Goal: Task Accomplishment & Management: Complete application form

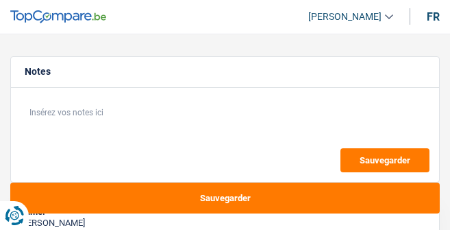
select select "60"
select select "mutuality"
select select "mutualityIndemnity"
select select "ownerWithMortgage"
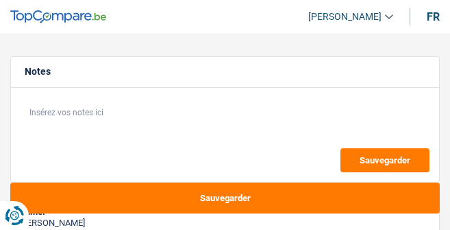
select select "mortgage"
select select "60"
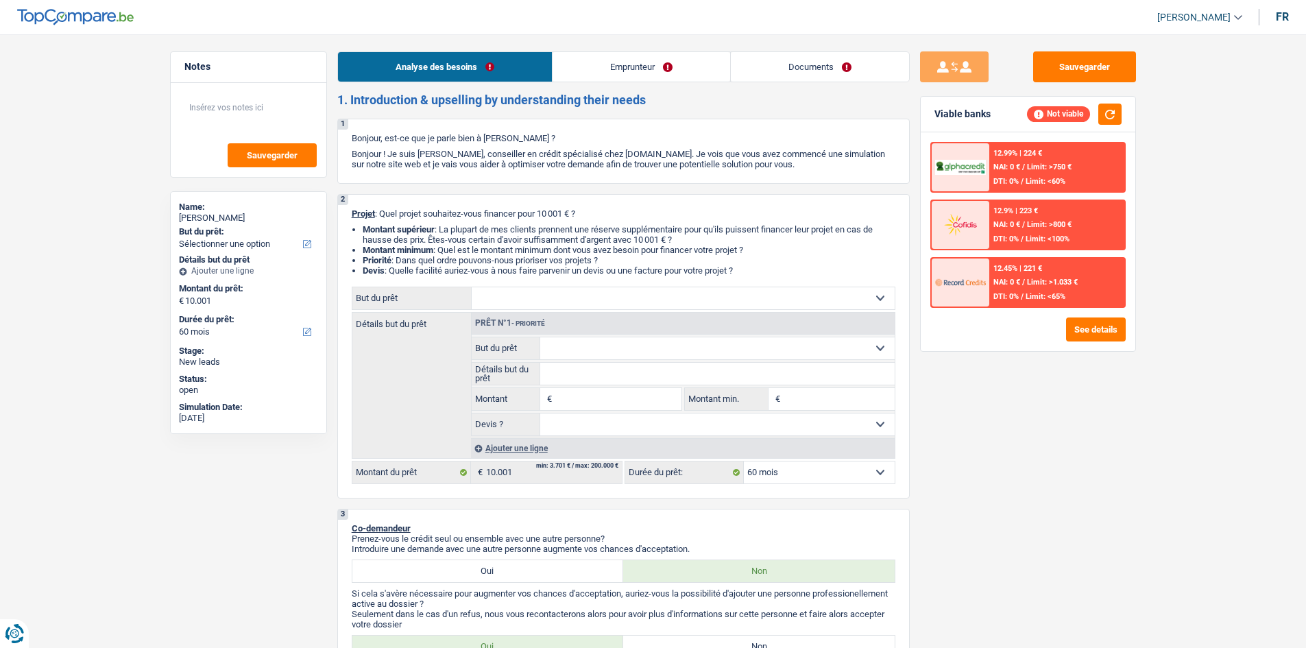
drag, startPoint x: 832, startPoint y: 66, endPoint x: 587, endPoint y: 75, distance: 244.9
click at [450, 66] on link "Documents" at bounding box center [820, 66] width 178 height 29
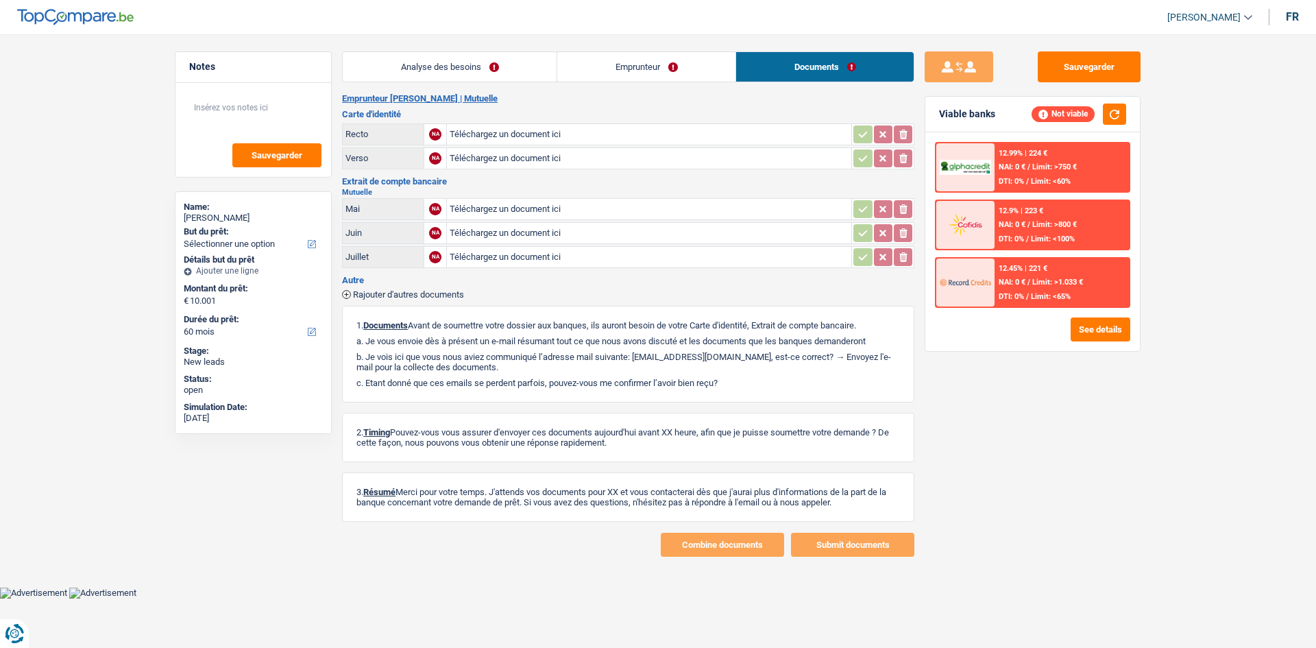
click at [450, 62] on link "Analyse des besoins" at bounding box center [450, 66] width 214 height 29
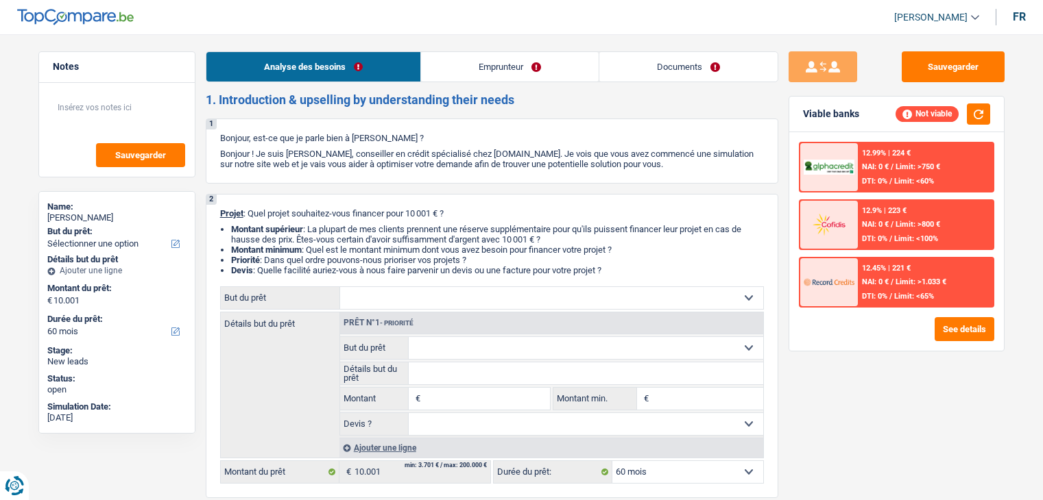
select select "60"
select select "mutuality"
select select "mutualityIndemnity"
select select "ownerWithMortgage"
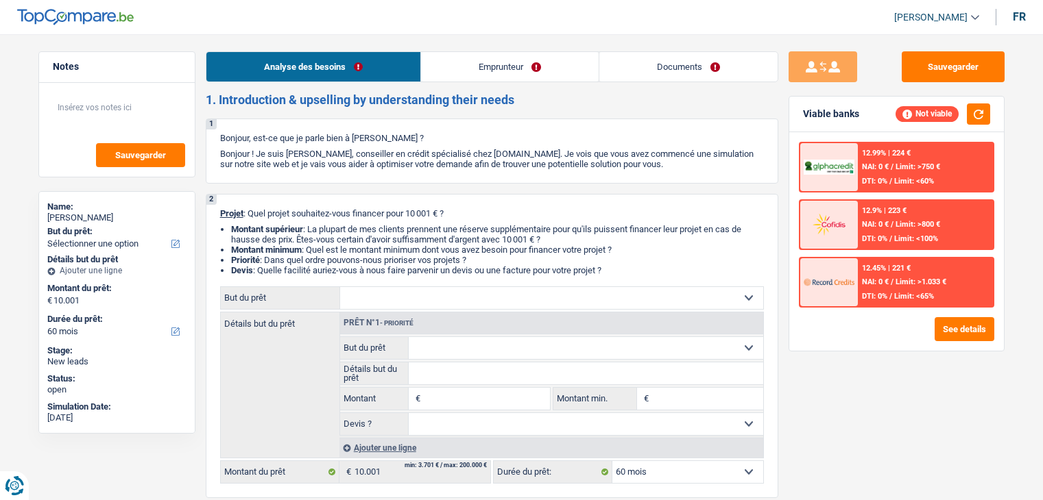
select select "mortgage"
select select "60"
select select "mutuality"
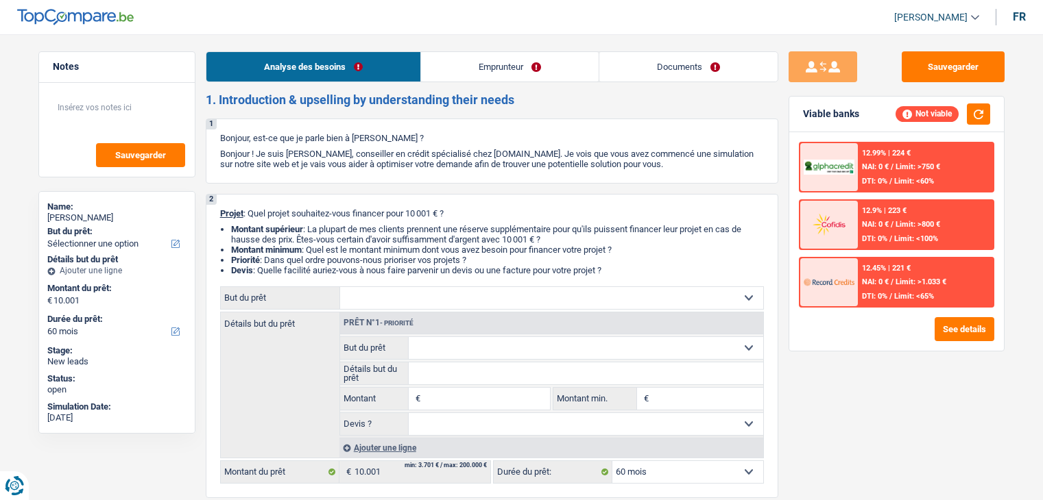
select select "mutualityIndemnity"
select select "ownerWithMortgage"
select select "mortgage"
select select "60"
select select "mutuality"
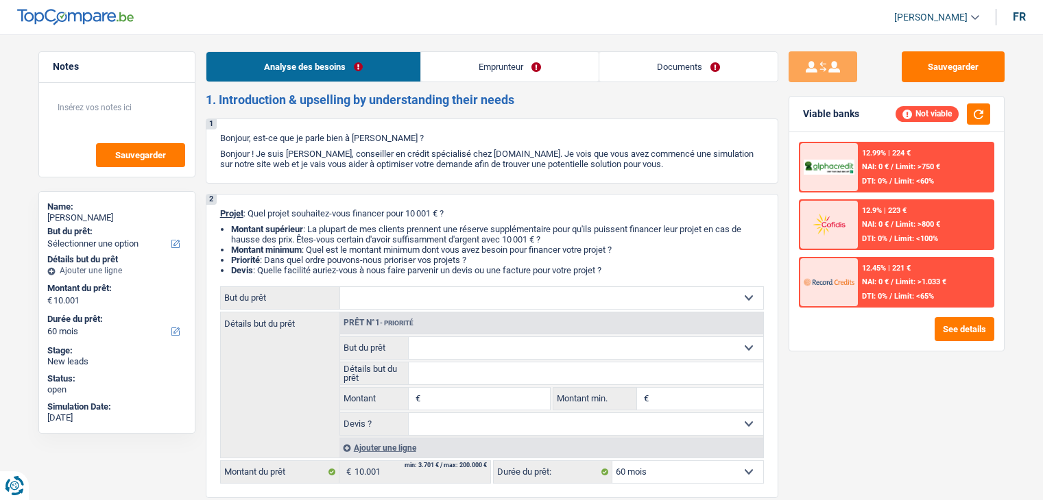
select select "mutualityIndemnity"
select select "chretienne"
select select "BE"
click at [518, 60] on link "Emprunteur" at bounding box center [510, 66] width 178 height 29
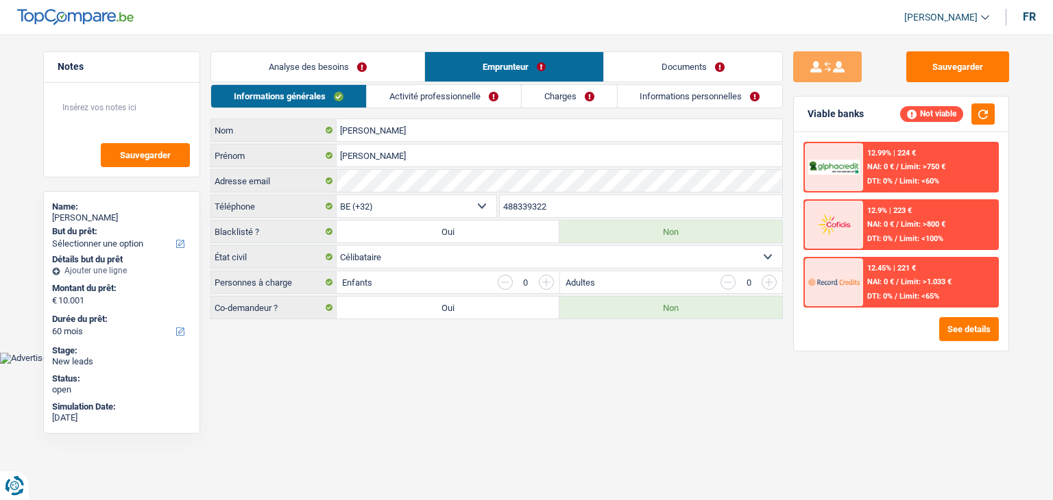
click at [472, 86] on link "Activité professionnelle" at bounding box center [444, 96] width 154 height 23
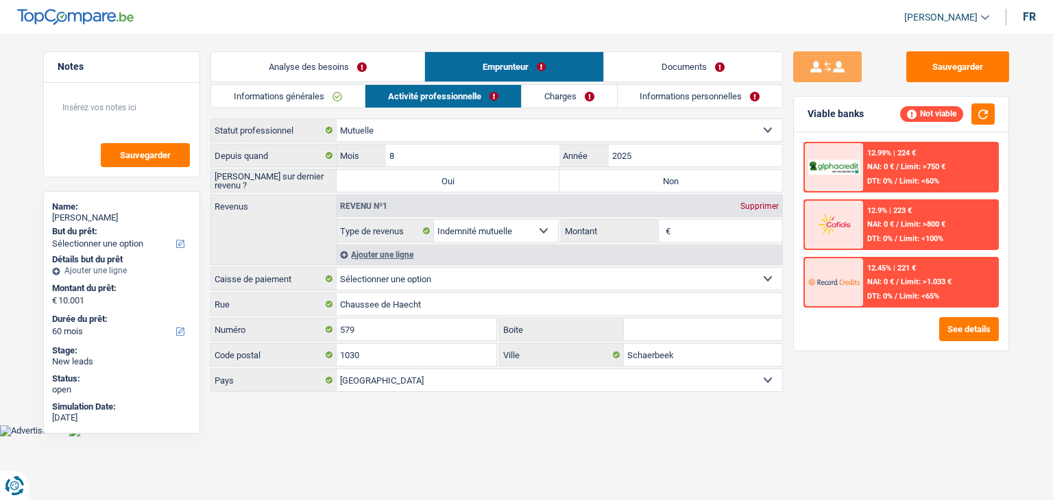
click at [585, 97] on link "Charges" at bounding box center [569, 96] width 95 height 23
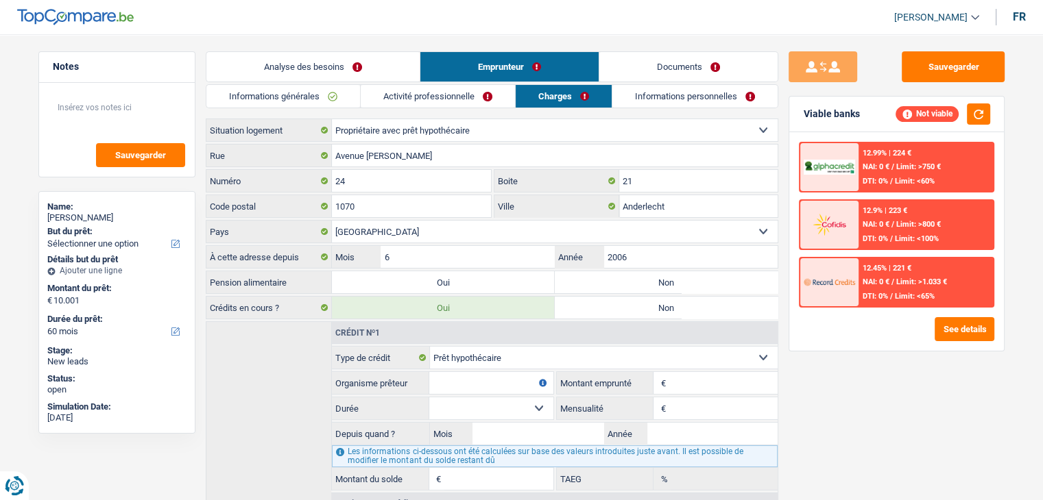
click at [672, 102] on link "Informations personnelles" at bounding box center [694, 96] width 165 height 23
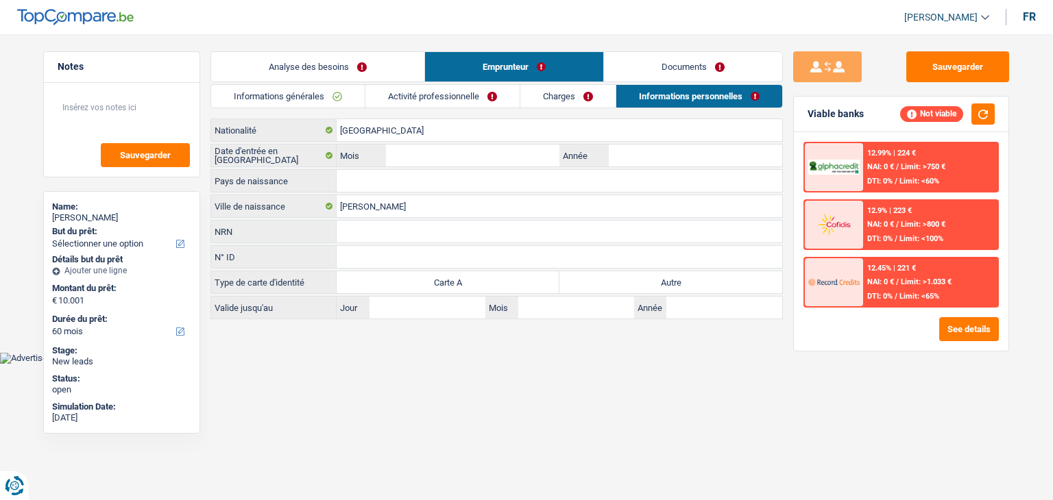
click at [491, 86] on link "Activité professionnelle" at bounding box center [442, 96] width 154 height 23
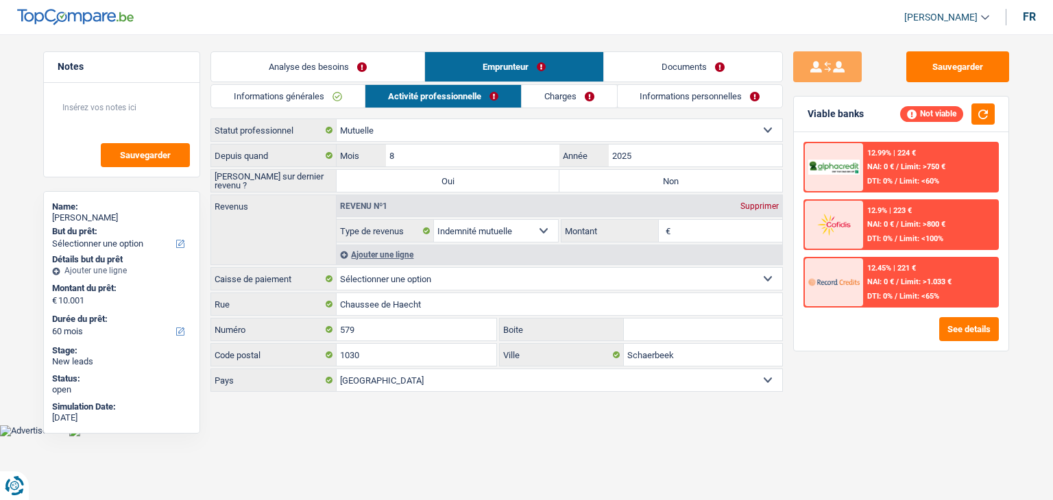
drag, startPoint x: 663, startPoint y: 96, endPoint x: 641, endPoint y: 105, distance: 23.7
click at [664, 96] on link "Informations personnelles" at bounding box center [700, 96] width 165 height 23
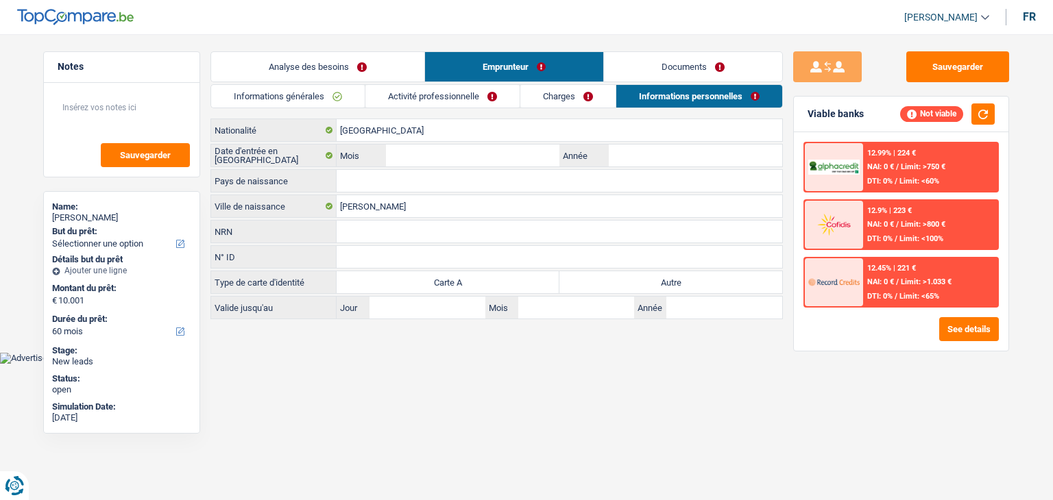
click at [494, 102] on link "Activité professionnelle" at bounding box center [442, 96] width 154 height 23
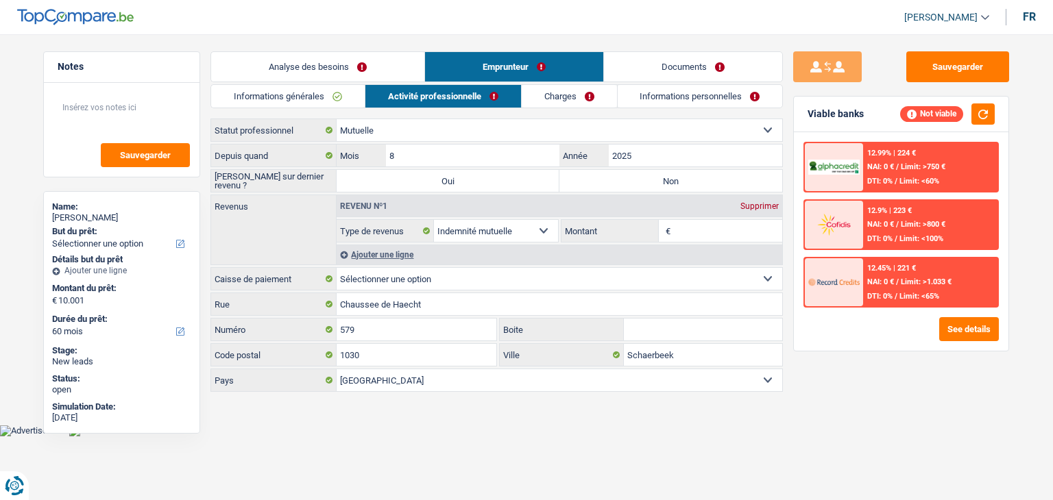
click at [325, 97] on link "Informations générales" at bounding box center [288, 96] width 154 height 23
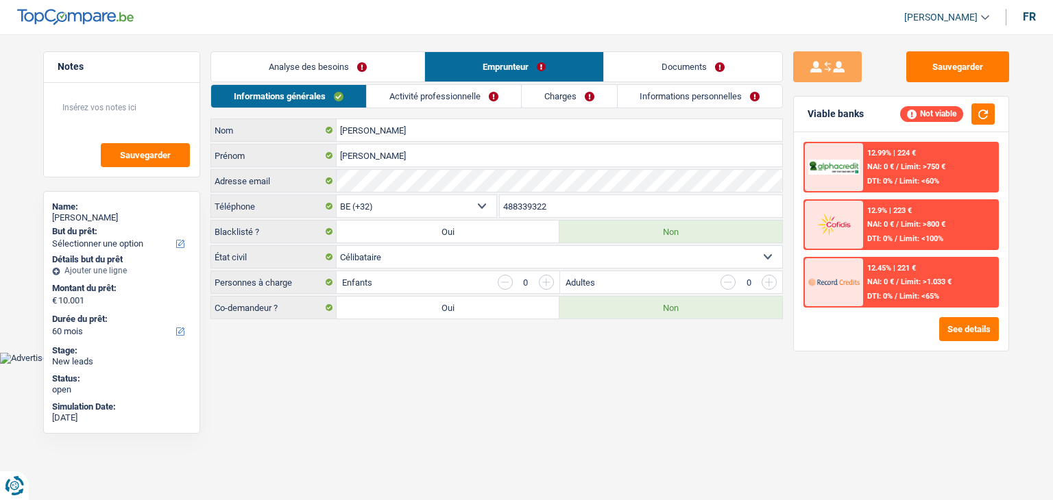
click at [370, 68] on link "Analyse des besoins" at bounding box center [317, 66] width 213 height 29
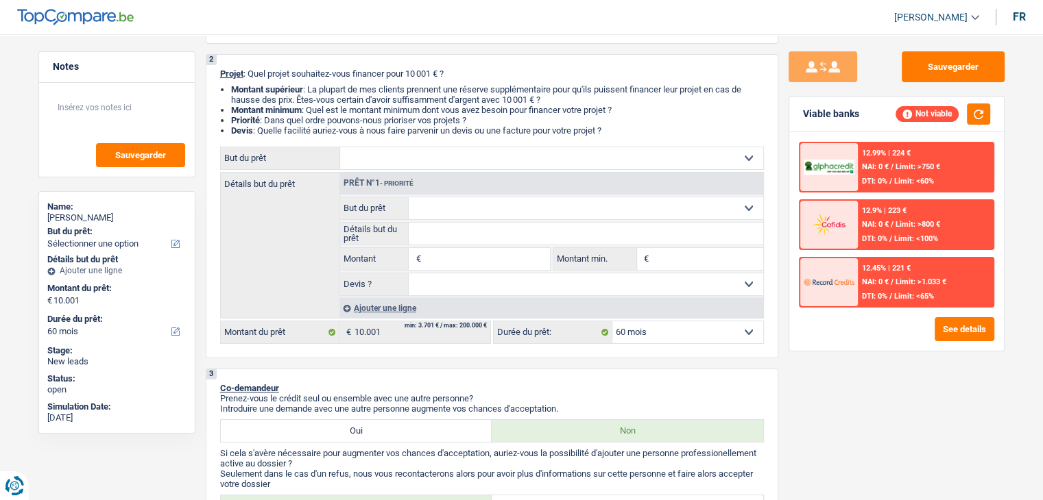
scroll to position [137, 0]
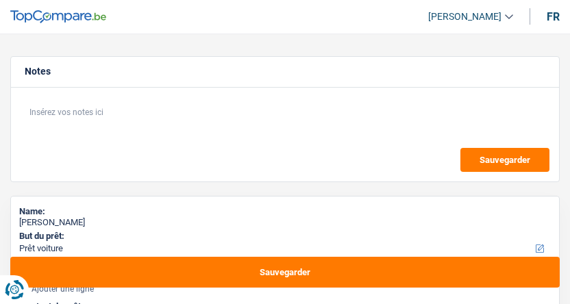
select select "car"
select select "60"
select select "car"
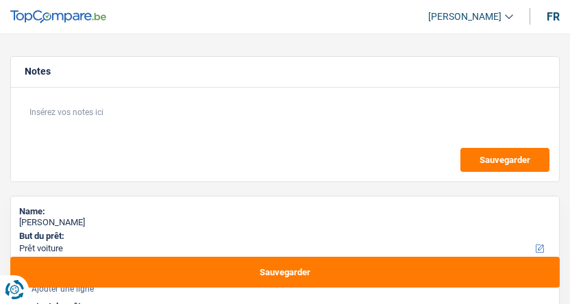
select select "60"
select select "liberal"
select select "netSalary"
select select "rents"
select select "car"
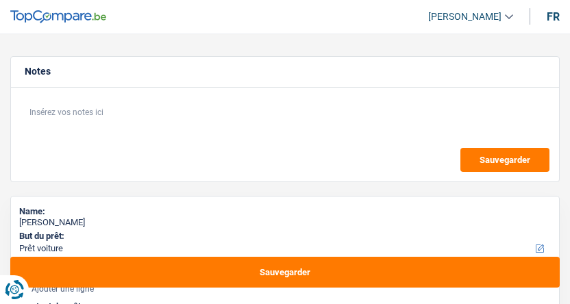
select select "car"
select select "60"
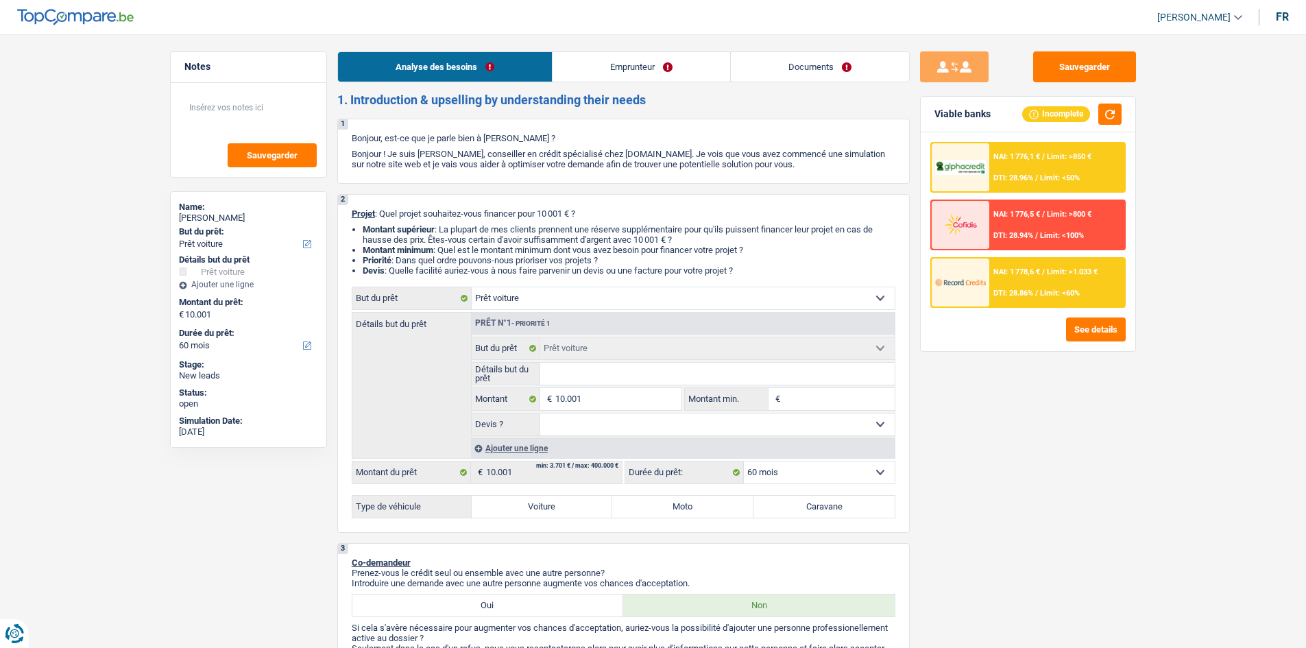
click at [570, 75] on link "Documents" at bounding box center [820, 66] width 178 height 29
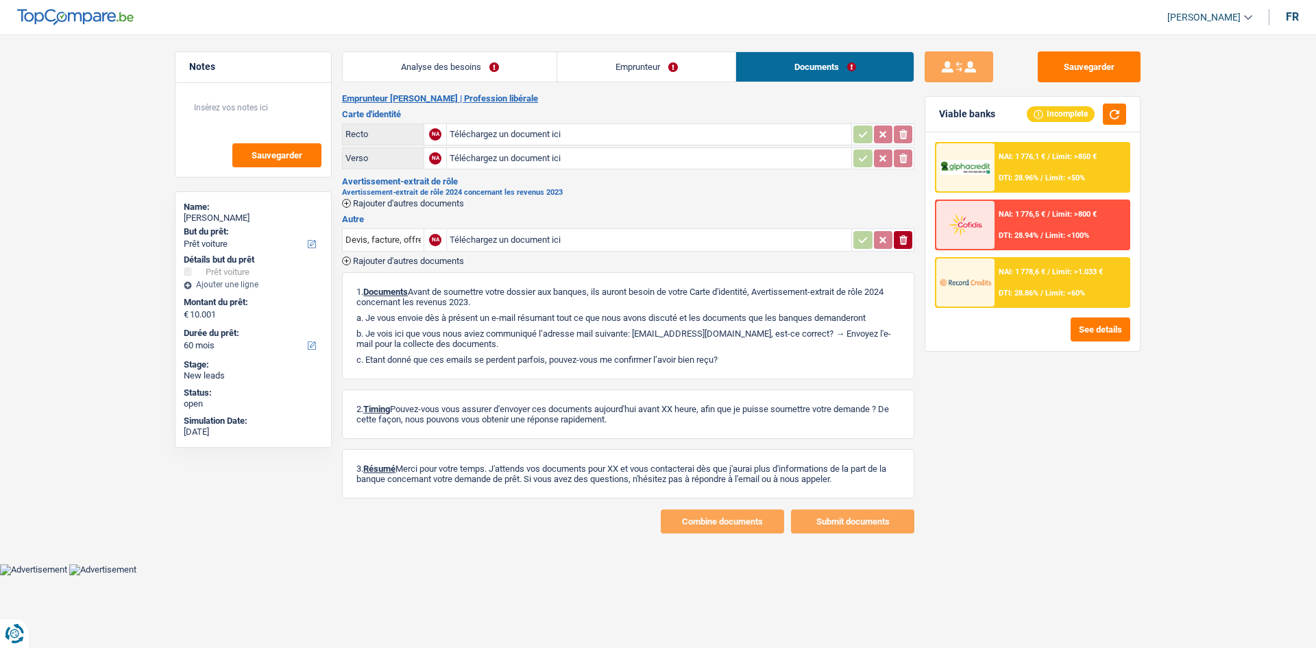
click at [476, 71] on link "Analyse des besoins" at bounding box center [450, 66] width 214 height 29
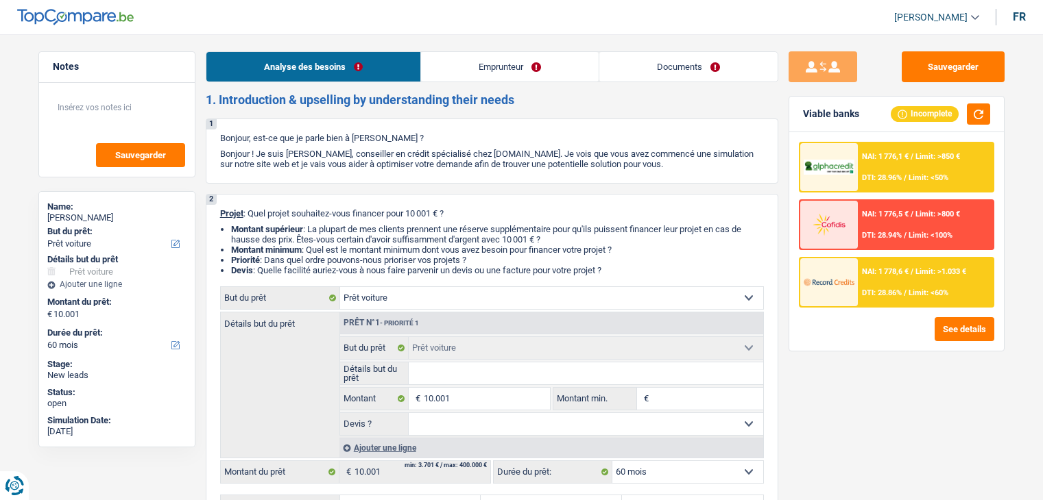
select select "car"
select select "60"
select select "car"
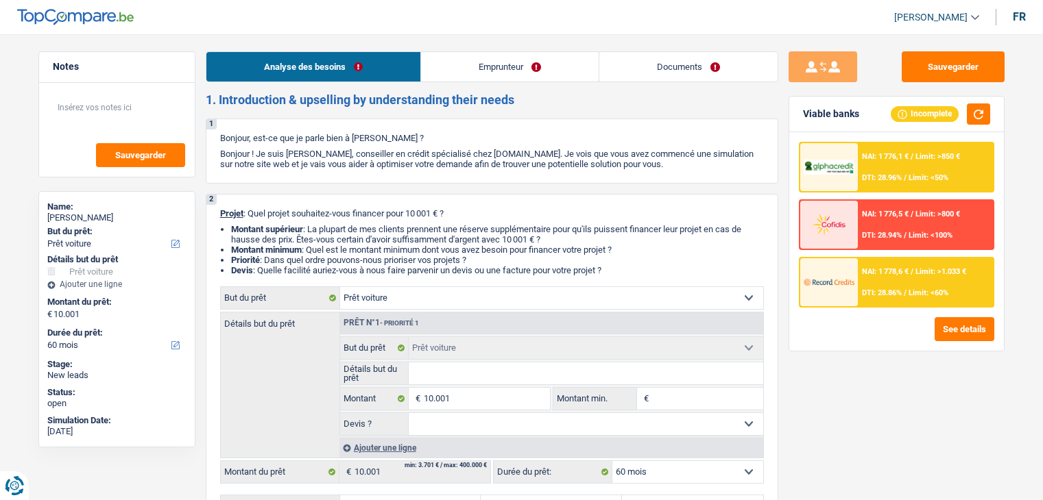
select select "60"
select select "liberal"
select select "netSalary"
select select "rents"
select select "car"
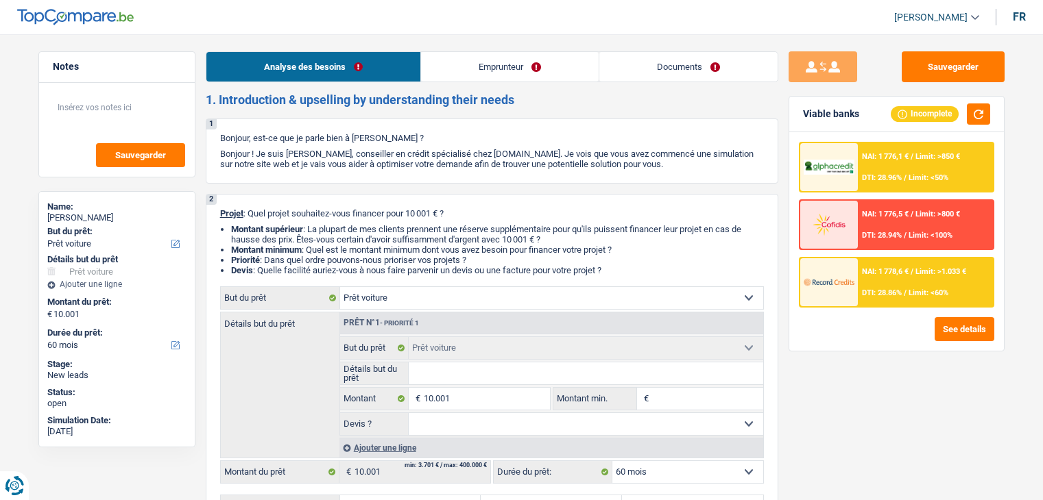
select select "car"
select select "60"
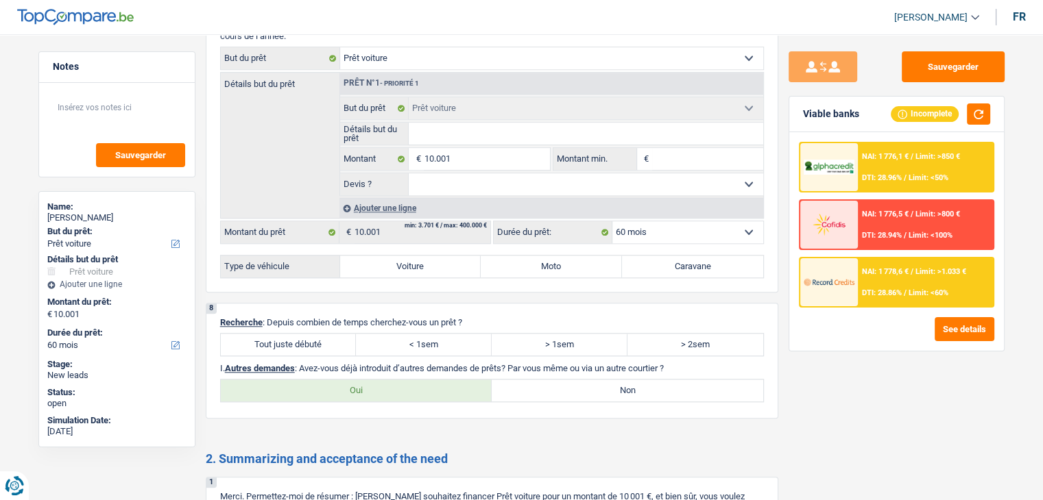
scroll to position [1313, 0]
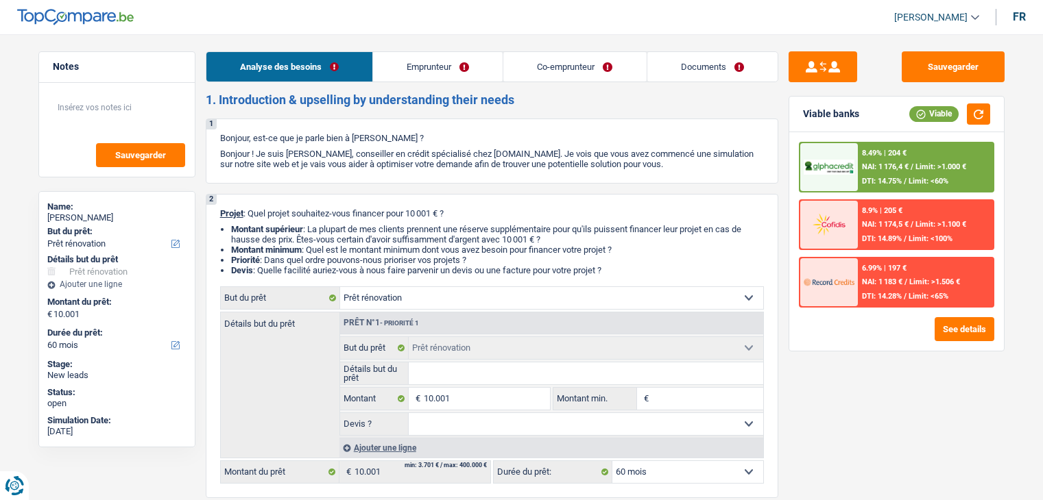
select select "renovation"
select select "60"
select select "renovation"
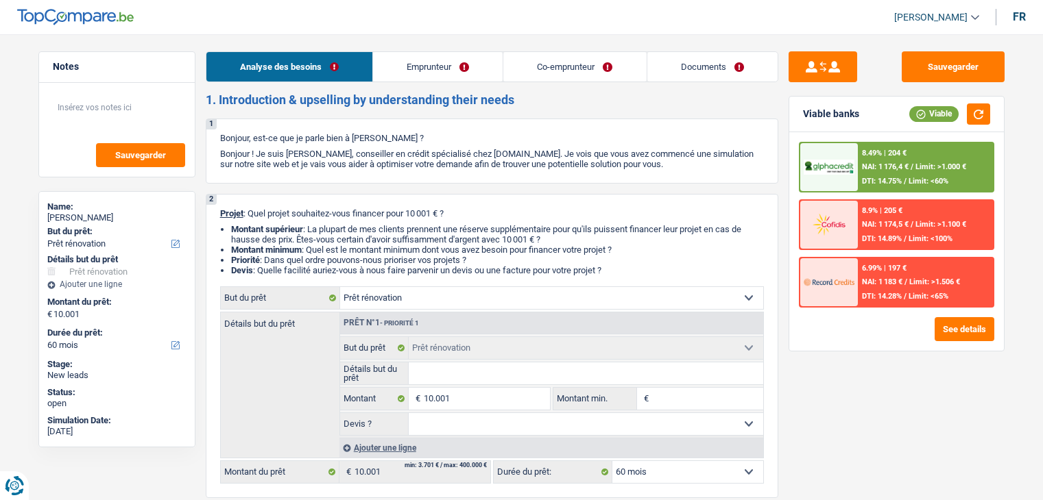
select select "60"
select select "mutuality"
select select "mutualityIndemnity"
select select "ownerWithMortgage"
select select "renovation"
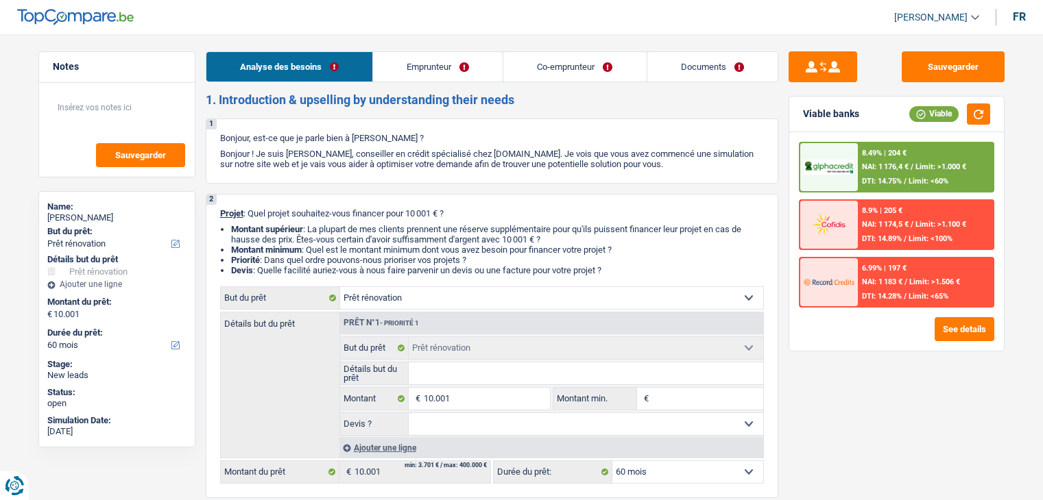
select select "renovation"
select select "60"
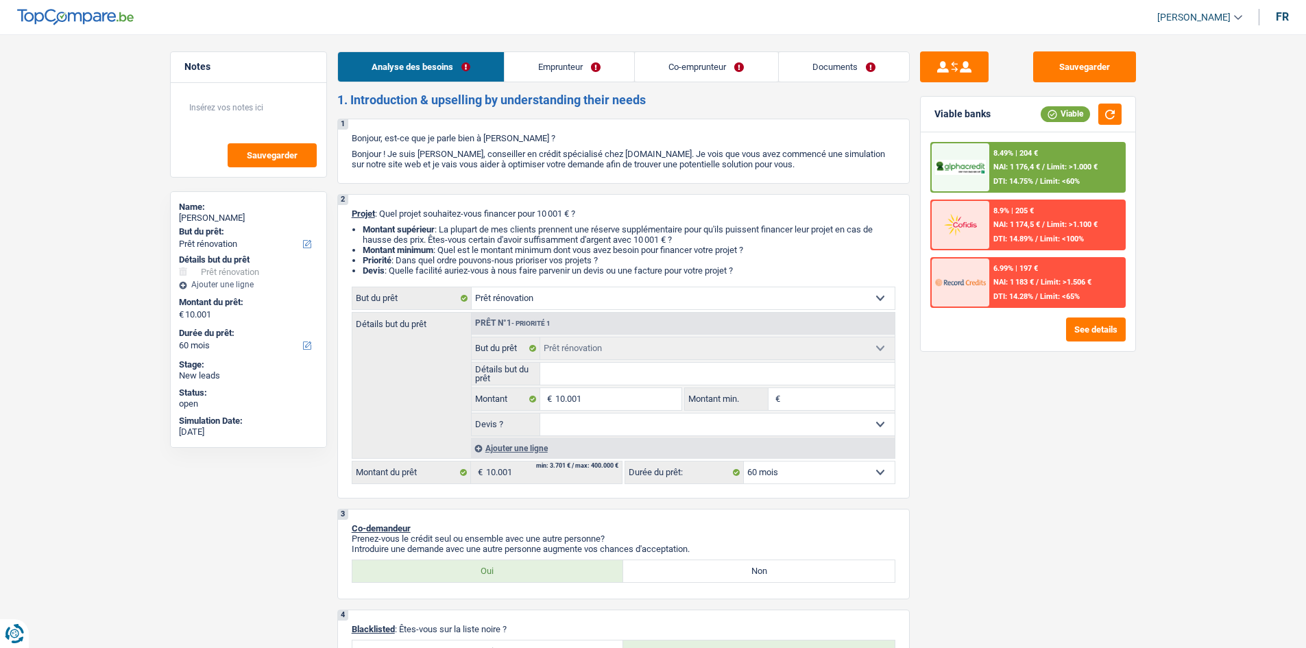
click at [827, 59] on link "Documents" at bounding box center [844, 66] width 130 height 29
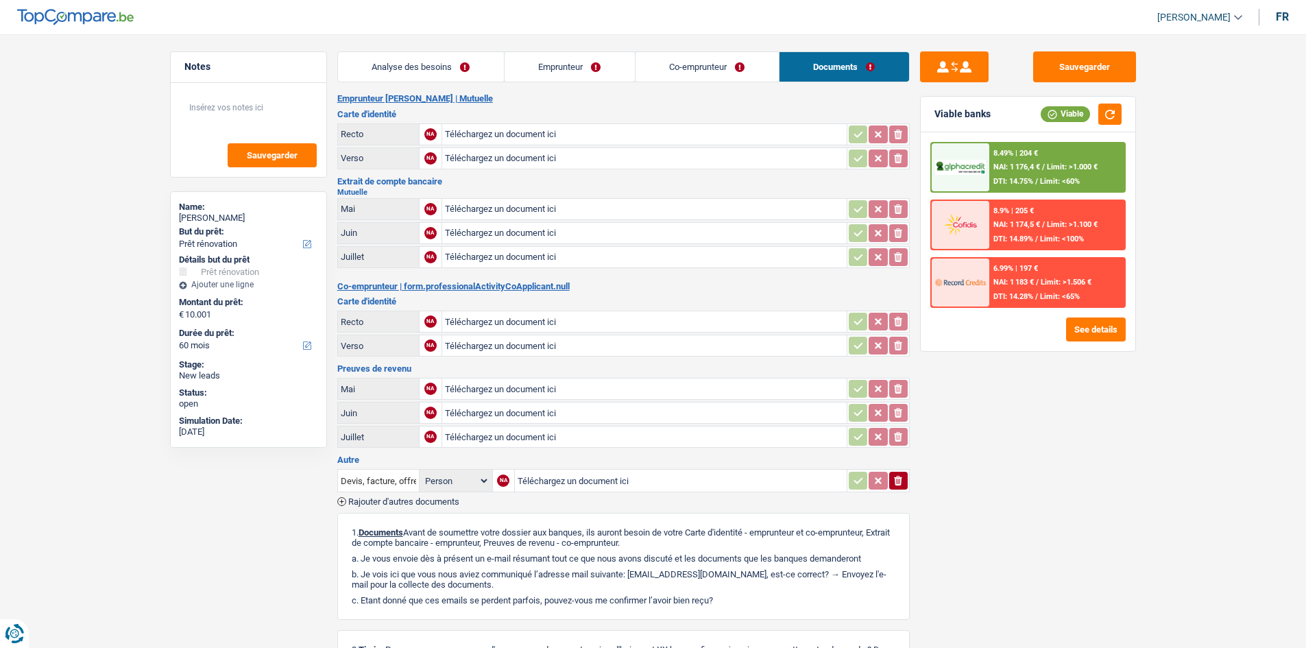
click at [454, 68] on link "Analyse des besoins" at bounding box center [421, 66] width 166 height 29
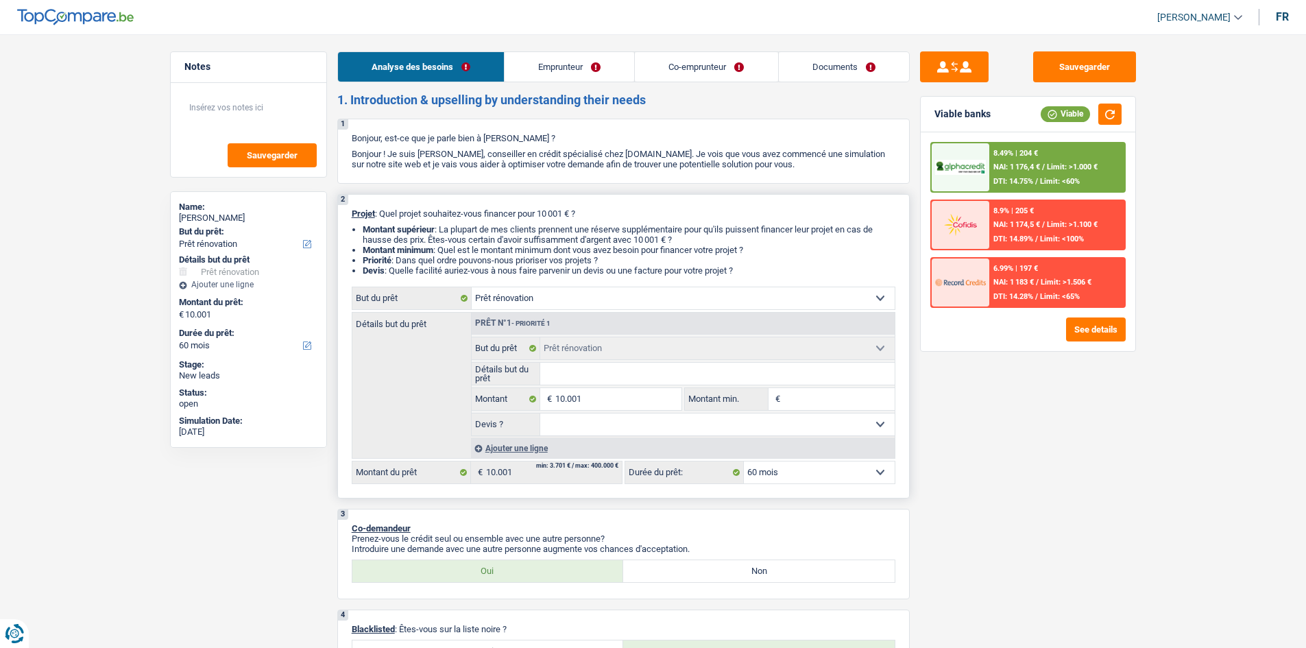
click at [644, 369] on input "Détails but du prêt" at bounding box center [717, 374] width 354 height 22
click at [576, 72] on link "Emprunteur" at bounding box center [570, 66] width 130 height 29
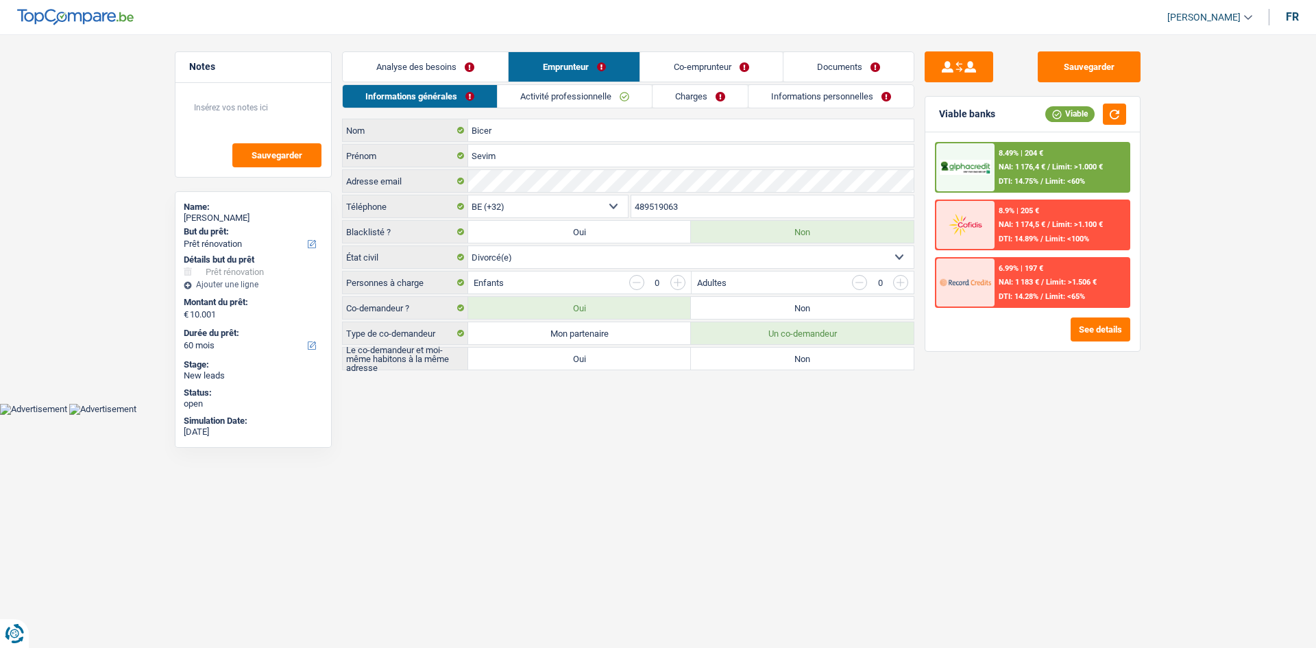
click at [463, 75] on link "Analyse des besoins" at bounding box center [425, 66] width 165 height 29
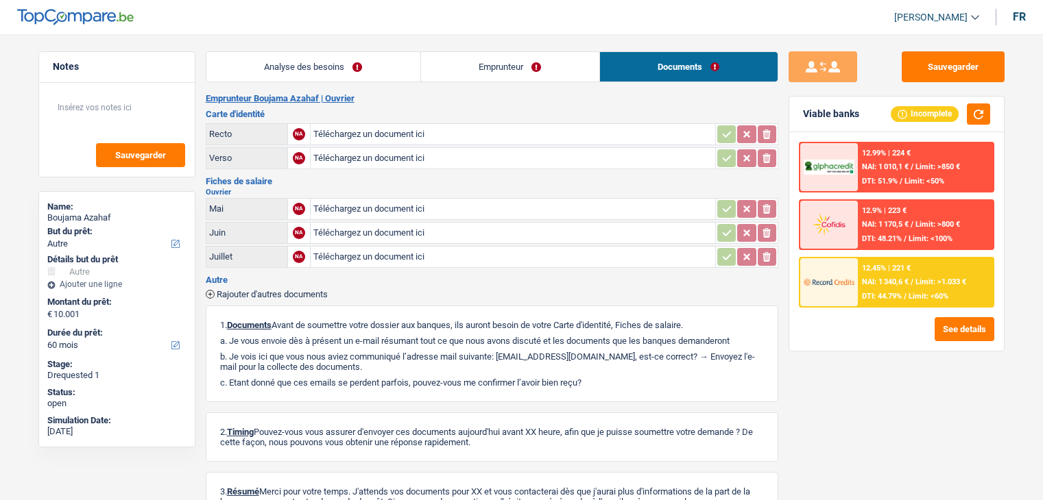
select select "other"
select select "60"
select select "other"
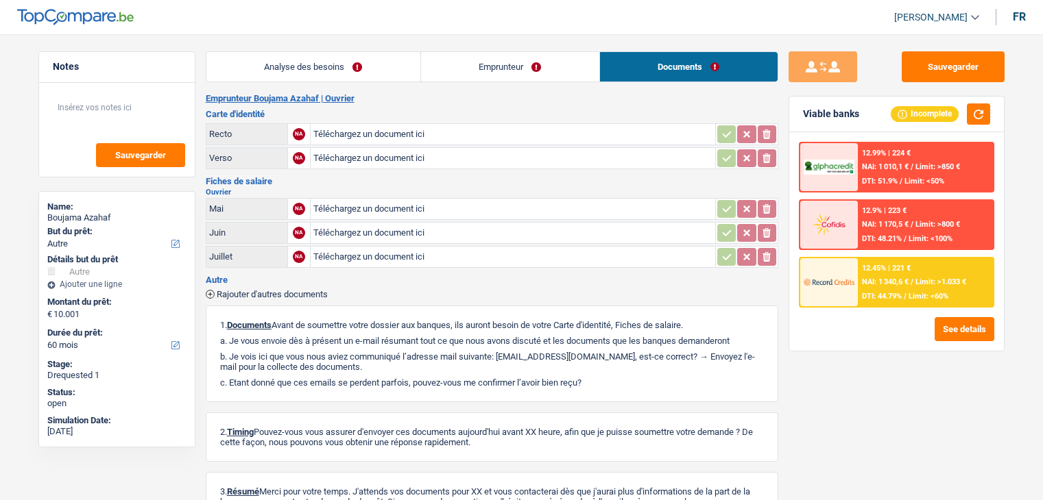
select select "false"
select select "60"
select select "worker"
select select "netSalary"
select select "mealVouchers"
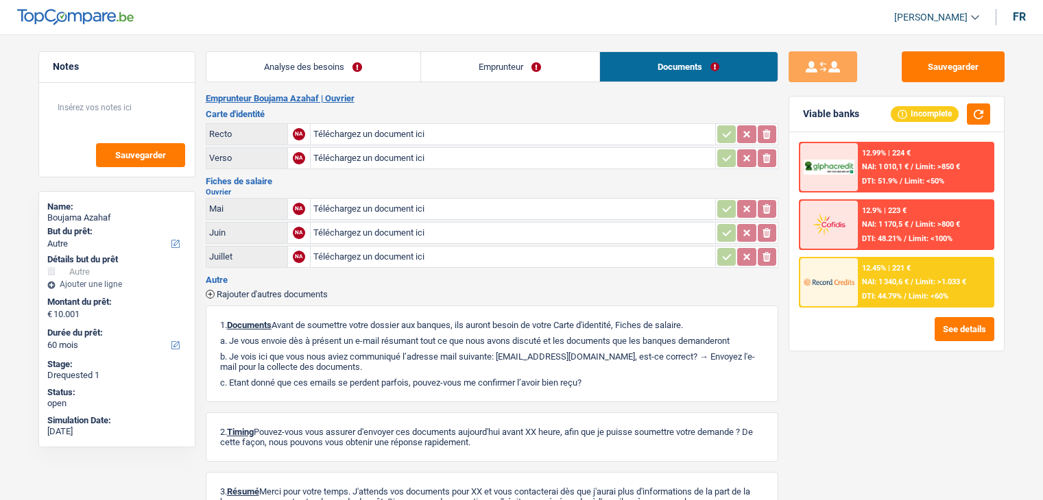
select select "rents"
select select "personalLoan"
select select "other"
select select "36"
select select "other"
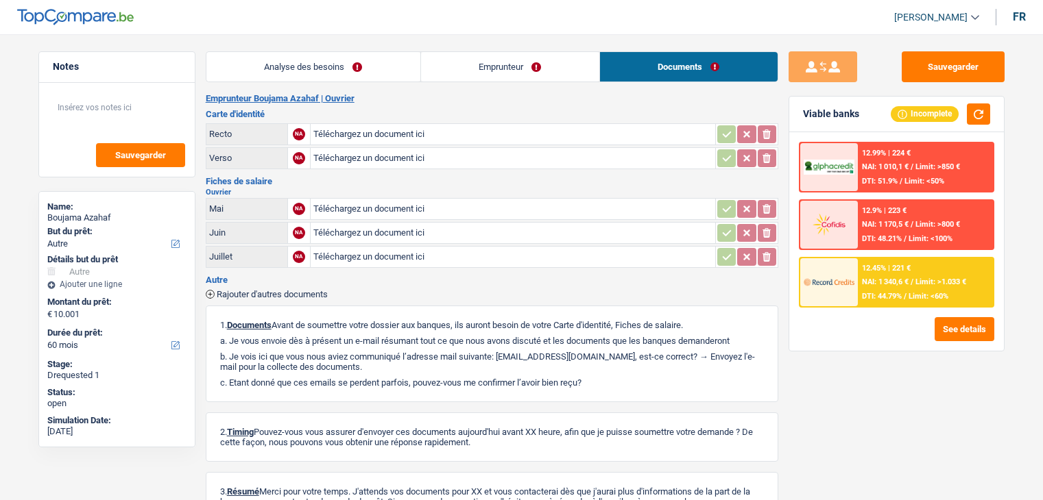
select select "other"
select select "false"
select select "60"
click at [316, 50] on main "Notes Sauvegarder Name: Boujama Azahaf But du prêt: Confort maison: meubles, te…" at bounding box center [521, 304] width 1043 height 567
click at [313, 58] on link "Analyse des besoins" at bounding box center [313, 66] width 214 height 29
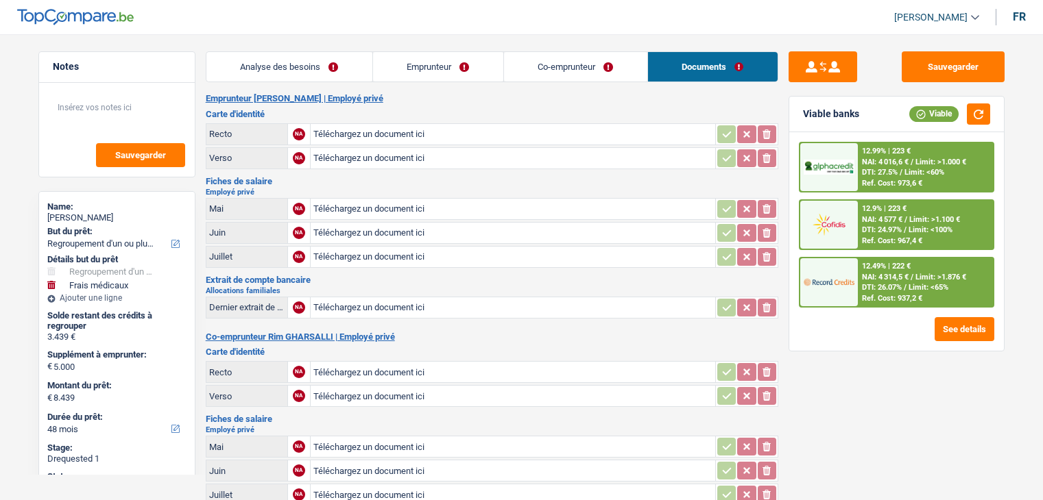
select select "refinancing"
select select "medical"
select select "48"
select select "refinancing"
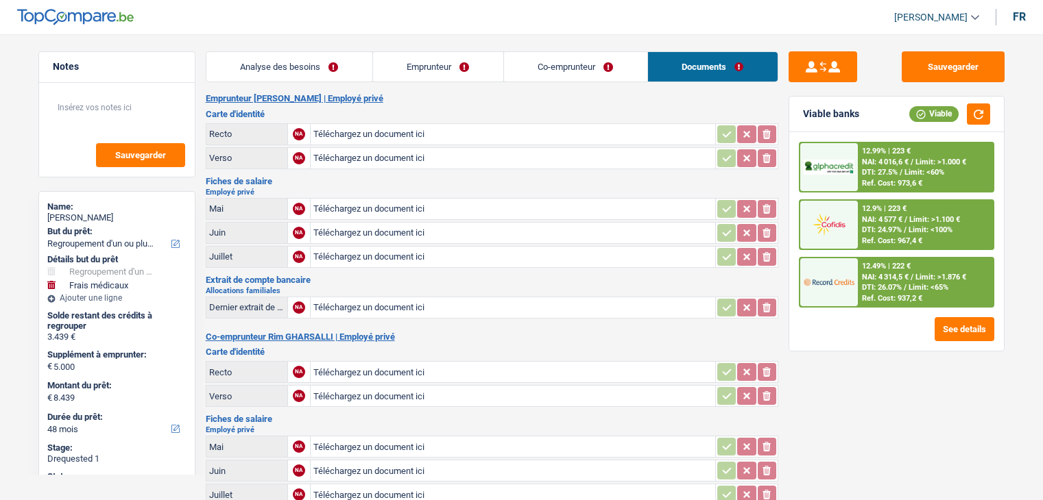
select select "refinancing"
select select "medical"
select select "yes"
select select "48"
select select "privateEmployee"
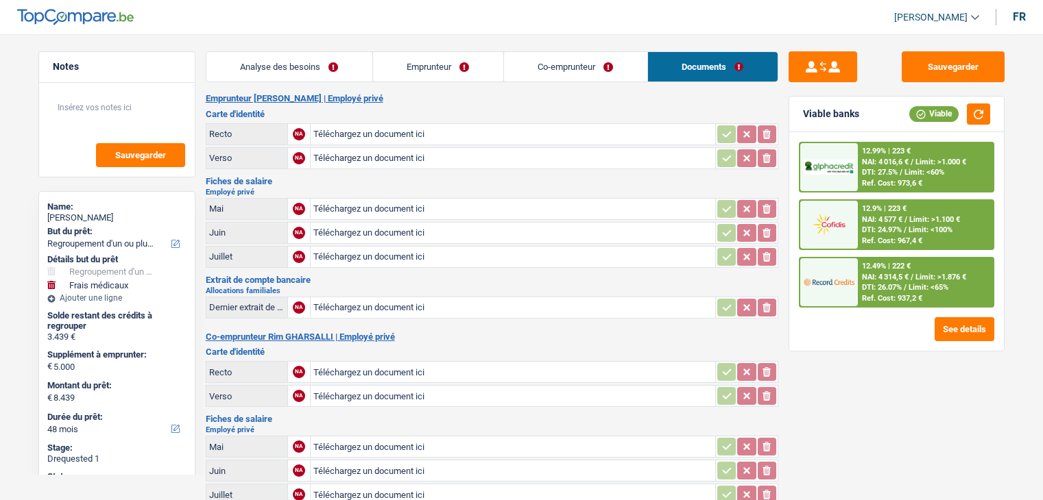
select select "privateEmployee"
select select "familyAllowances"
select select "netSalary"
select select "mealVouchers"
select select "netSalary"
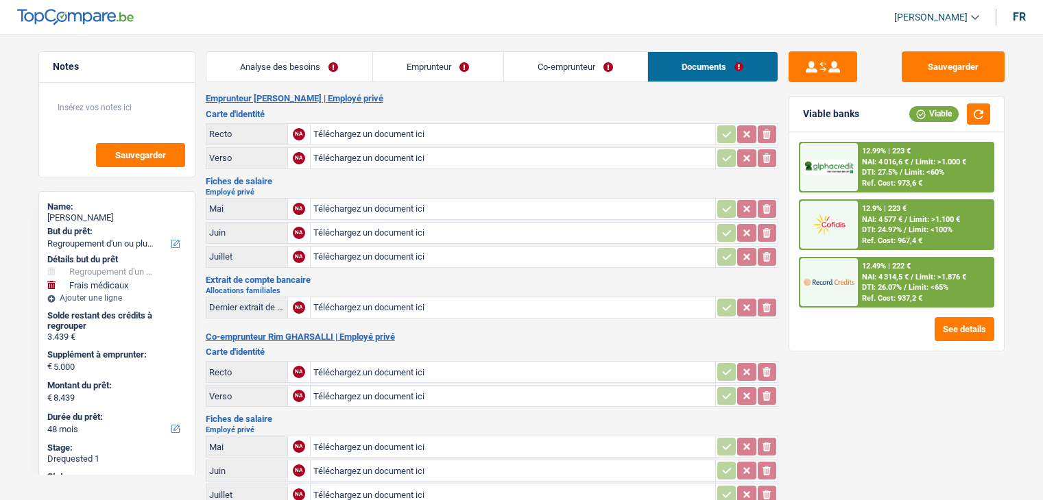
select select "mealVouchers"
select select "ownerWithMortgage"
select select "mortgage"
select select "120"
select select "personalLoan"
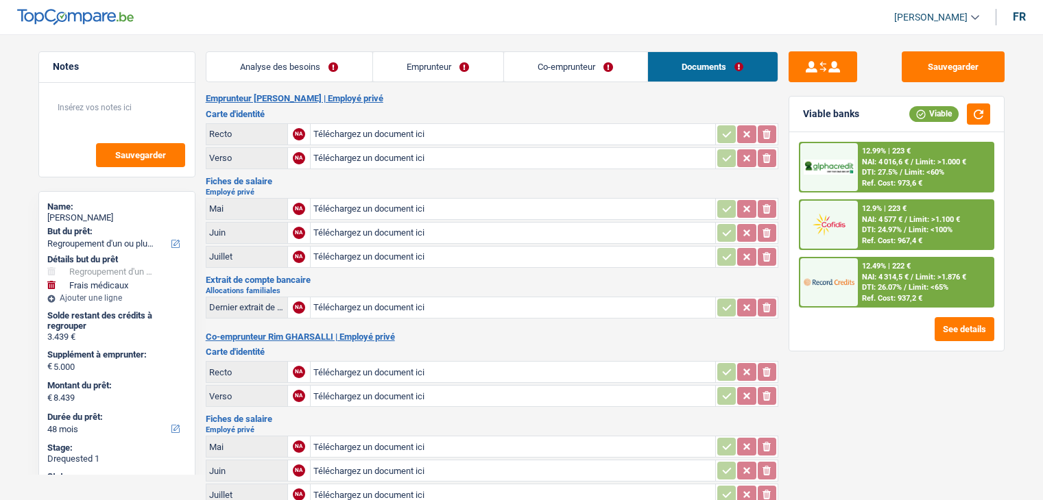
select select "other"
select select "36"
select select "refinancing"
select select "medical"
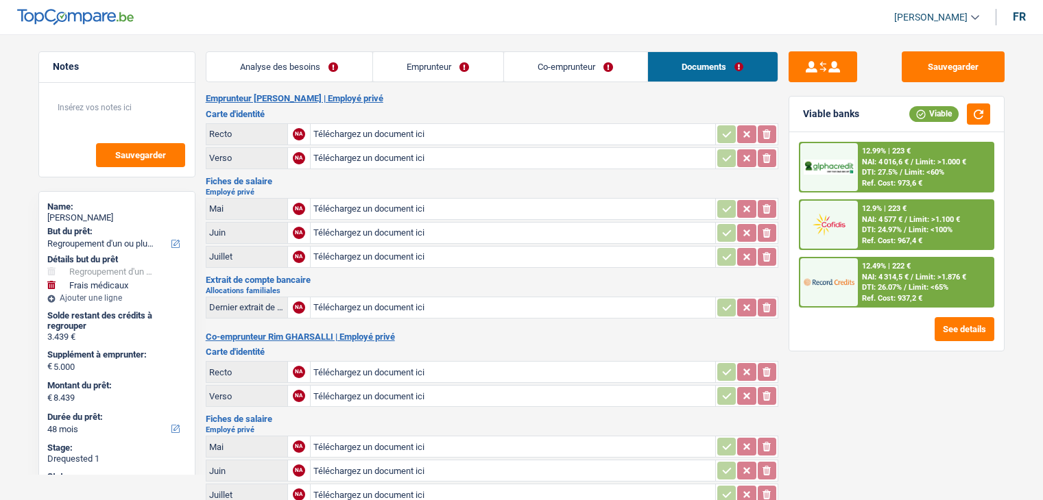
select select "yes"
select select "48"
click at [291, 58] on link "Analyse des besoins" at bounding box center [289, 66] width 166 height 29
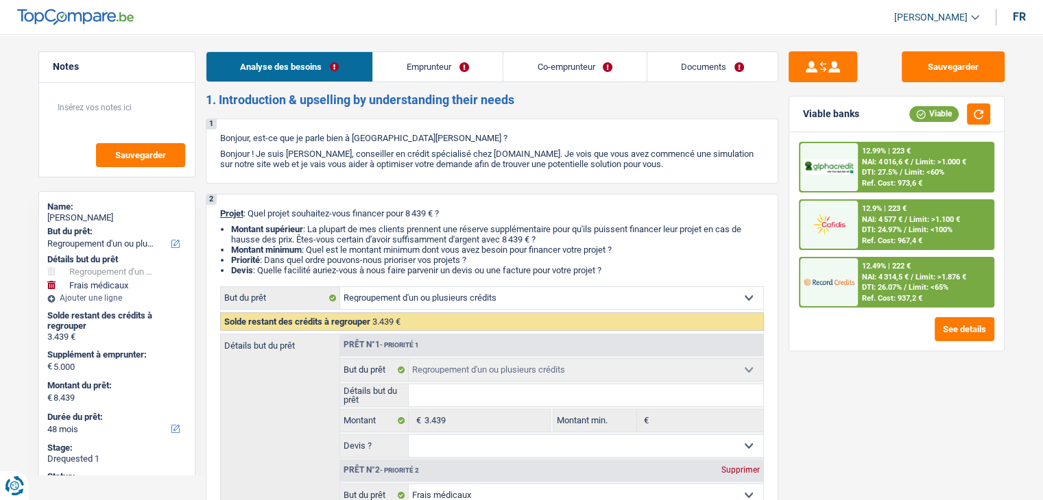
click at [681, 59] on link "Documents" at bounding box center [712, 66] width 130 height 29
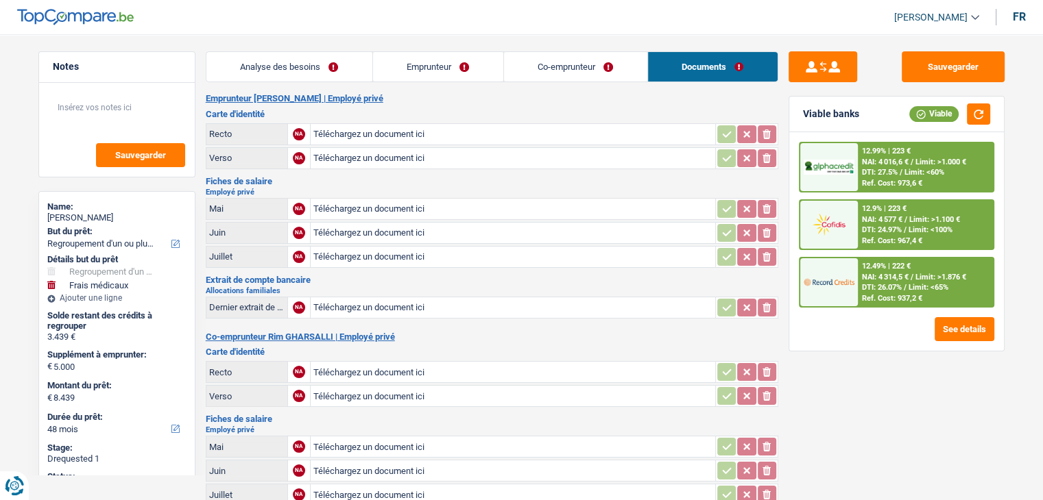
click at [266, 67] on link "Analyse des besoins" at bounding box center [289, 66] width 166 height 29
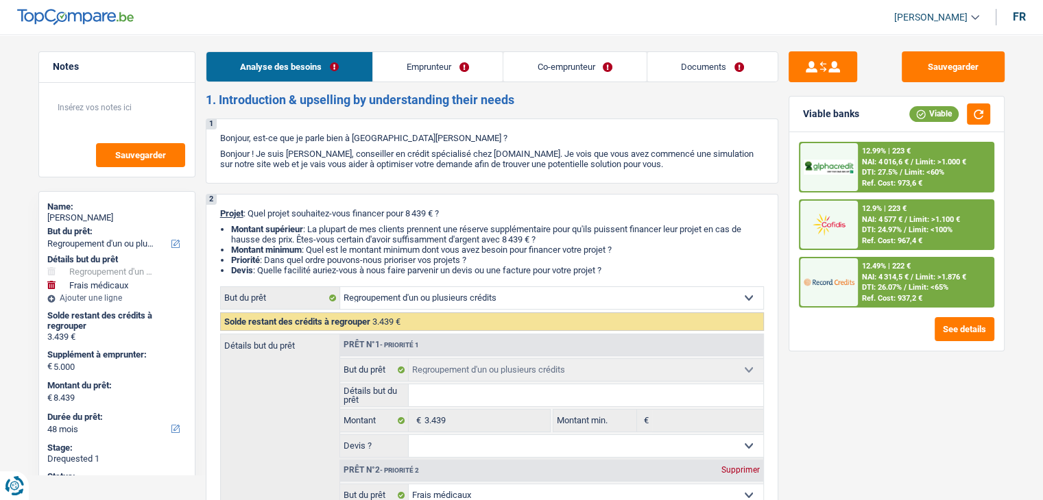
click at [705, 75] on link "Documents" at bounding box center [712, 66] width 130 height 29
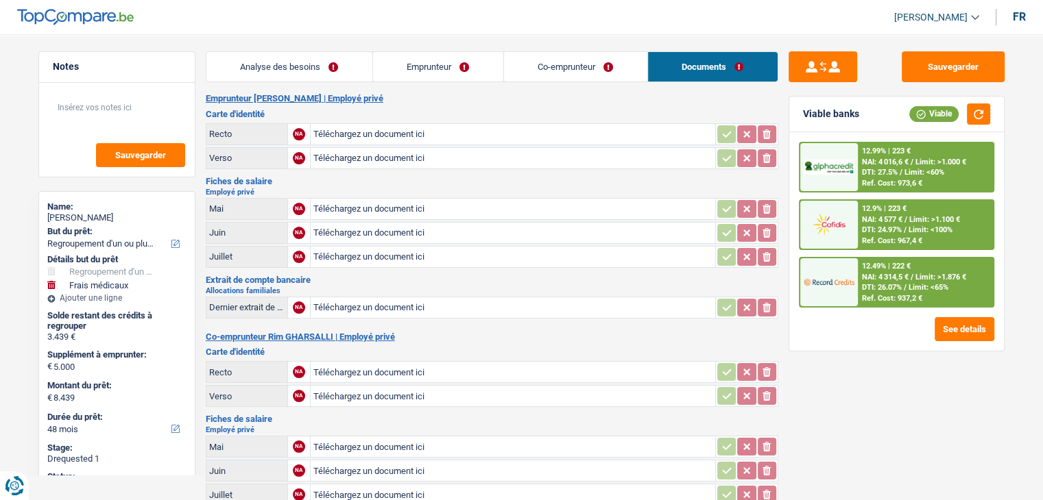
click at [572, 69] on link "Co-emprunteur" at bounding box center [575, 66] width 143 height 29
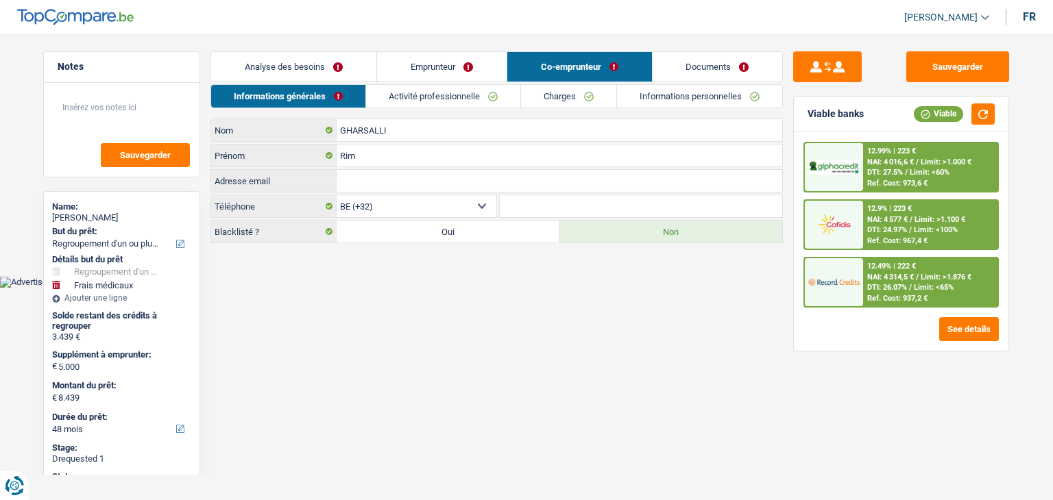
click at [591, 97] on link "Charges" at bounding box center [568, 96] width 95 height 23
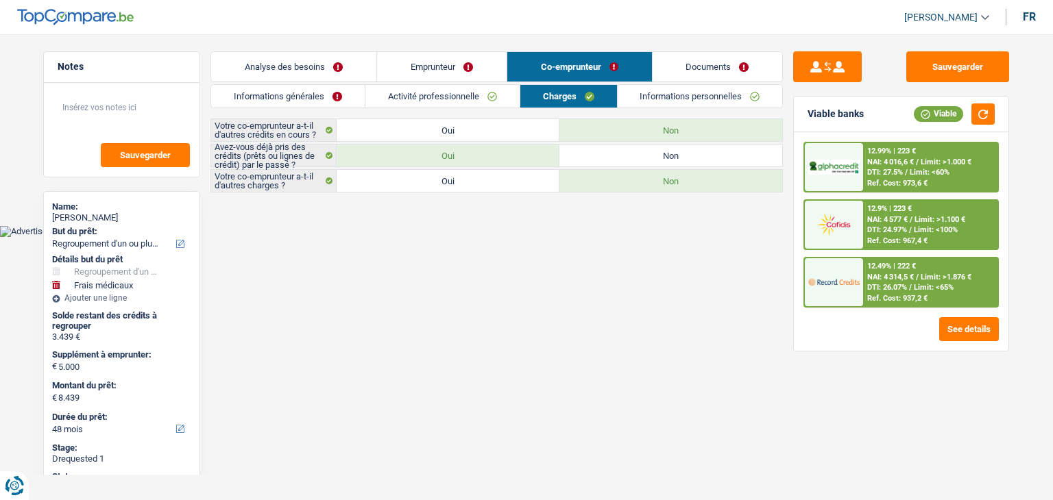
click at [695, 105] on link "Informations personnelles" at bounding box center [700, 96] width 165 height 23
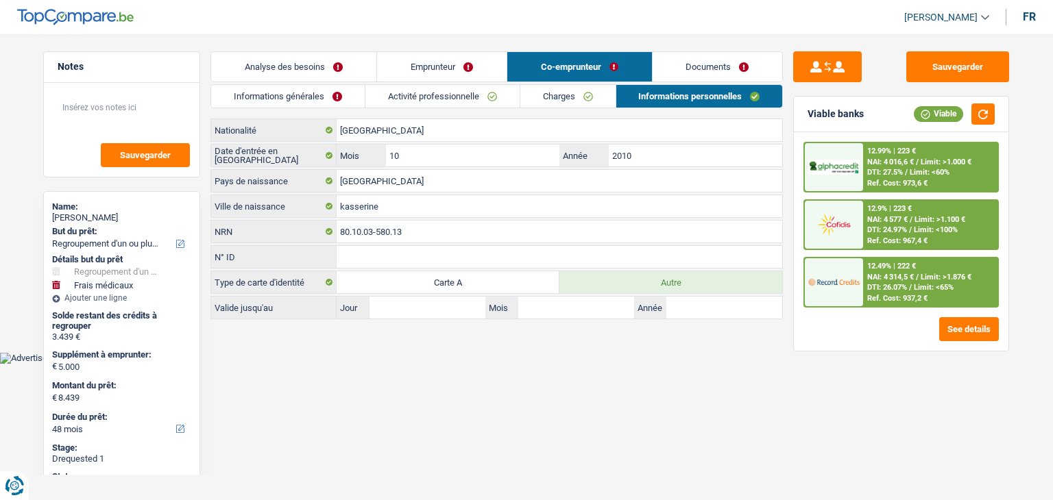
click at [707, 67] on link "Documents" at bounding box center [718, 66] width 130 height 29
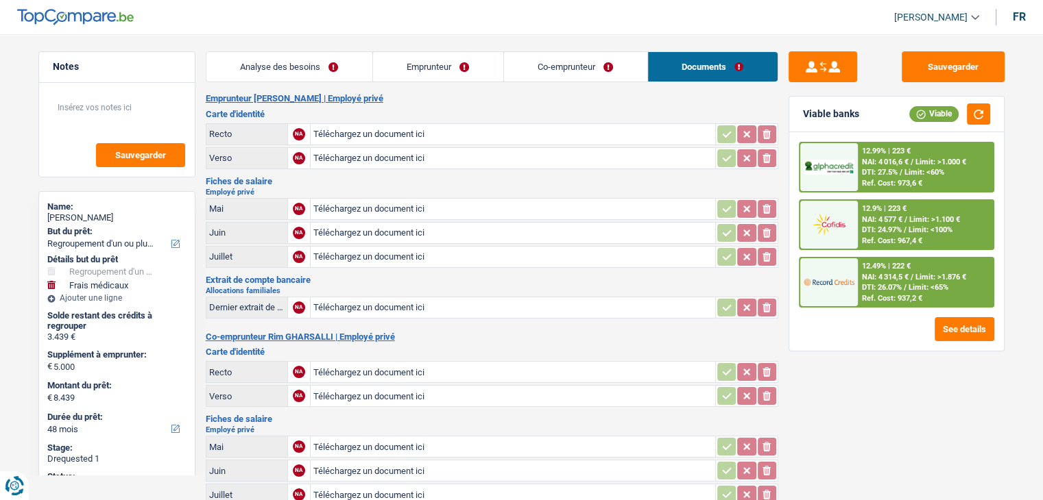
click at [614, 73] on link "Co-emprunteur" at bounding box center [575, 66] width 143 height 29
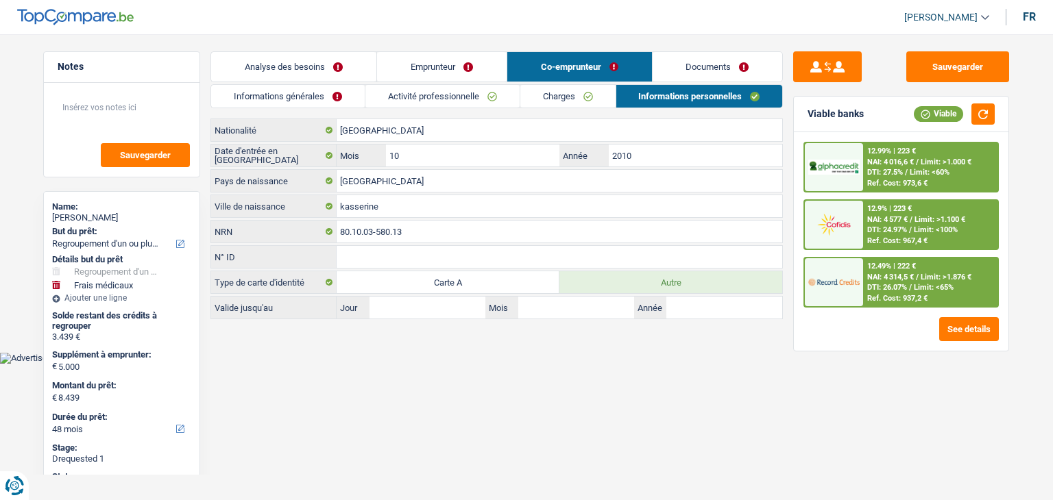
click at [694, 67] on link "Documents" at bounding box center [718, 66] width 130 height 29
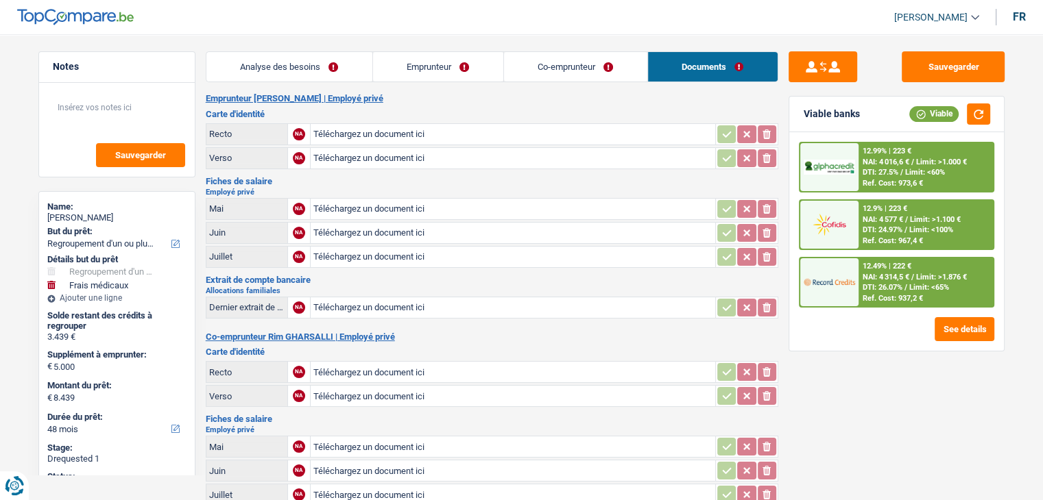
click at [574, 60] on link "Co-emprunteur" at bounding box center [575, 66] width 143 height 29
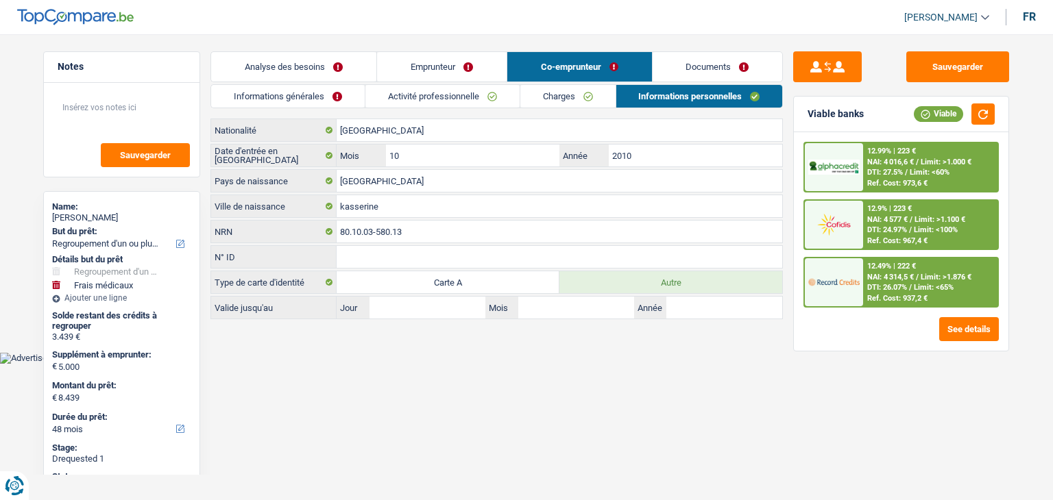
click at [573, 90] on link "Charges" at bounding box center [567, 96] width 95 height 23
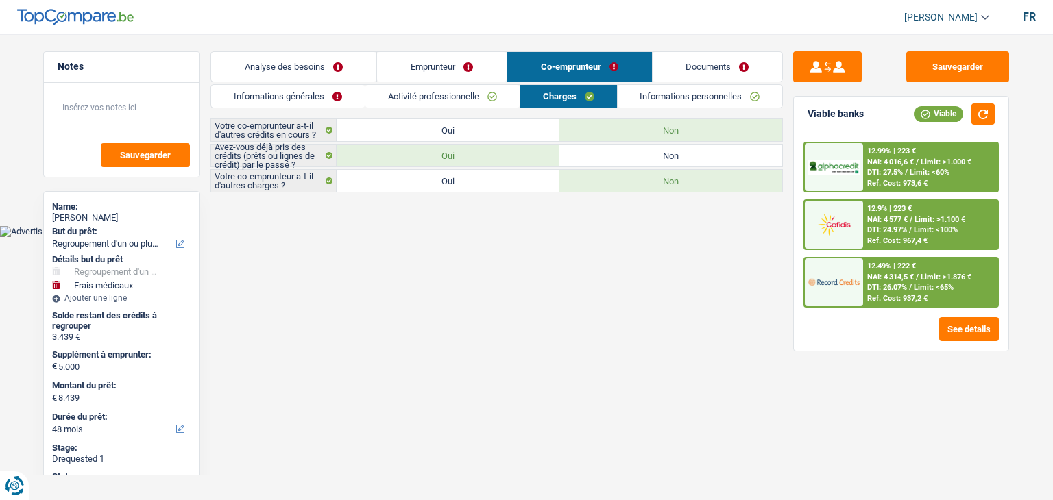
click at [485, 95] on link "Activité professionnelle" at bounding box center [442, 96] width 154 height 23
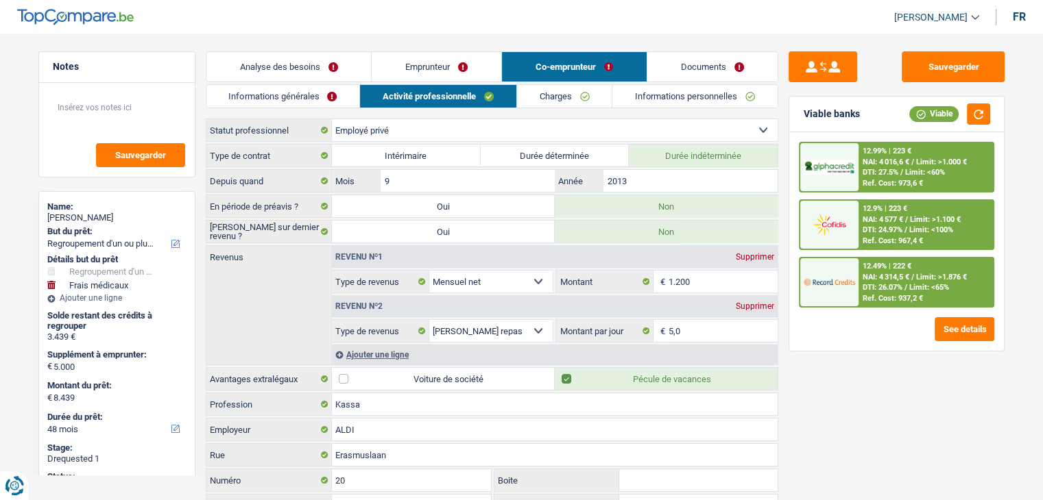
click at [285, 95] on link "Informations générales" at bounding box center [283, 96] width 154 height 23
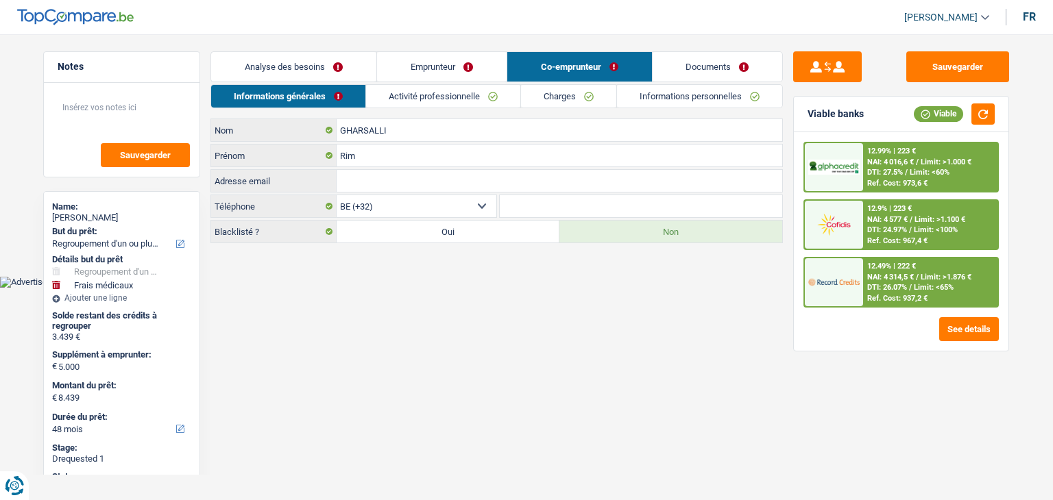
click at [324, 63] on link "Analyse des besoins" at bounding box center [293, 66] width 165 height 29
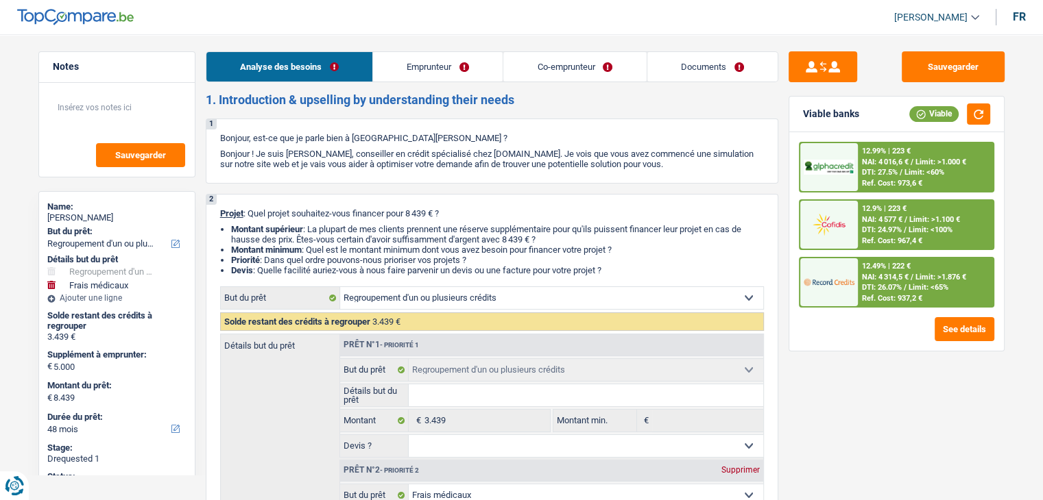
click at [714, 75] on link "Documents" at bounding box center [712, 66] width 130 height 29
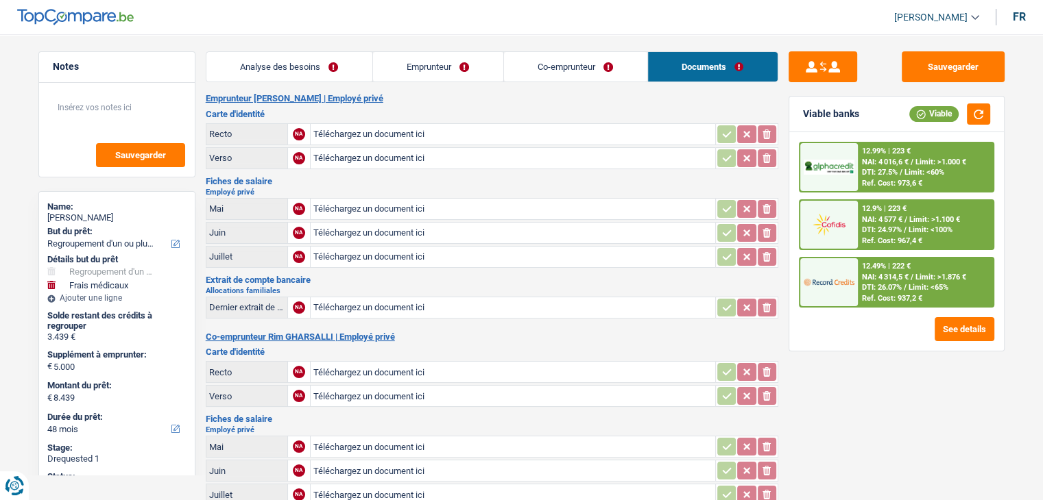
click at [340, 64] on link "Analyse des besoins" at bounding box center [289, 66] width 166 height 29
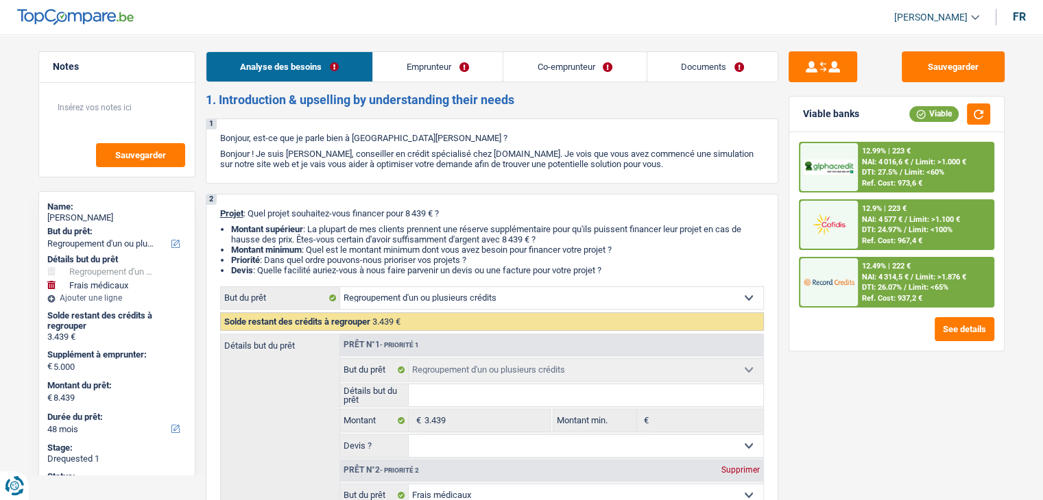
click at [727, 68] on link "Documents" at bounding box center [712, 66] width 130 height 29
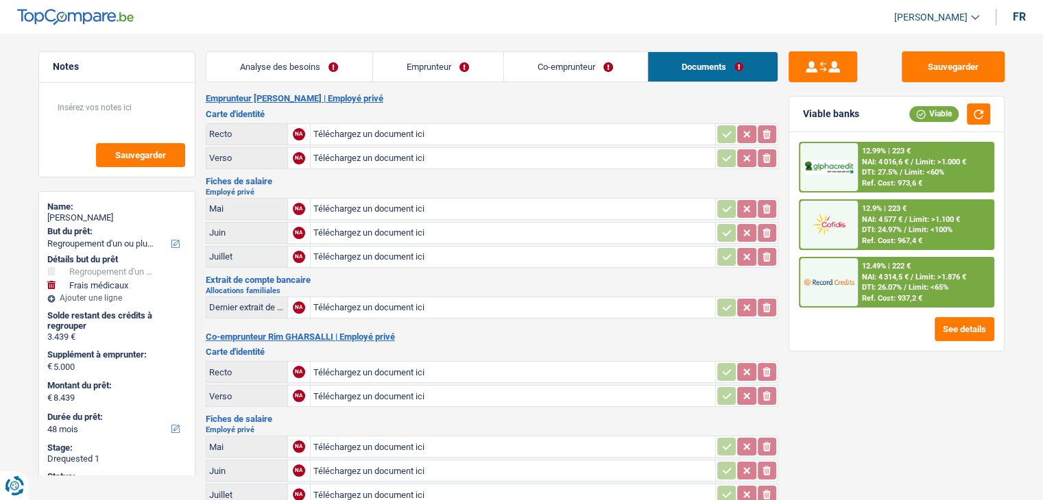
click at [327, 59] on link "Analyse des besoins" at bounding box center [289, 66] width 166 height 29
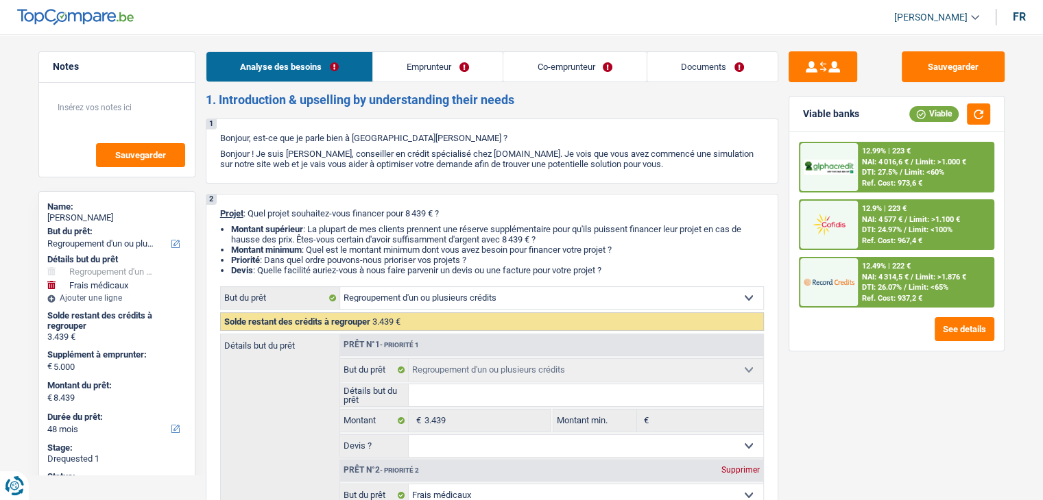
click at [714, 77] on link "Documents" at bounding box center [712, 66] width 130 height 29
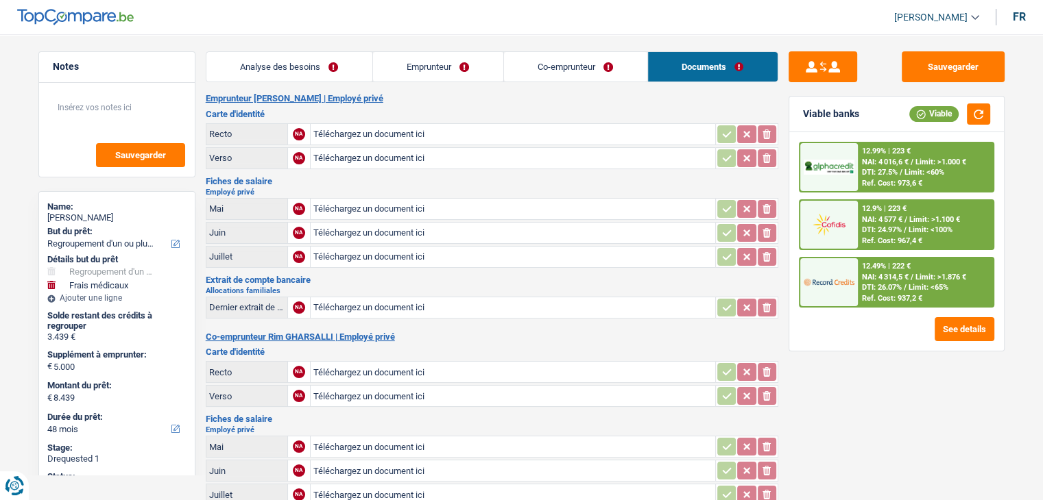
click at [356, 69] on link "Analyse des besoins" at bounding box center [289, 66] width 166 height 29
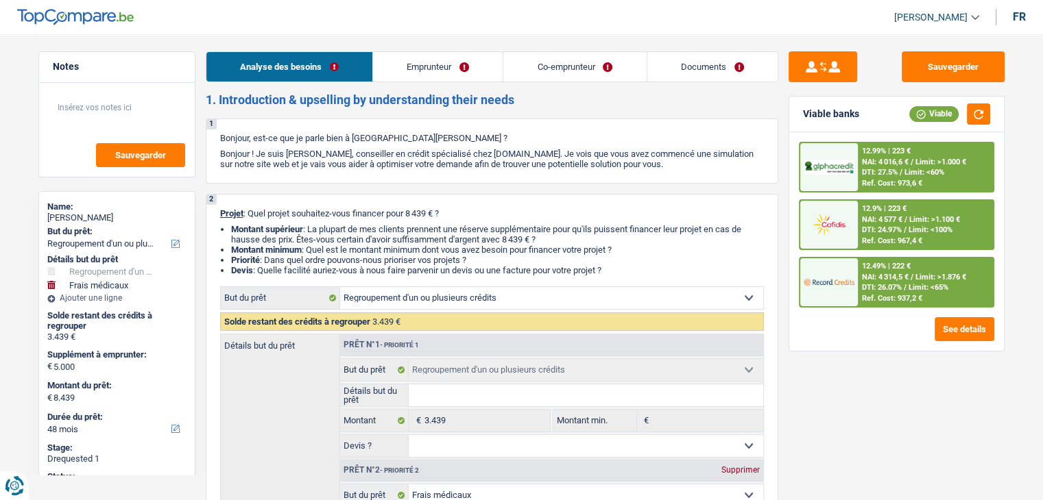
click at [744, 66] on link "Documents" at bounding box center [712, 66] width 130 height 29
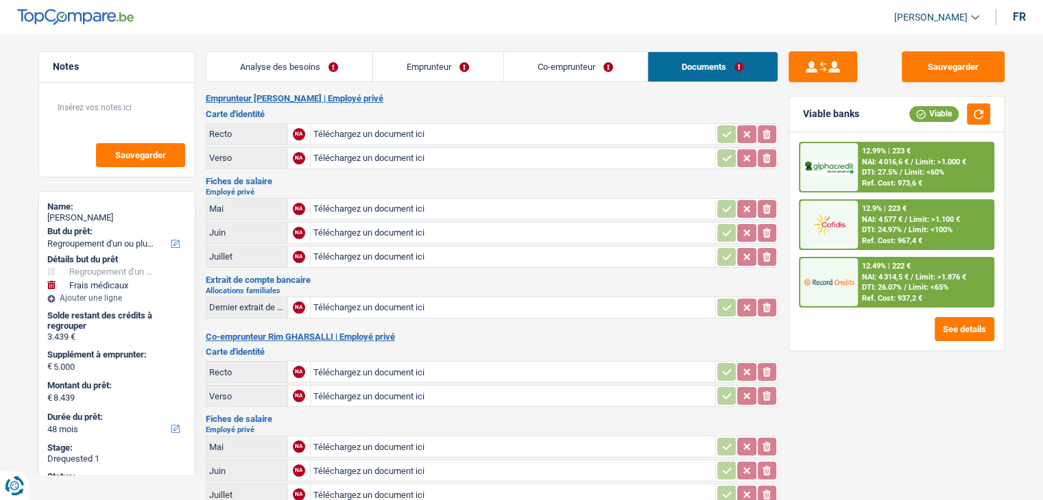
click at [329, 71] on link "Analyse des besoins" at bounding box center [289, 66] width 166 height 29
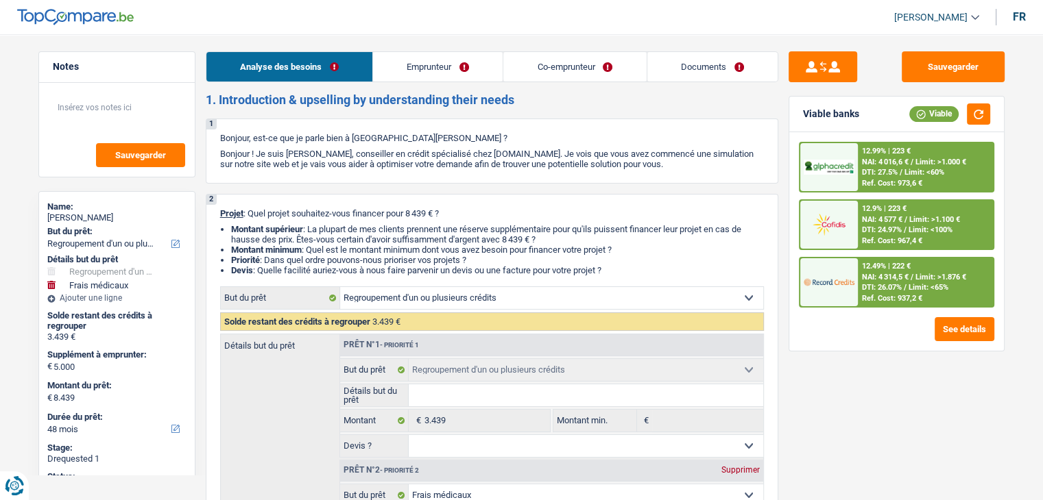
click at [710, 53] on link "Documents" at bounding box center [712, 66] width 130 height 29
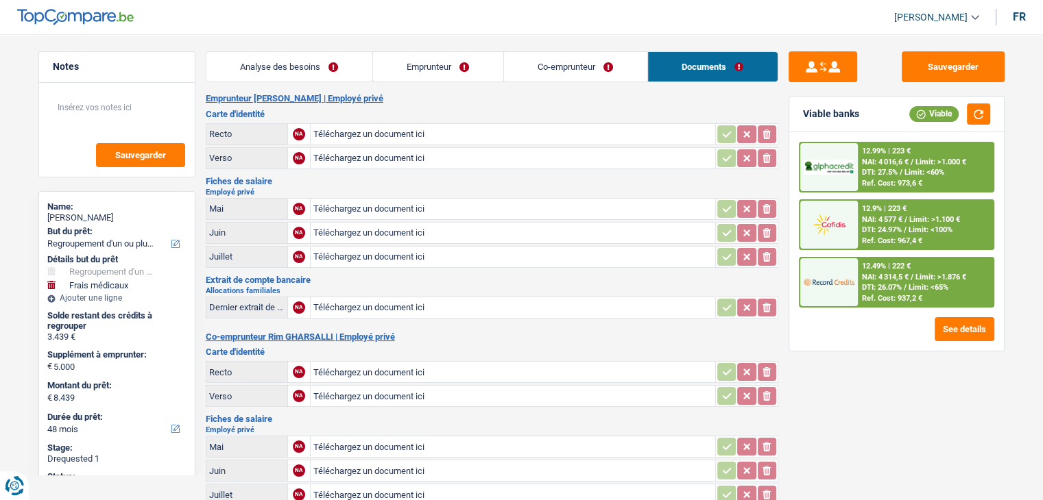
click at [321, 68] on link "Analyse des besoins" at bounding box center [289, 66] width 166 height 29
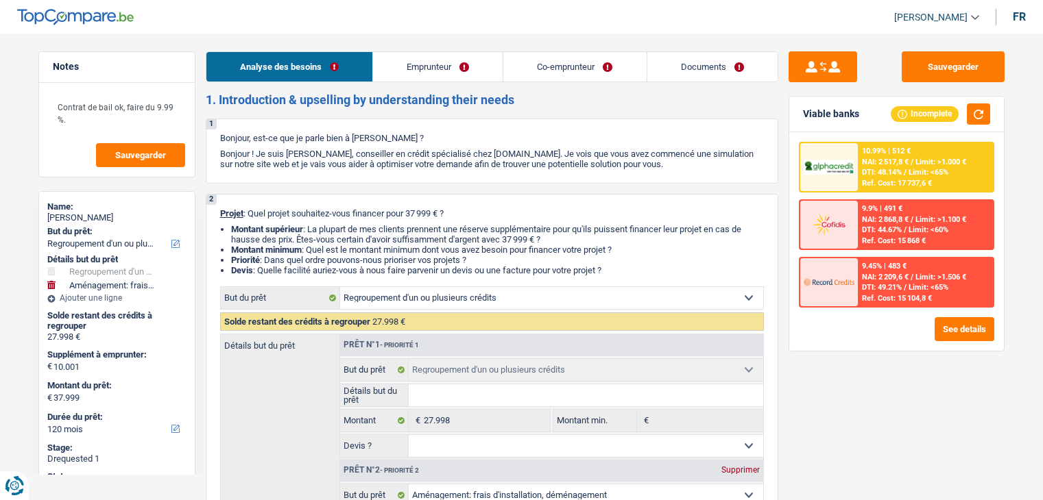
select select "refinancing"
select select "movingOrInstallation"
select select "120"
select select "refinancing"
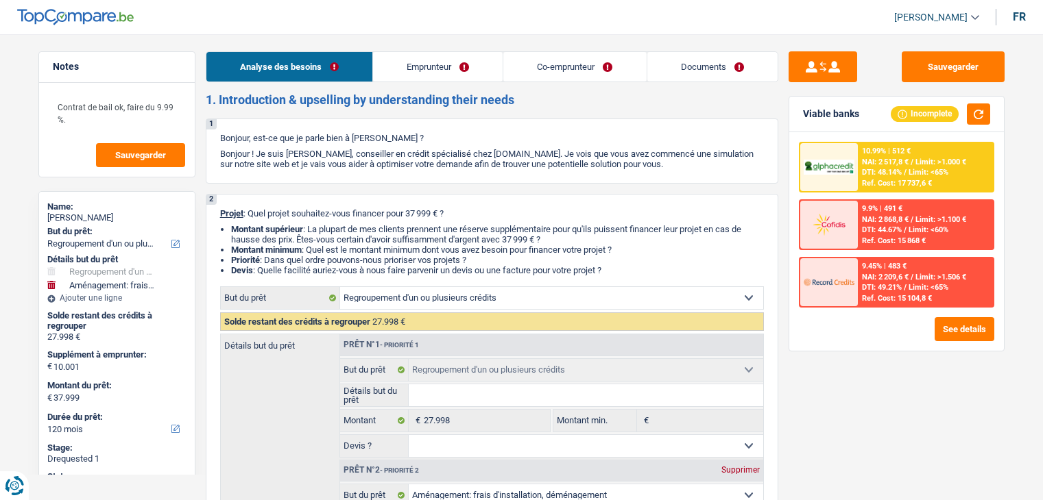
select select "refinancing"
select select "movingOrInstallation"
select select "yes"
select select "120"
select select "privateEmployee"
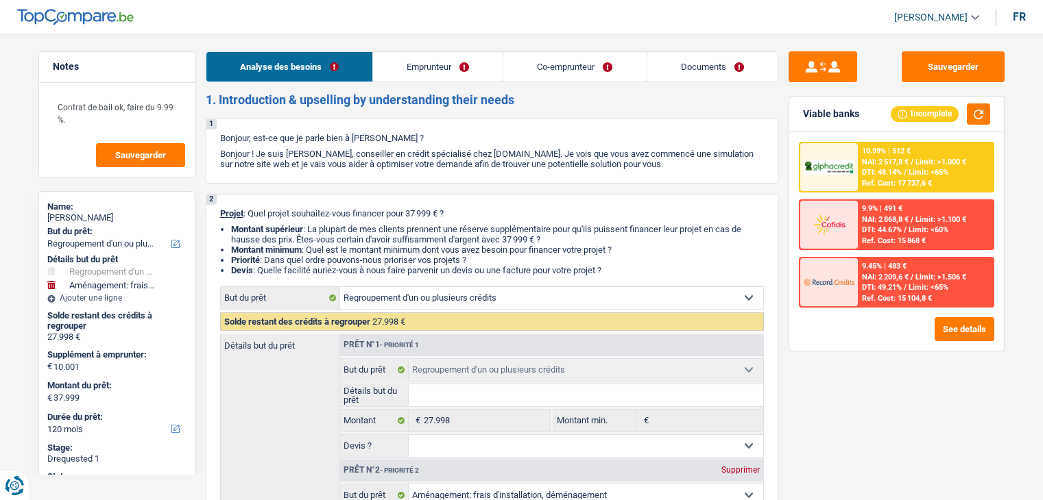
select select "publicEmployee"
select select "netSalary"
select select "rentalIncome"
select select "mealVouchers"
select select "netSalary"
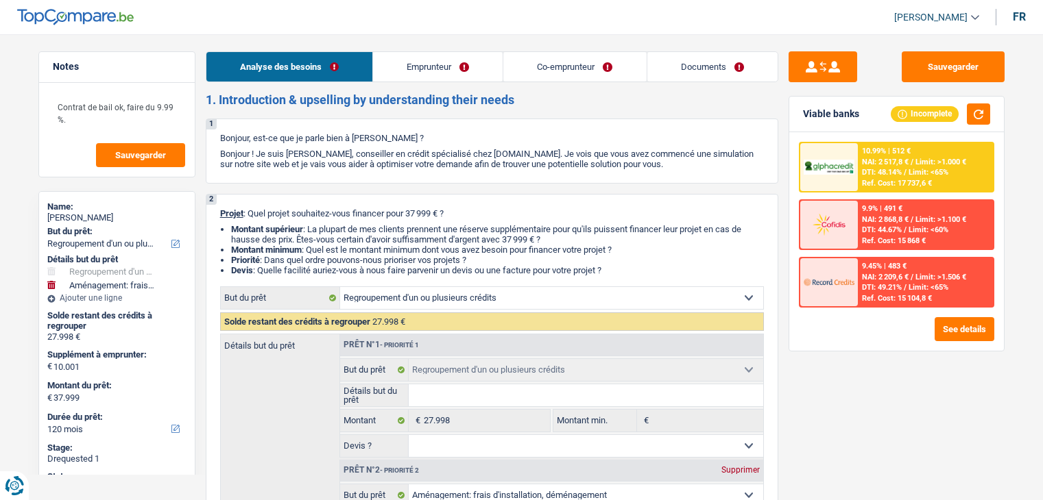
select select "mealVouchers"
select select "ownerWithMortgage"
select select "mortgage"
select select "180"
select select "mortgage"
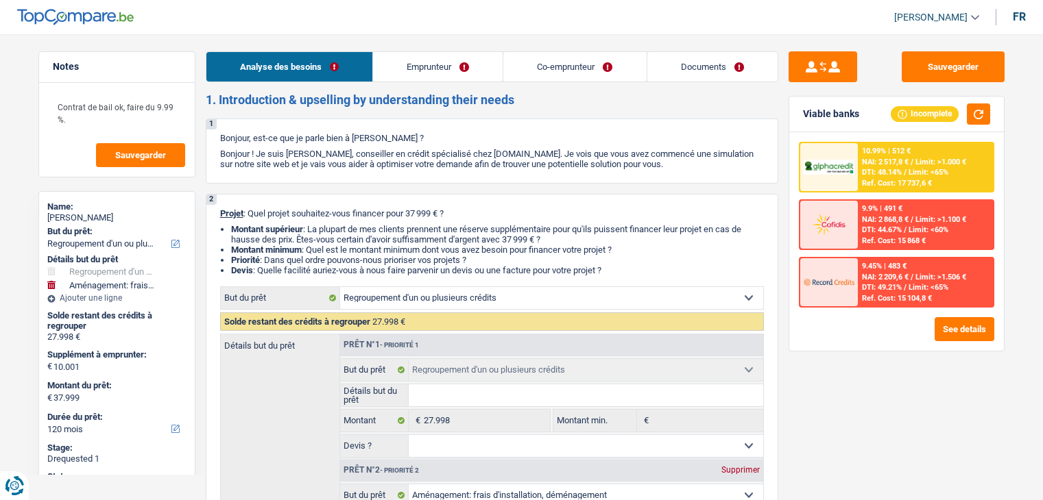
select select "180"
select select "carLoan"
select select "84"
select select "refinancing"
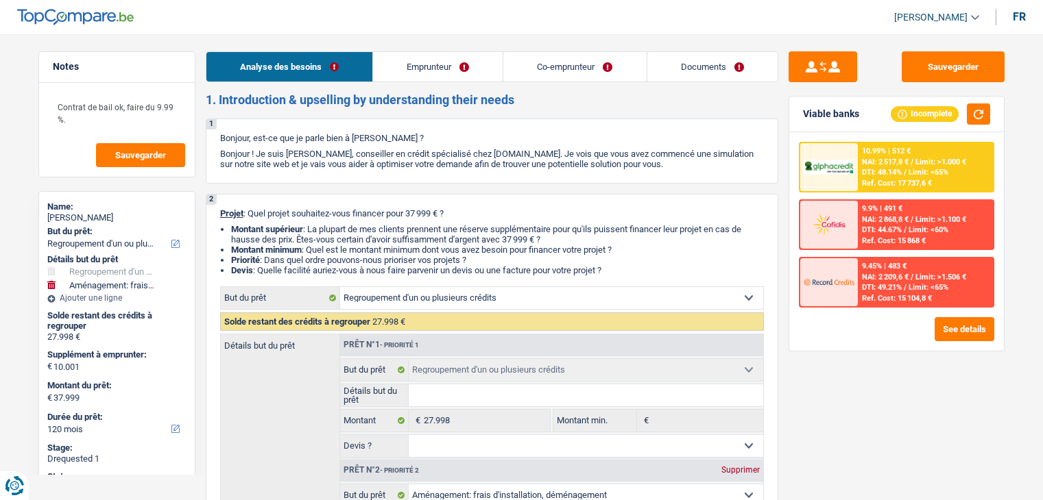
select select "movingOrInstallation"
select select "yes"
select select "120"
click at [693, 58] on link "Documents" at bounding box center [712, 66] width 130 height 29
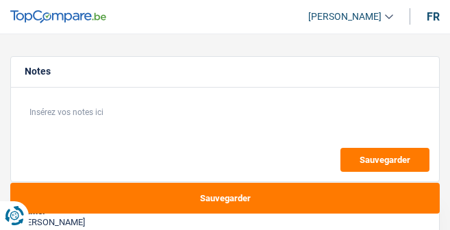
select select "refinancing"
select select "tech"
select select "120"
select select "refinancing"
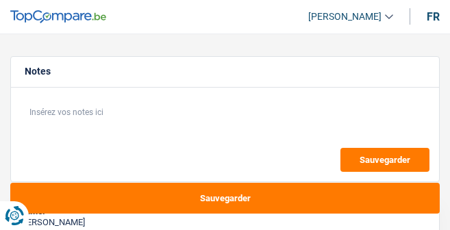
select select "refinancing"
select select "tech"
select select "120"
select select "invalid"
select select "familyAllowances"
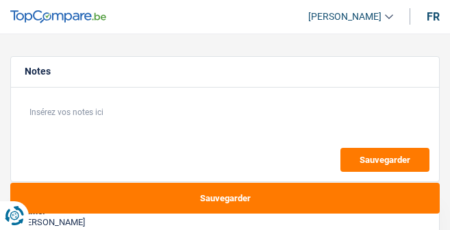
select select "disabilityPension"
select select "rents"
select select "creditConsolidation"
select select "60"
select select "creditConsolidation"
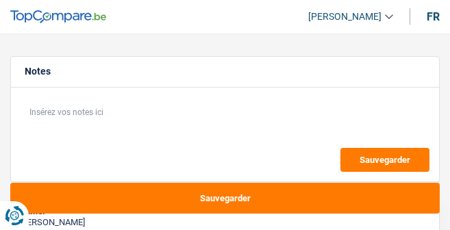
select select "48"
select select "cardOrCredit"
select select "refinancing"
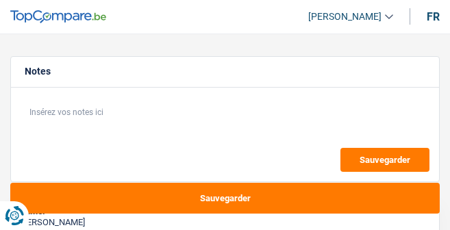
select select "tech"
select select "120"
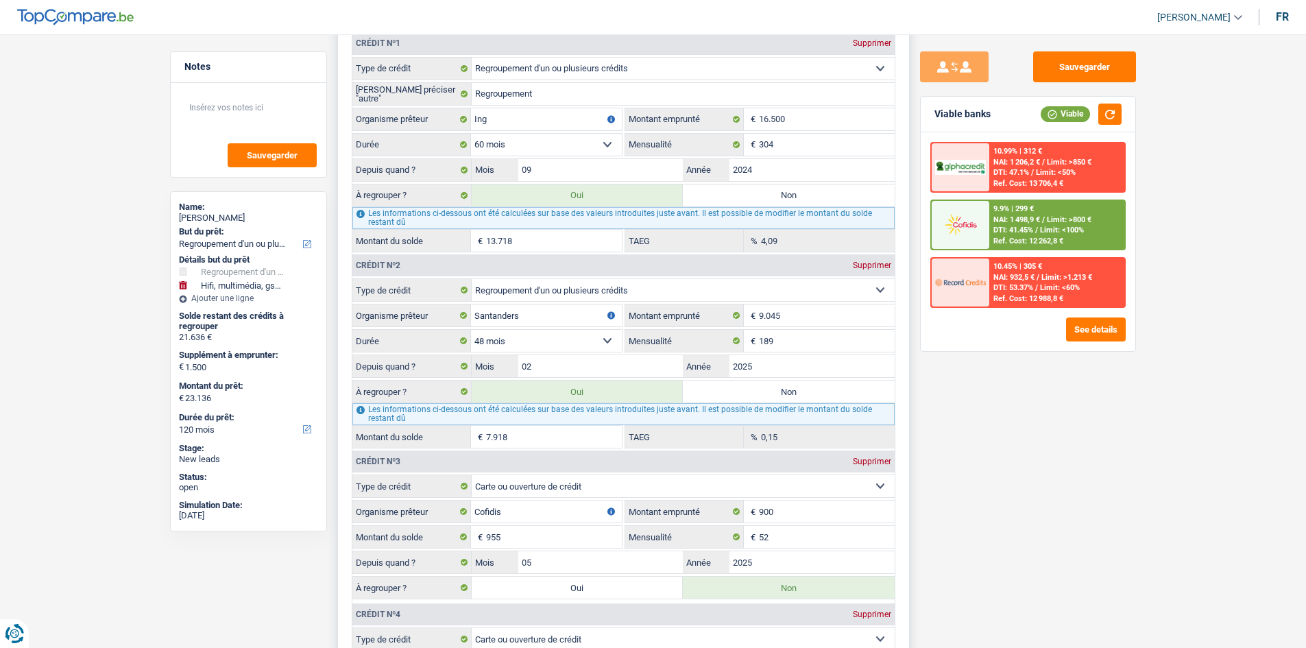
scroll to position [1371, 0]
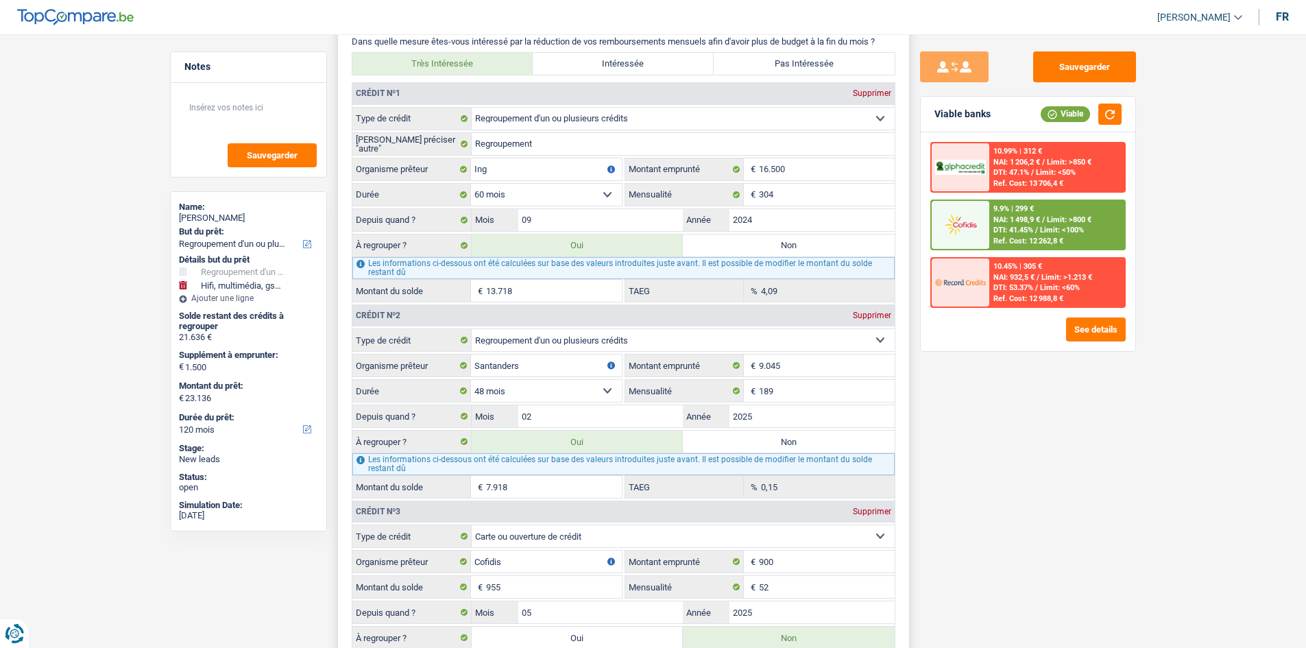
click at [450, 230] on input "13.718" at bounding box center [554, 291] width 136 height 22
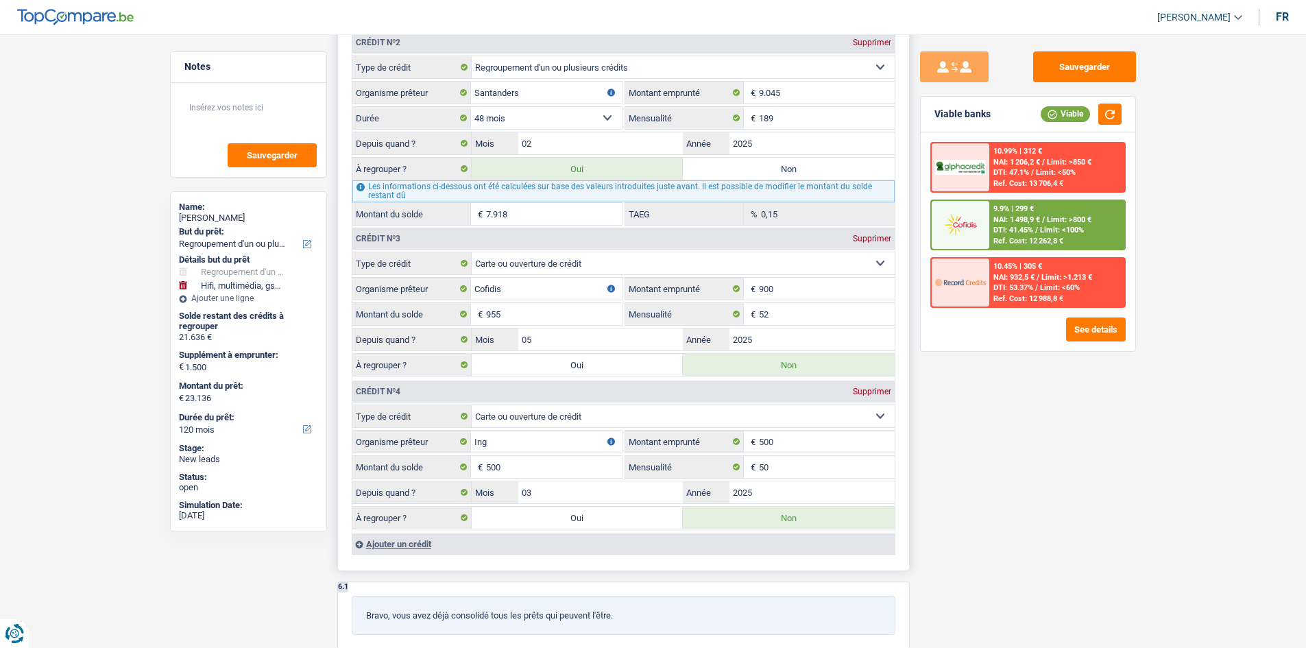
scroll to position [1645, 0]
click at [450, 151] on input "02" at bounding box center [600, 142] width 165 height 22
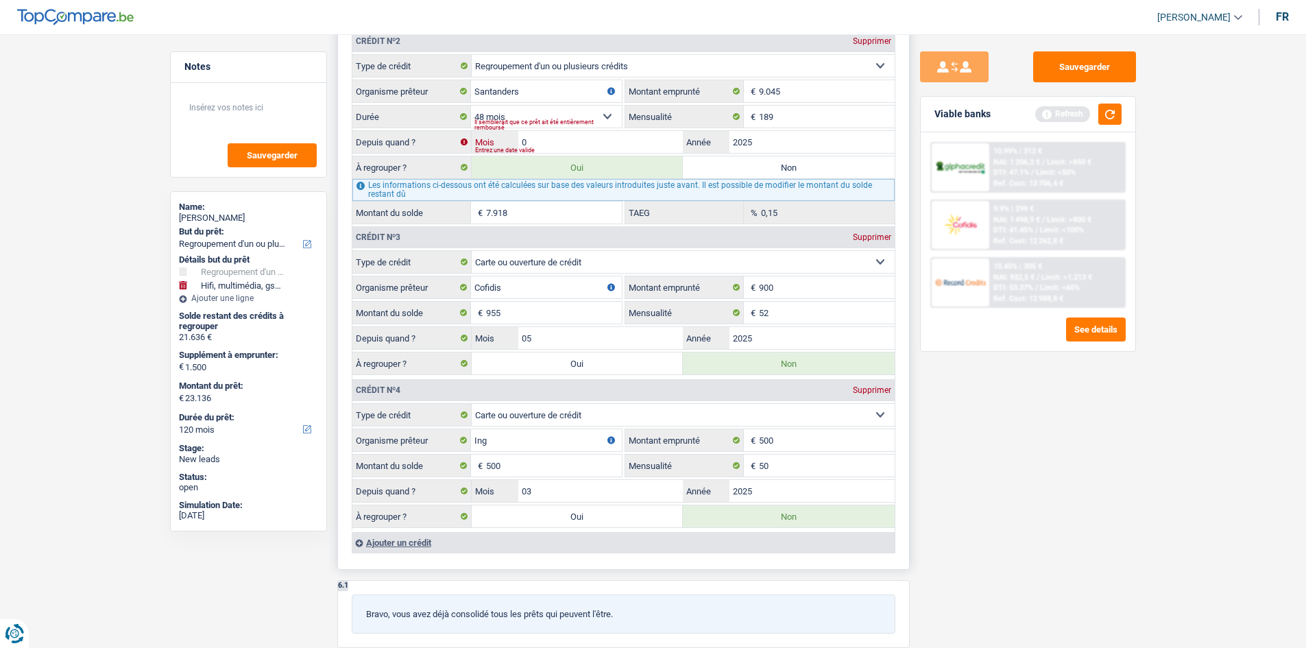
type input "03"
type input "23.324"
type input "21.824"
type input "23.324"
type input "8.106"
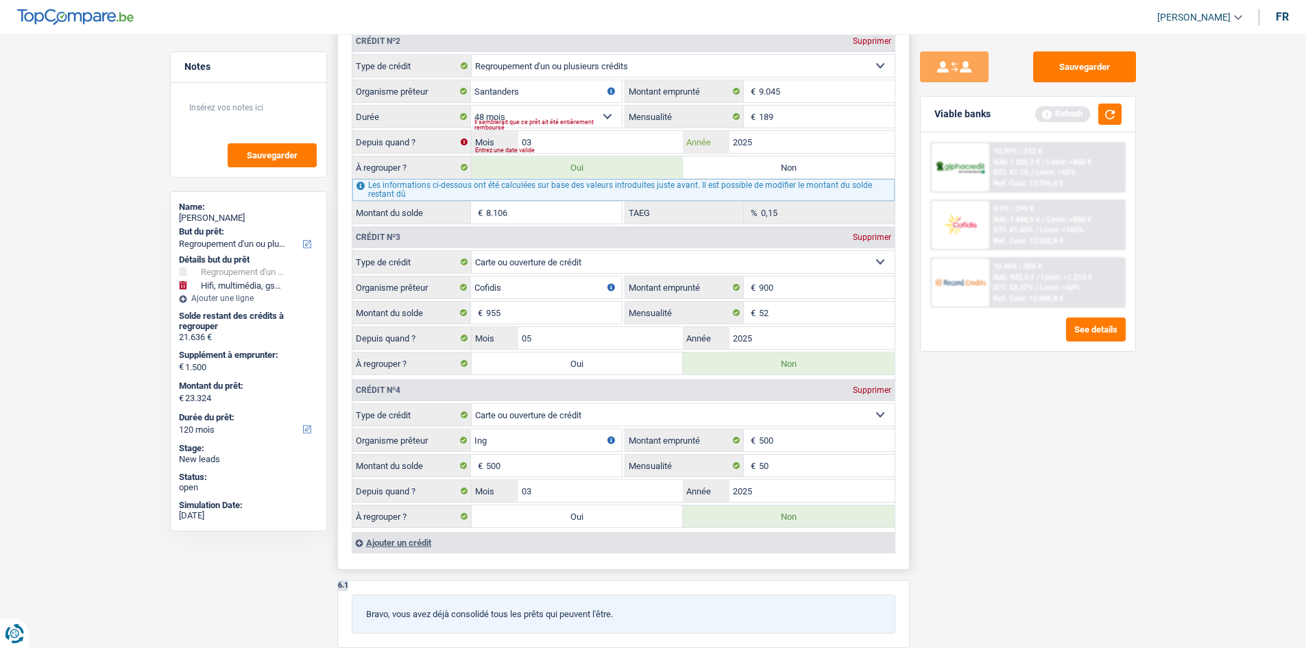
type input "21.824"
type input "23.324"
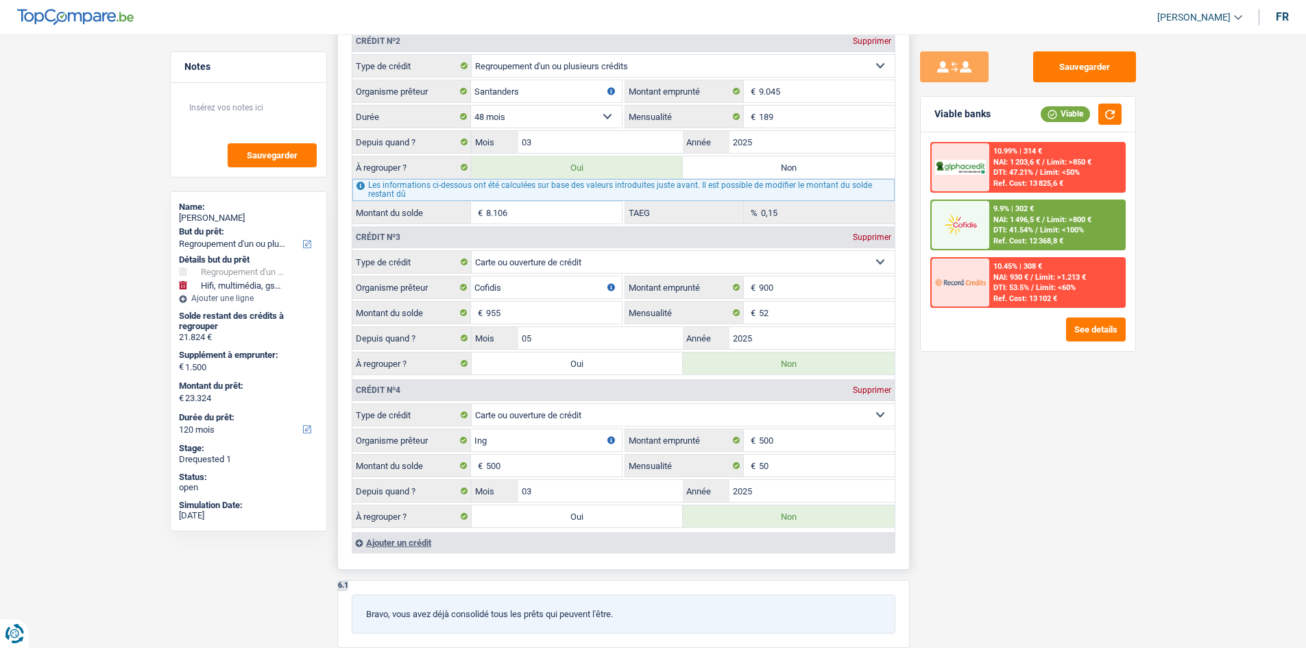
click at [450, 169] on label "Non" at bounding box center [789, 167] width 212 height 22
click at [450, 169] on input "Non" at bounding box center [789, 167] width 212 height 22
radio input "true"
type input "15.218"
select select "84"
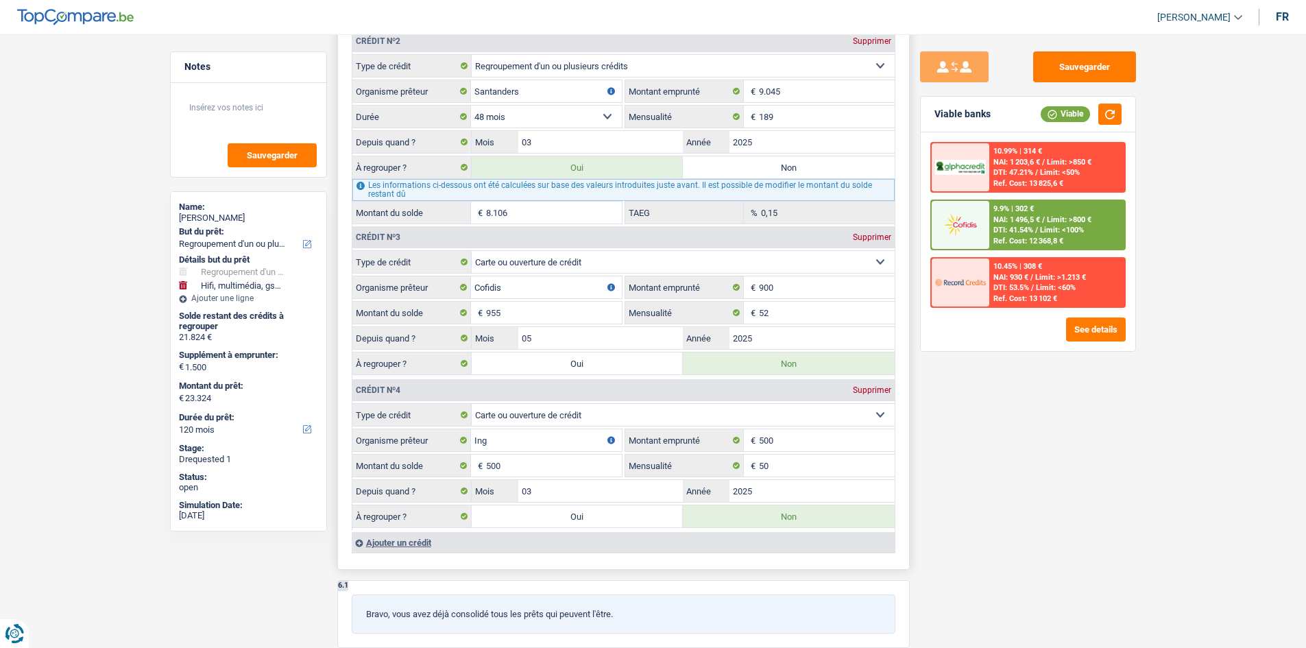
type input "13.718"
type input "15.218"
select select "84"
radio input "false"
type input "13.718"
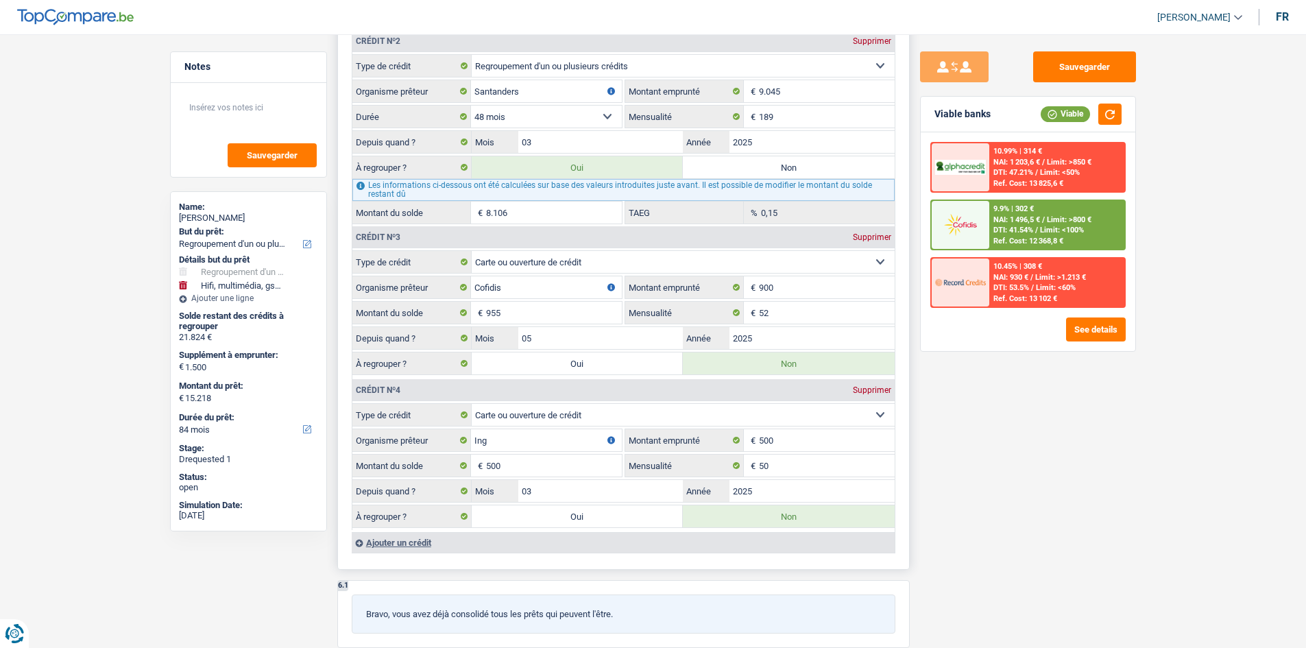
type input "15.218"
select select "84"
click at [450, 143] on input "03" at bounding box center [600, 142] width 165 height 22
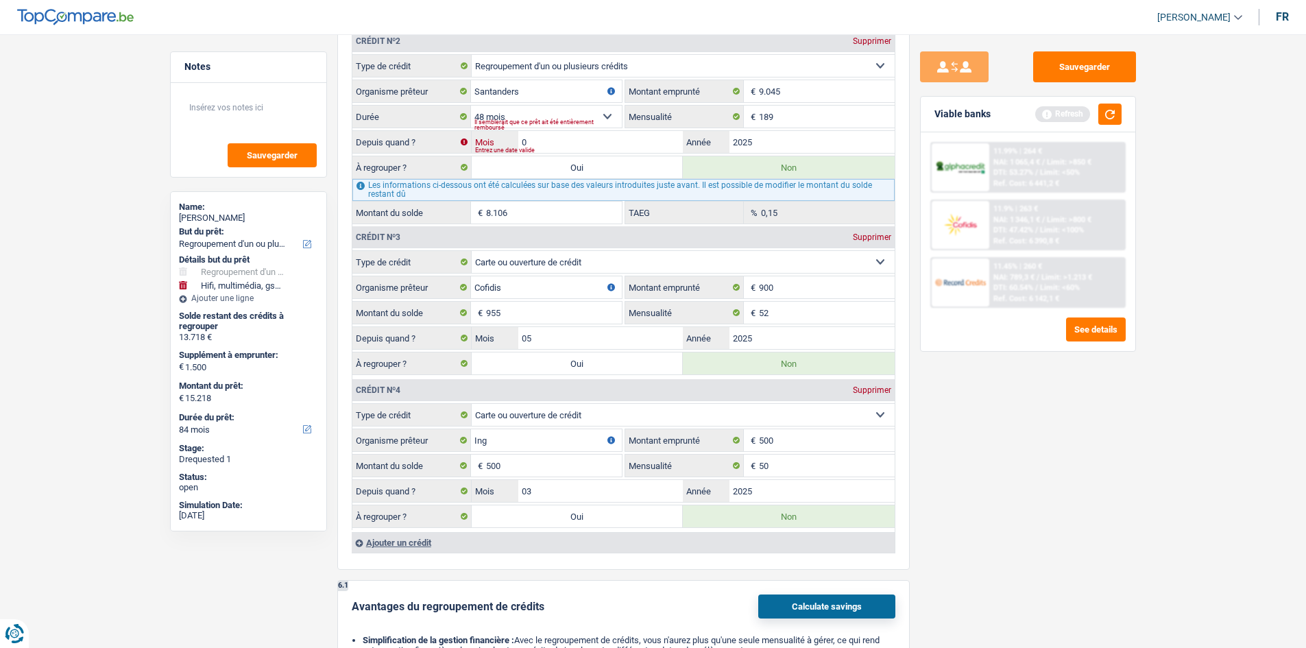
type input "02"
type input "7.918"
click at [450, 175] on label "Oui" at bounding box center [578, 167] width 212 height 22
click at [450, 175] on input "Oui" at bounding box center [578, 167] width 212 height 22
radio input "true"
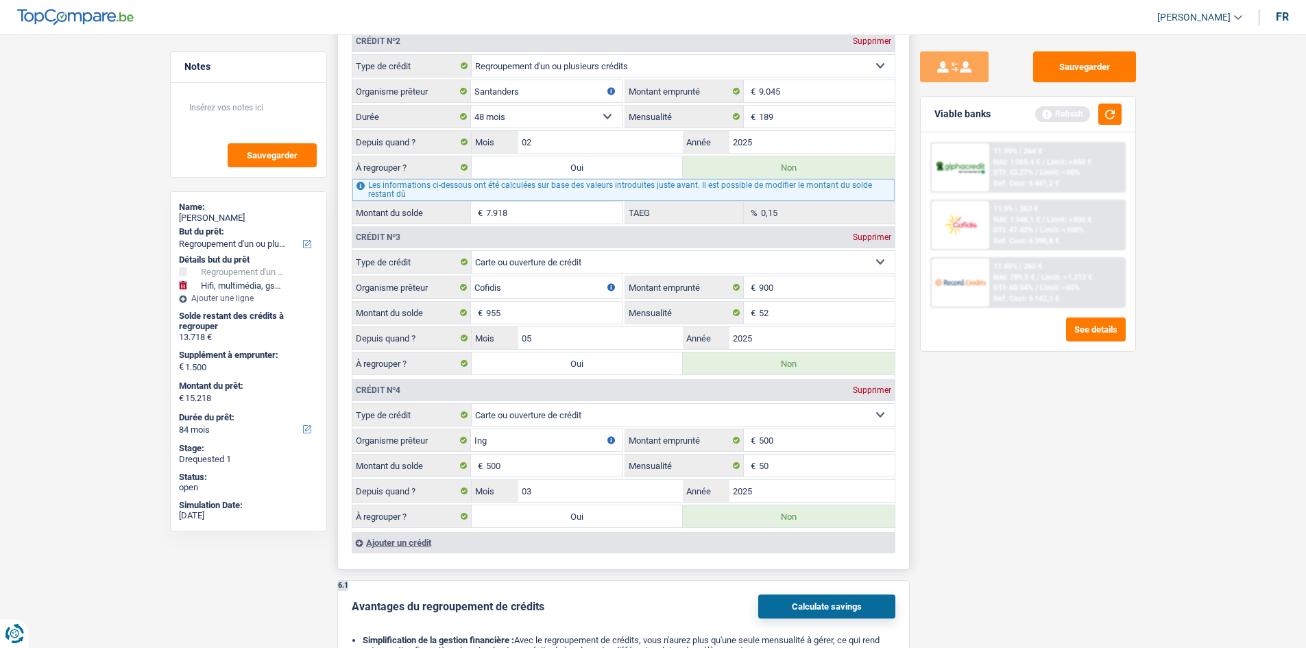
type input "23.136"
type input "21.636"
type input "23.136"
radio input "false"
type input "21.636"
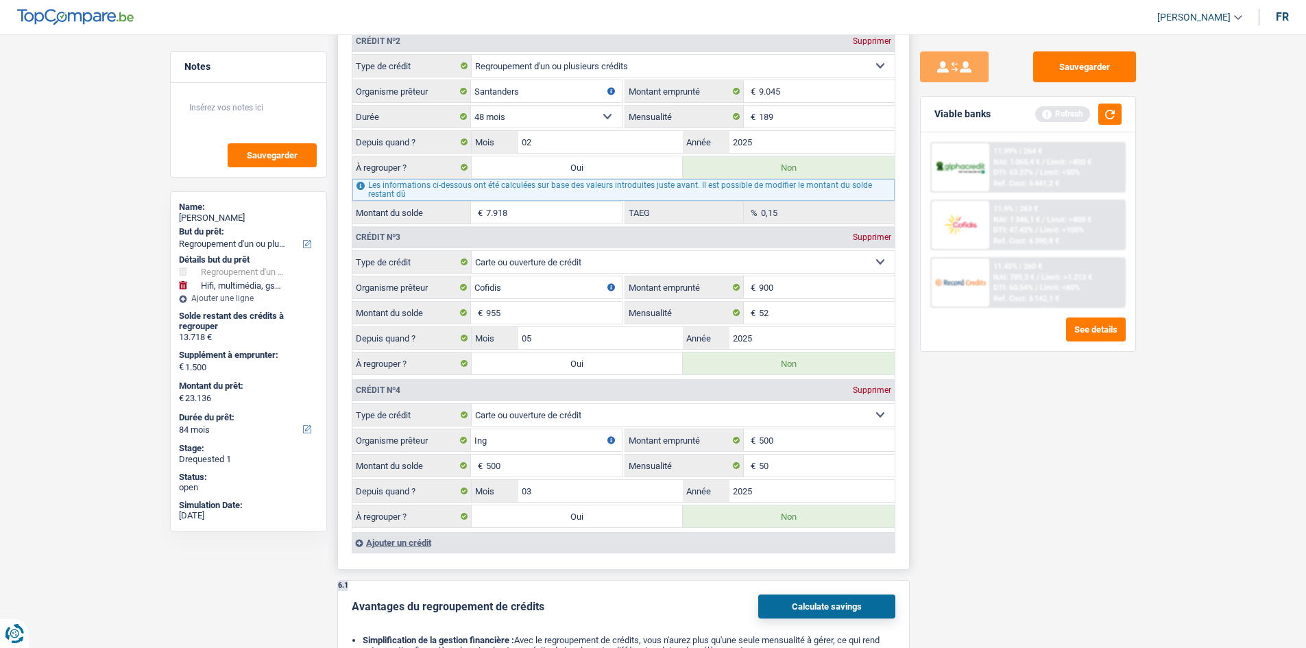
type input "23.136"
select select "120"
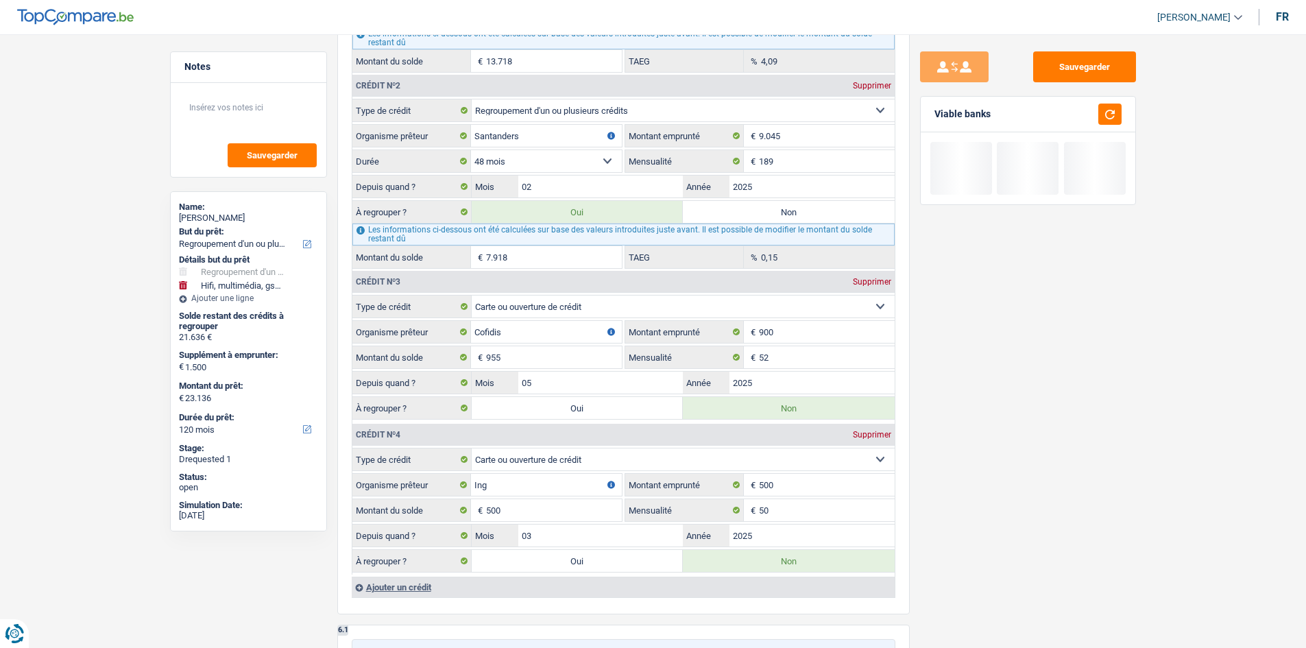
scroll to position [1577, 0]
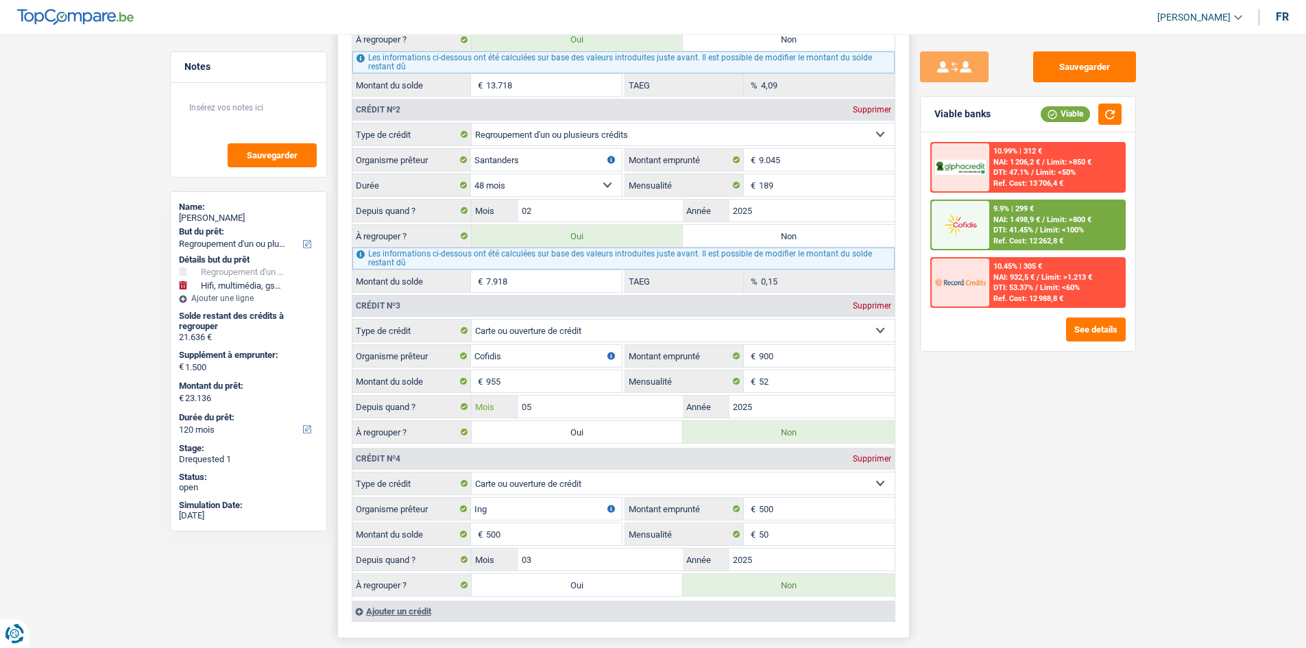
click at [450, 230] on input "05" at bounding box center [600, 407] width 165 height 22
click at [450, 230] on label "Oui" at bounding box center [578, 432] width 212 height 22
click at [450, 230] on input "Oui" at bounding box center [578, 432] width 212 height 22
radio input "true"
type input "24.091"
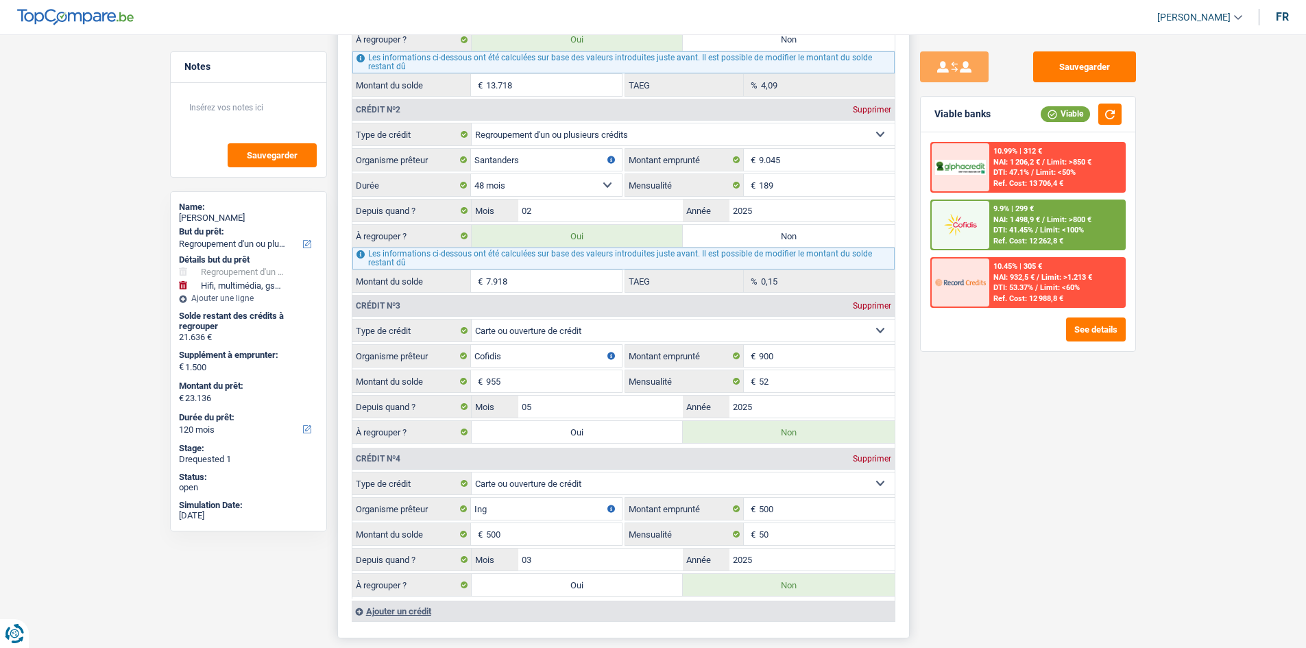
type input "22.591"
type input "24.091"
radio input "false"
type input "22.591"
type input "24.091"
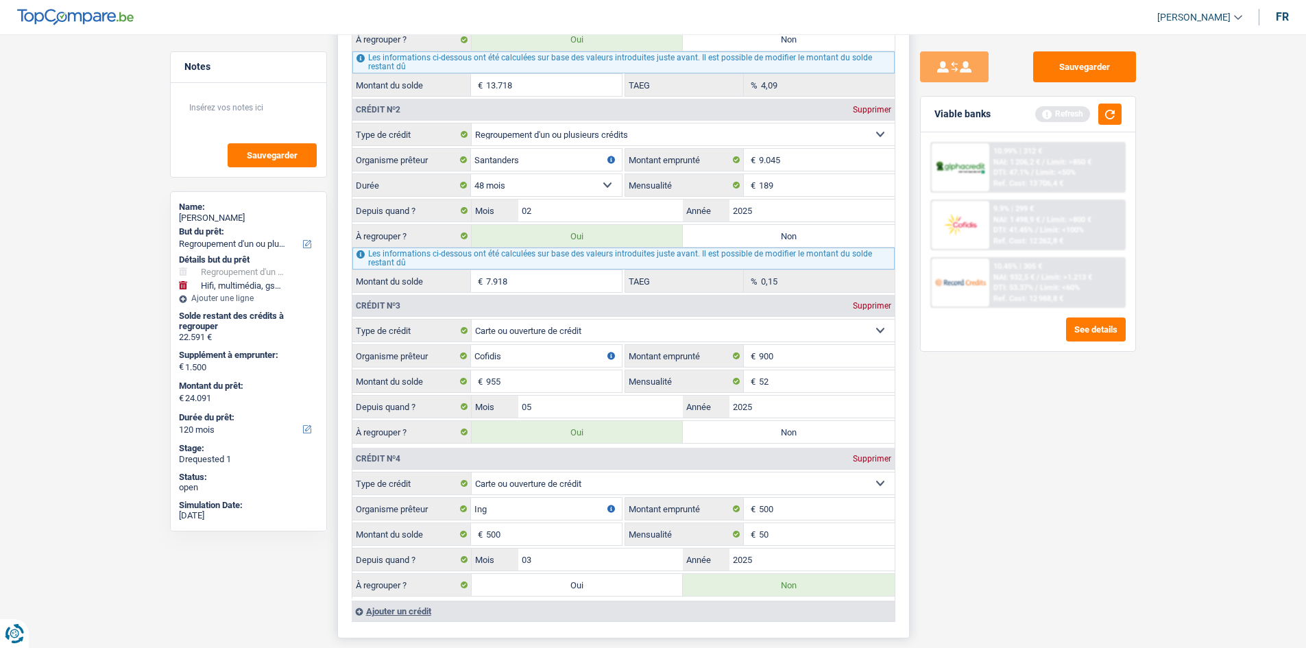
click at [450, 230] on label "Non" at bounding box center [789, 432] width 212 height 22
click at [450, 230] on input "Non" at bounding box center [789, 432] width 212 height 22
radio input "true"
type input "23.136"
type input "21.636"
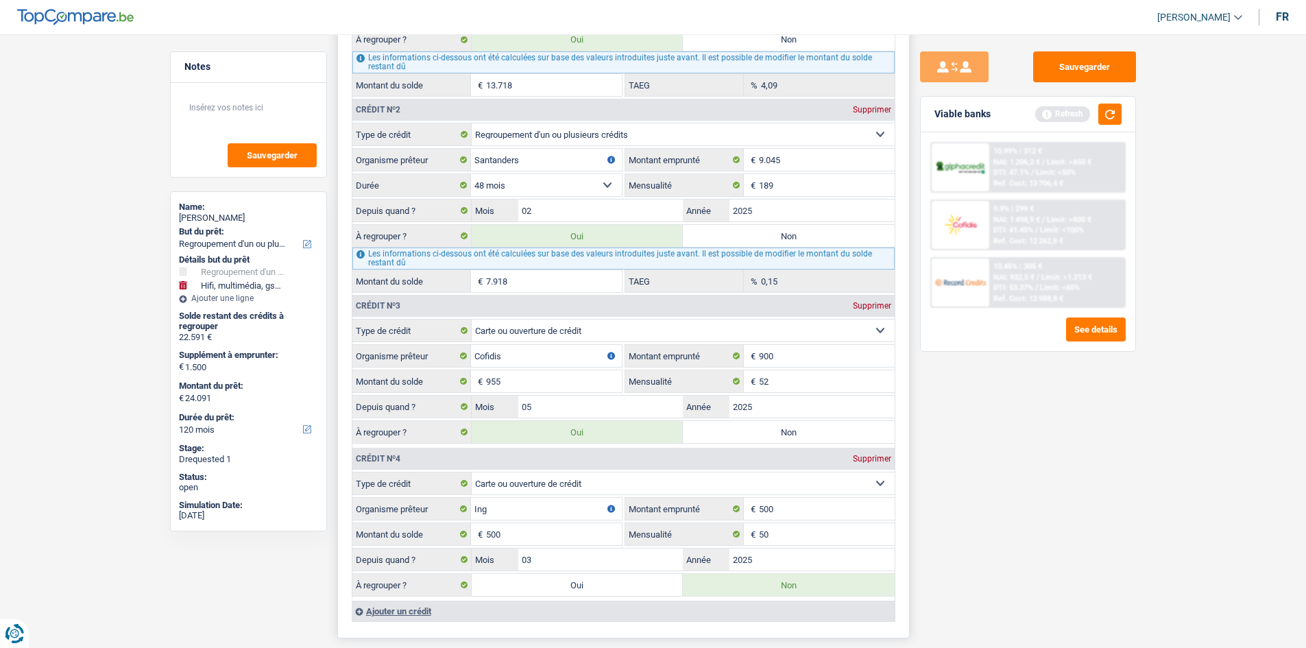
type input "23.136"
radio input "false"
type input "21.636"
type input "23.136"
click at [450, 230] on input "955" at bounding box center [554, 381] width 136 height 22
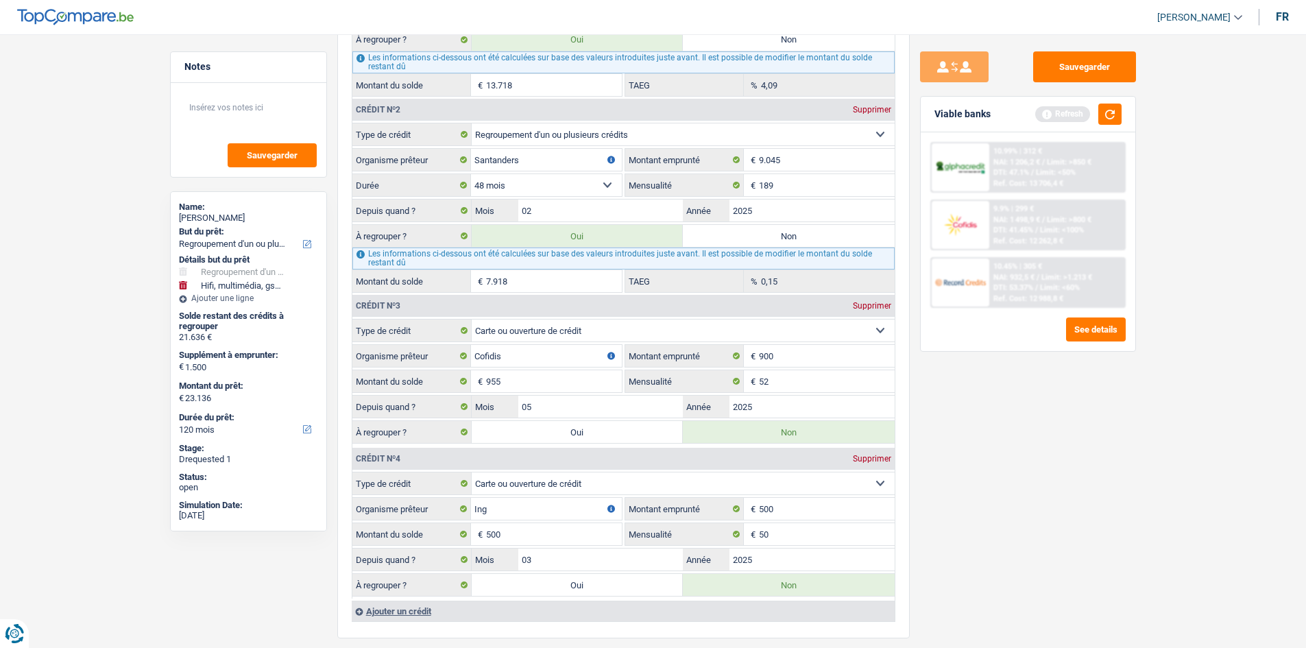
click at [450, 230] on div "Sauvegarder Viable banks Refresh 10.99% | 312 € NAI: 1 206,2 € / Limit: >850 € …" at bounding box center [1028, 336] width 236 height 571
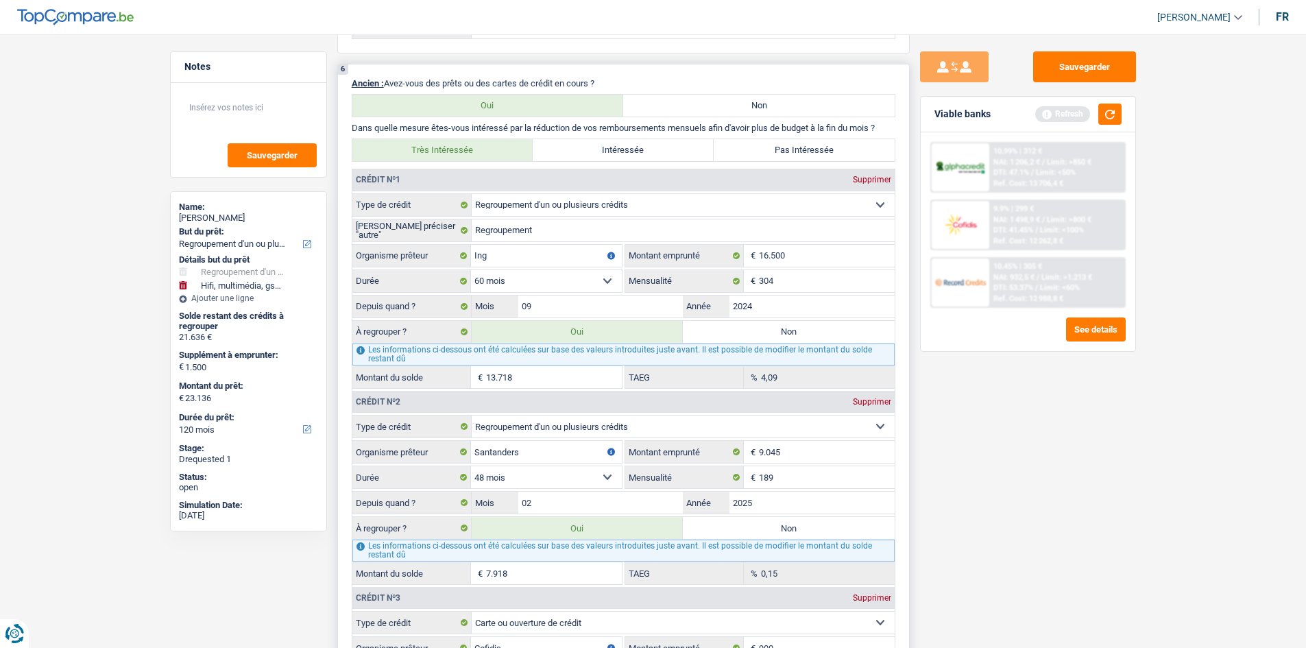
scroll to position [1371, 0]
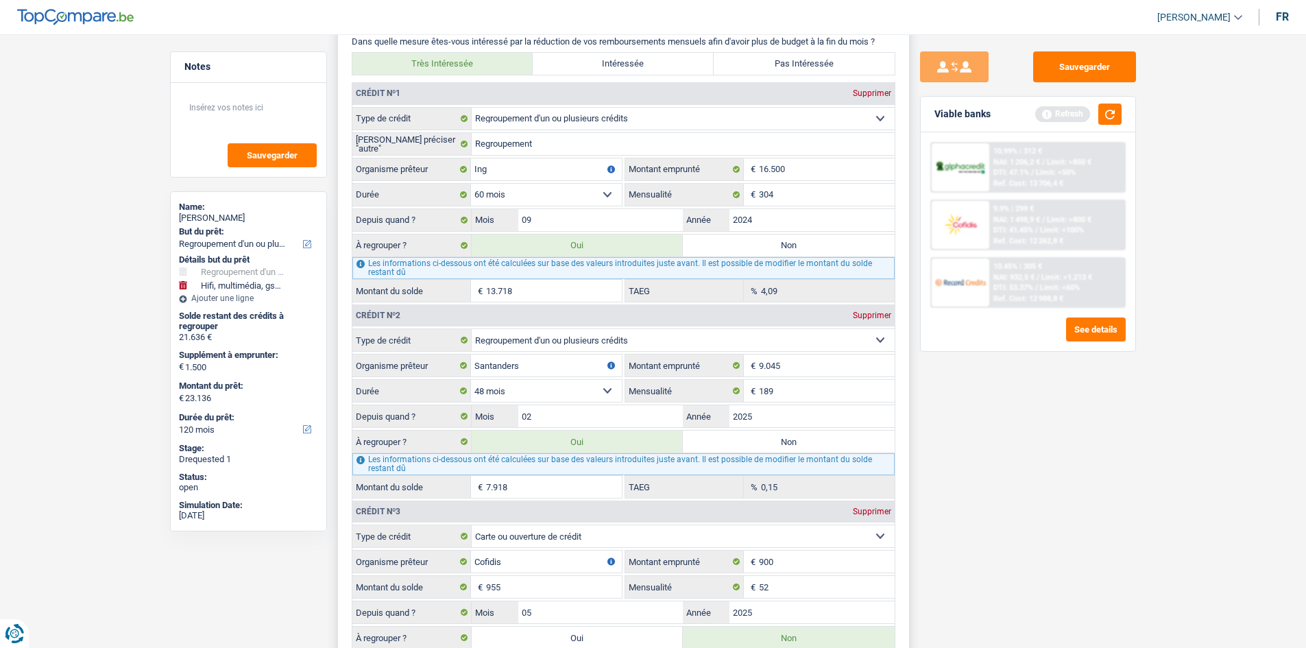
click at [450, 230] on label "Non" at bounding box center [789, 441] width 212 height 22
click at [450, 230] on input "Non" at bounding box center [789, 441] width 212 height 22
radio input "true"
type input "15.218"
select select "84"
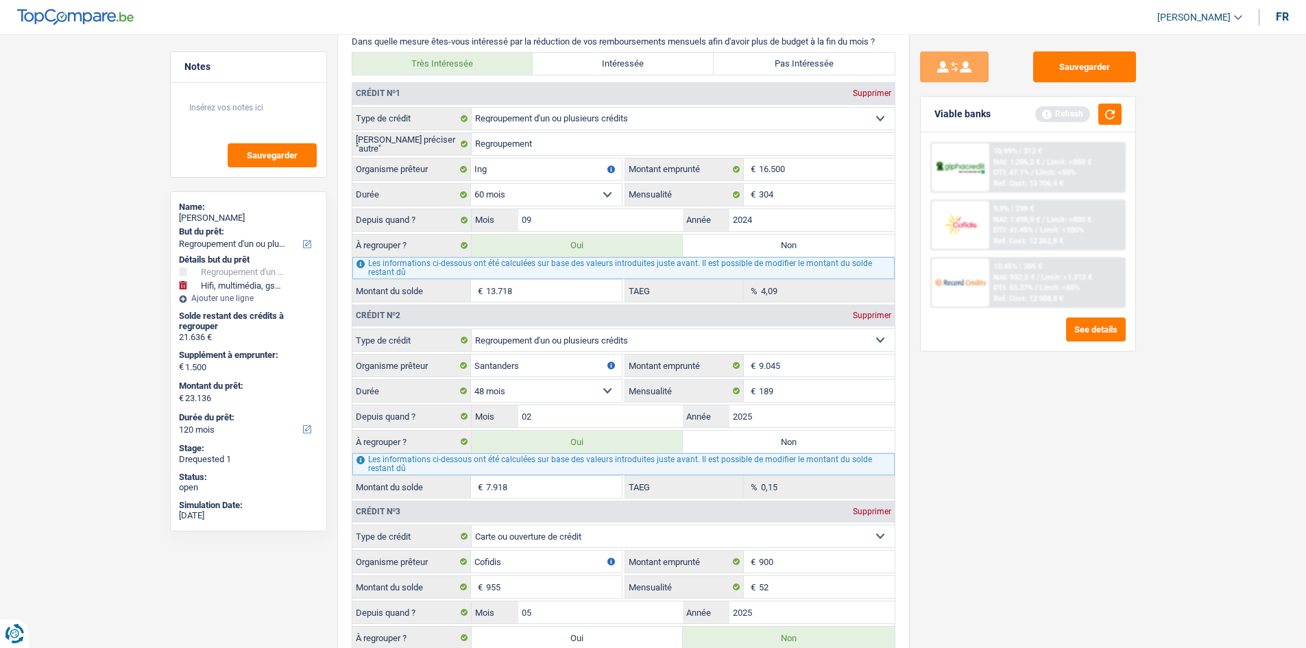
type input "13.718"
type input "15.218"
select select "84"
radio input "false"
type input "13.718"
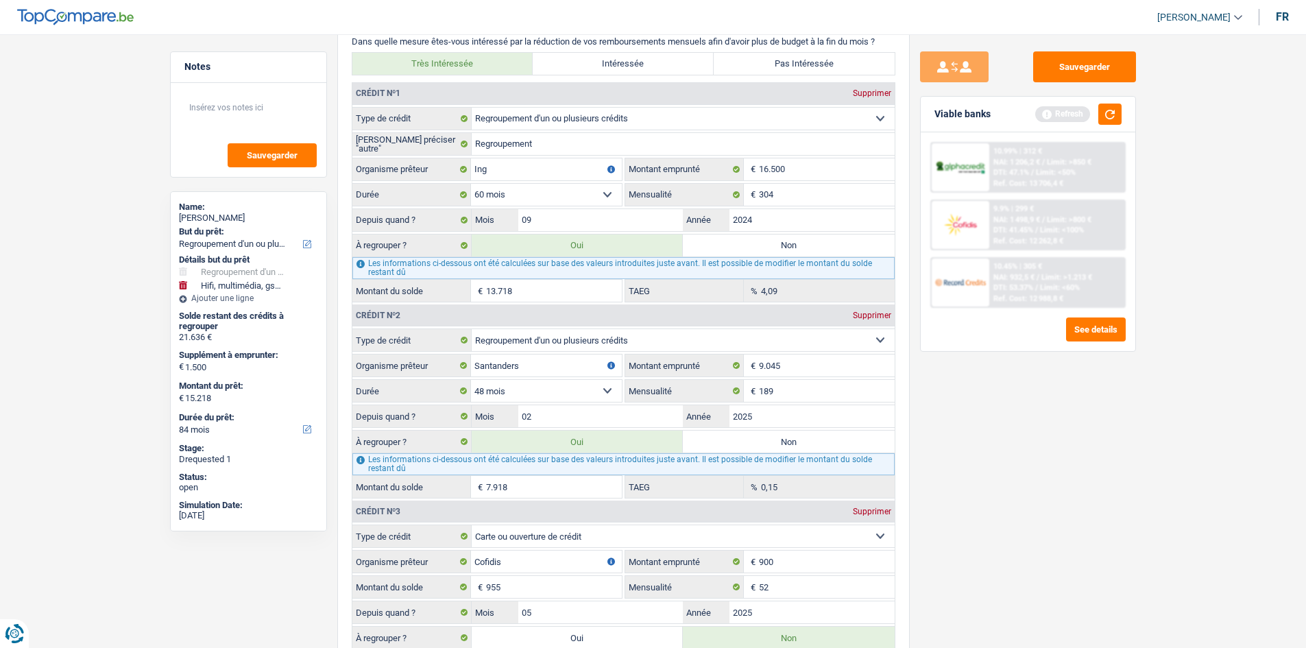
type input "15.218"
select select "84"
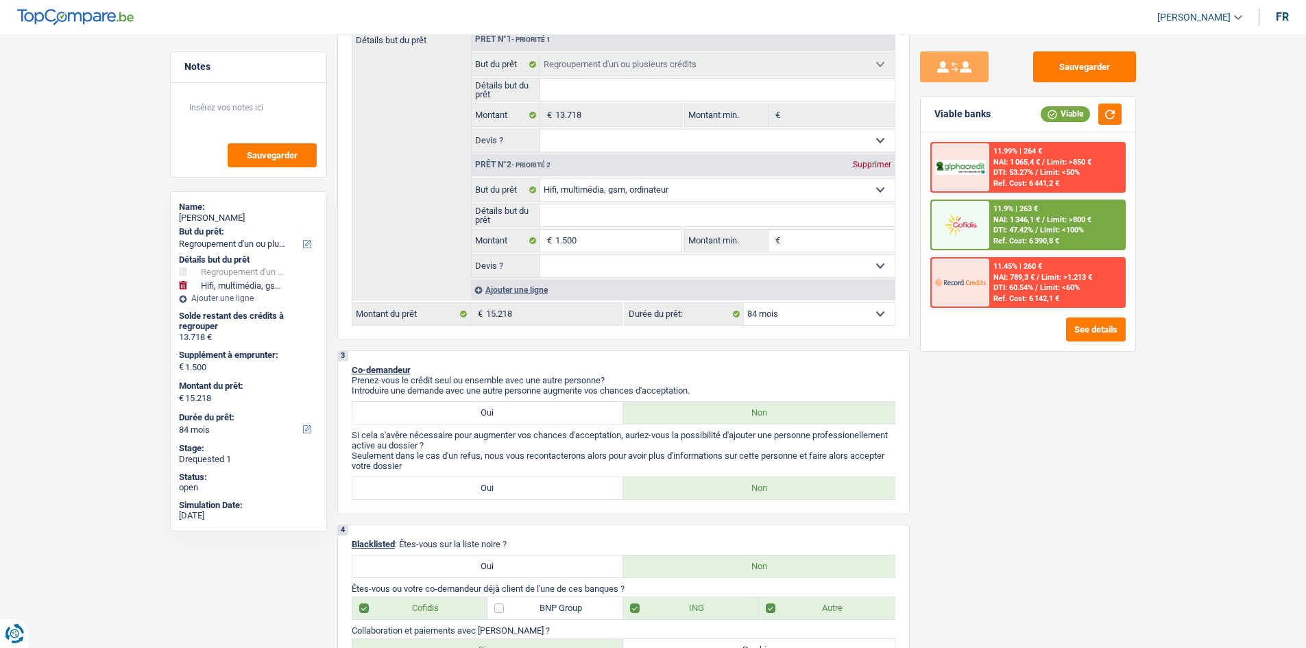
scroll to position [274, 0]
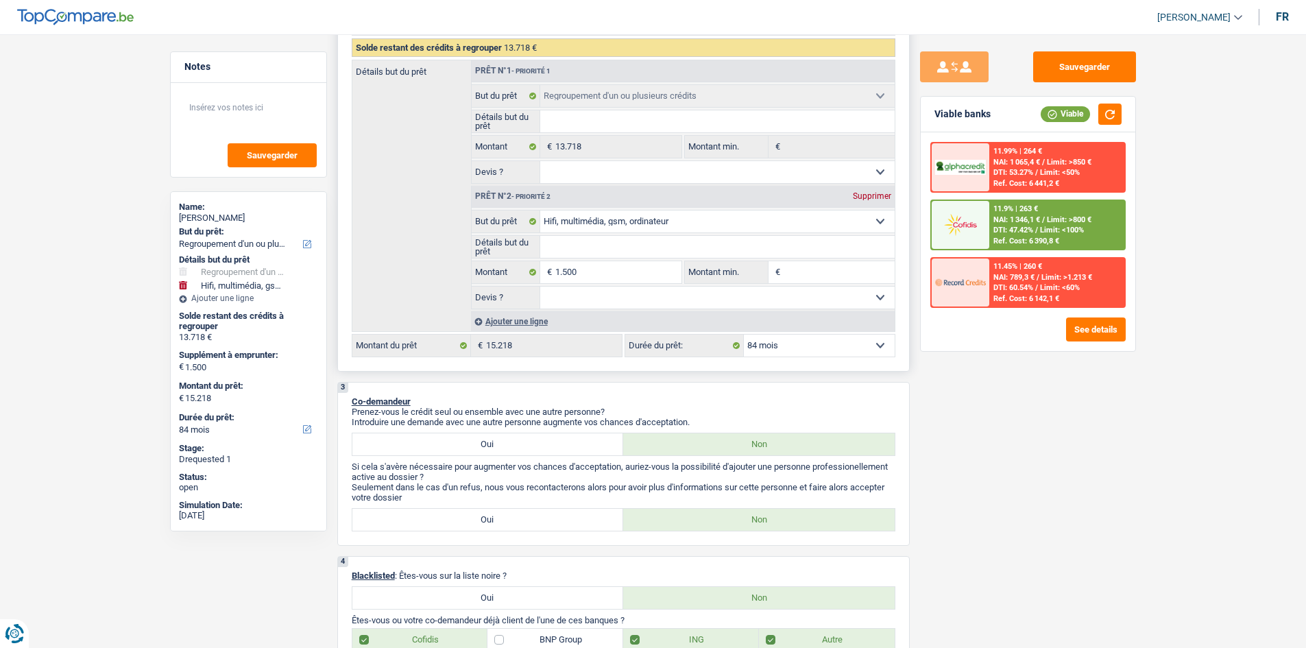
click at [450, 195] on div "Supprimer" at bounding box center [871, 196] width 45 height 8
type input "0"
type input "13.718"
select select "60"
type input "13.718"
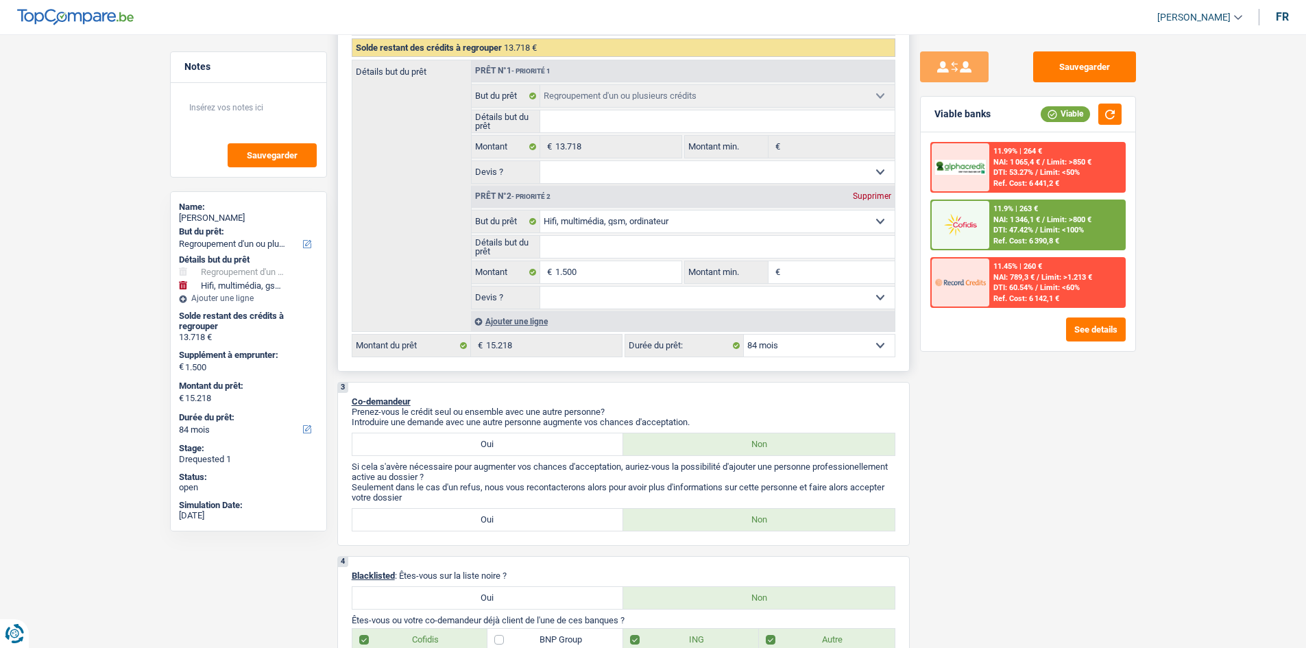
select select "60"
type input "13.718"
select select "60"
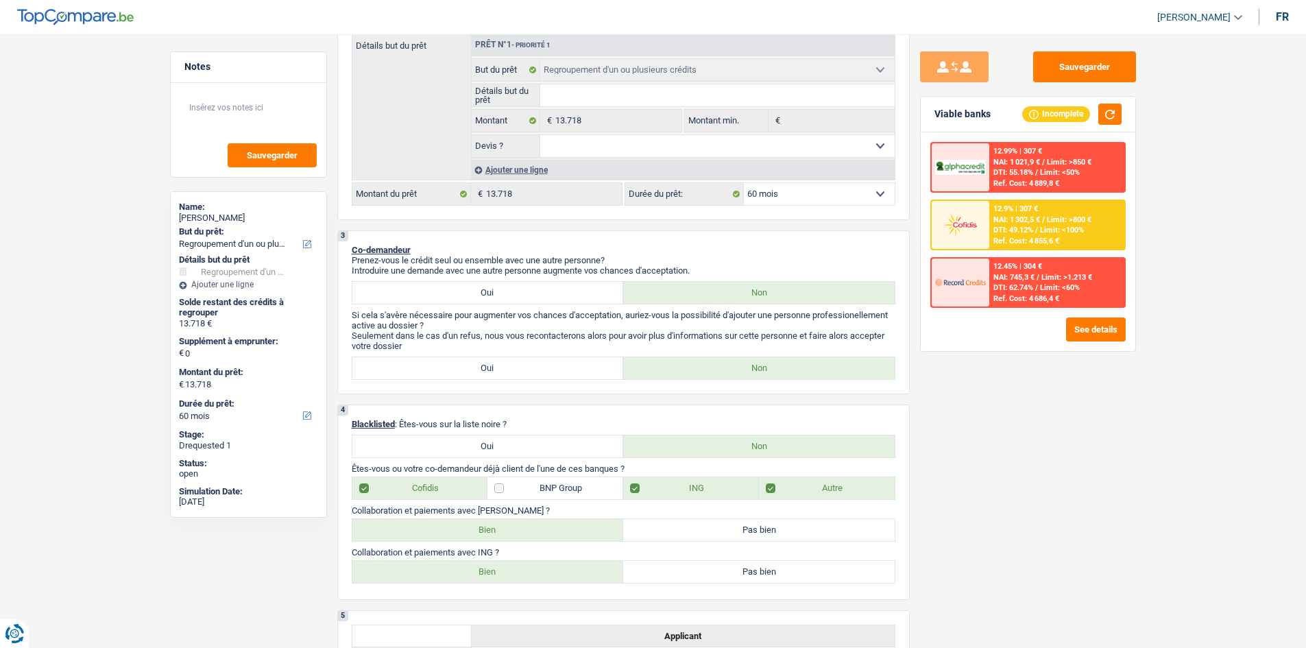
scroll to position [0, 0]
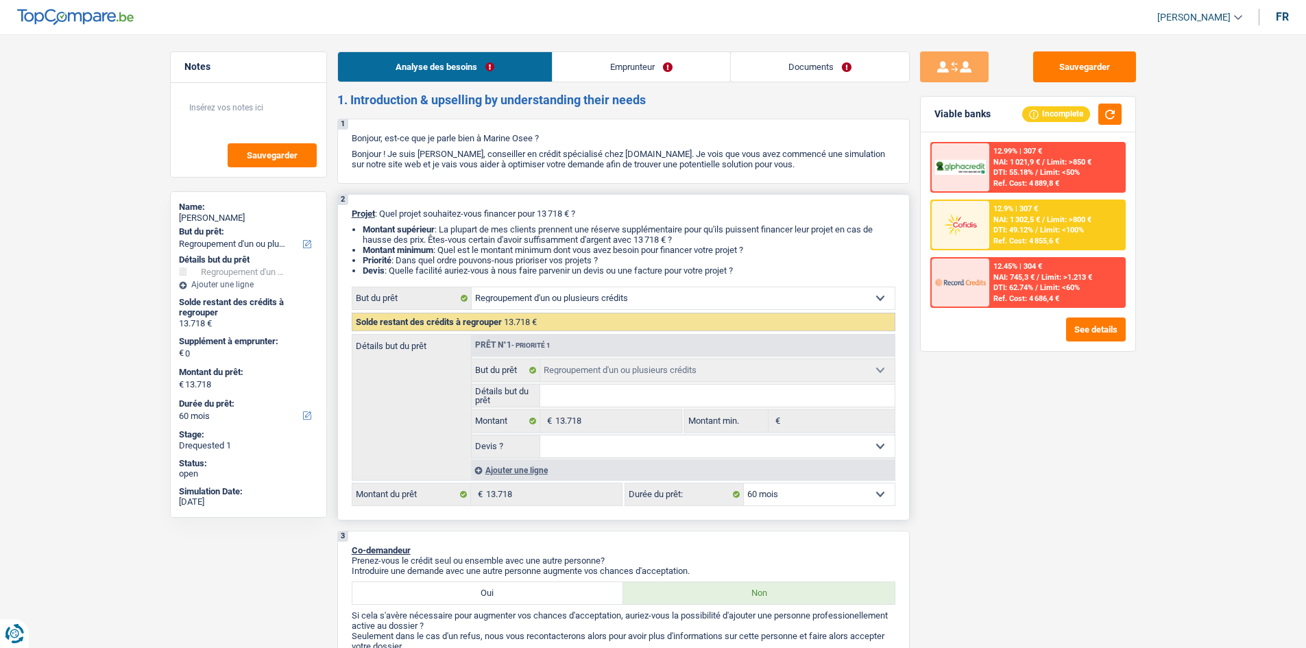
click at [450, 230] on div "Ajouter une ligne" at bounding box center [683, 470] width 424 height 20
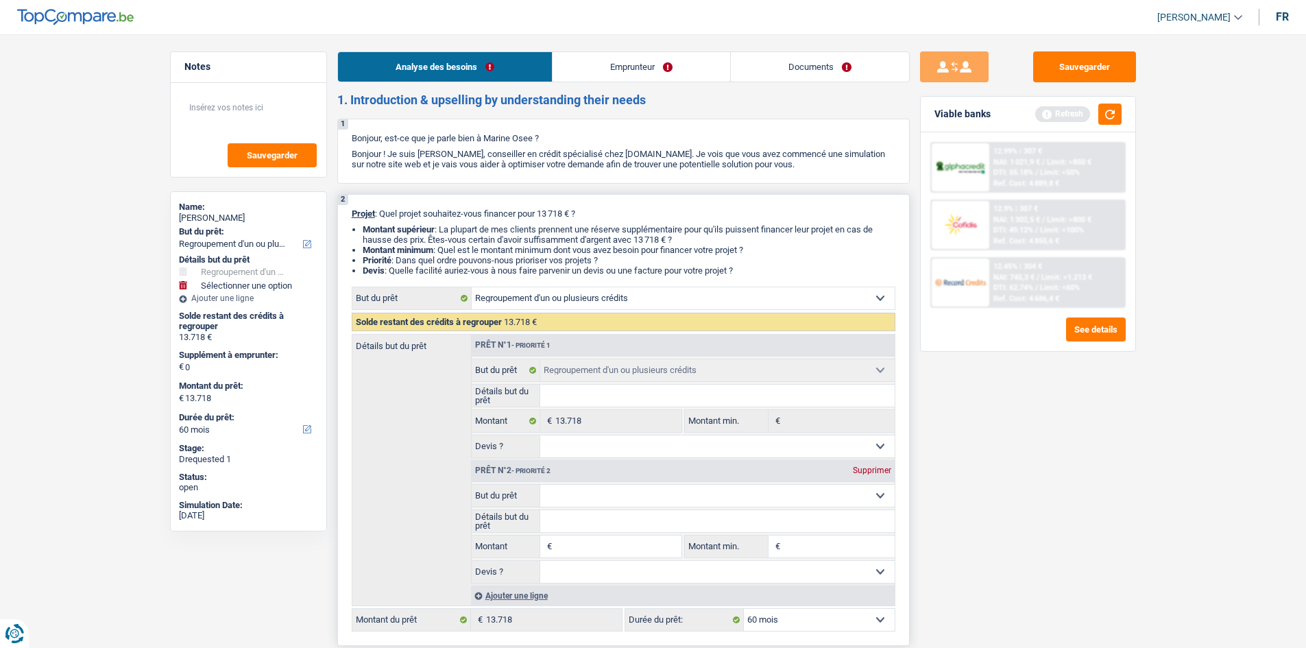
click at [450, 230] on input "Montant" at bounding box center [617, 546] width 125 height 22
type input "5"
type input "50"
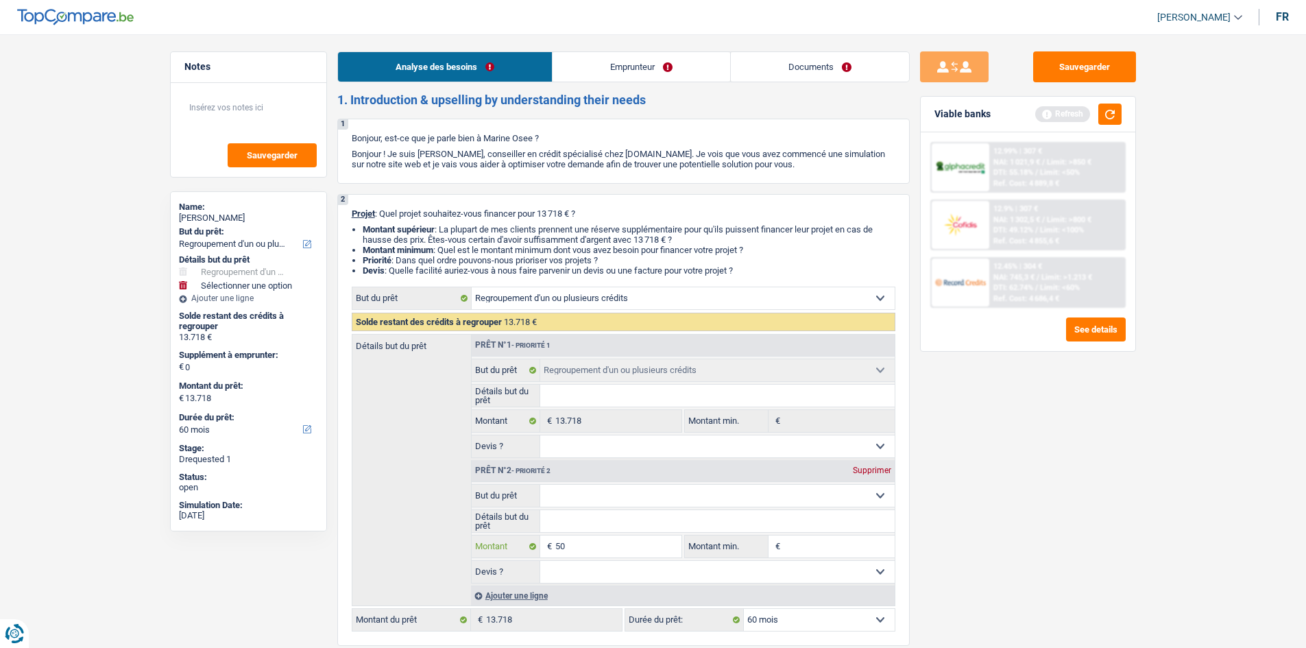
type input "500"
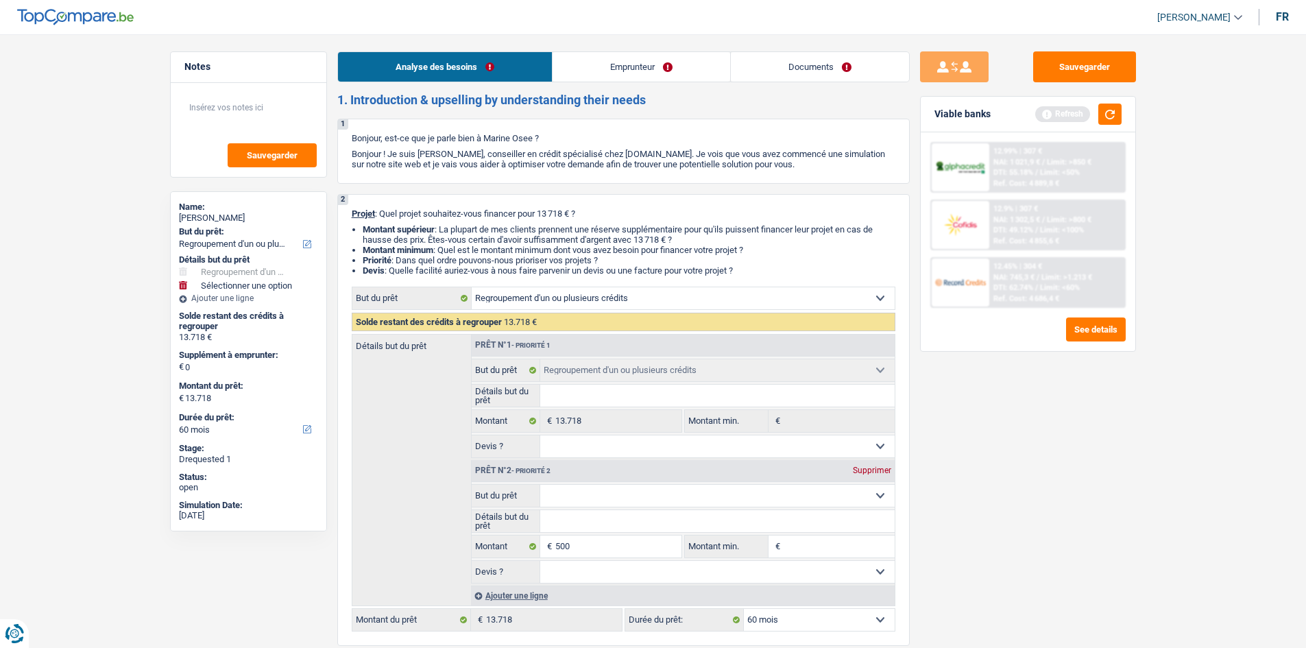
type input "14.218"
click at [450, 117] on button "button" at bounding box center [1109, 114] width 23 height 21
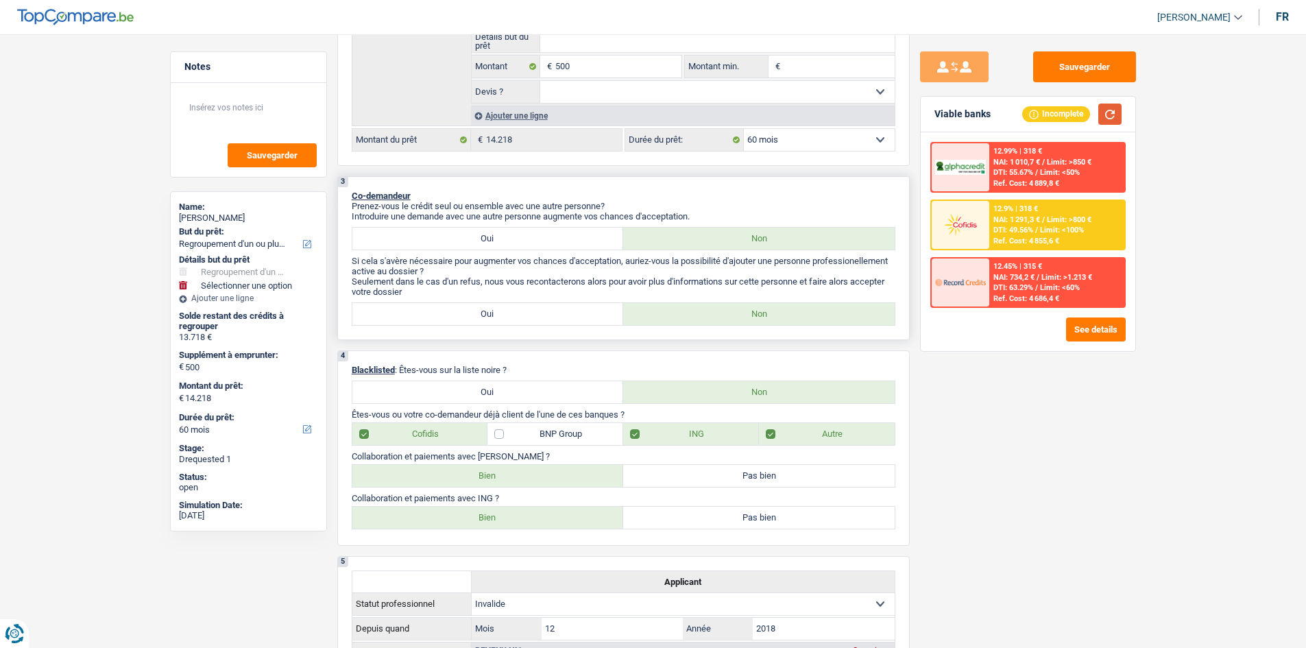
scroll to position [137, 0]
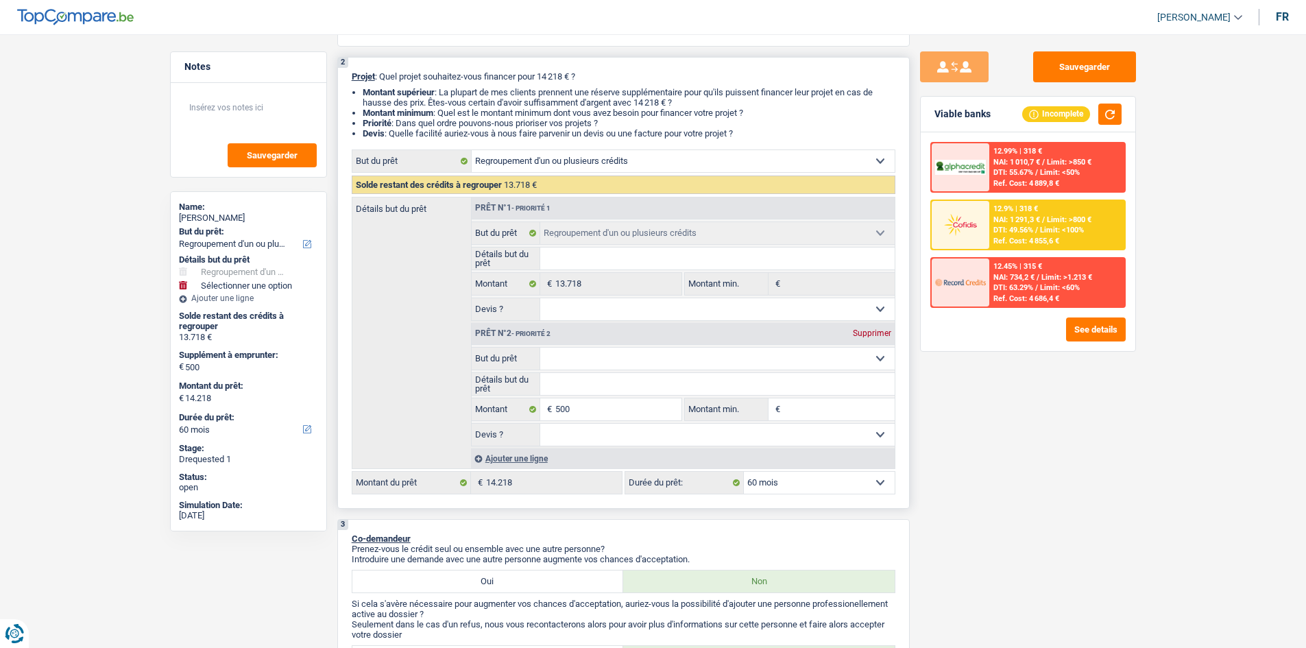
click at [450, 230] on div "Supprimer" at bounding box center [871, 333] width 45 height 8
type input "0"
type input "13.718"
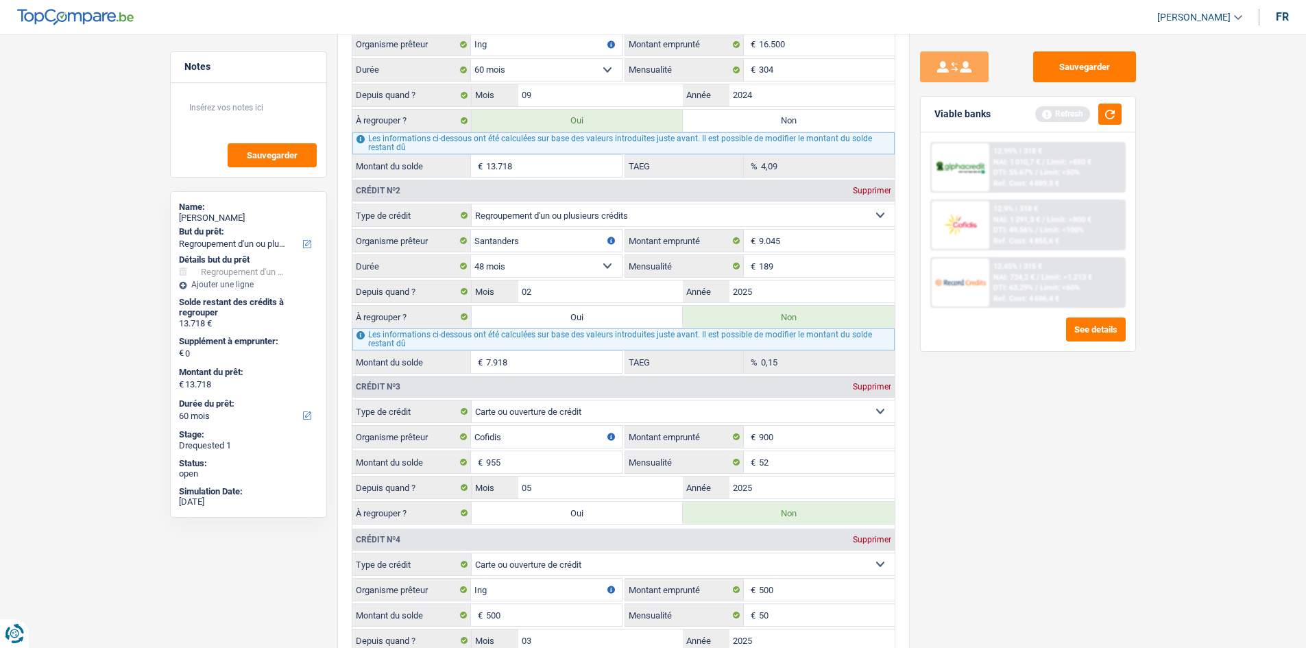
scroll to position [1371, 0]
click at [450, 230] on label "Oui" at bounding box center [578, 316] width 212 height 22
click at [450, 230] on input "Oui" at bounding box center [578, 316] width 212 height 22
radio input "true"
type input "21.636"
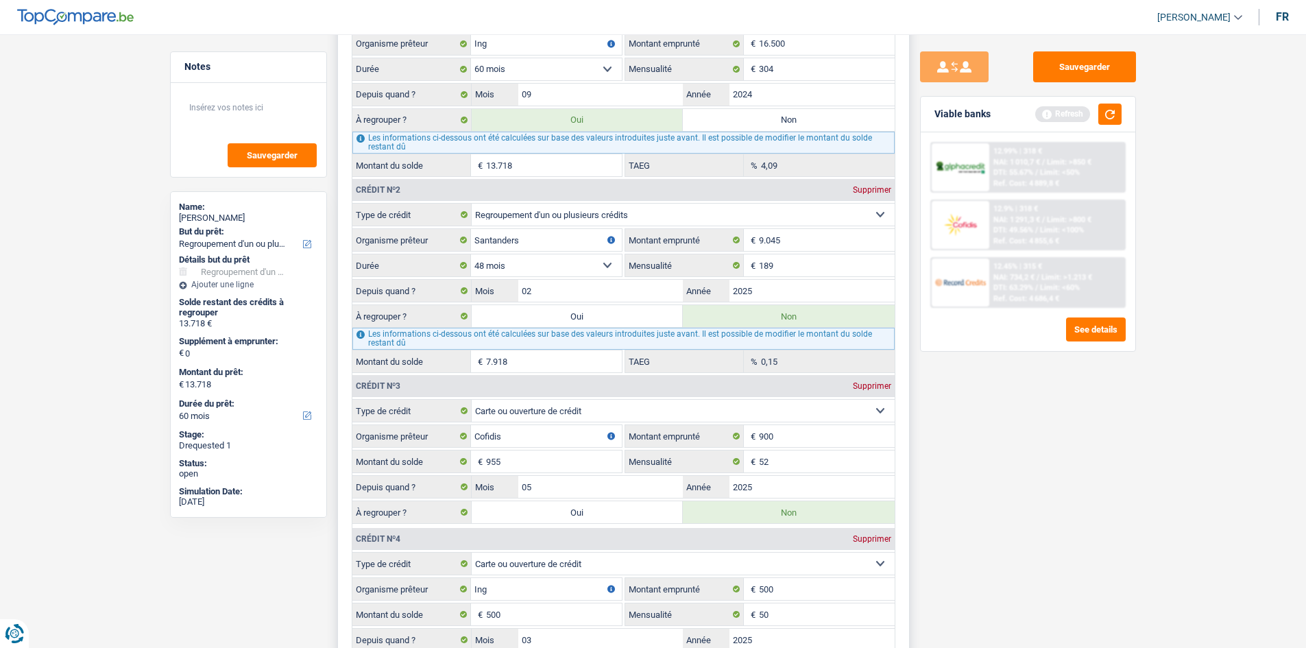
type input "21.636"
radio input "false"
type input "21.636"
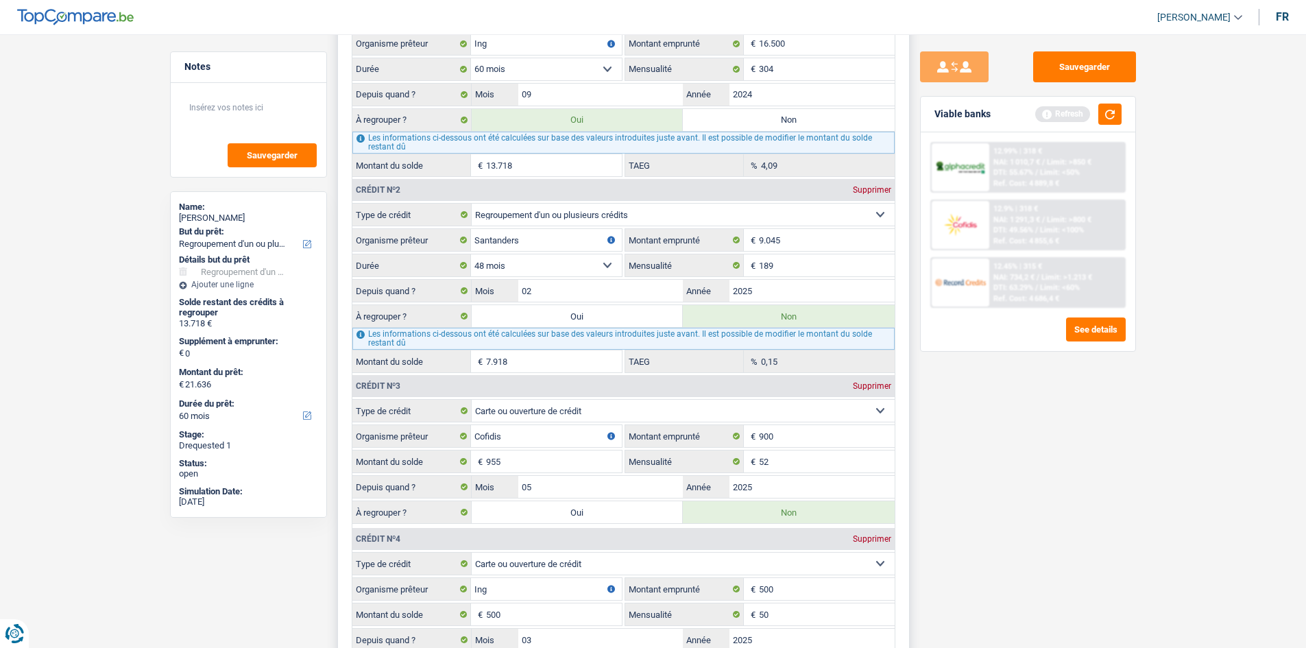
select select "120"
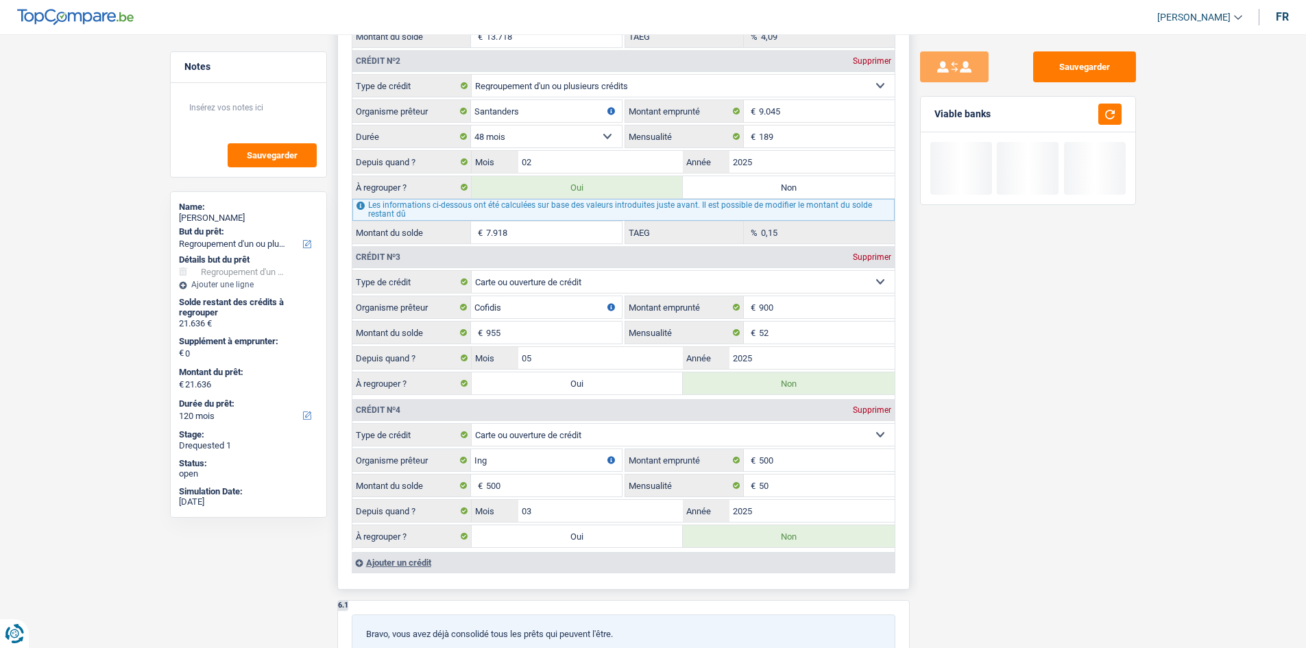
scroll to position [1508, 0]
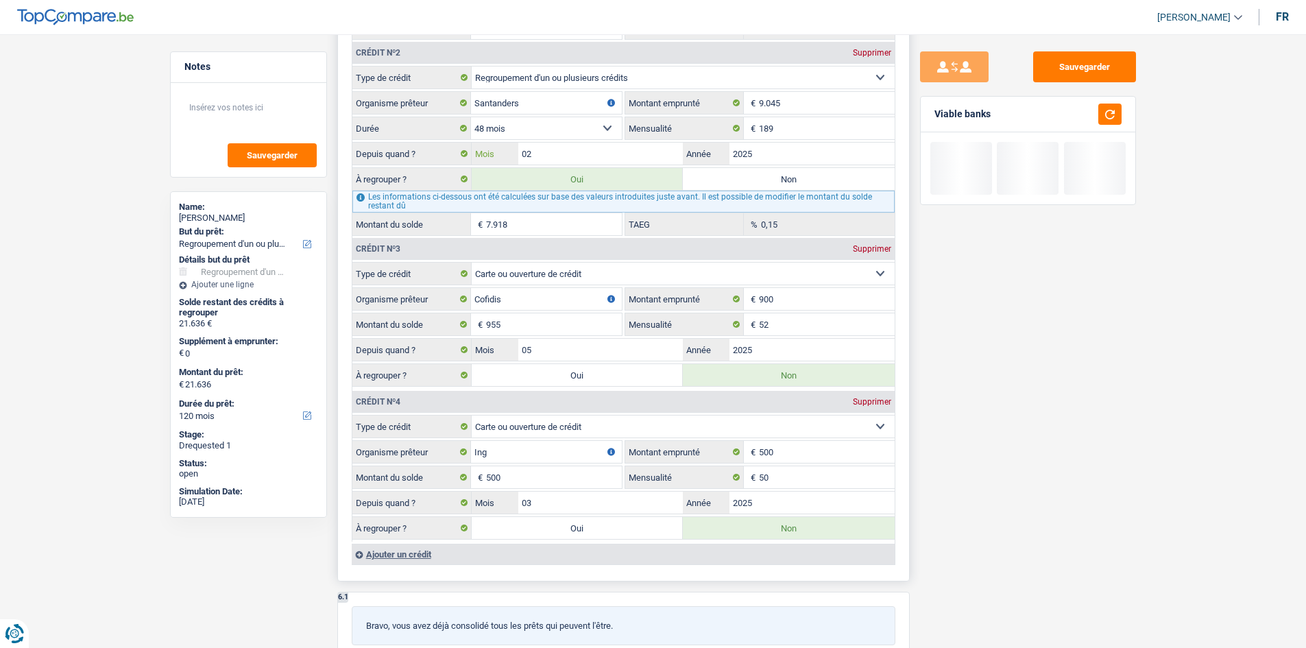
click at [450, 156] on input "02" at bounding box center [600, 154] width 165 height 22
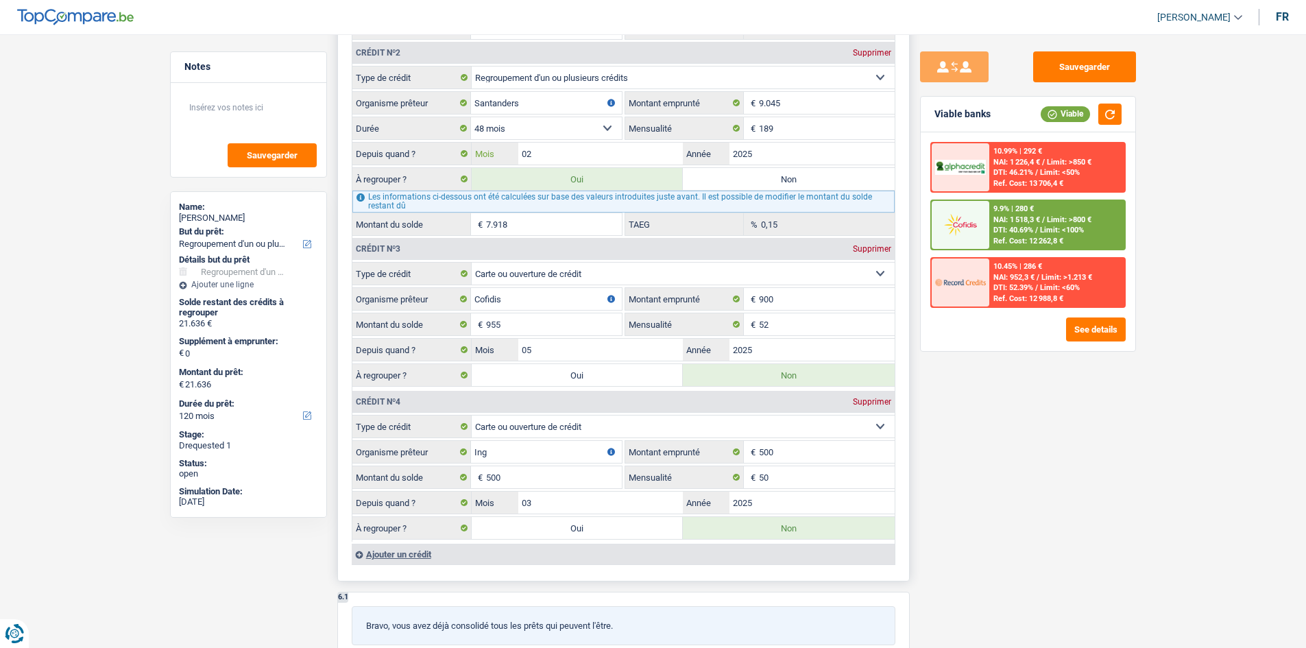
click at [450, 153] on input "02" at bounding box center [600, 154] width 165 height 22
click at [450, 230] on input "500" at bounding box center [554, 477] width 136 height 22
click at [450, 230] on input "955" at bounding box center [554, 324] width 136 height 22
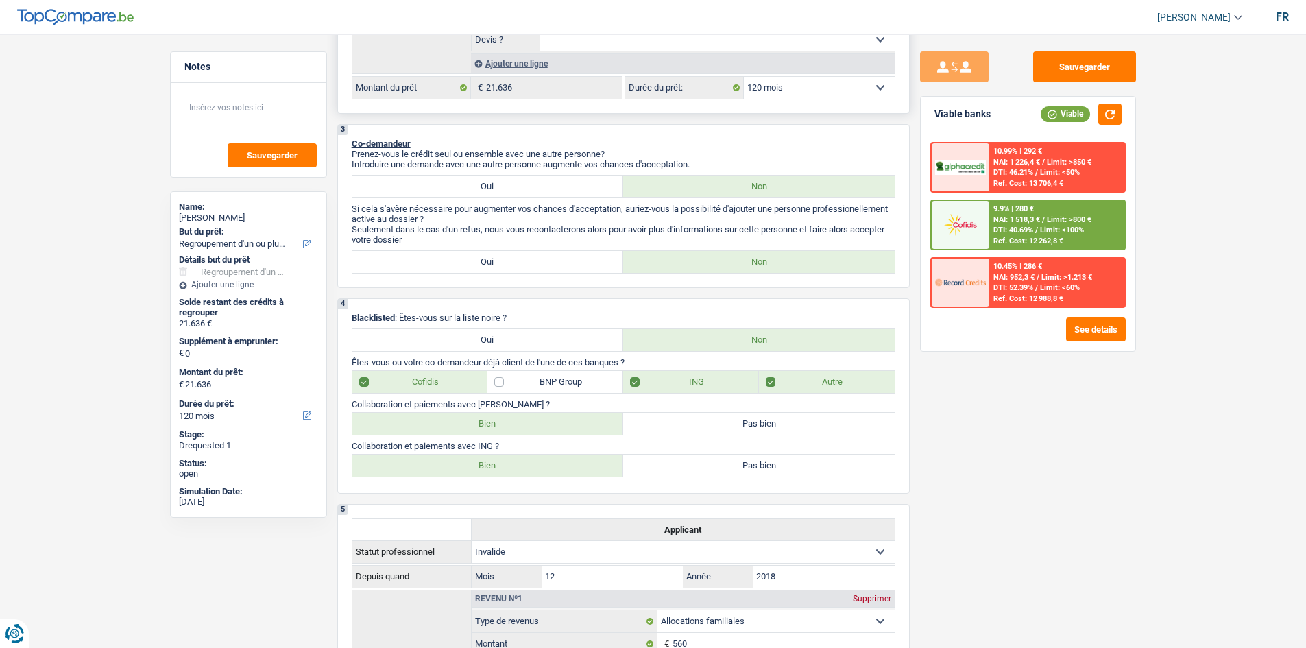
scroll to position [206, 0]
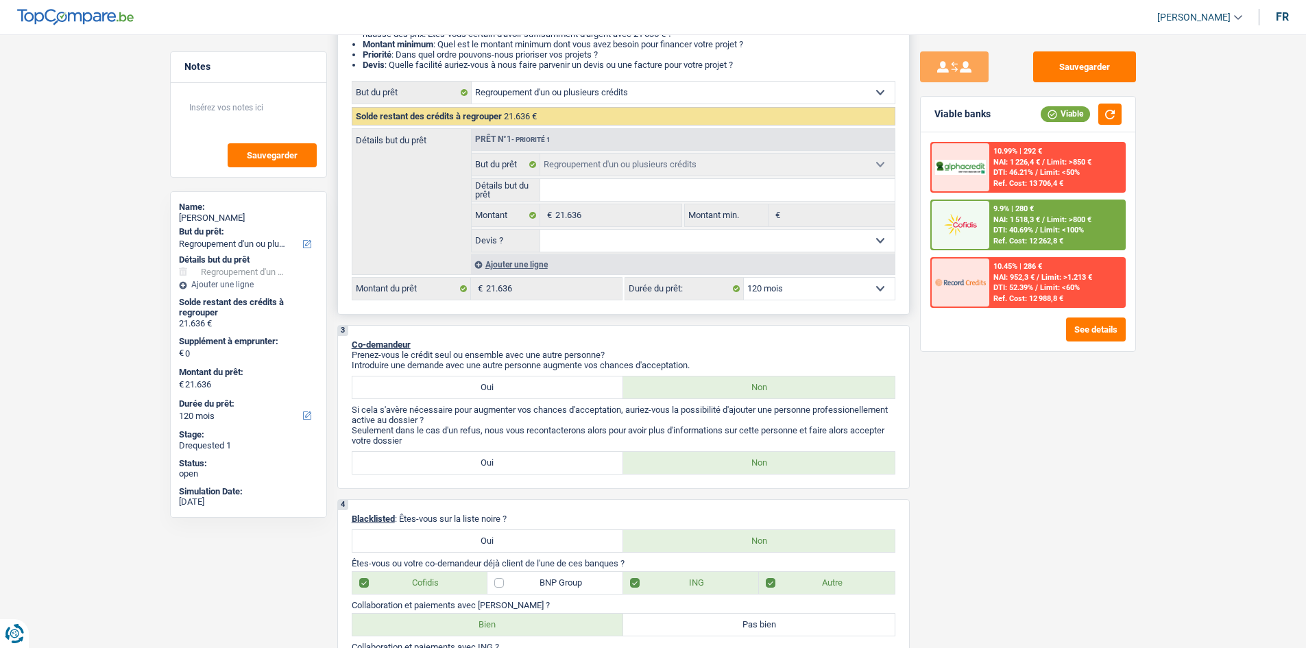
click at [450, 230] on div "Ajouter une ligne" at bounding box center [683, 264] width 424 height 20
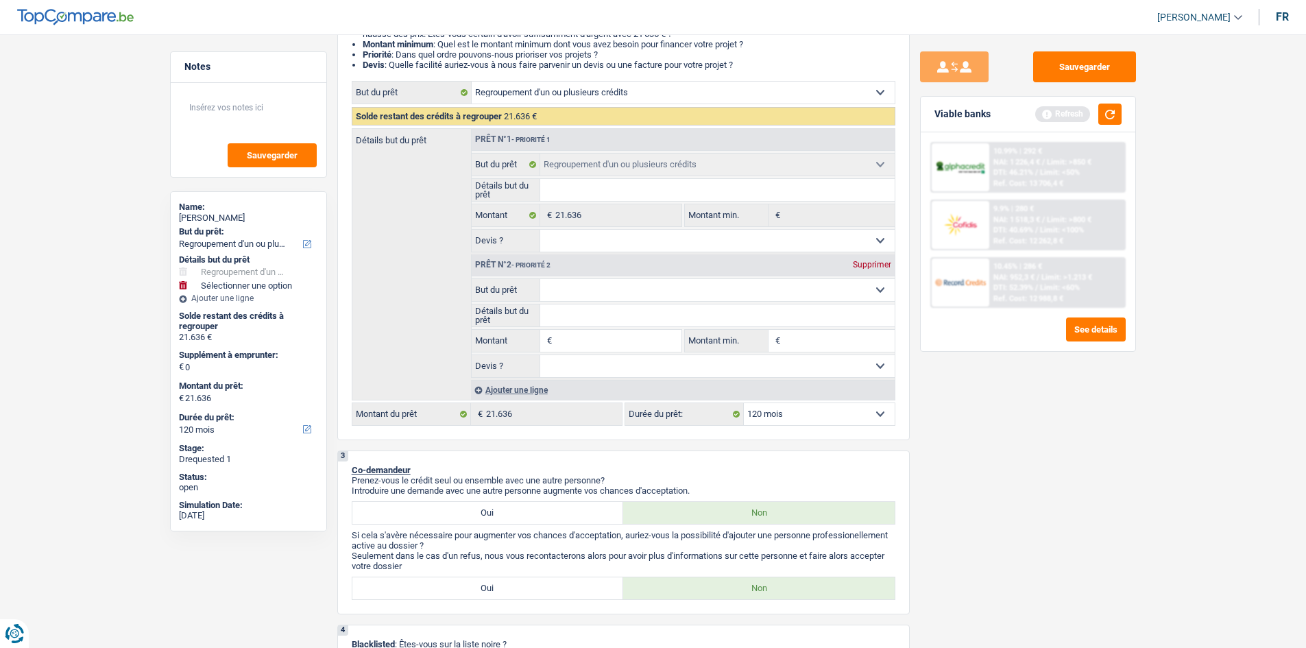
click at [450, 230] on input "Détails but du prêt" at bounding box center [717, 315] width 354 height 22
click at [450, 230] on select "Confort maison: meubles, textile, peinture, électroménager, outillage non-profe…" at bounding box center [717, 290] width 354 height 22
select select "tech"
click at [450, 230] on select "Confort maison: meubles, textile, peinture, électroménager, outillage non-profe…" at bounding box center [717, 290] width 354 height 22
select select "tech"
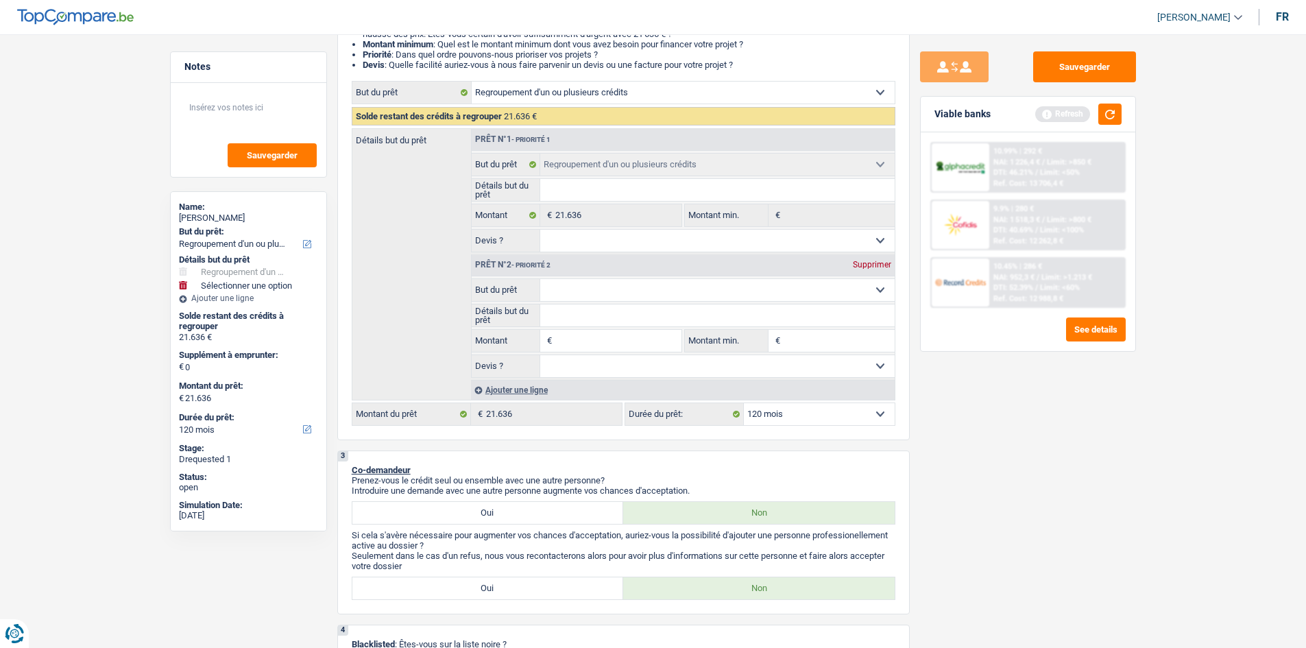
select select "tech"
click at [450, 230] on input "Montant" at bounding box center [617, 341] width 125 height 22
type input "1"
type input "15"
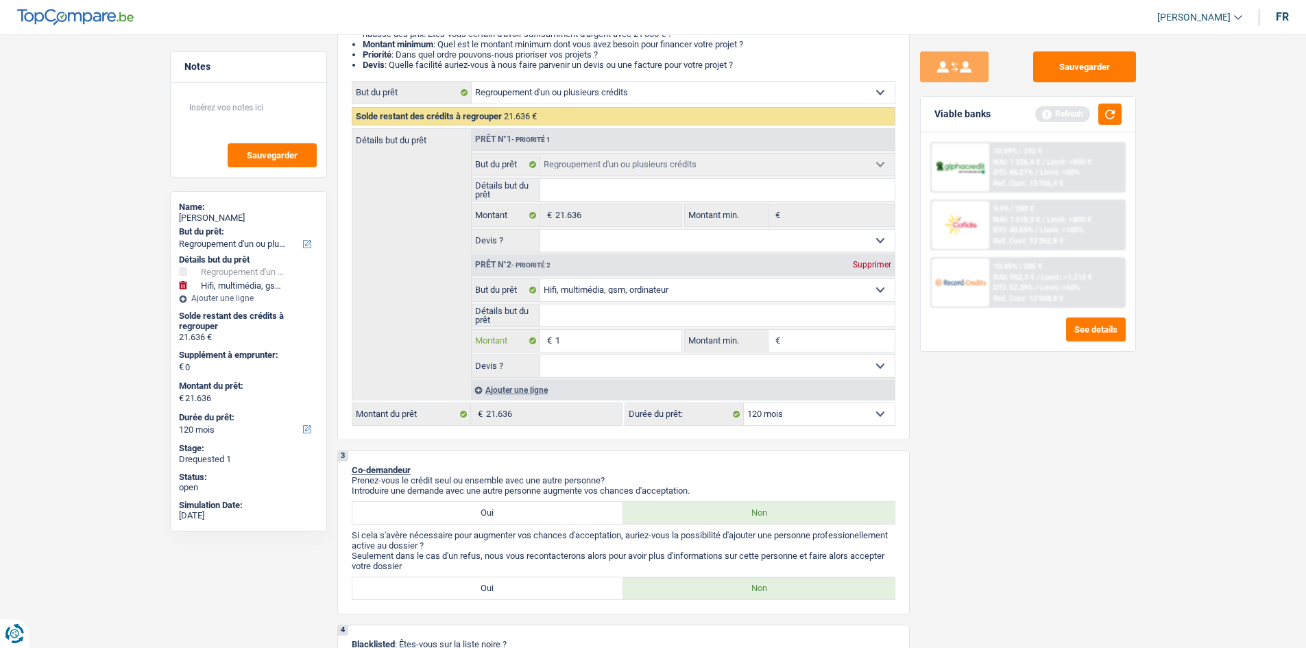
type input "15"
type input "150"
type input "1.500"
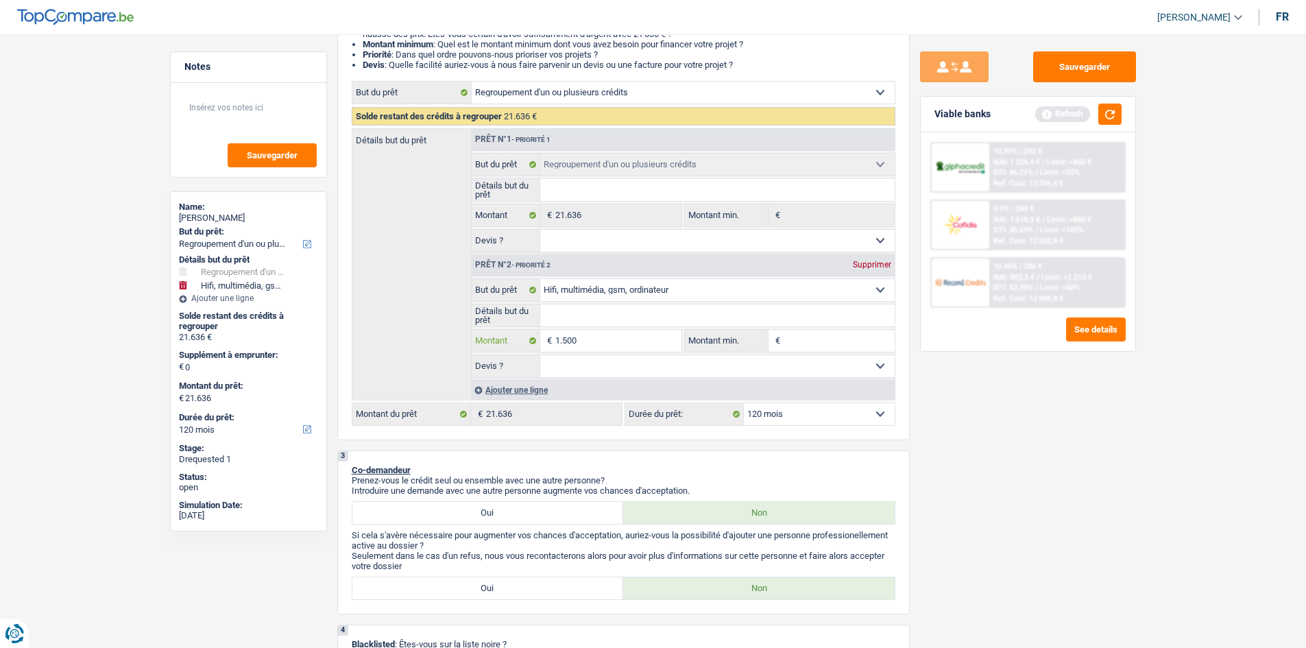
type input "1.500"
type input "23.136"
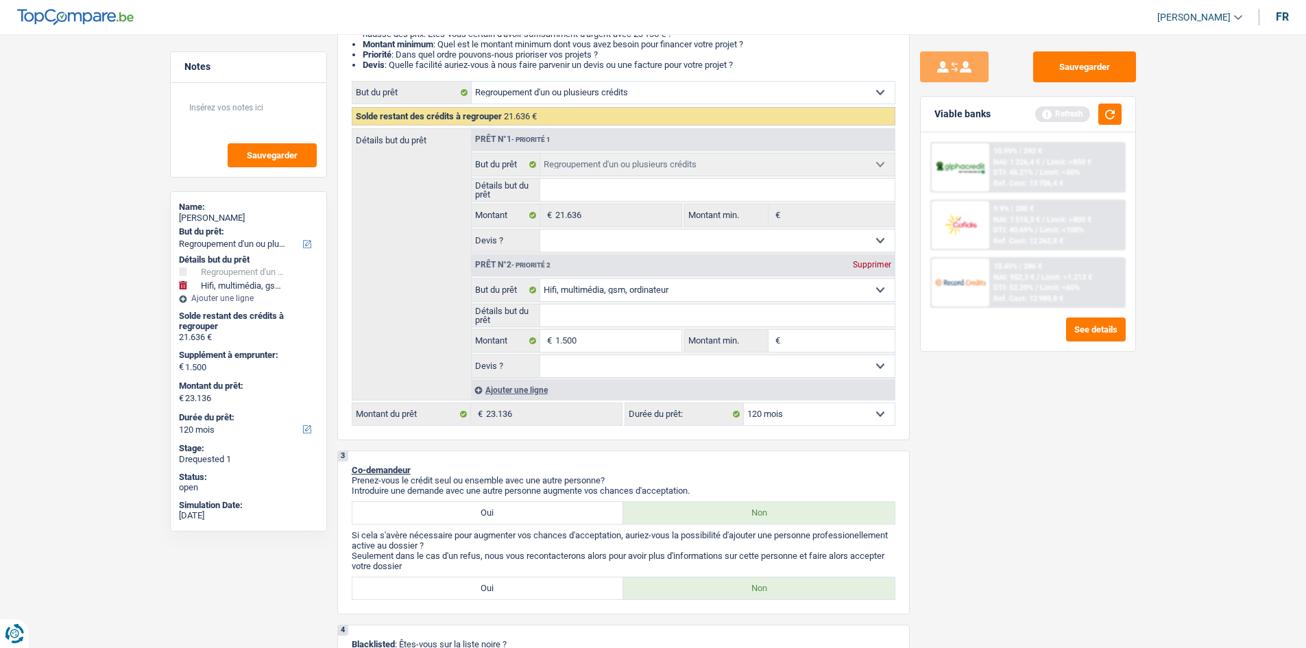
click at [450, 230] on div "Sauvegarder Viable banks Refresh 10.99% | 292 € NAI: 1 226,4 € / Limit: >850 € …" at bounding box center [1028, 336] width 236 height 571
click at [450, 106] on button "button" at bounding box center [1109, 114] width 23 height 21
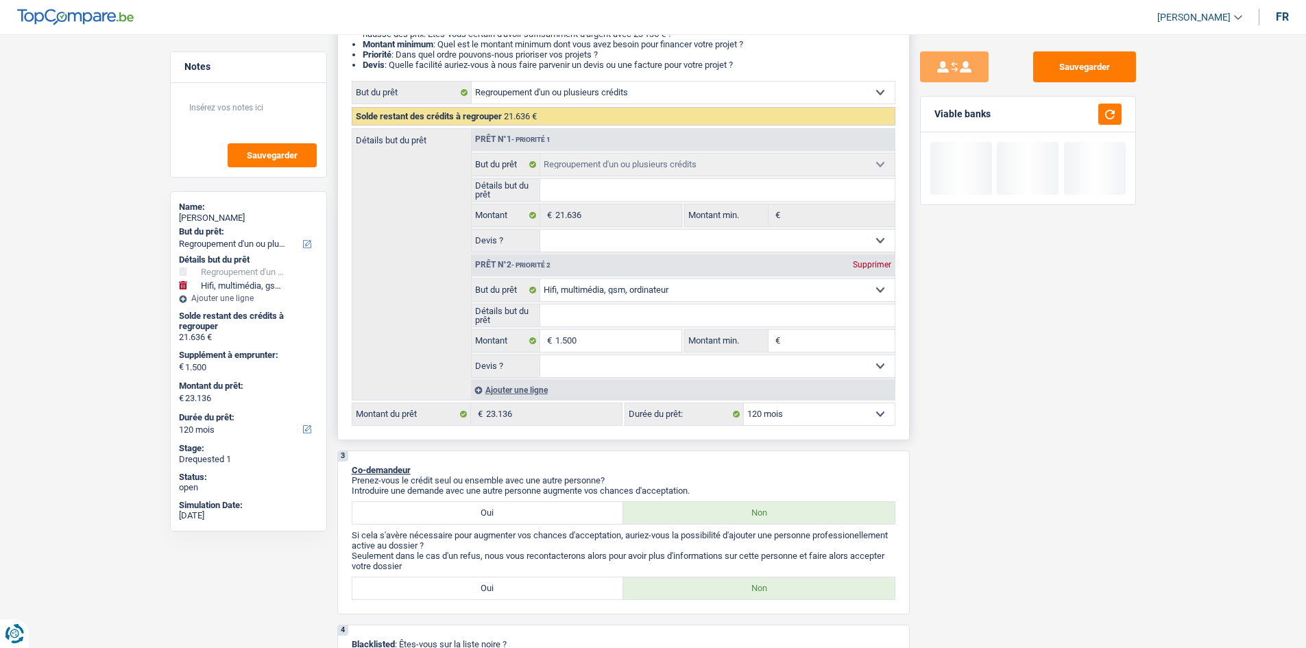
click at [450, 230] on input "Détails but du prêt" at bounding box center [717, 315] width 354 height 22
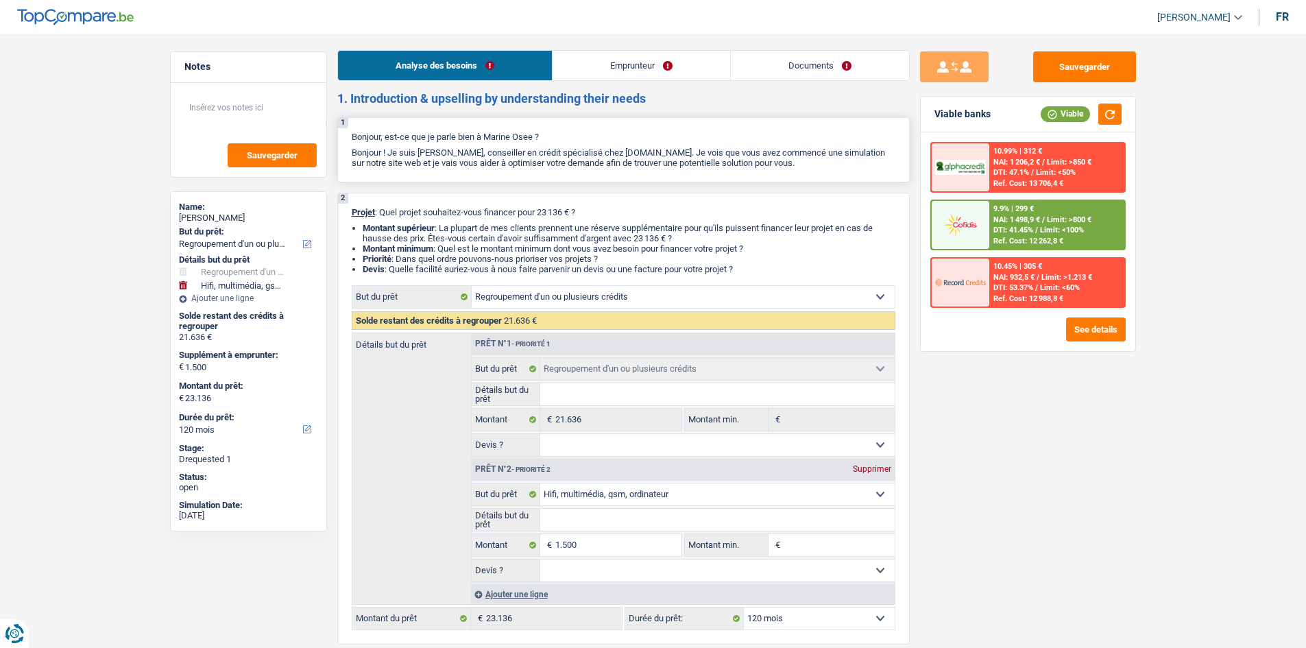
scroll to position [0, 0]
click at [450, 73] on link "Emprunteur" at bounding box center [641, 66] width 178 height 29
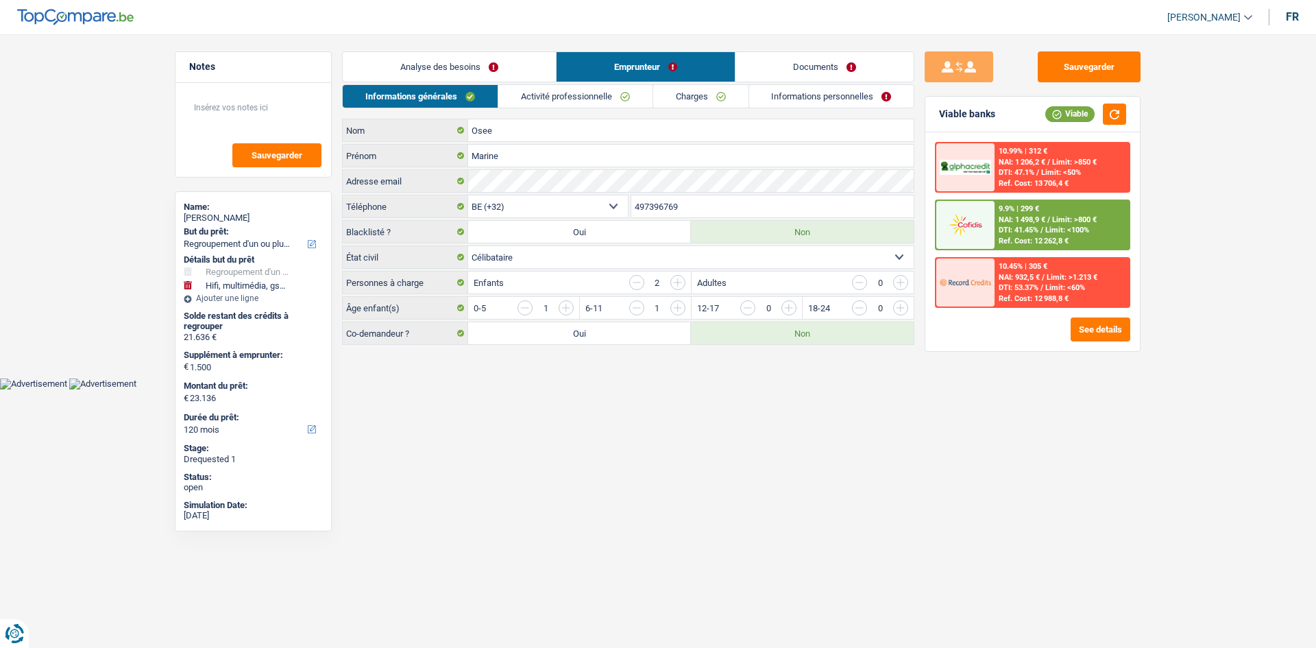
click at [450, 70] on link "Analyse des besoins" at bounding box center [449, 66] width 213 height 29
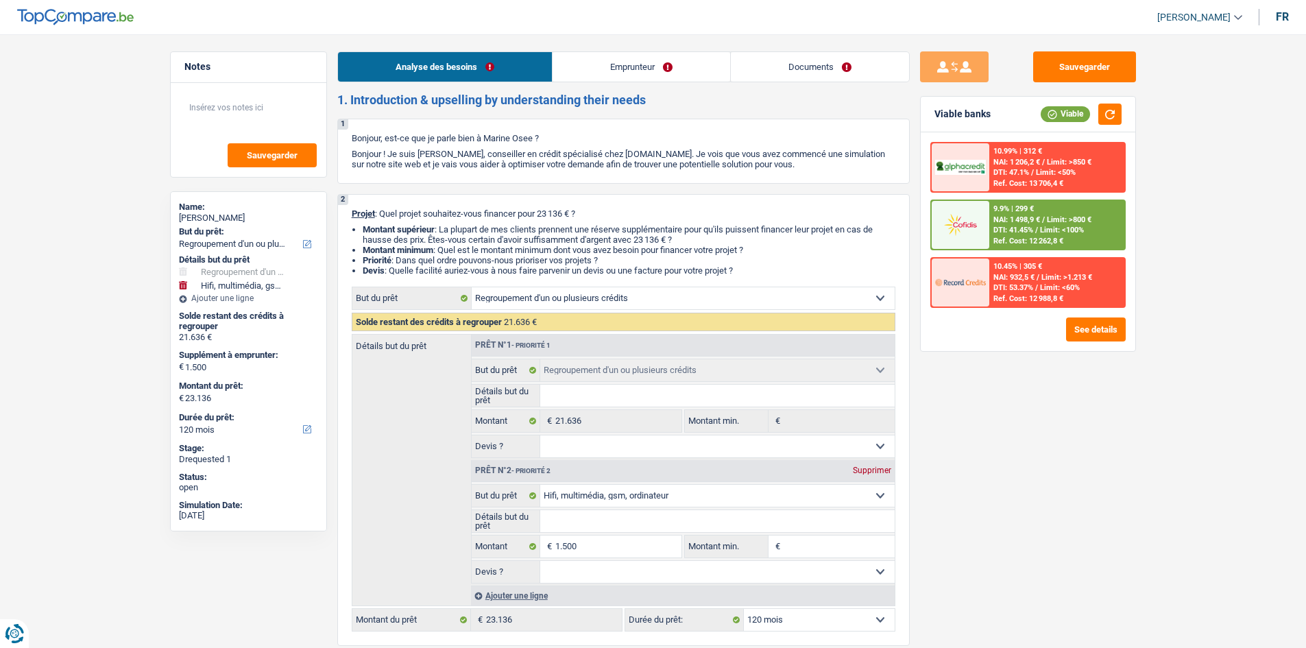
click at [450, 64] on link "Emprunteur" at bounding box center [641, 66] width 178 height 29
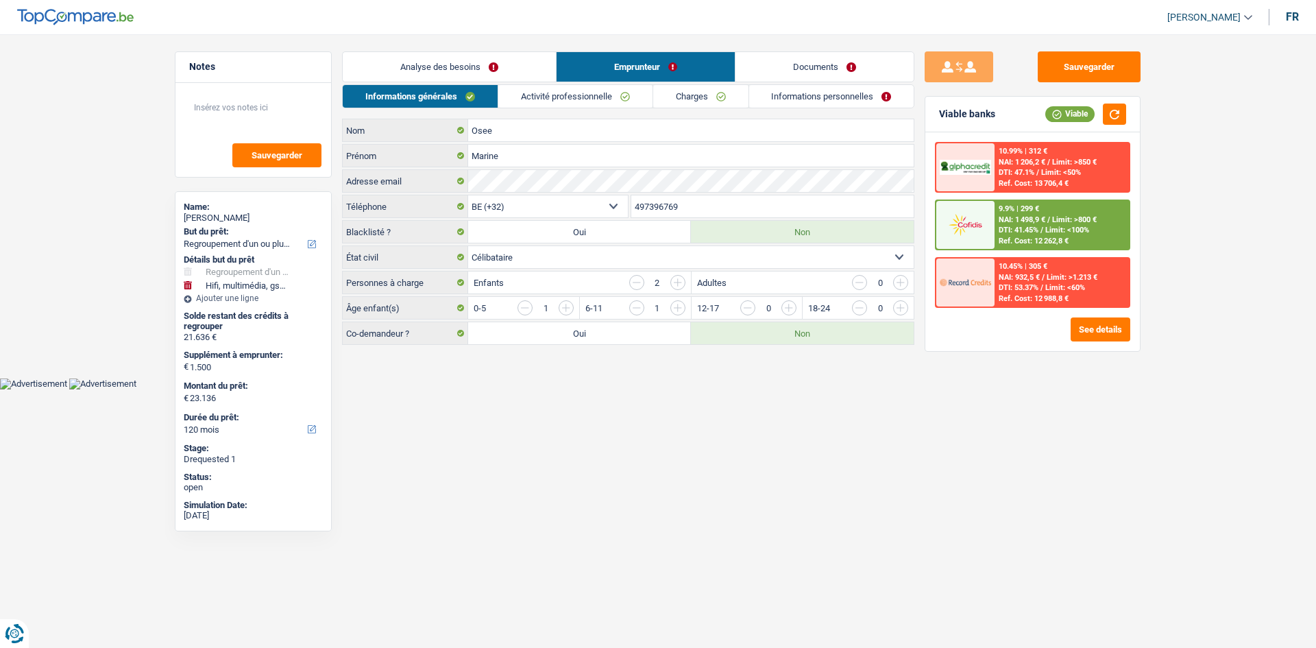
click at [450, 102] on link "Activité professionnelle" at bounding box center [575, 96] width 154 height 23
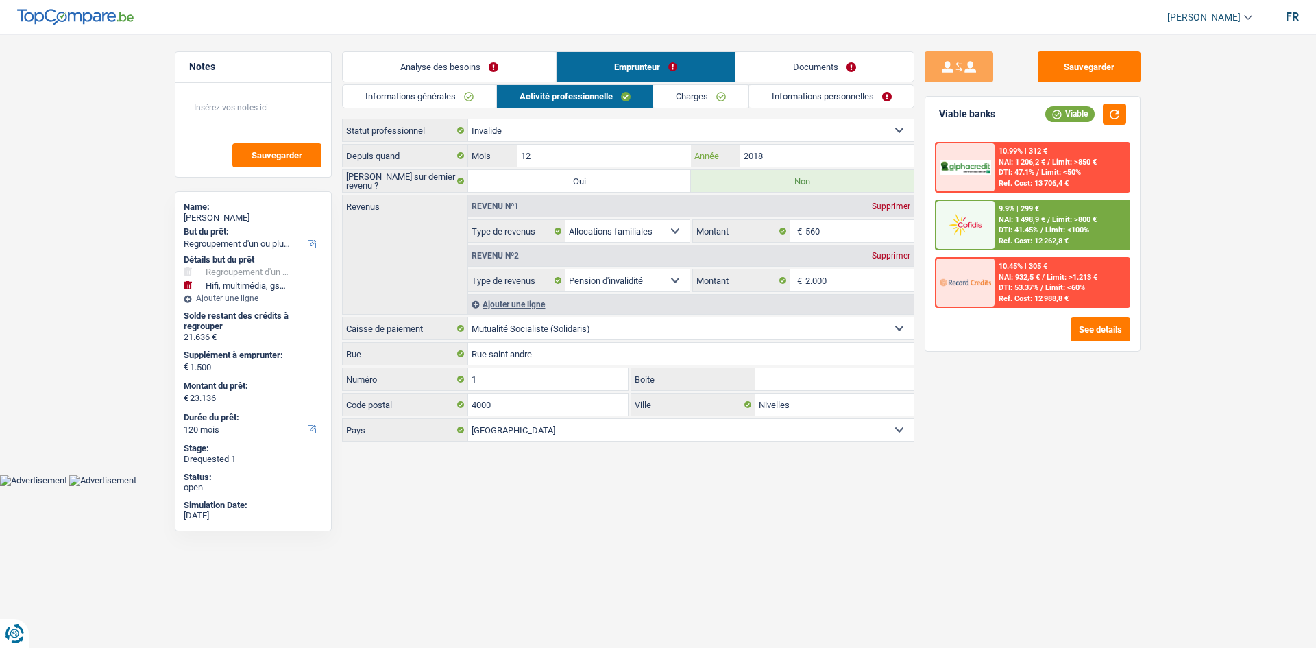
drag, startPoint x: 826, startPoint y: 162, endPoint x: 834, endPoint y: 219, distance: 58.2
click at [450, 160] on input "2018" at bounding box center [826, 156] width 173 height 22
click at [450, 99] on link "Charges" at bounding box center [700, 96] width 95 height 23
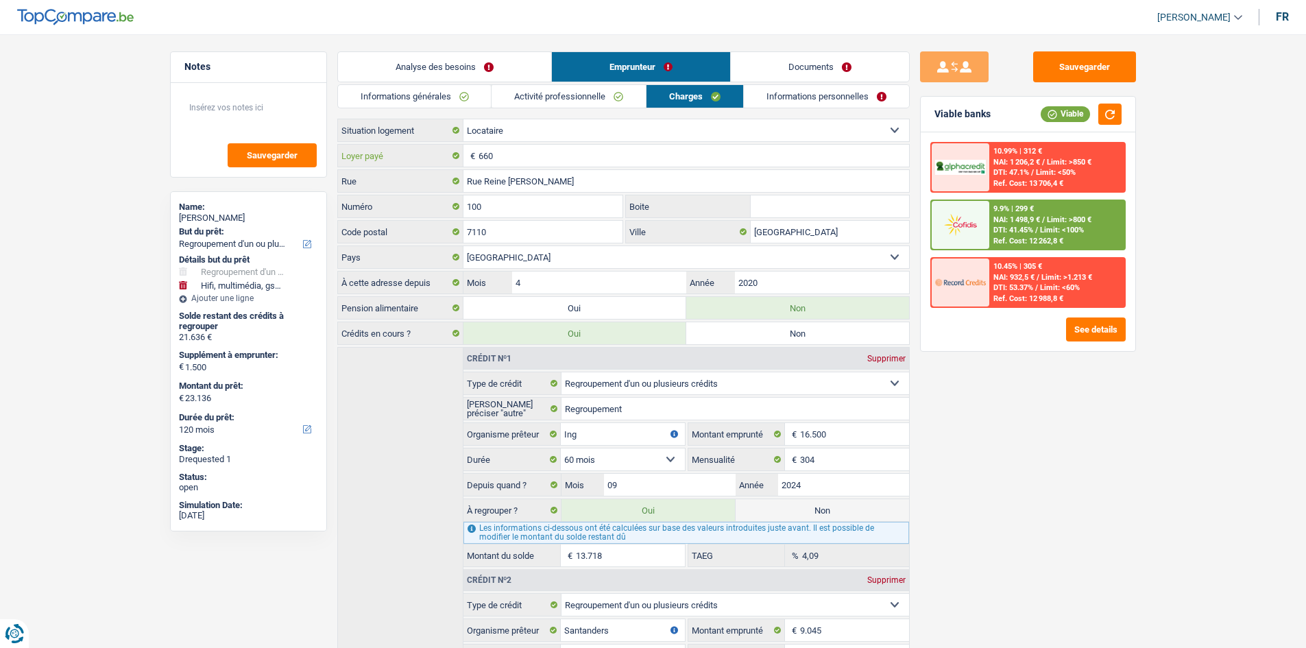
click at [450, 149] on input "660" at bounding box center [693, 156] width 430 height 22
click at [450, 127] on select "Locataire Propriétaire avec prêt hypothécaire Propriétaire sans prêt hypothécai…" at bounding box center [686, 130] width 446 height 22
click at [450, 230] on main "Notes Sauvegarder Name: Marine Osee But du prêt: Confort maison: meubles, texti…" at bounding box center [653, 573] width 1306 height 1105
click at [450, 154] on input "660" at bounding box center [693, 156] width 430 height 22
click at [450, 99] on link "Informations personnelles" at bounding box center [826, 96] width 165 height 23
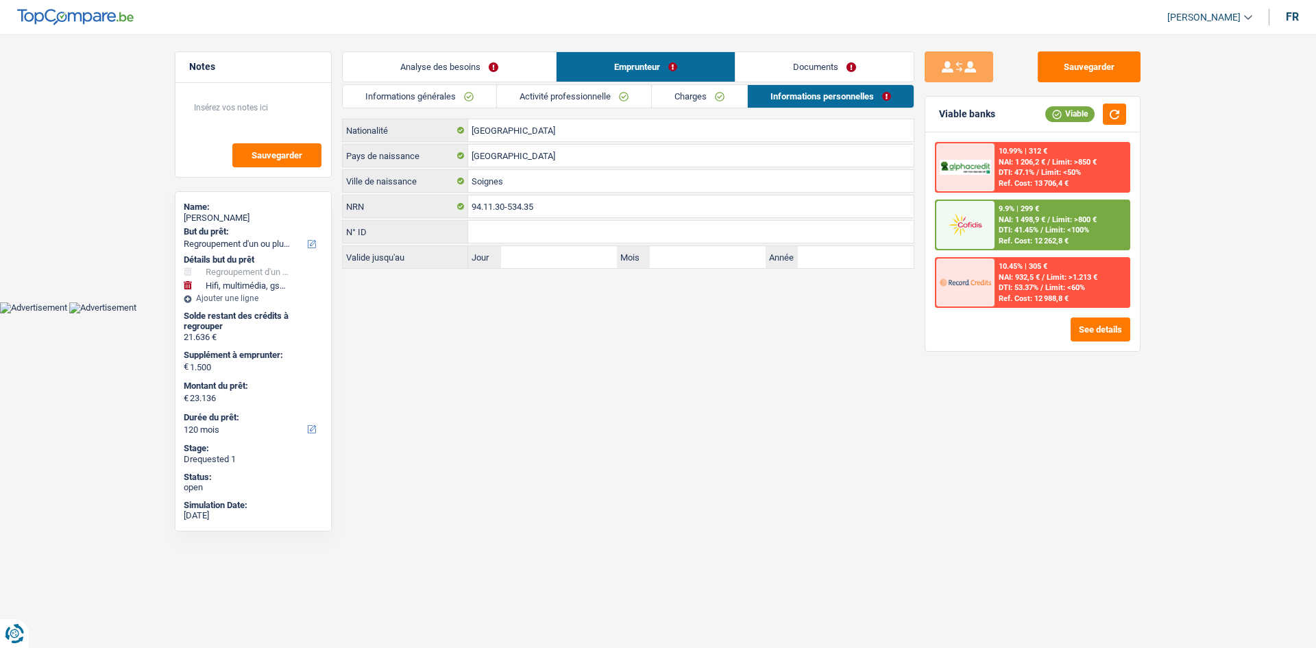
click at [450, 93] on link "Activité professionnelle" at bounding box center [574, 96] width 154 height 23
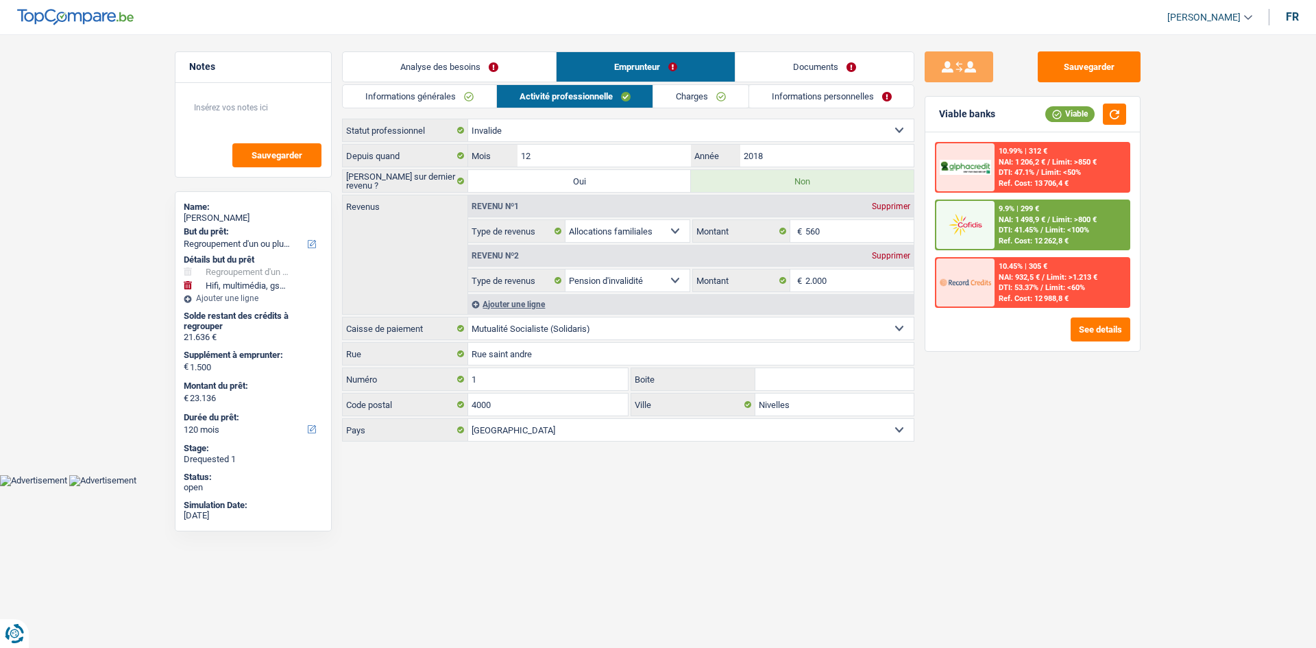
click at [450, 99] on link "Informations générales" at bounding box center [420, 96] width 154 height 23
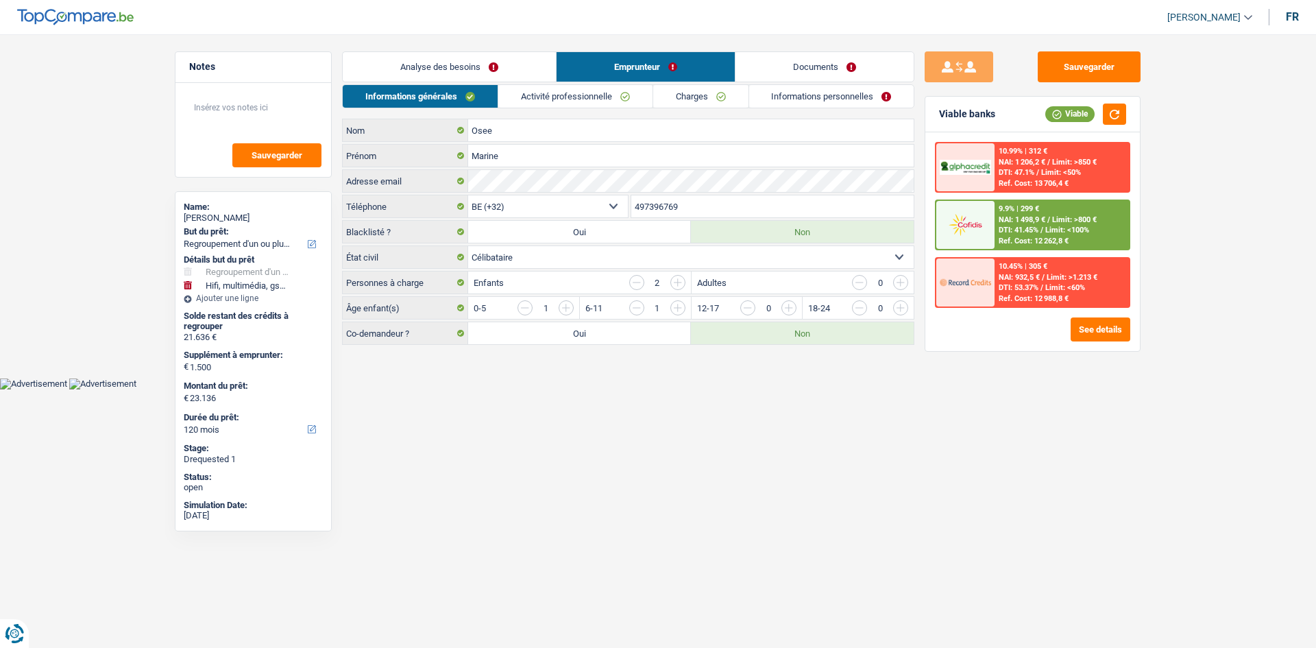
click at [450, 60] on link "Documents" at bounding box center [825, 66] width 178 height 29
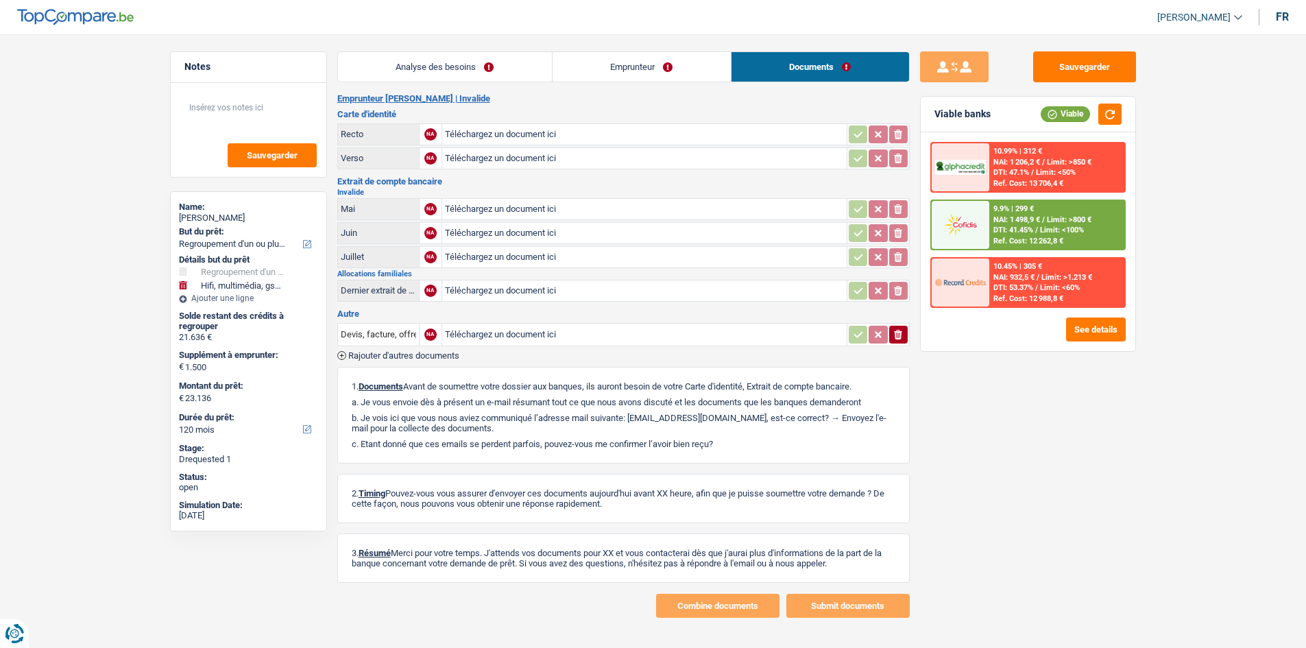
click at [450, 81] on link "Analyse des besoins" at bounding box center [445, 66] width 214 height 29
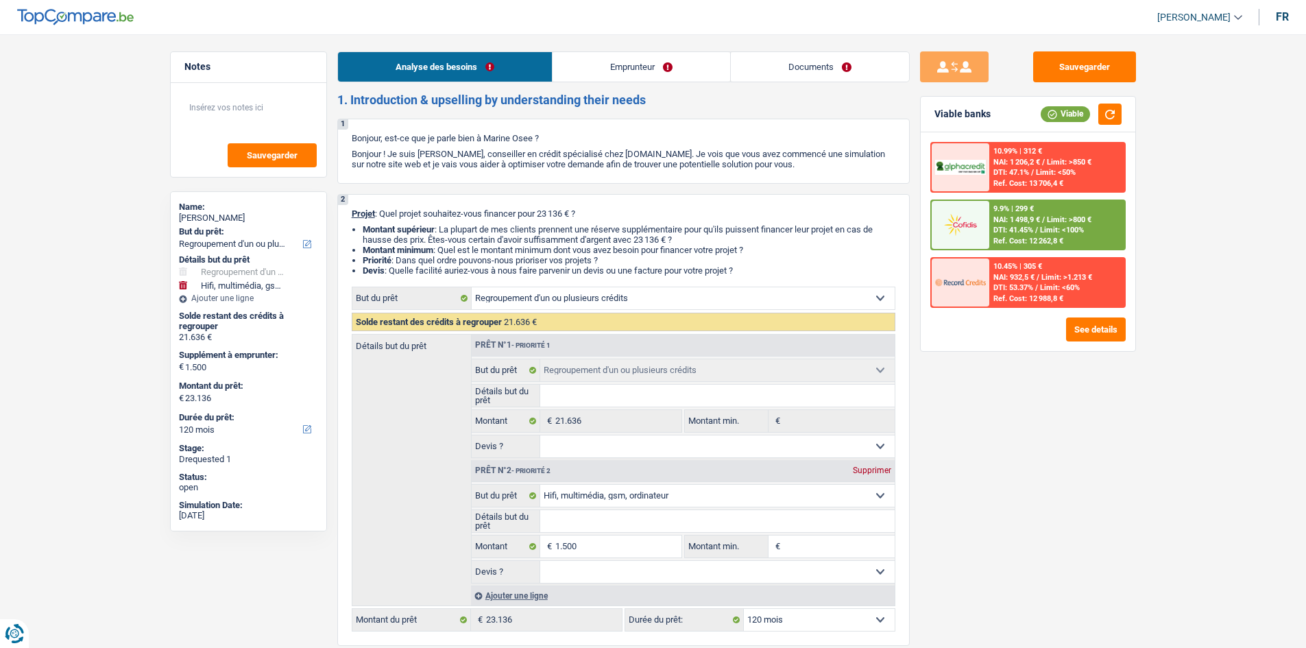
click at [450, 82] on li "Emprunteur" at bounding box center [641, 66] width 178 height 31
click at [450, 74] on link "Emprunteur" at bounding box center [641, 66] width 178 height 29
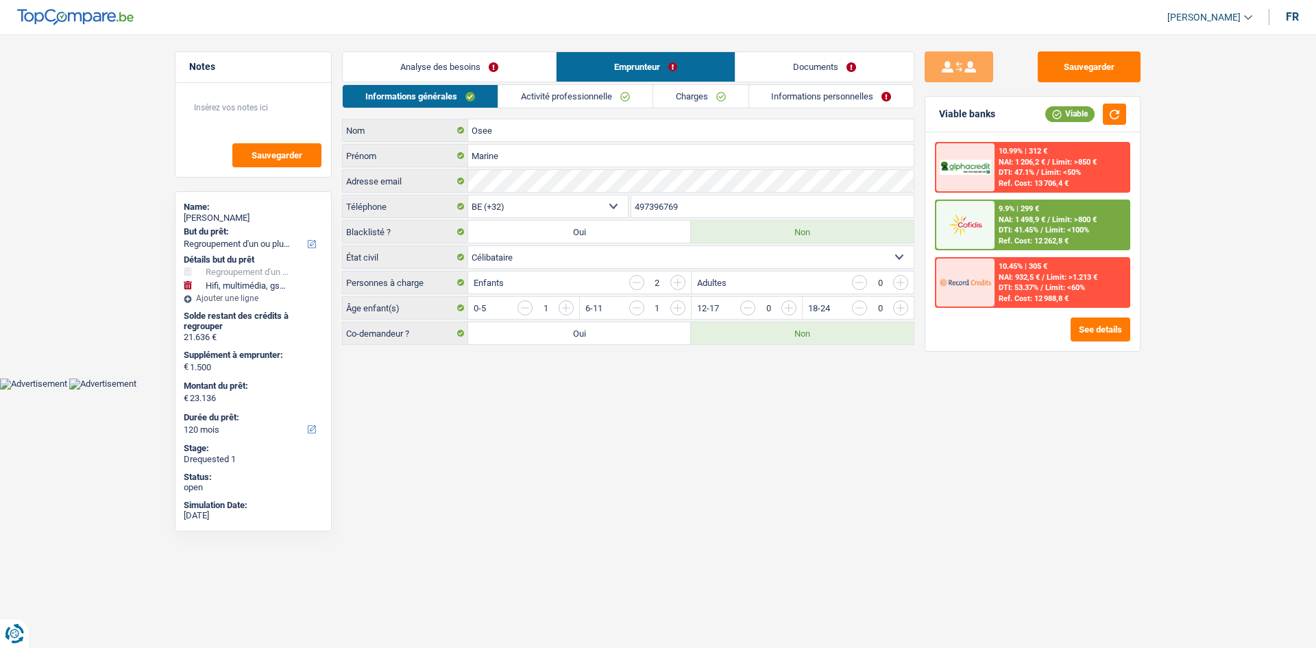
click at [450, 95] on link "Activité professionnelle" at bounding box center [575, 96] width 154 height 23
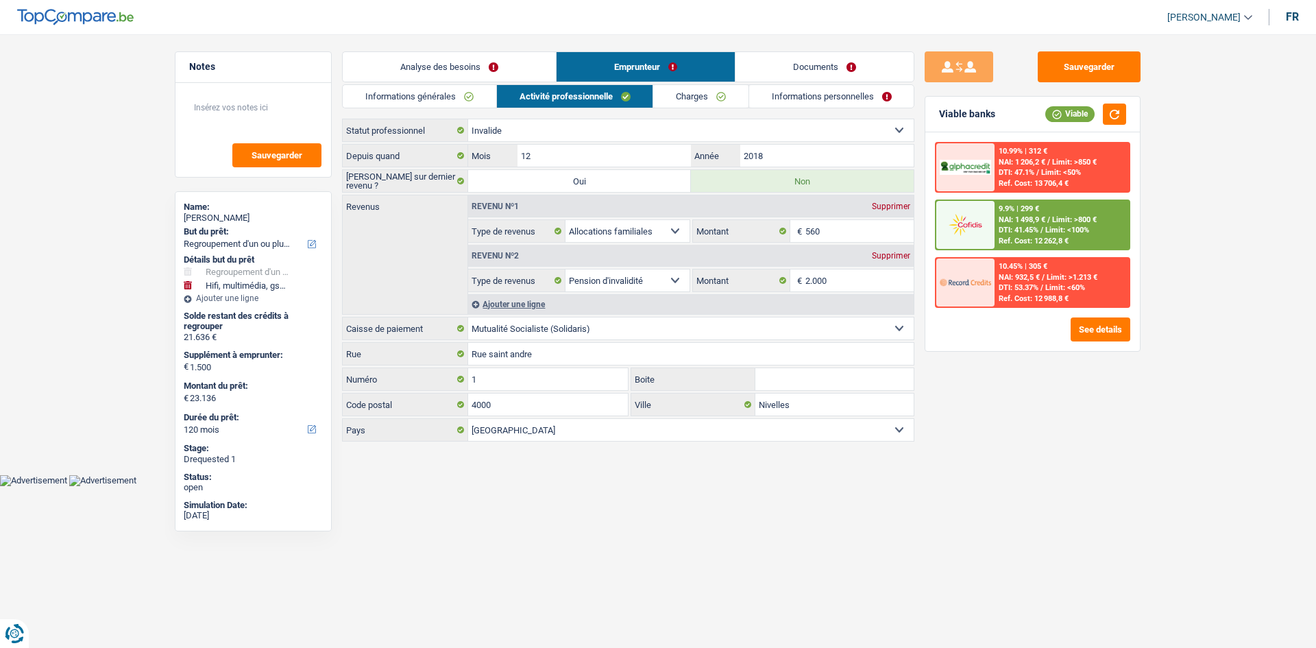
click at [441, 70] on link "Analyse des besoins" at bounding box center [449, 66] width 213 height 29
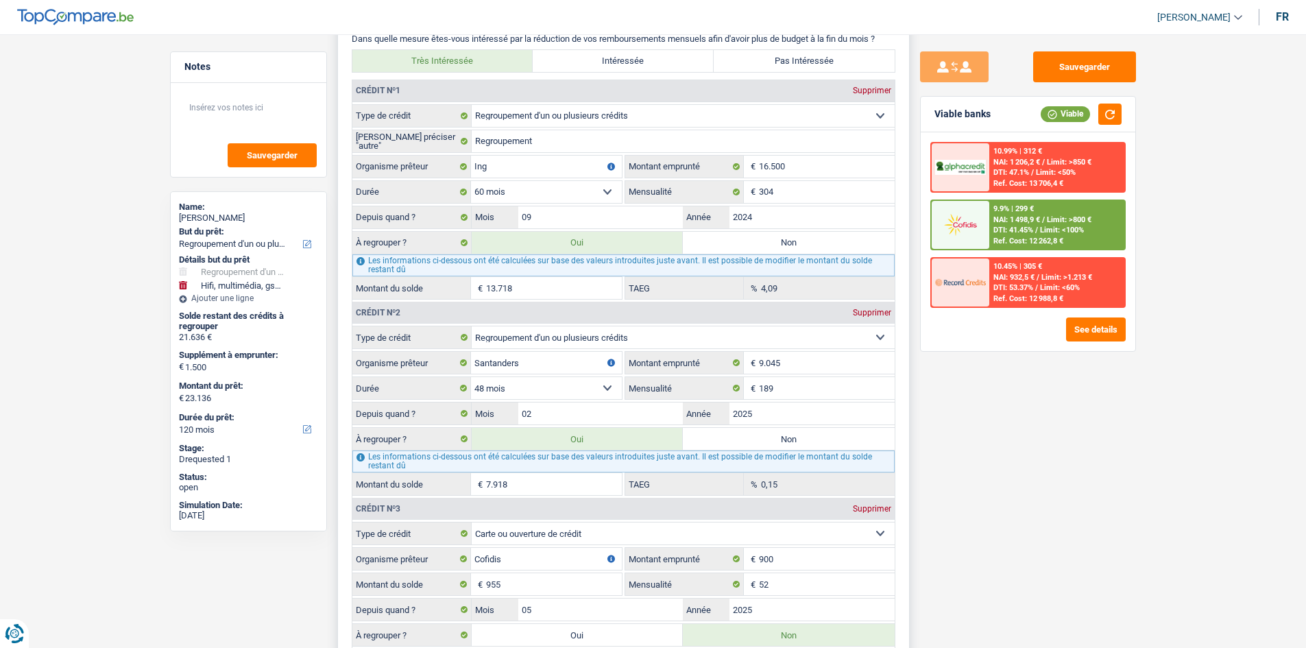
scroll to position [1508, 0]
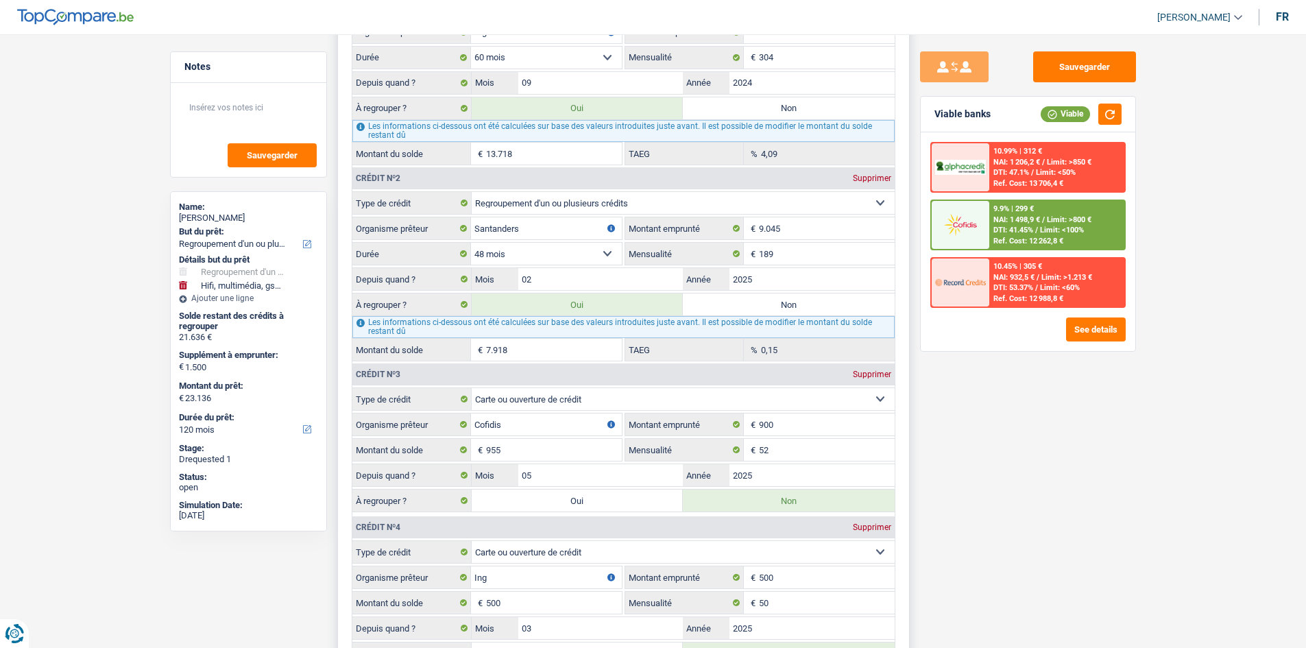
click at [450, 230] on input "7.918" at bounding box center [554, 350] width 136 height 22
click at [450, 230] on div "Sauvegarder Viable banks Viable 10.99% | 312 € NAI: 1 206,2 € / Limit: >850 € D…" at bounding box center [1028, 336] width 236 height 571
click at [450, 230] on input "02" at bounding box center [600, 279] width 165 height 22
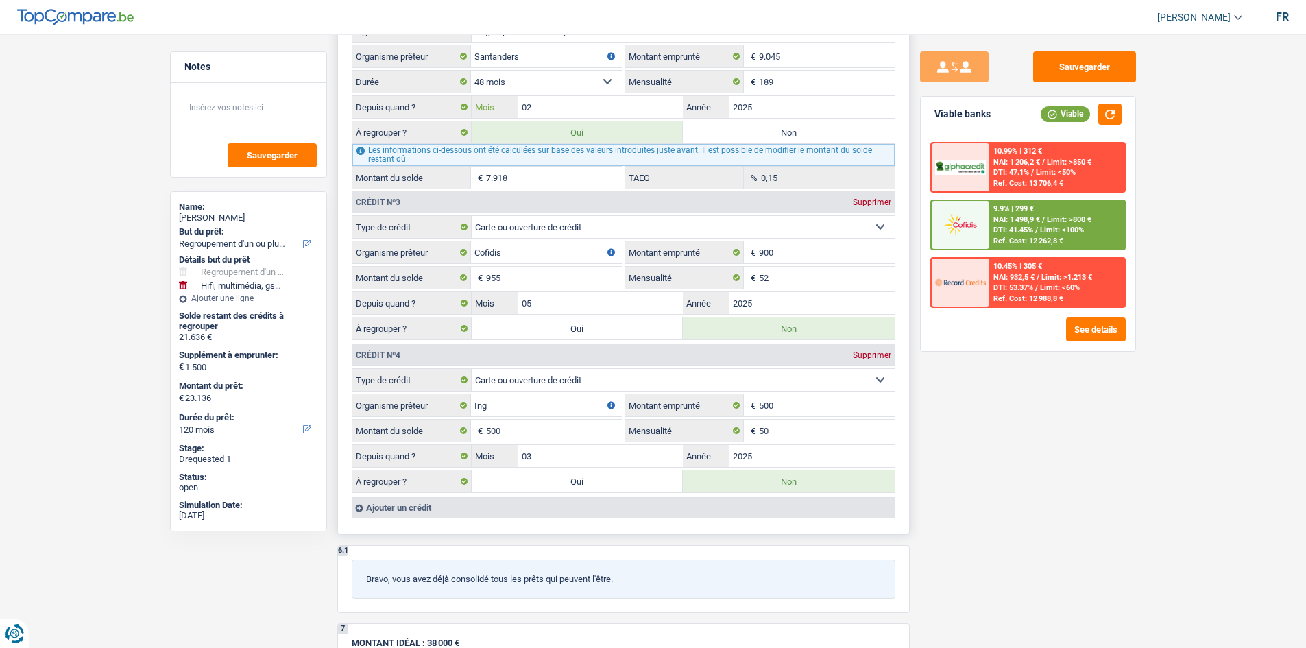
scroll to position [1782, 0]
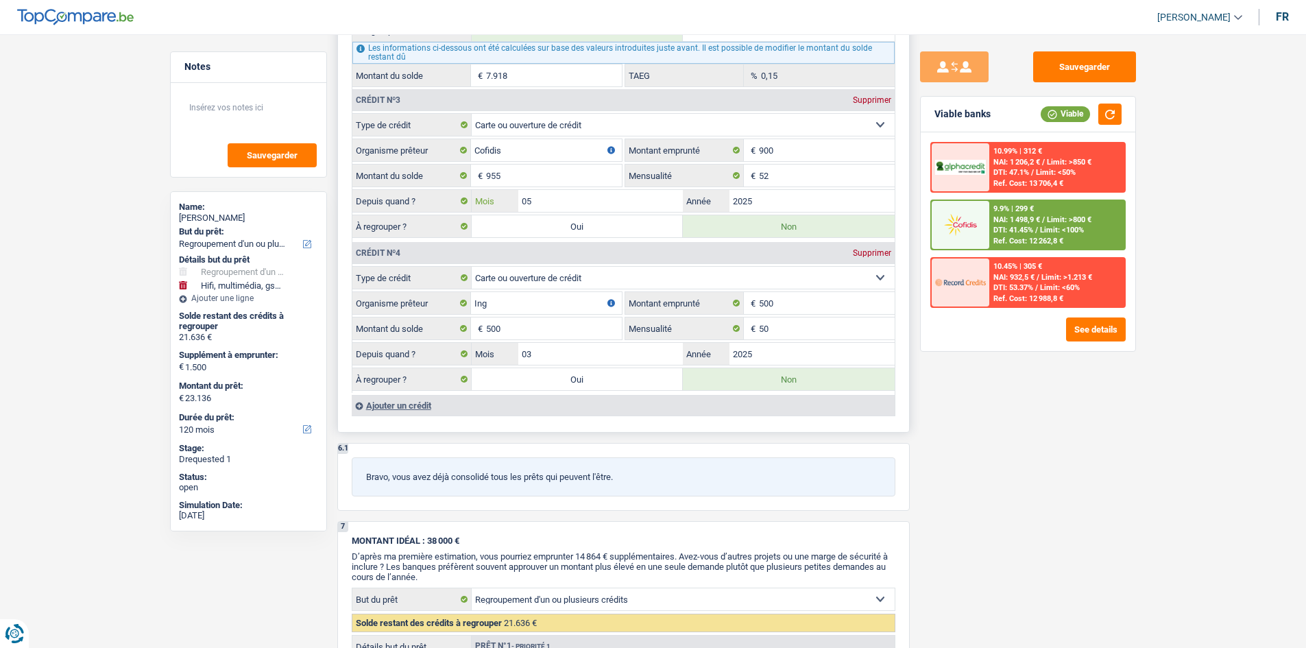
click at [450, 202] on input "05" at bounding box center [600, 201] width 165 height 22
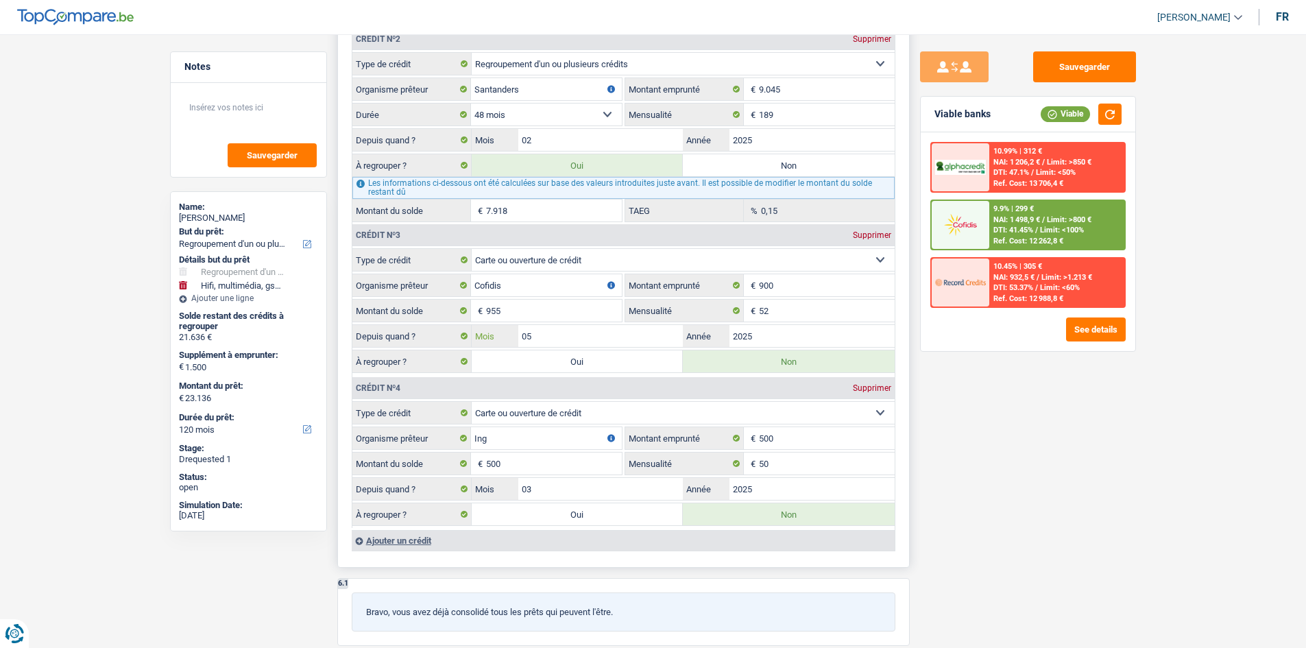
scroll to position [1645, 0]
drag, startPoint x: 993, startPoint y: 480, endPoint x: 947, endPoint y: 509, distance: 54.2
click at [450, 230] on div "Sauvegarder Viable banks Viable 10.99% | 312 € NAI: 1 206,2 € / Limit: >850 € D…" at bounding box center [1028, 336] width 236 height 571
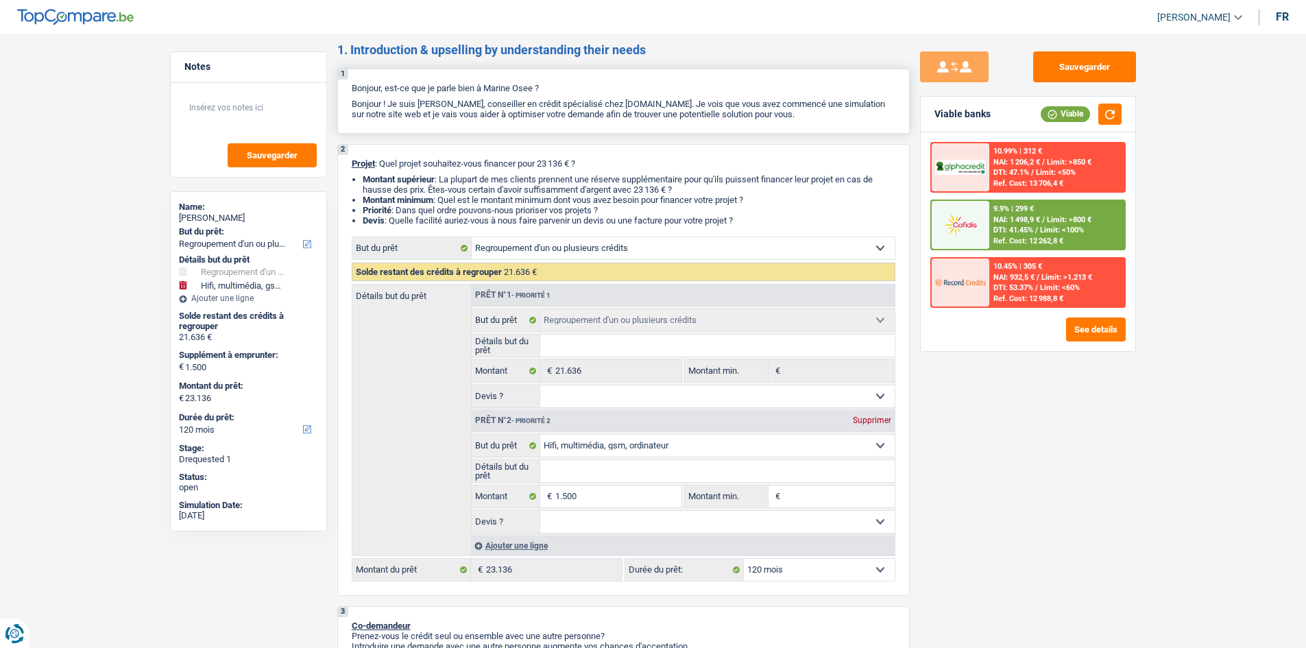
scroll to position [0, 0]
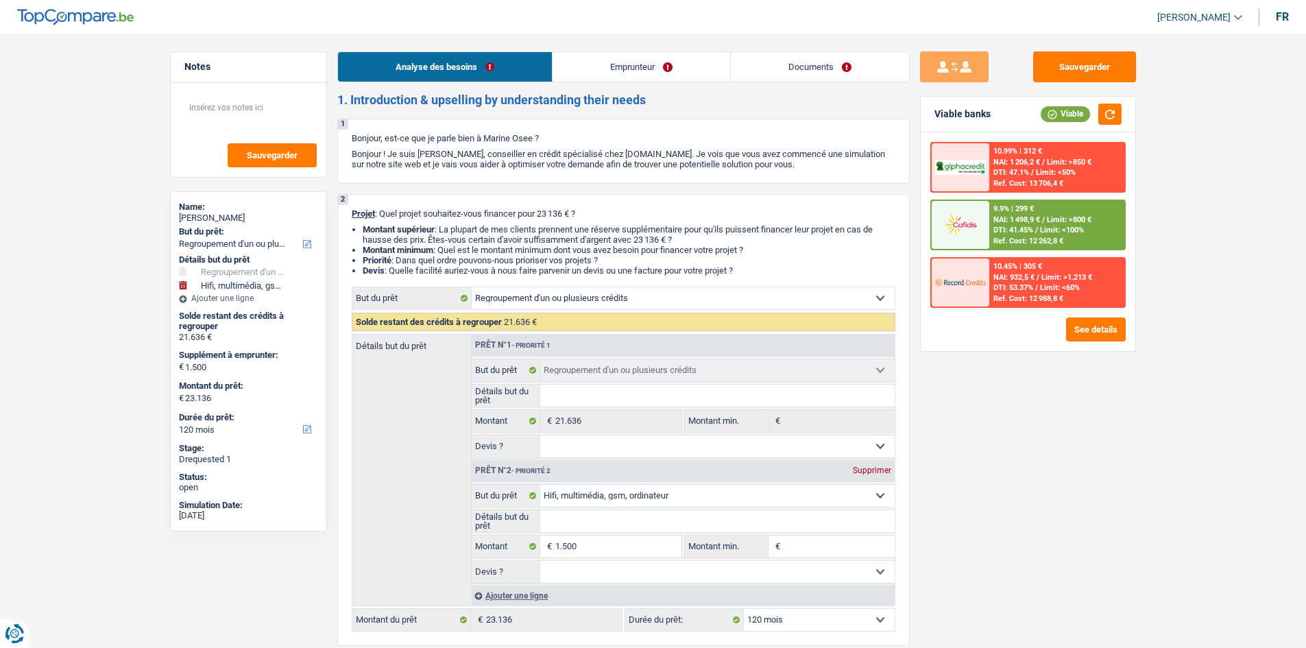
click at [450, 63] on link "Emprunteur" at bounding box center [641, 66] width 178 height 29
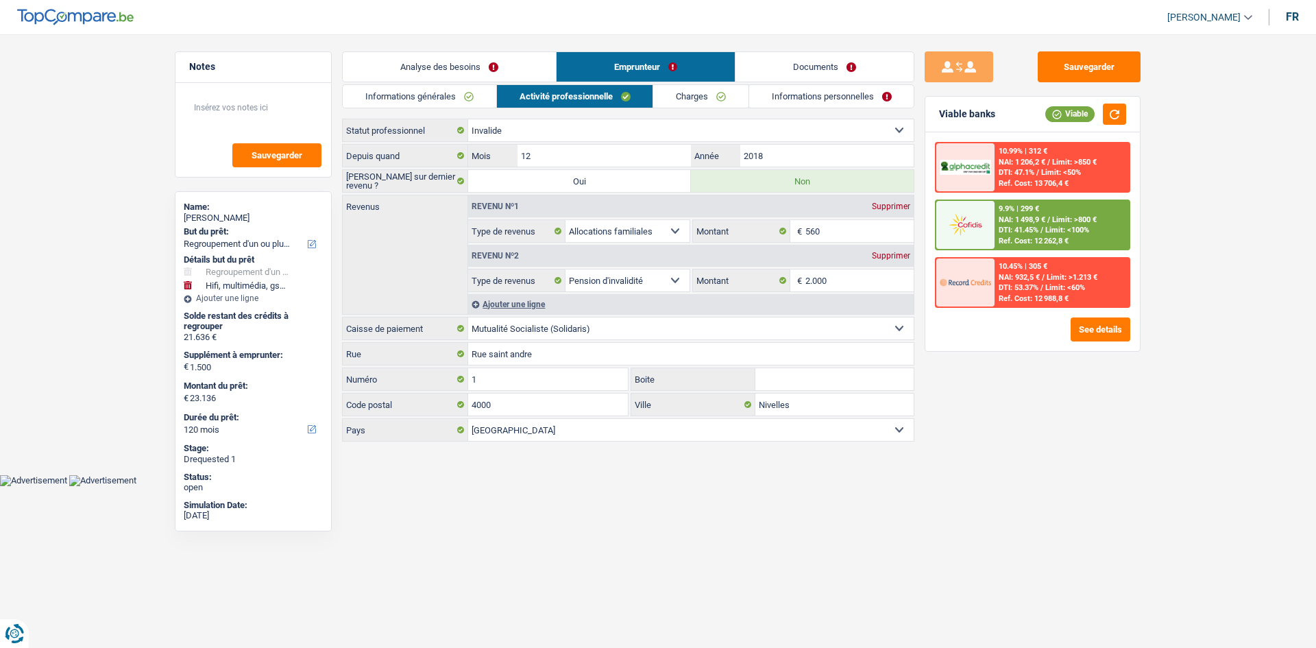
click at [394, 95] on link "Informations générales" at bounding box center [420, 96] width 154 height 23
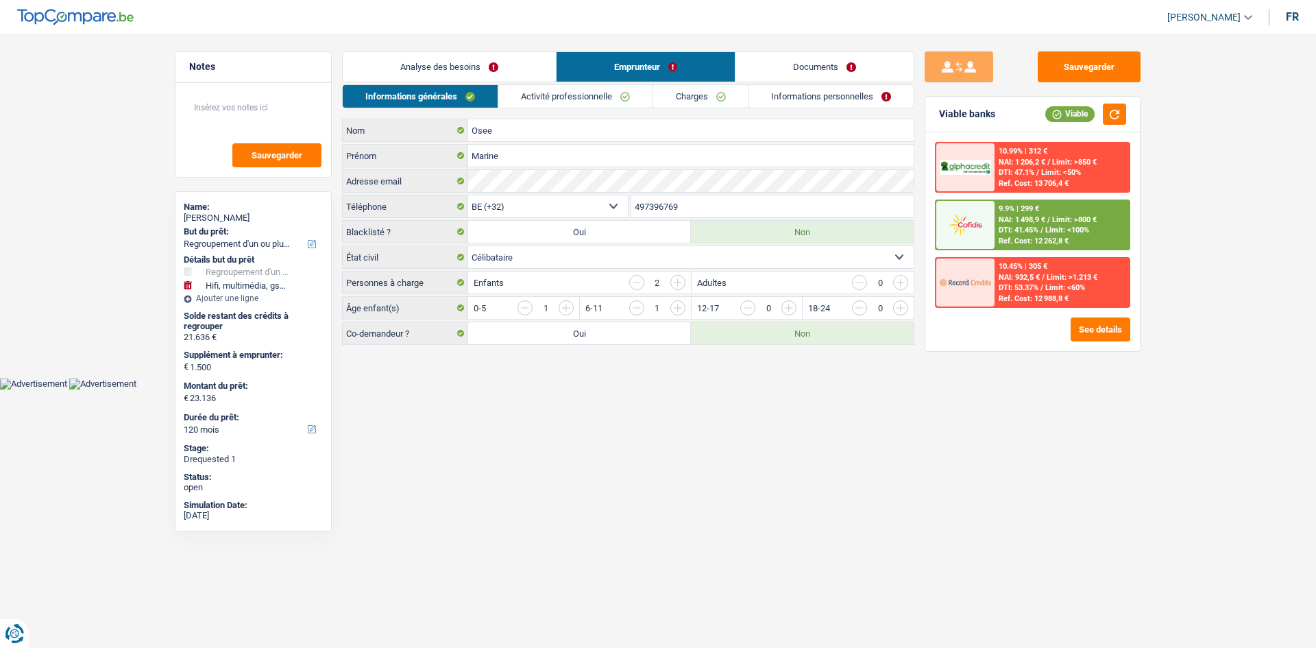
click at [441, 66] on link "Analyse des besoins" at bounding box center [449, 66] width 213 height 29
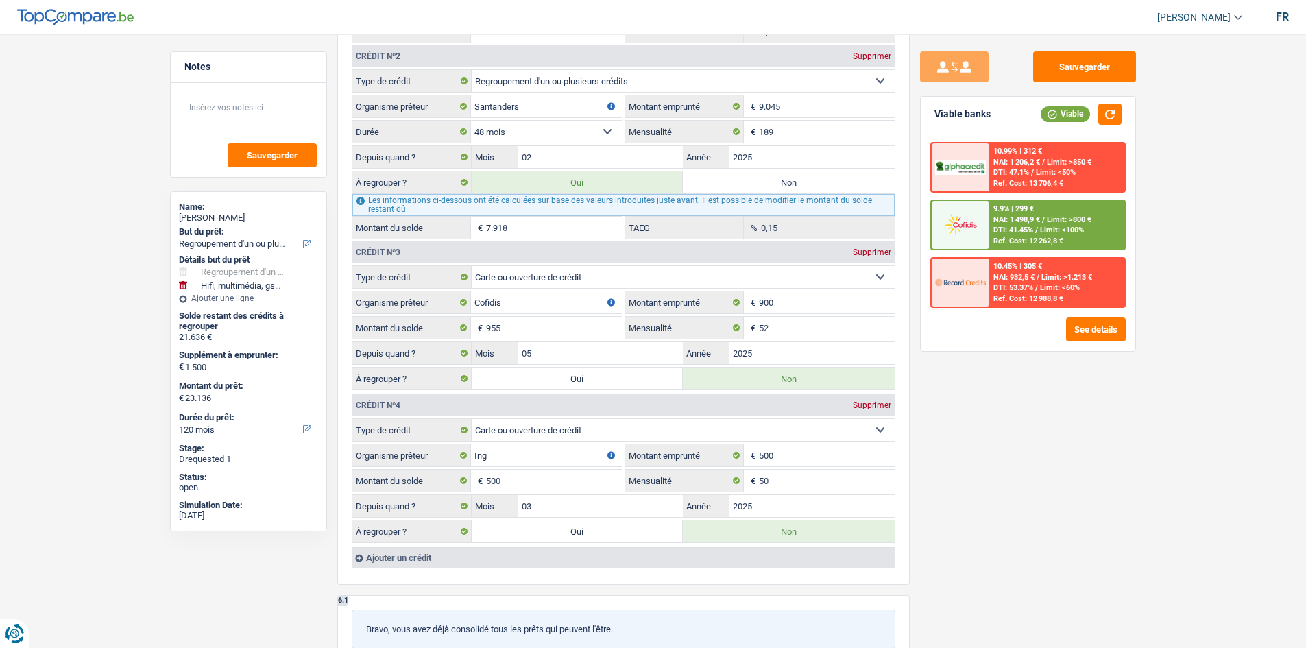
scroll to position [1505, 0]
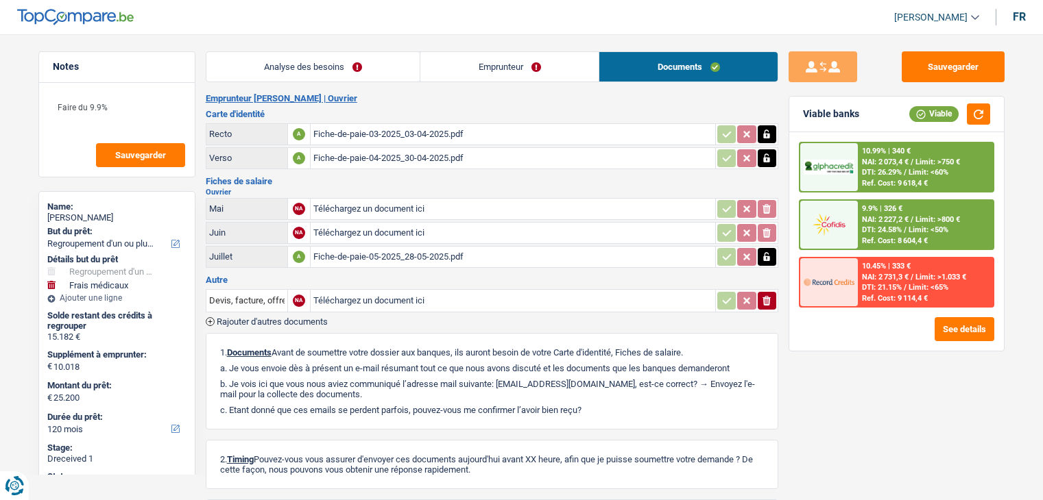
select select "refinancing"
select select "medical"
select select "120"
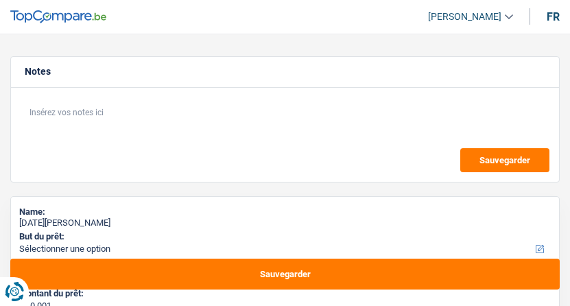
select select "60"
select select "worker"
select select "netSalary"
select select "60"
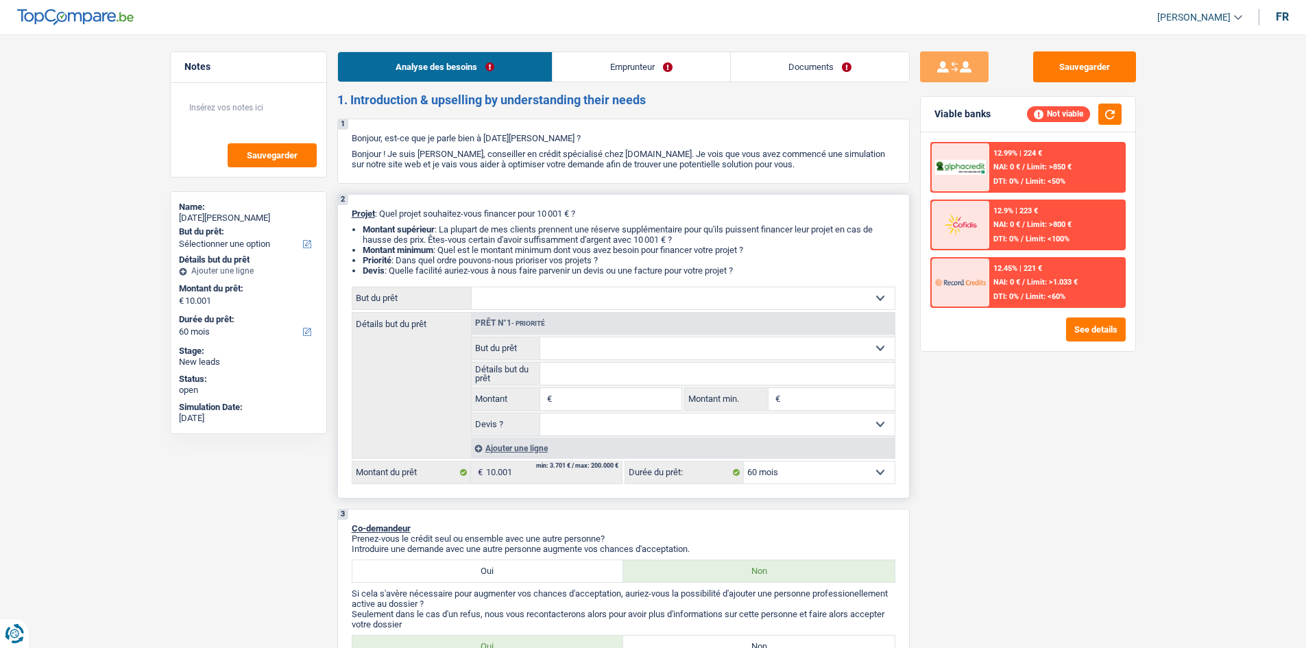
click at [569, 300] on select "Confort maison: meubles, textile, peinture, électroménager, outillage non-profe…" at bounding box center [683, 298] width 423 height 22
select select "household"
click at [472, 287] on select "Confort maison: meubles, textile, peinture, électroménager, outillage non-profe…" at bounding box center [683, 298] width 423 height 22
select select "household"
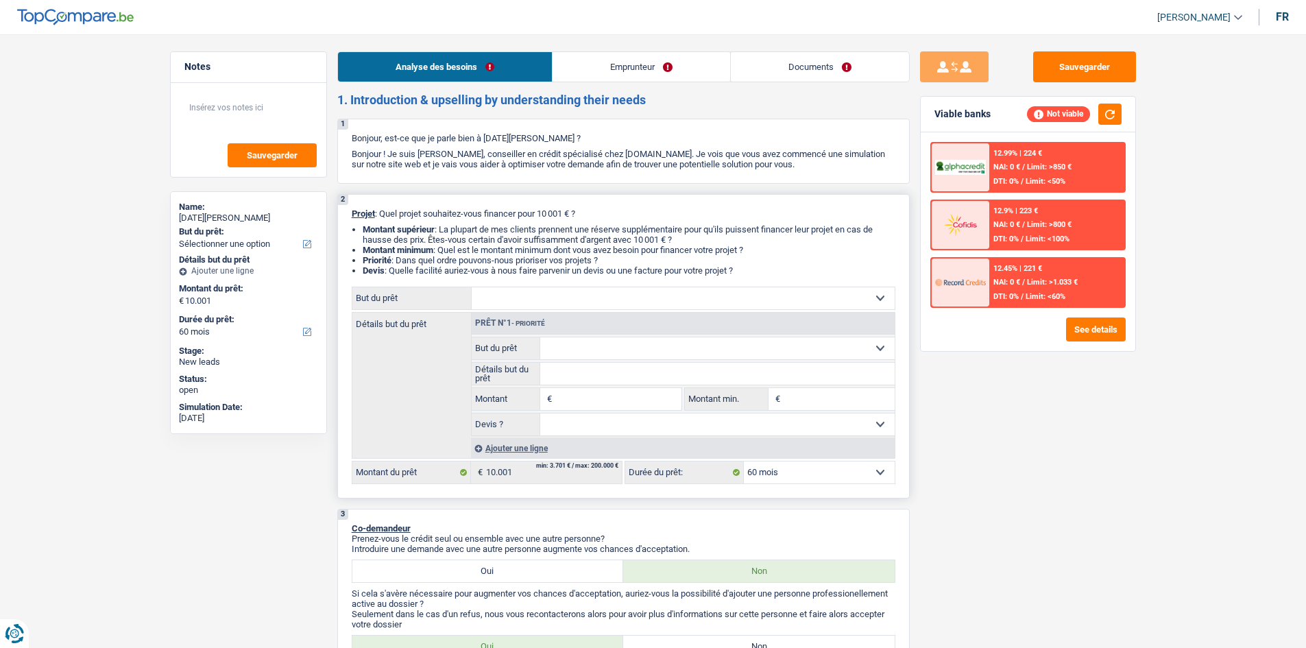
type input "10.001"
select select "household"
type input "10.001"
select select "household"
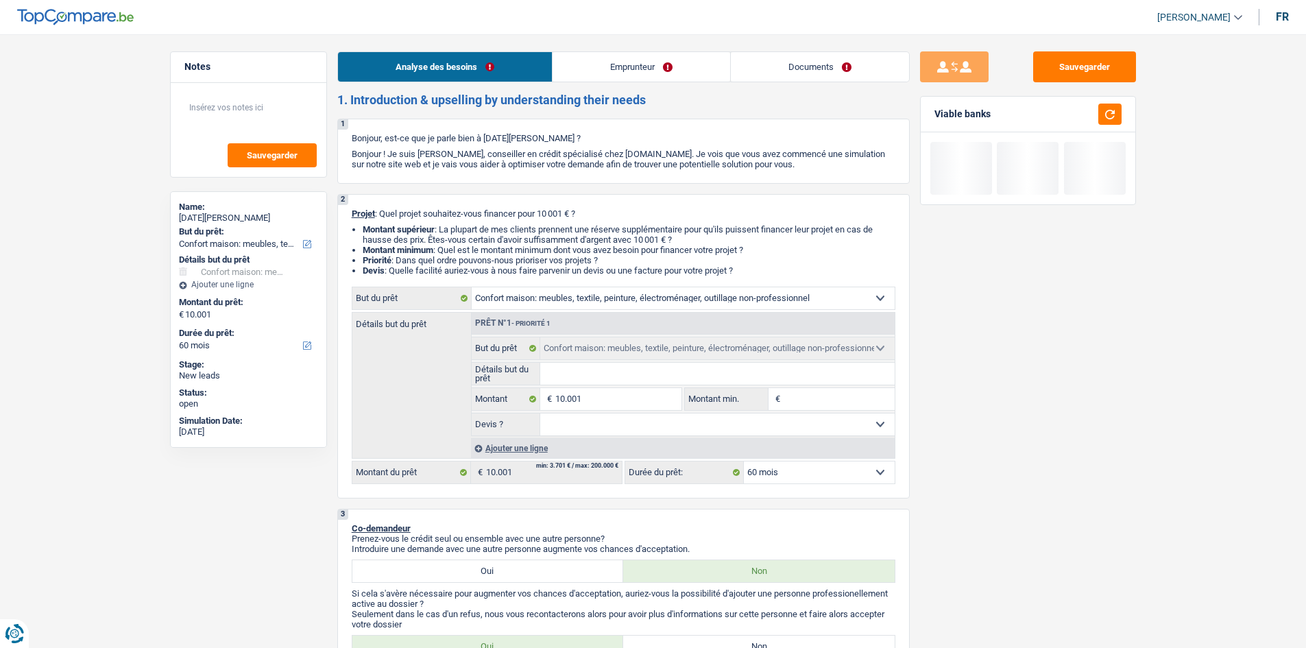
click at [569, 69] on link "Emprunteur" at bounding box center [641, 66] width 178 height 29
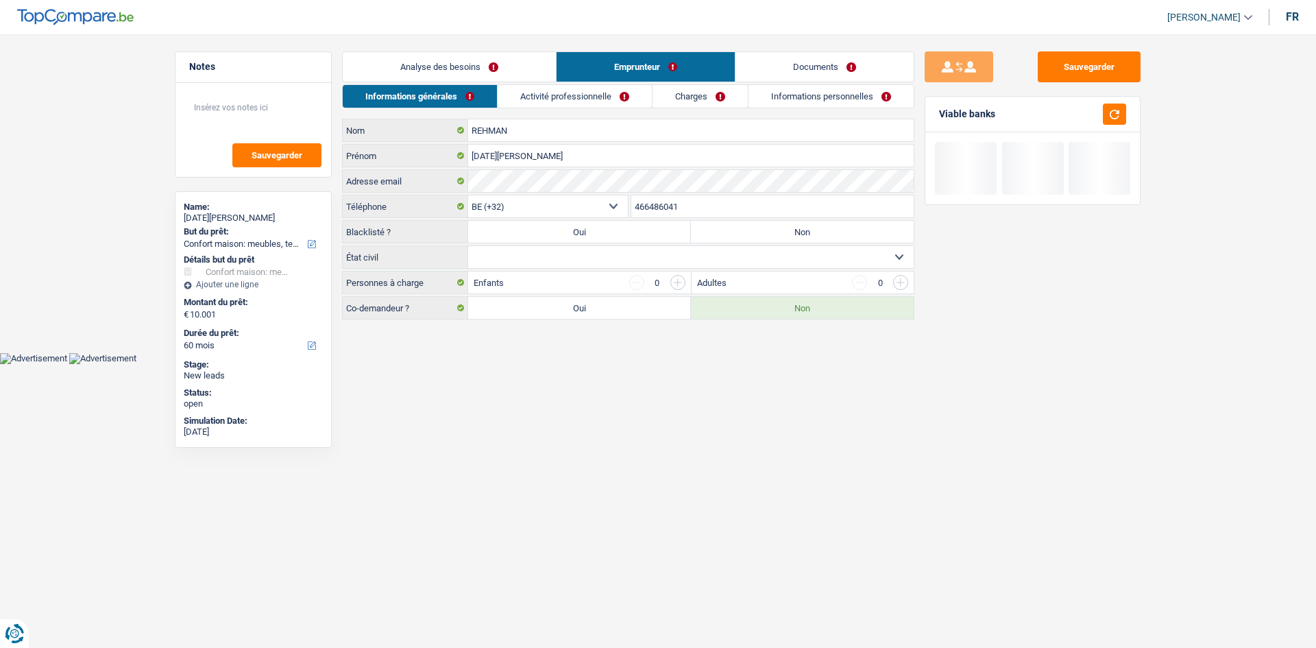
click at [569, 99] on link "Activité professionnelle" at bounding box center [575, 96] width 154 height 23
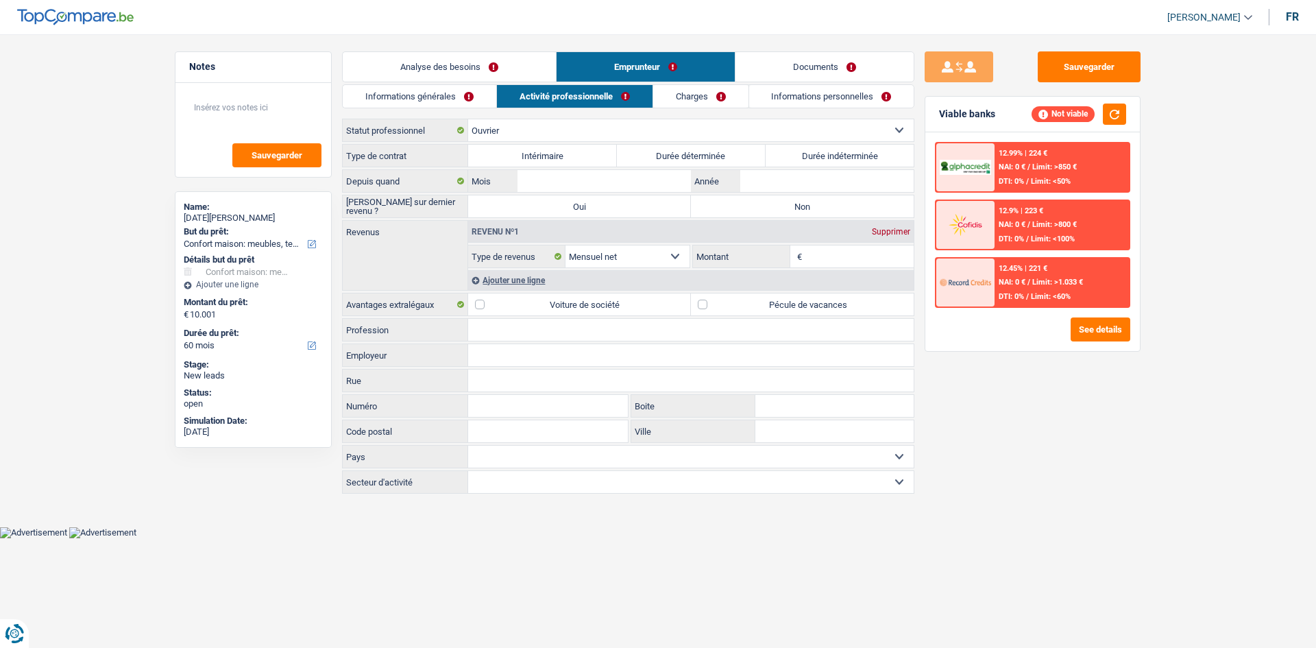
click at [498, 82] on li "Analyse des besoins" at bounding box center [449, 66] width 214 height 31
click at [501, 64] on link "Analyse des besoins" at bounding box center [449, 66] width 213 height 29
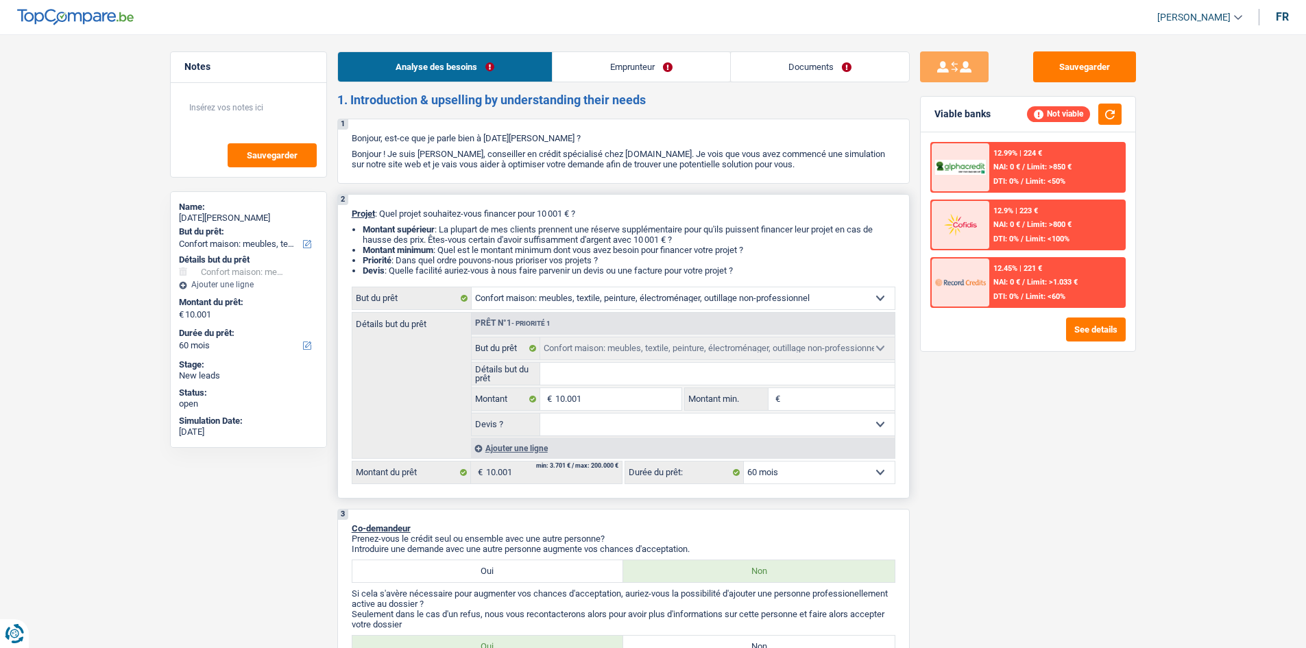
click at [529, 305] on div "Ajouter une ligne" at bounding box center [683, 448] width 424 height 20
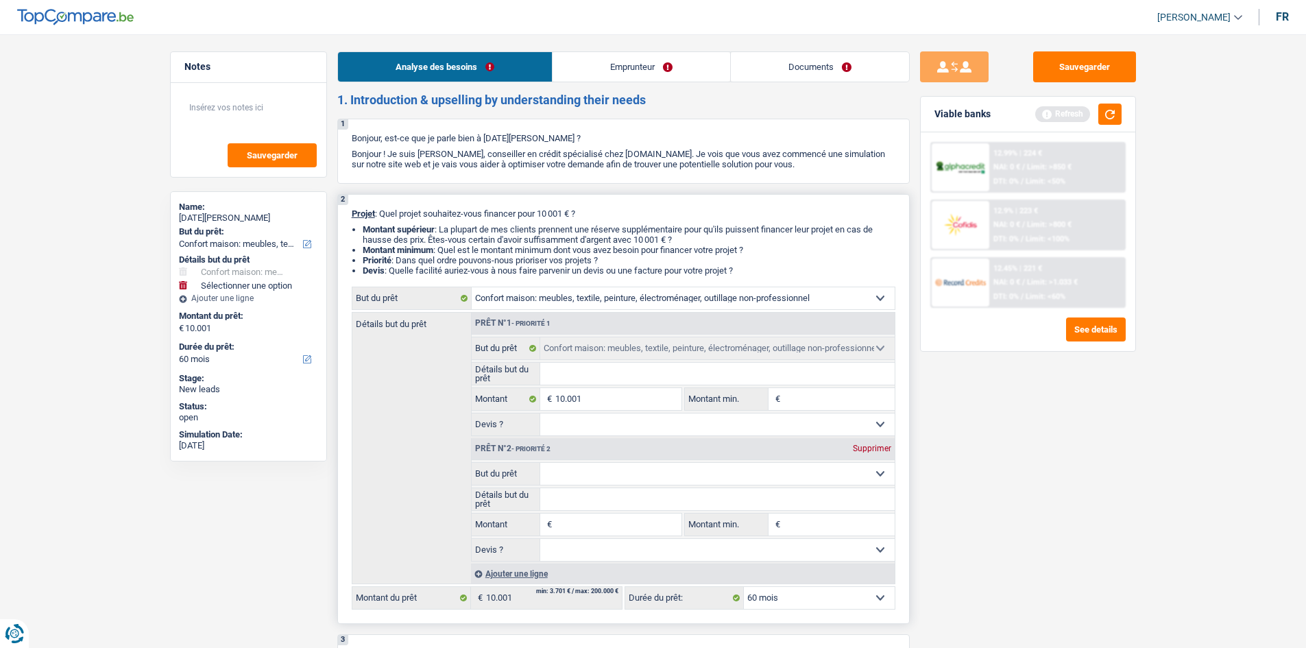
click at [569, 305] on select "Confort maison: meubles, textile, peinture, électroménager, outillage non-profe…" at bounding box center [717, 474] width 354 height 22
select select "hobbies"
click at [540, 305] on select "Confort maison: meubles, textile, peinture, électroménager, outillage non-profe…" at bounding box center [717, 474] width 354 height 22
select select "hobbies"
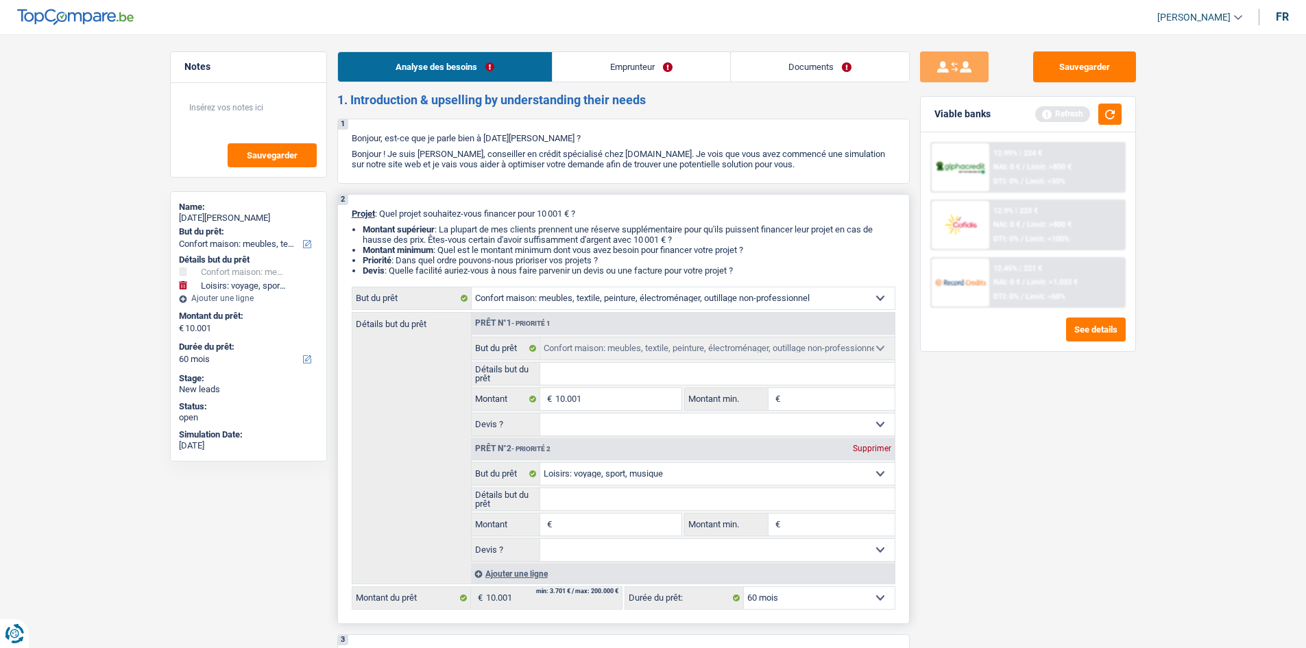
drag, startPoint x: 607, startPoint y: 515, endPoint x: 660, endPoint y: 527, distance: 54.9
click at [569, 305] on input "Montant" at bounding box center [617, 524] width 125 height 22
click at [569, 305] on input "10.001" at bounding box center [617, 399] width 125 height 22
type input "1.000"
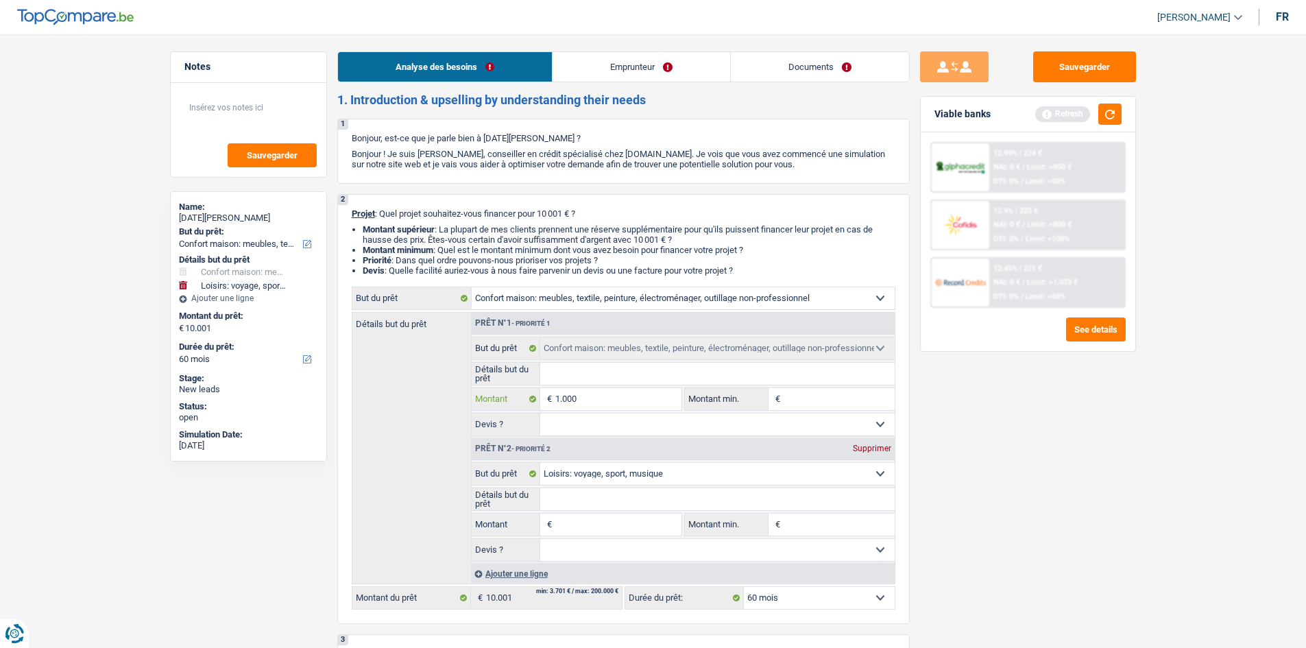
type input "100"
type input "10"
type input "1"
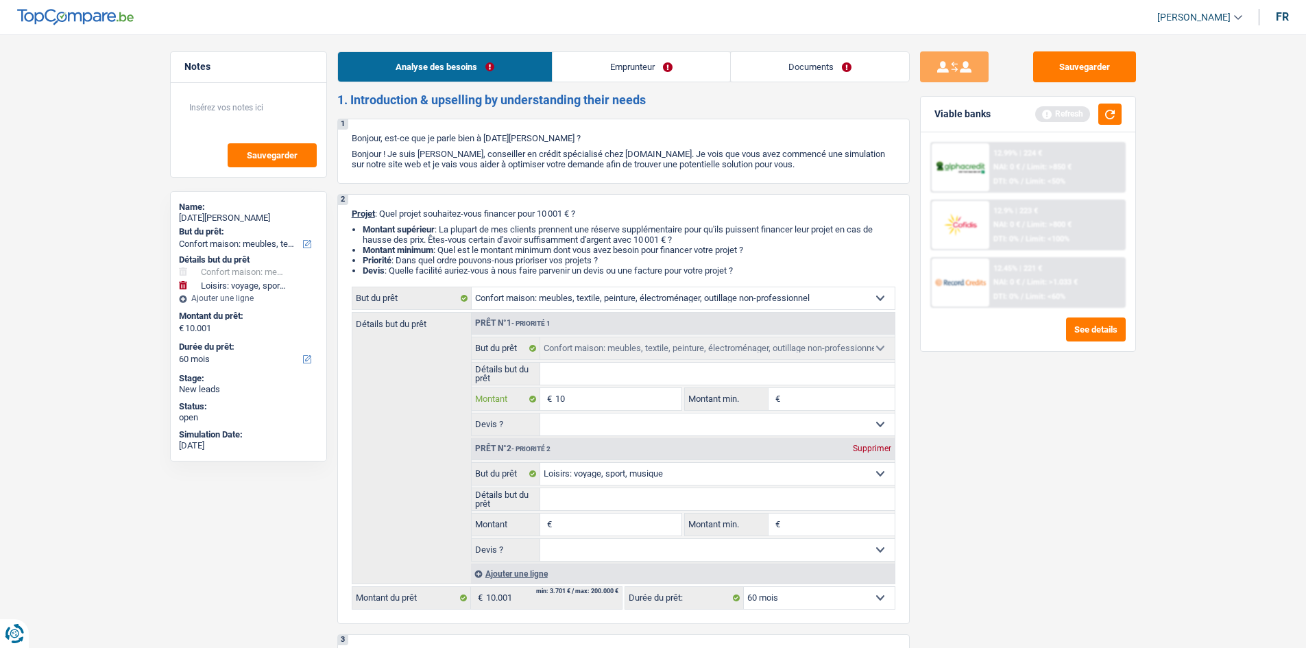
type input "1"
type input "7"
type input "75"
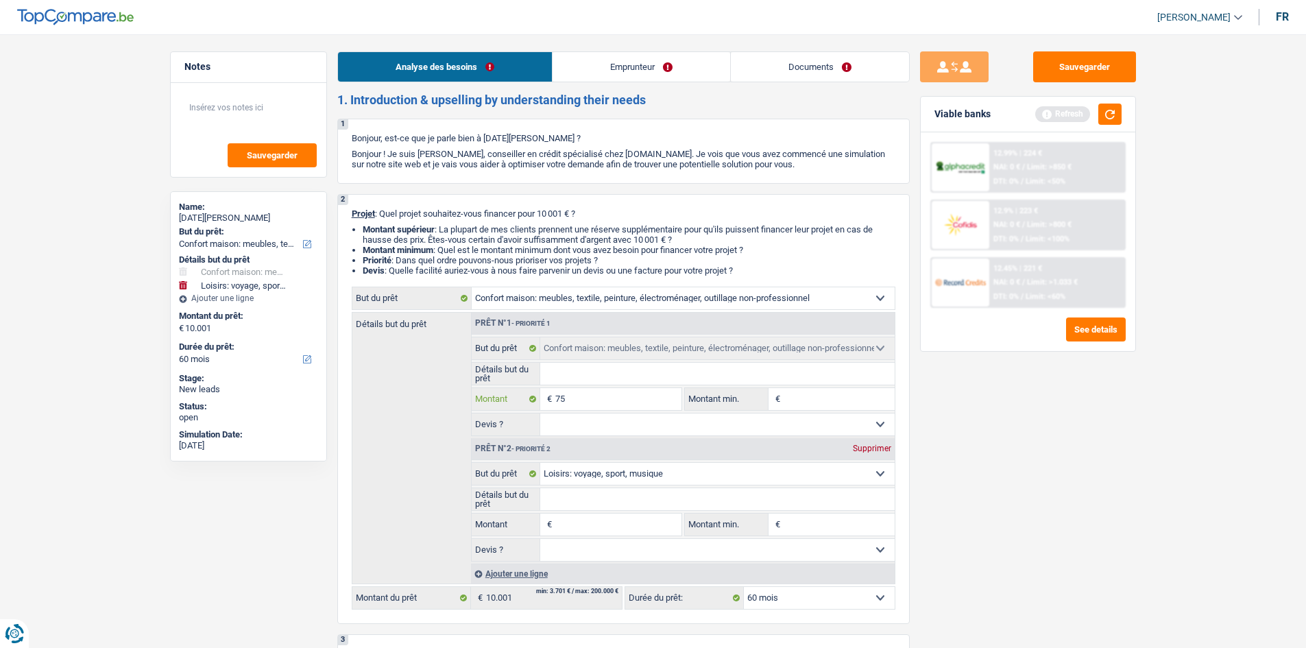
type input "750"
type input "7.500"
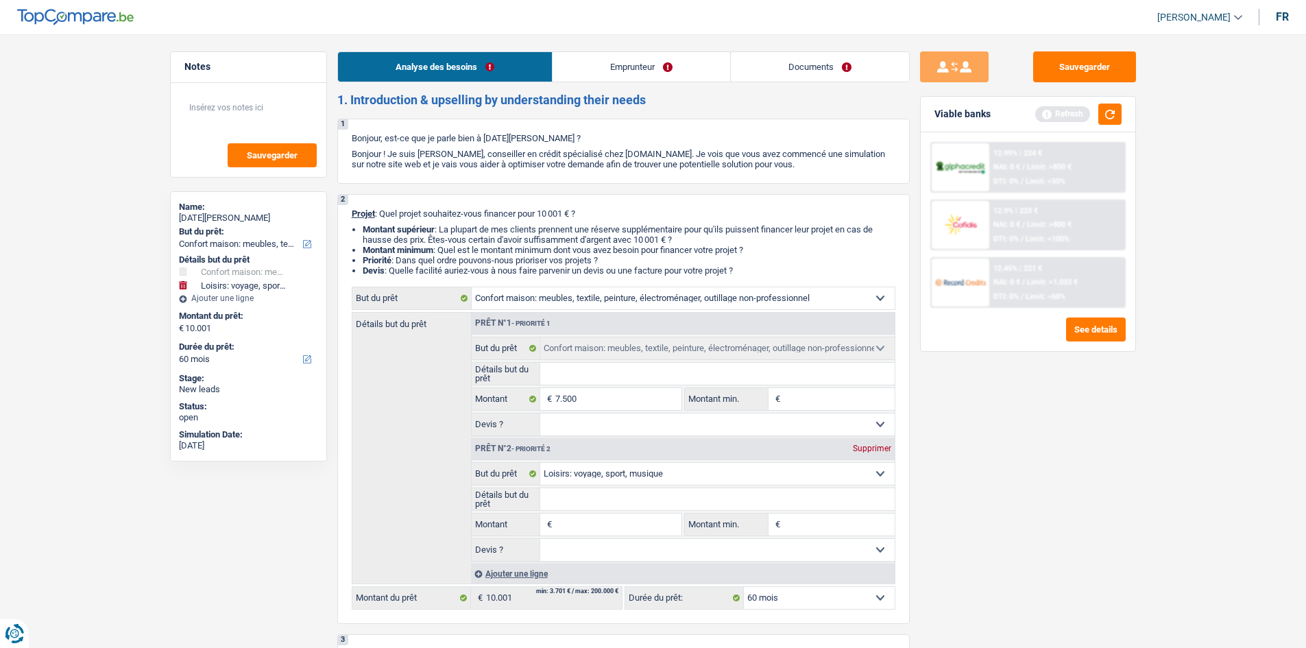
type input "7.500"
select select "42"
type input "7.500"
select select "42"
type input "7.500"
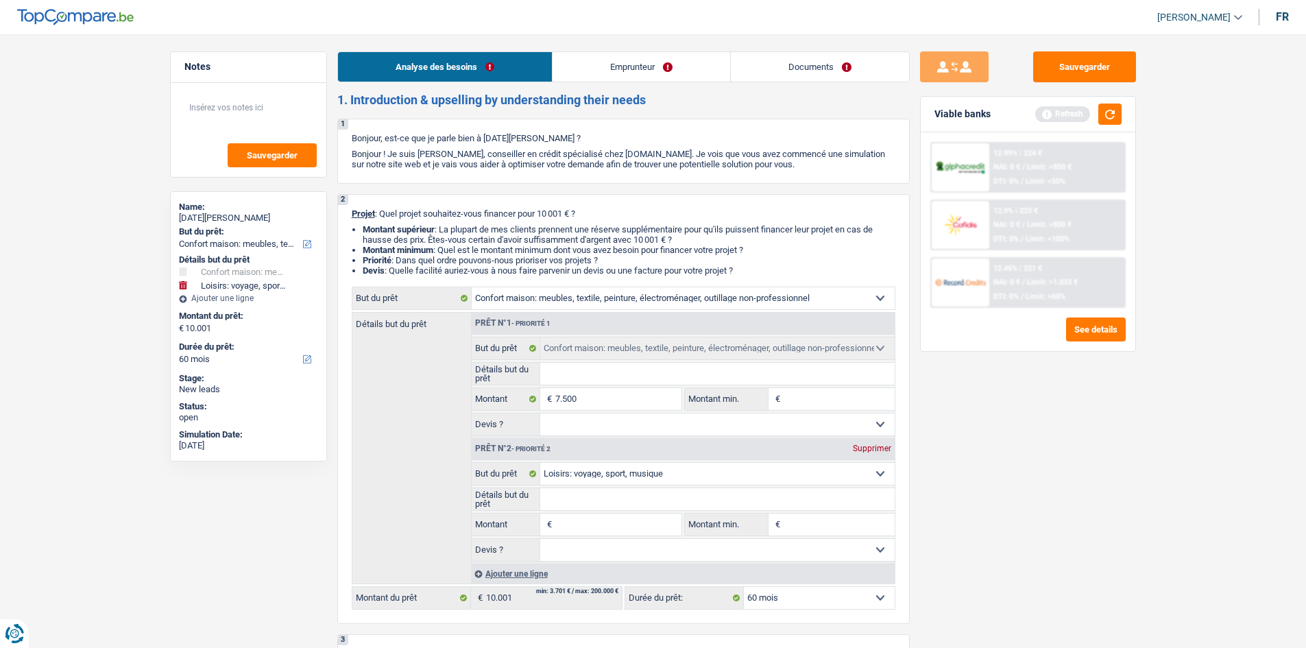
select select "42"
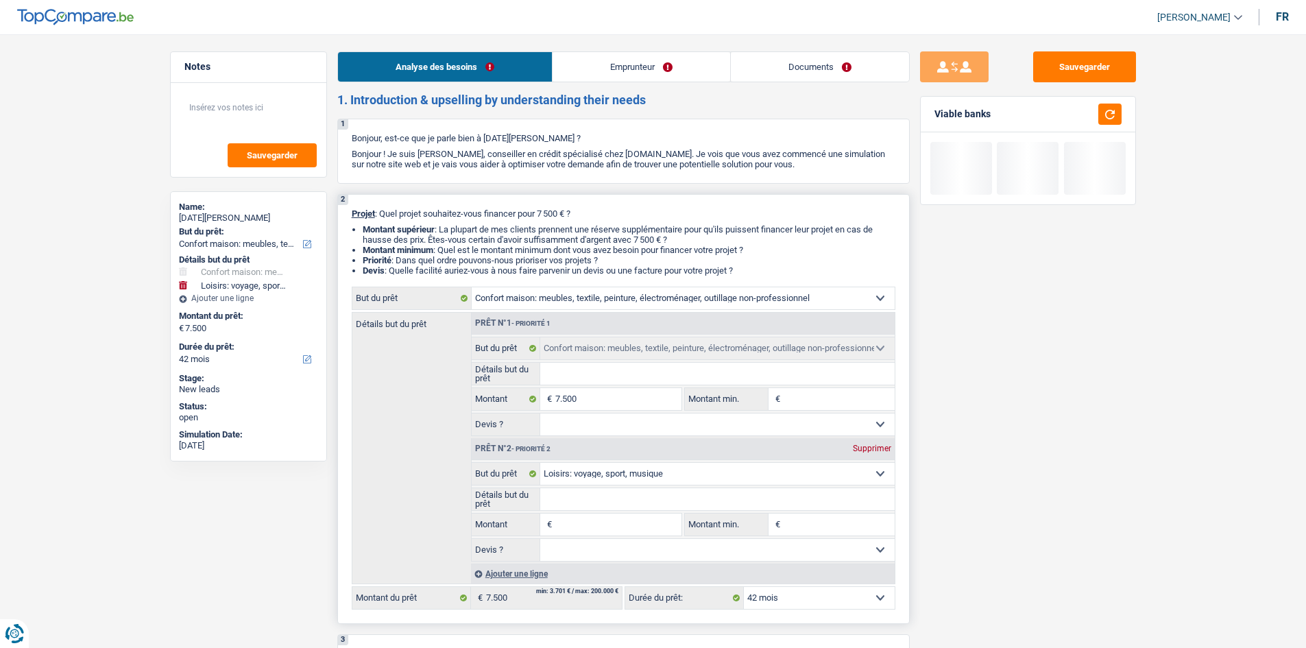
drag, startPoint x: 975, startPoint y: 478, endPoint x: 825, endPoint y: 488, distance: 150.4
click at [569, 305] on div "Sauvegarder Viable banks" at bounding box center [1028, 336] width 236 height 571
click at [569, 305] on input "Montant" at bounding box center [617, 524] width 125 height 22
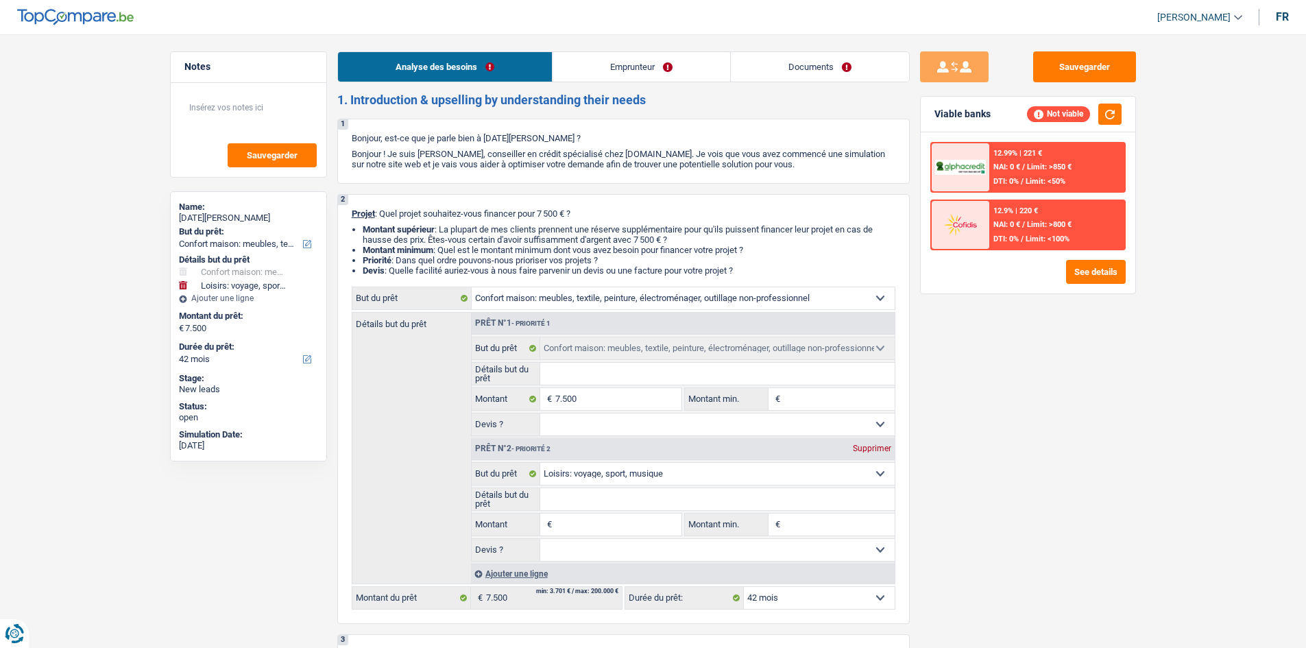
type input "3"
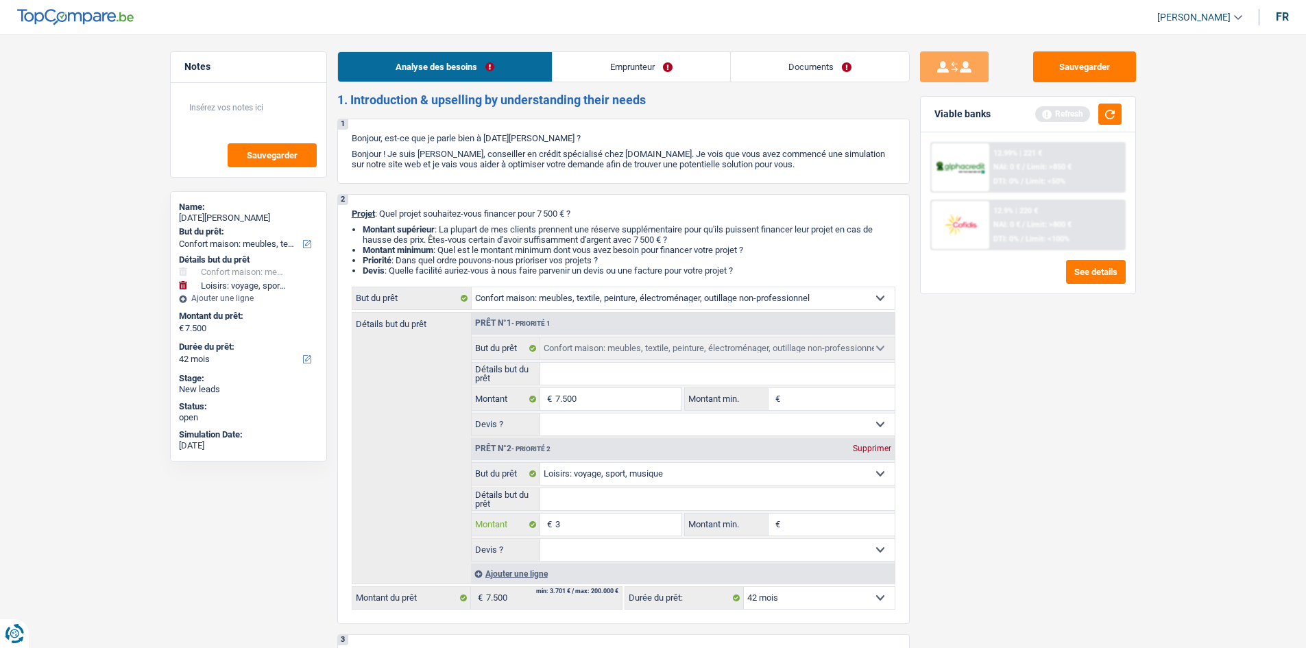
type input "30"
type input "300"
type input "3.000"
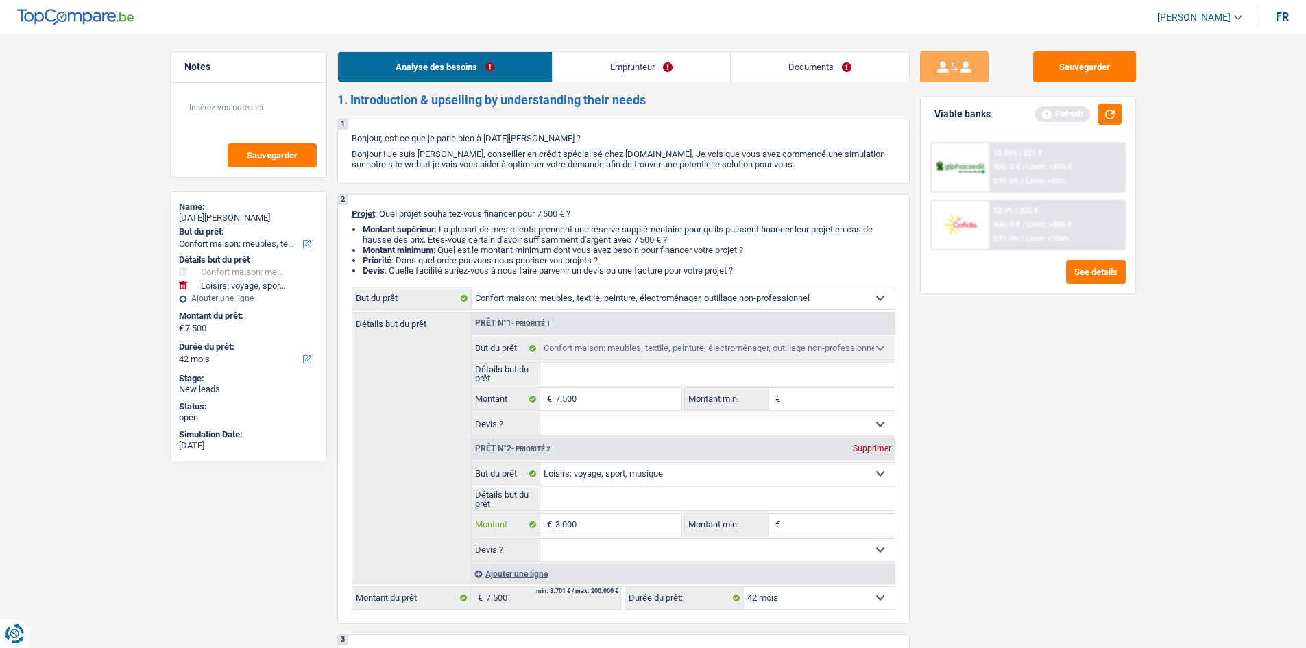
type input "3.000"
type input "300"
type input "3.001"
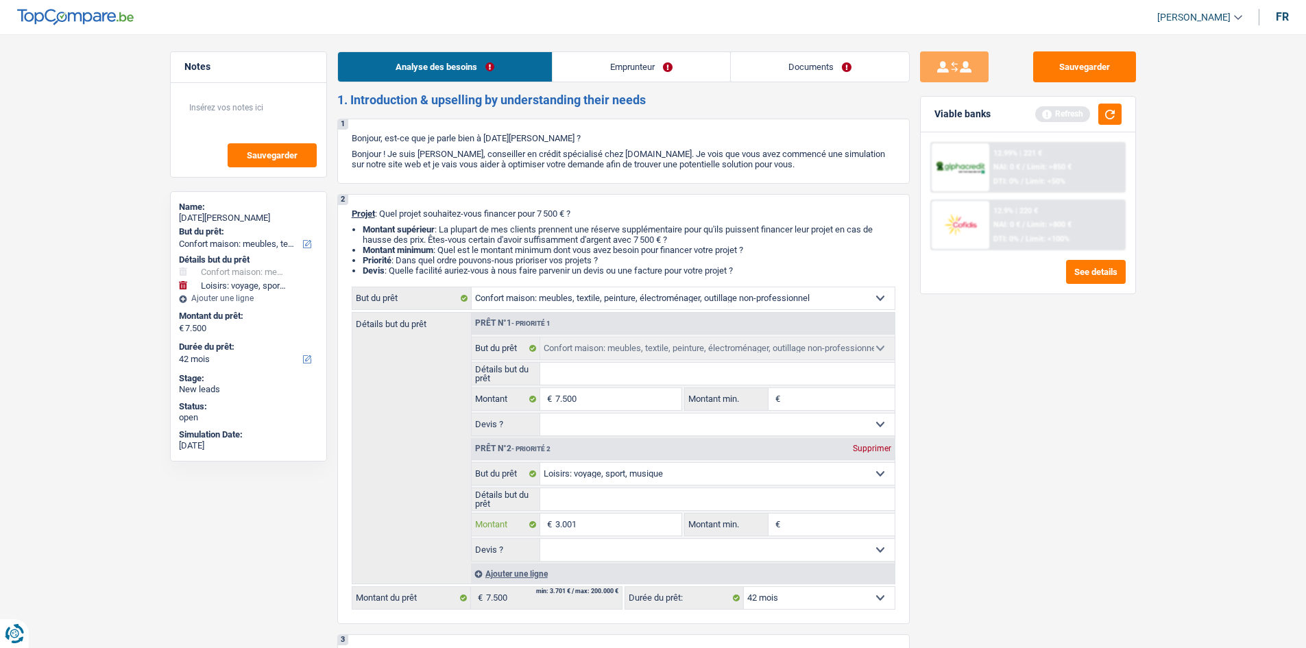
type input "3.001"
type input "10.501"
click at [569, 305] on div "Sauvegarder Viable banks Refresh 12.99% | 221 € NAI: 0 € / Limit: >850 € DTI: 0…" at bounding box center [1028, 336] width 236 height 571
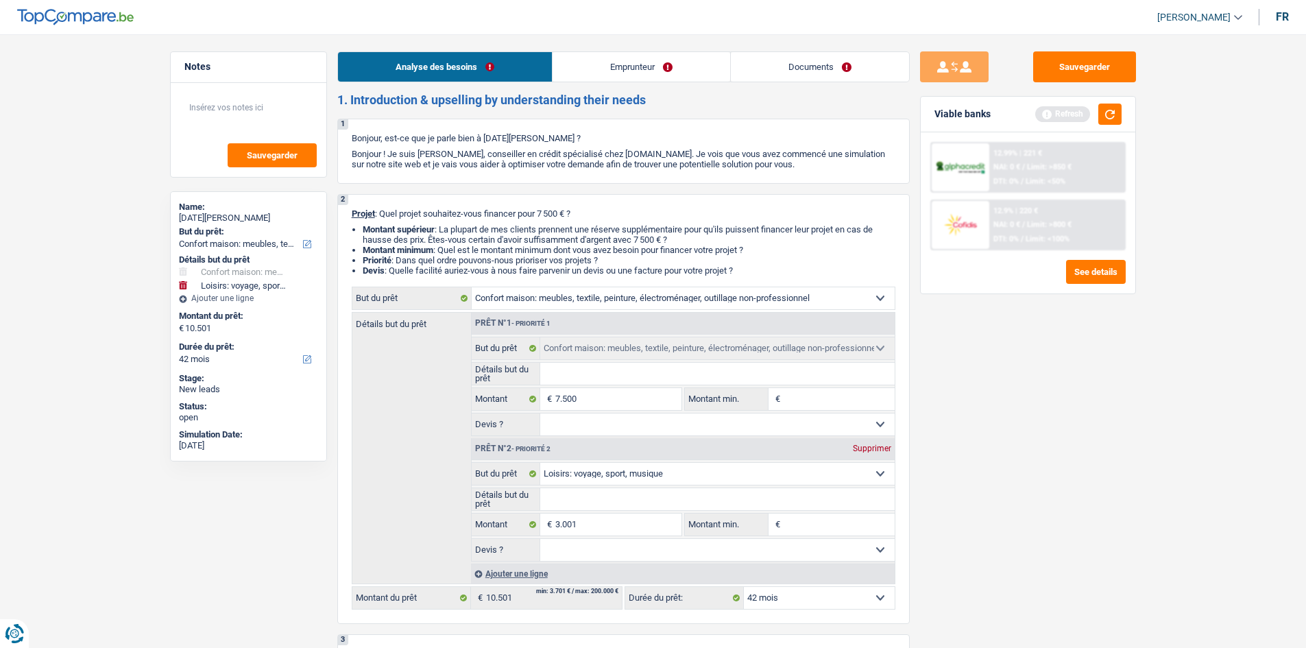
select select "60"
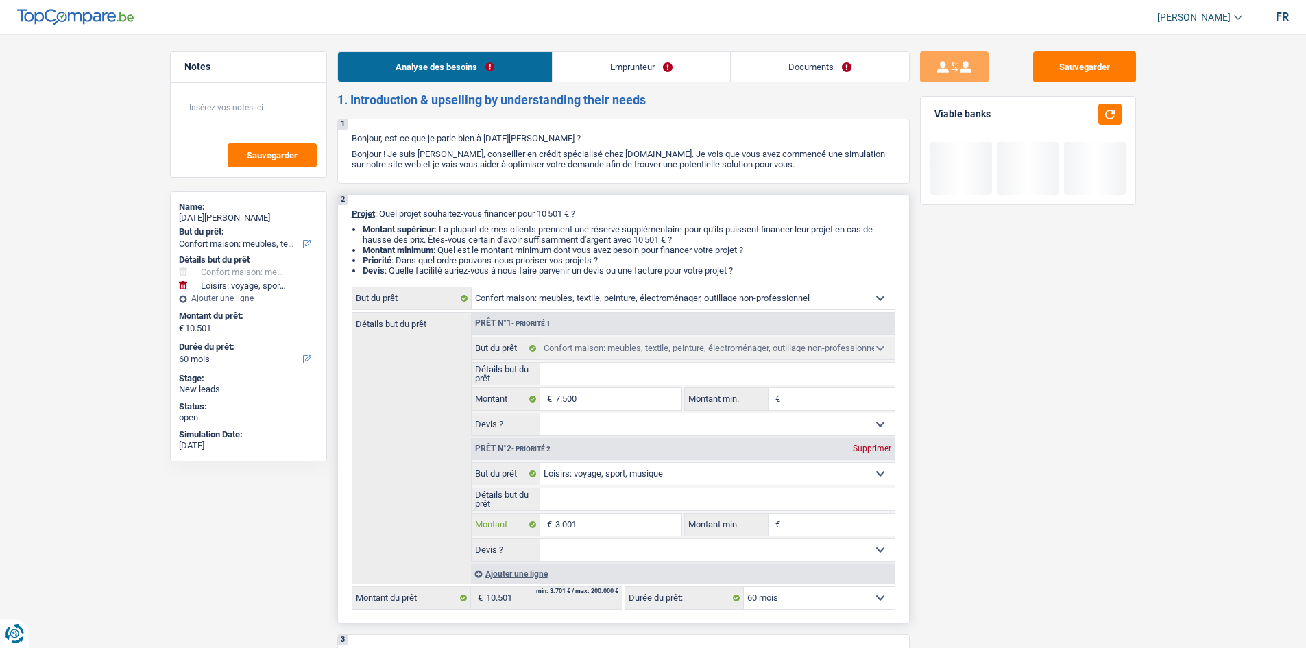
click at [569, 305] on input "3.001" at bounding box center [617, 524] width 125 height 22
type input "300"
type input "30"
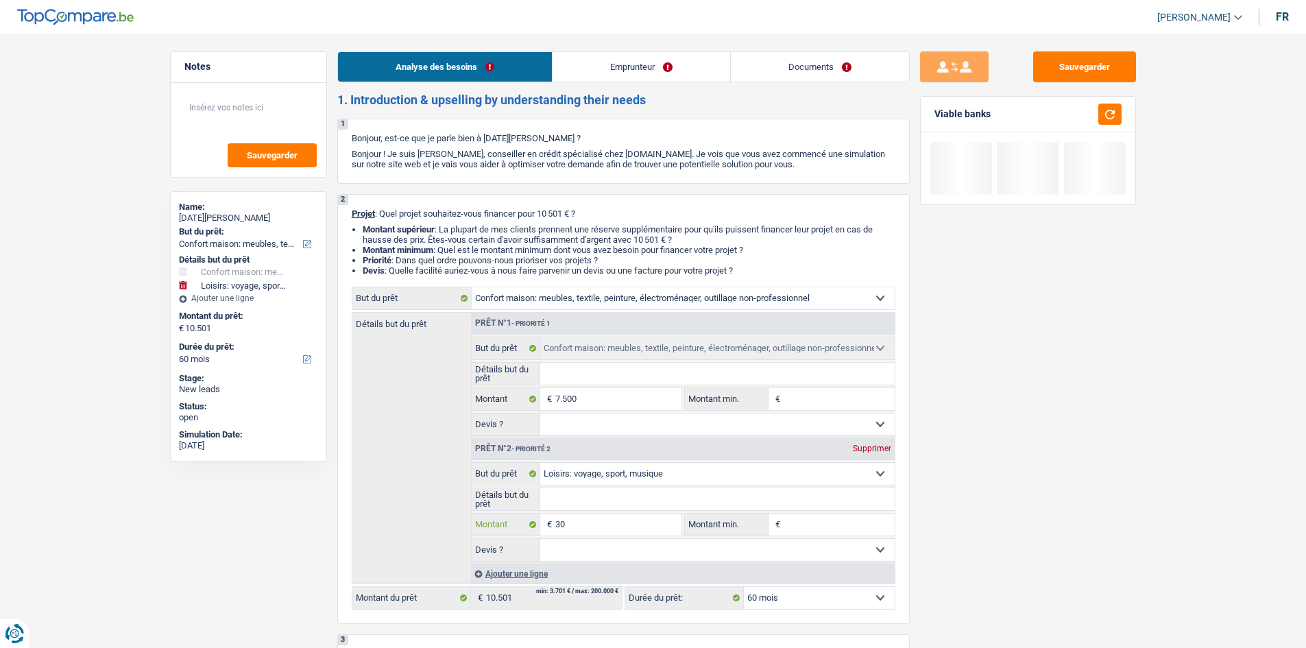
type input "3"
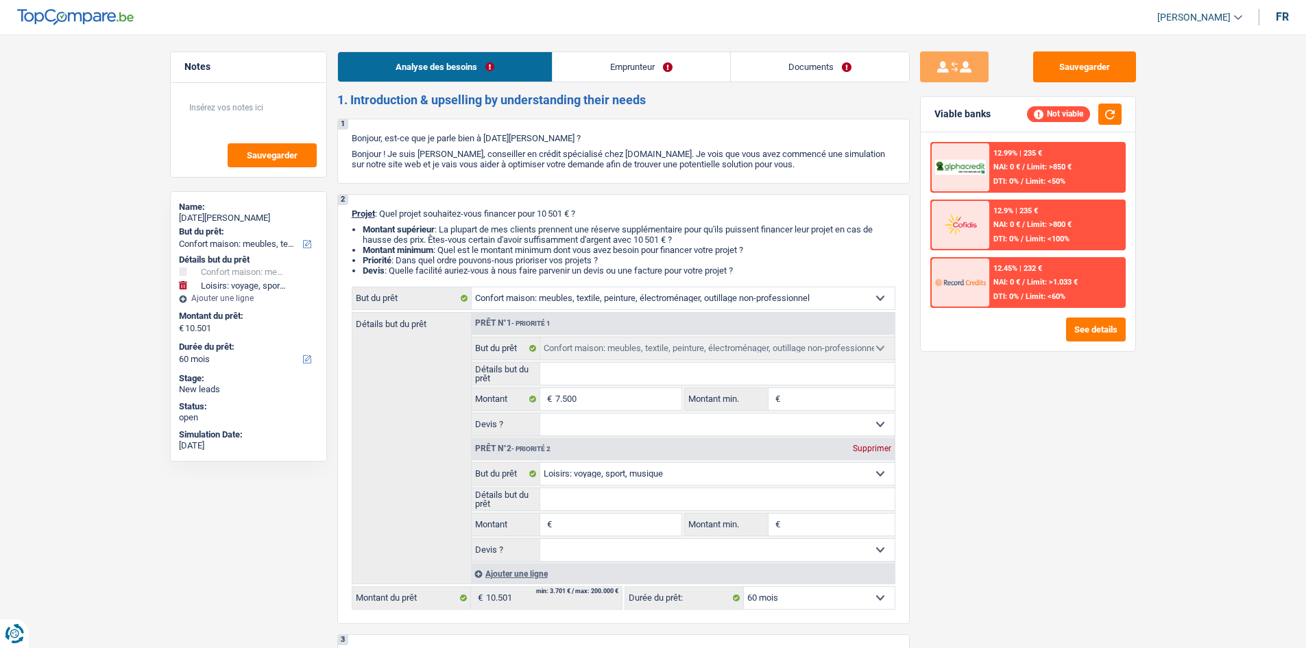
type input "2"
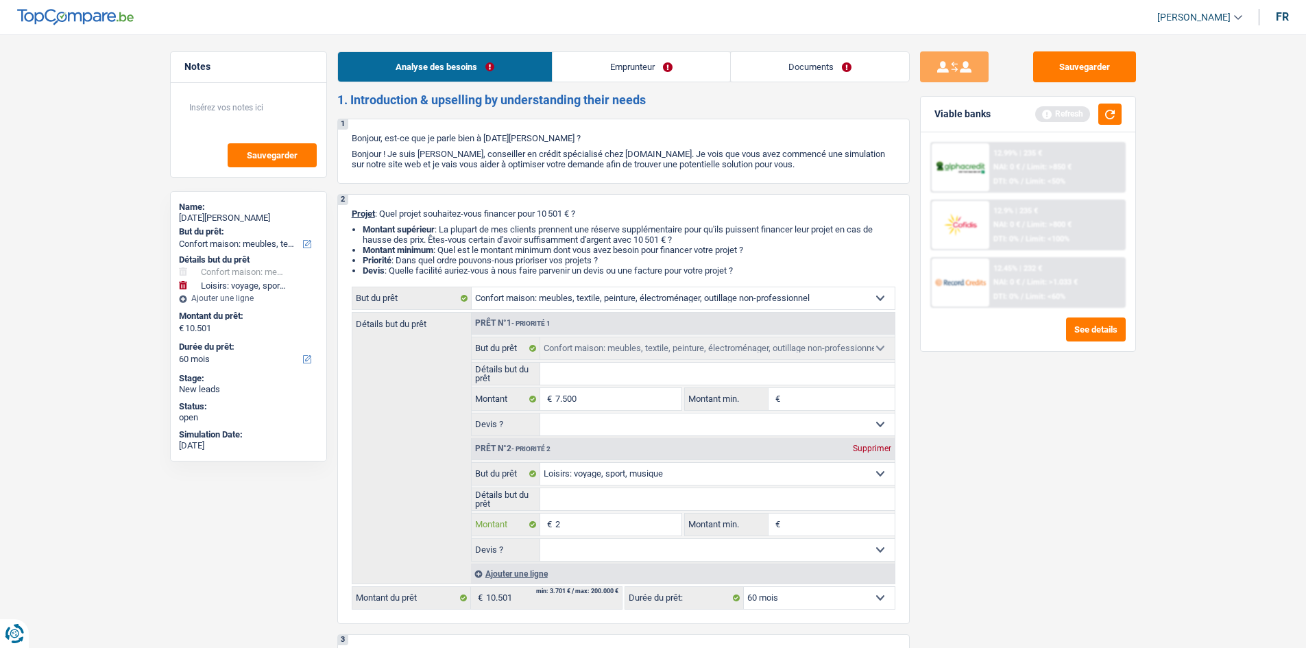
type input "25"
type input "250"
type input "2.501"
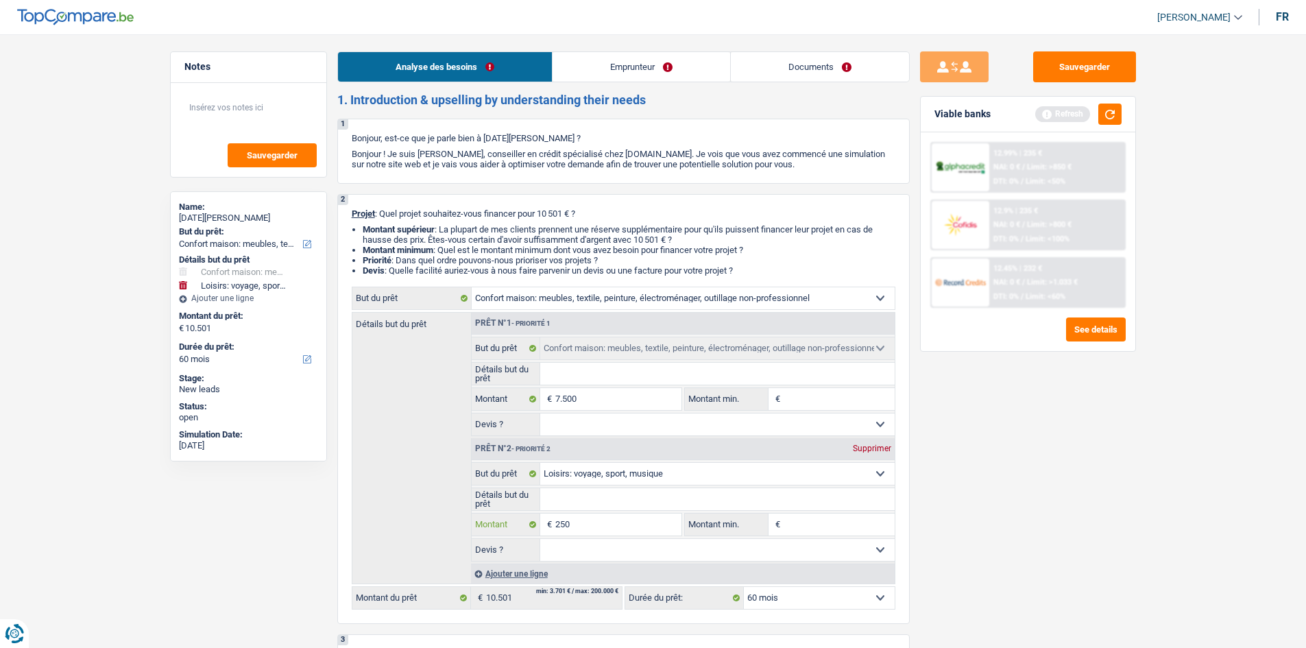
type input "2.501"
type input "10.001"
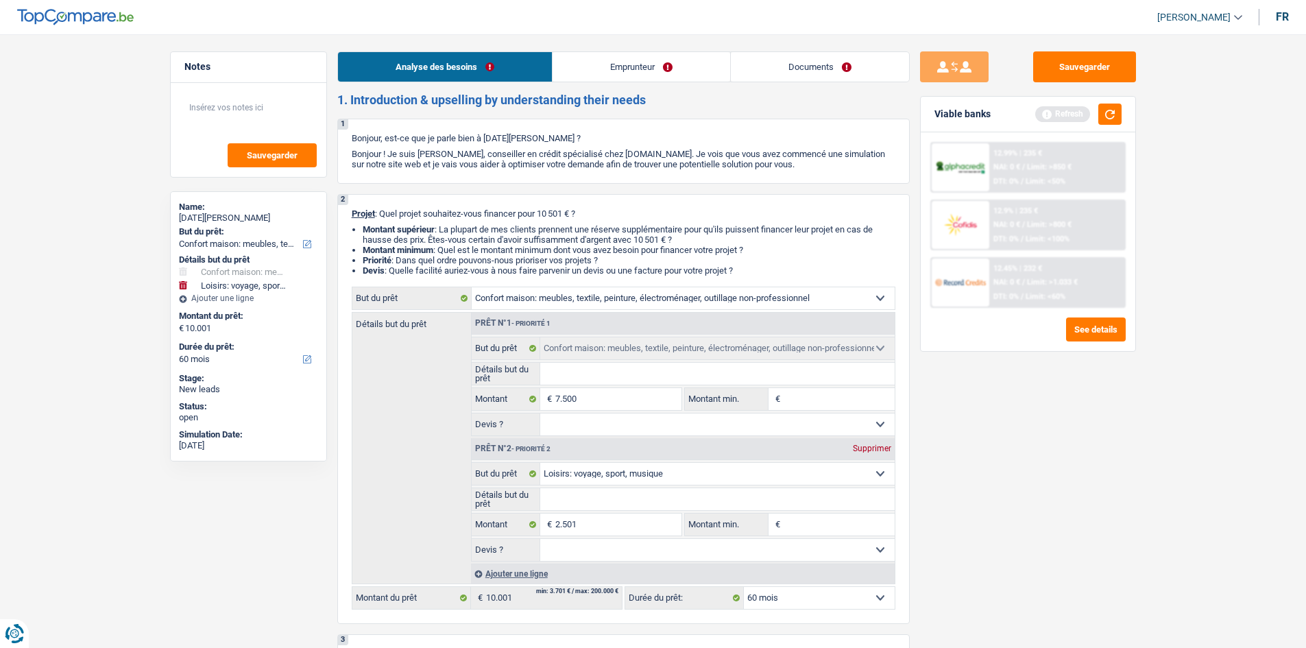
click at [569, 305] on div "Sauvegarder Viable banks Refresh 12.99% | 235 € NAI: 0 € / Limit: >850 € DTI: 0…" at bounding box center [1028, 336] width 236 height 571
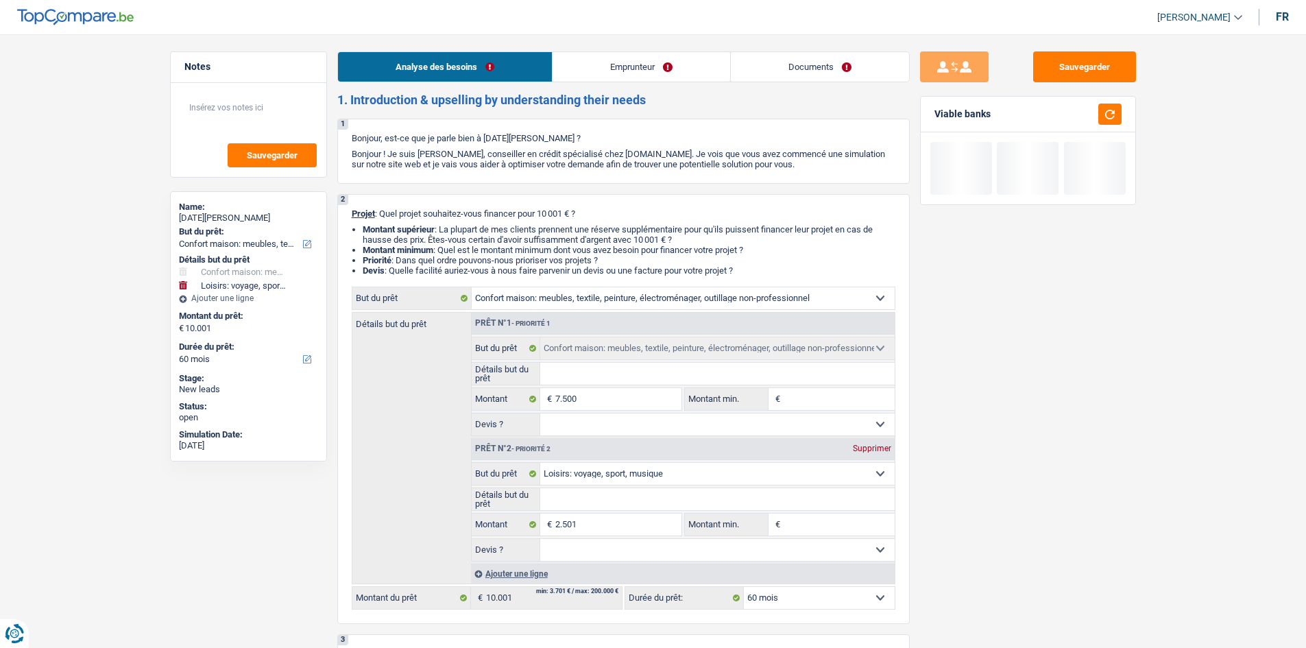
click at [569, 71] on link "Emprunteur" at bounding box center [641, 66] width 178 height 29
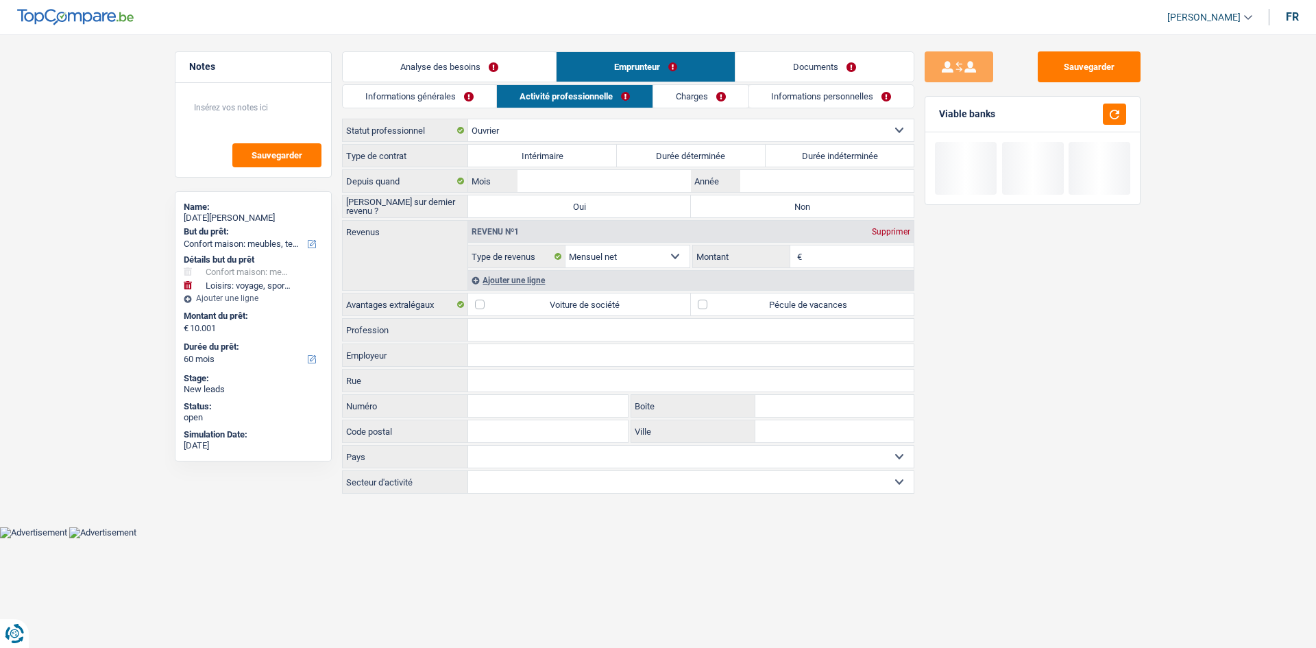
click at [426, 96] on link "Informations générales" at bounding box center [420, 96] width 154 height 23
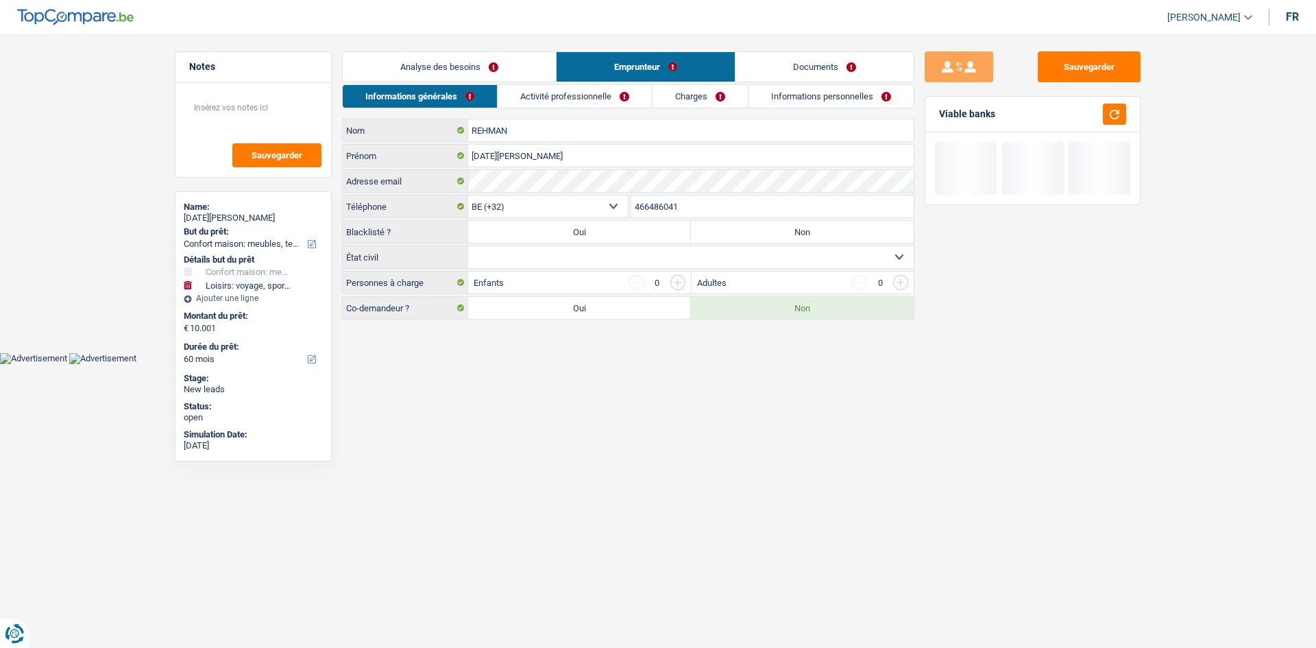
click at [465, 64] on link "Analyse des besoins" at bounding box center [449, 66] width 213 height 29
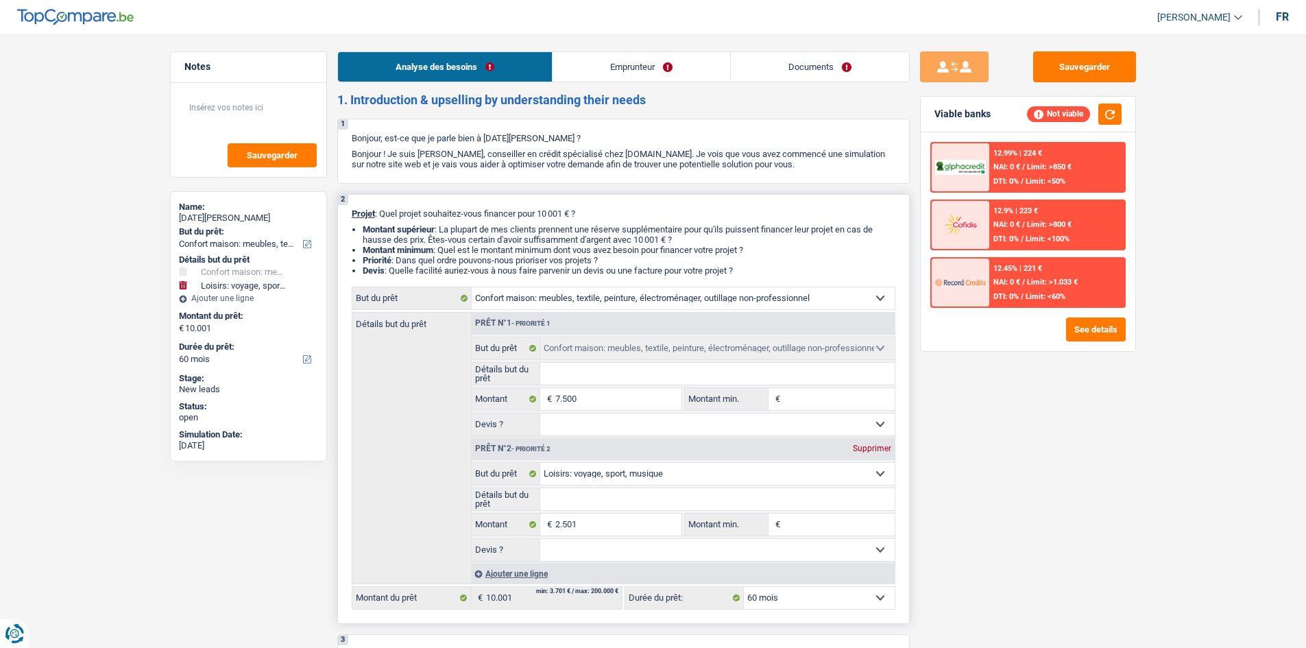
click at [569, 305] on input "Détails but du prêt" at bounding box center [717, 499] width 354 height 22
type input "P"
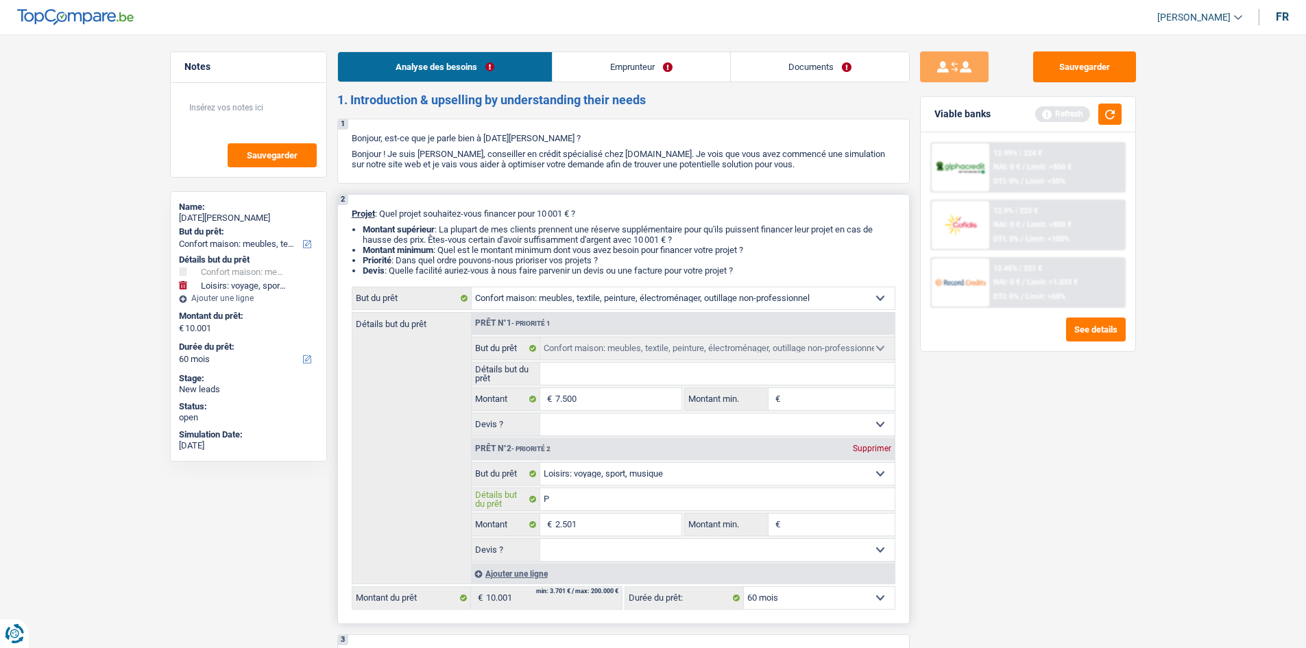
type input "Pa"
type input "Pak"
type input "Paki"
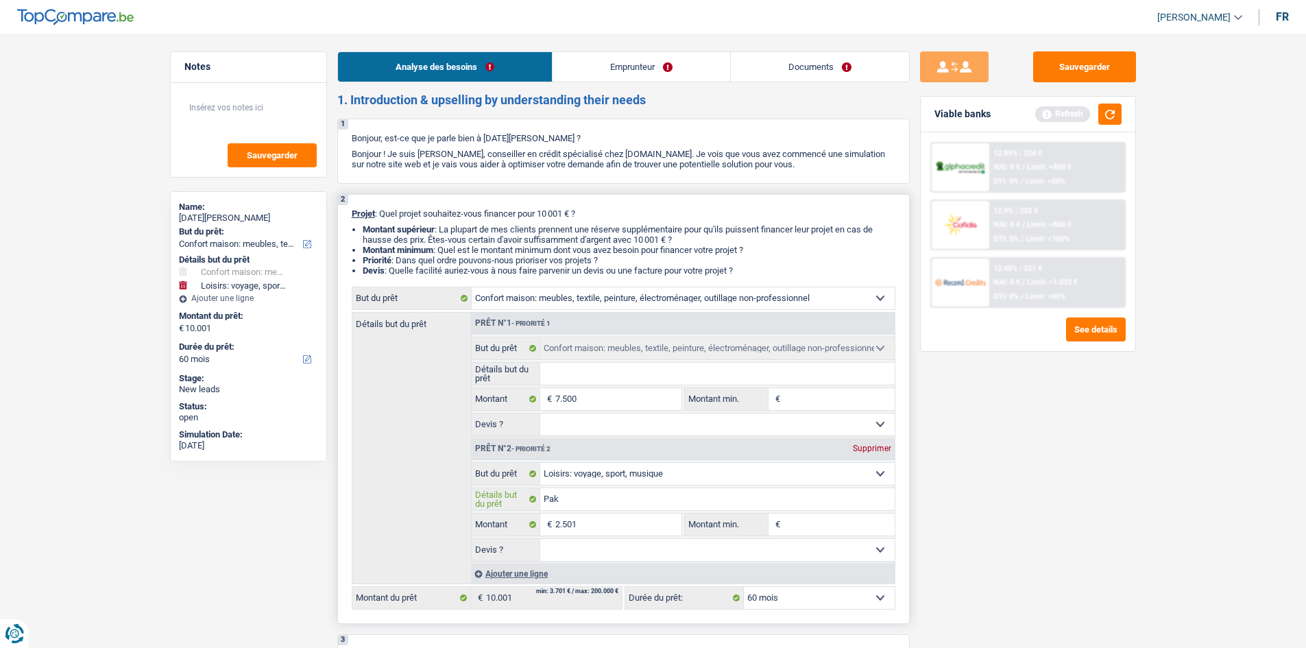
type input "Paki"
type input "Pakis"
type input "Pakist"
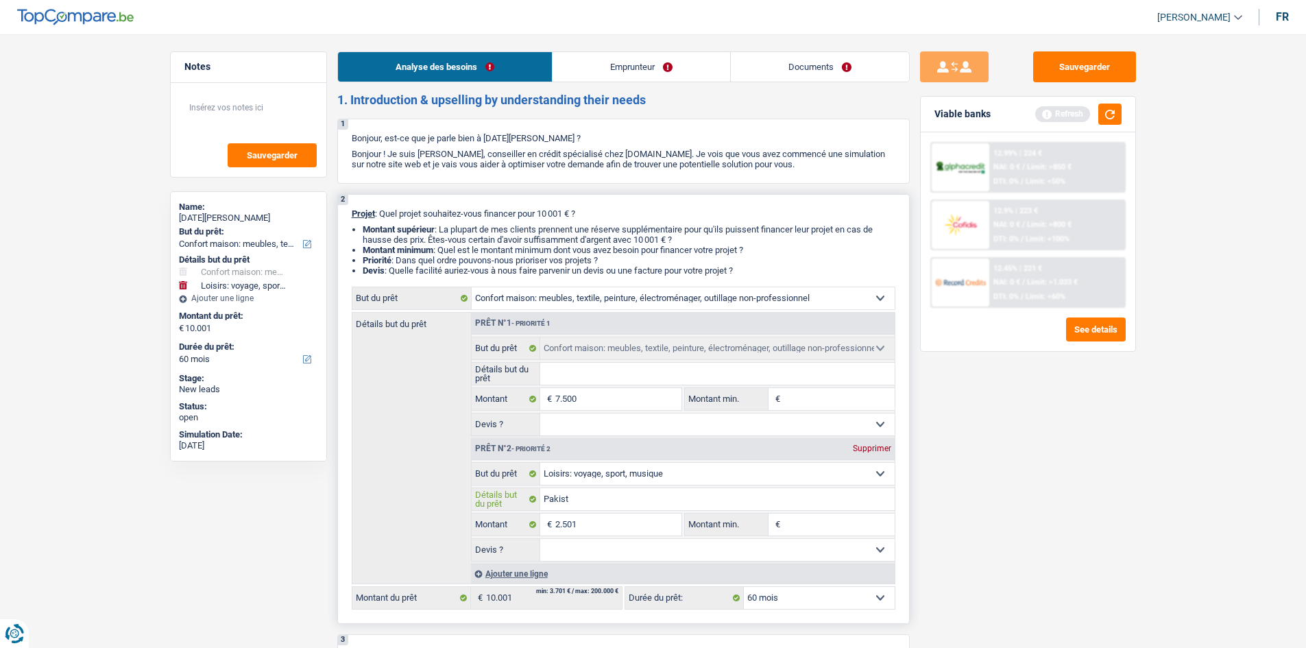
type input "Pakista"
type input "[GEOGRAPHIC_DATA]"
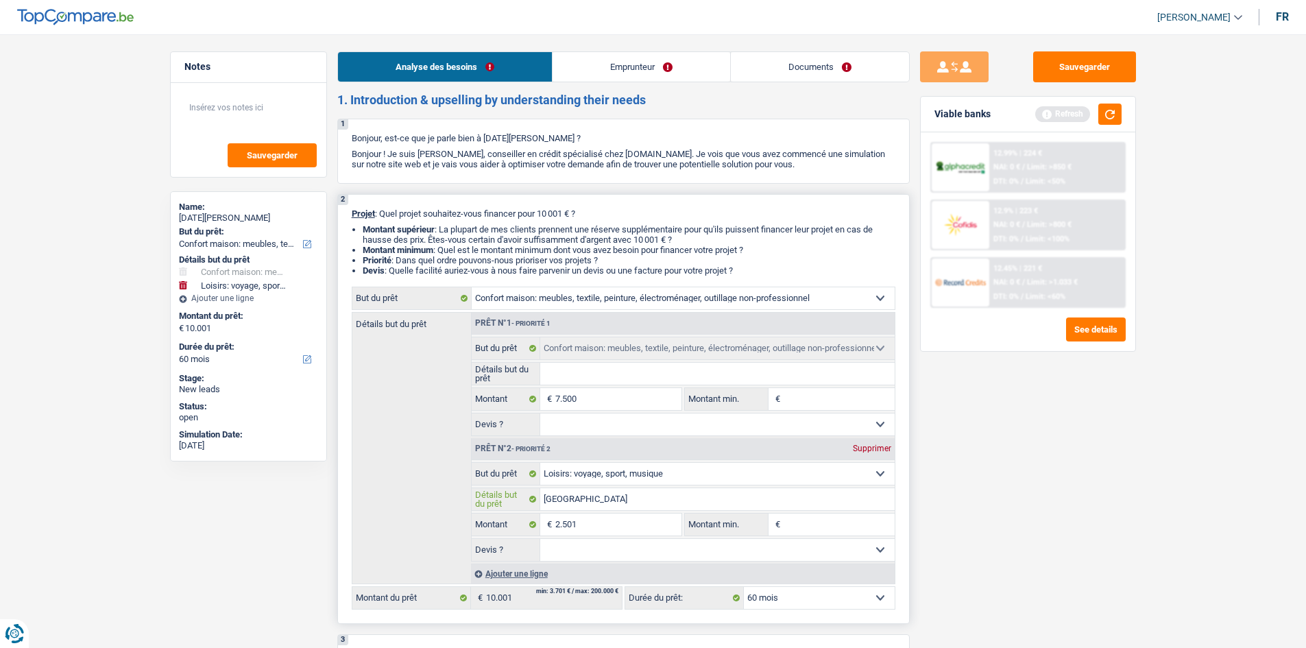
type input "[GEOGRAPHIC_DATA]"
type input "Pakistan 2"
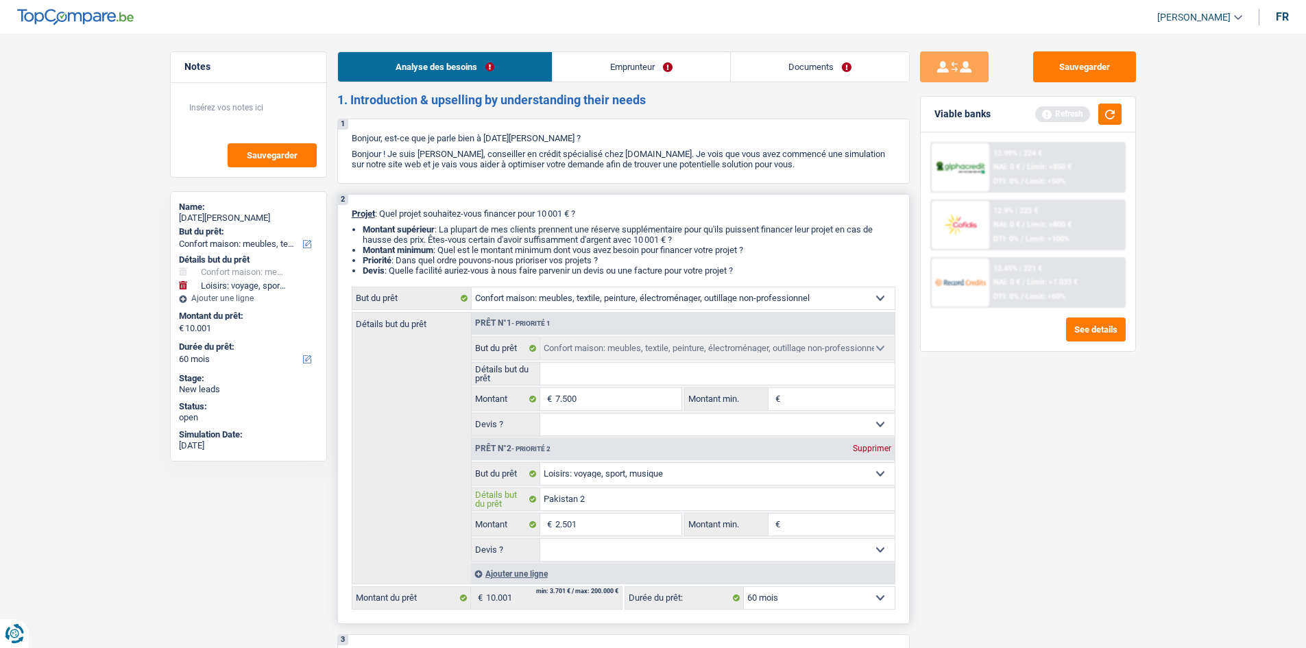
type input "Pakistan 2 p"
type input "Pakistan 2 pe"
type input "Pakistan 2 per"
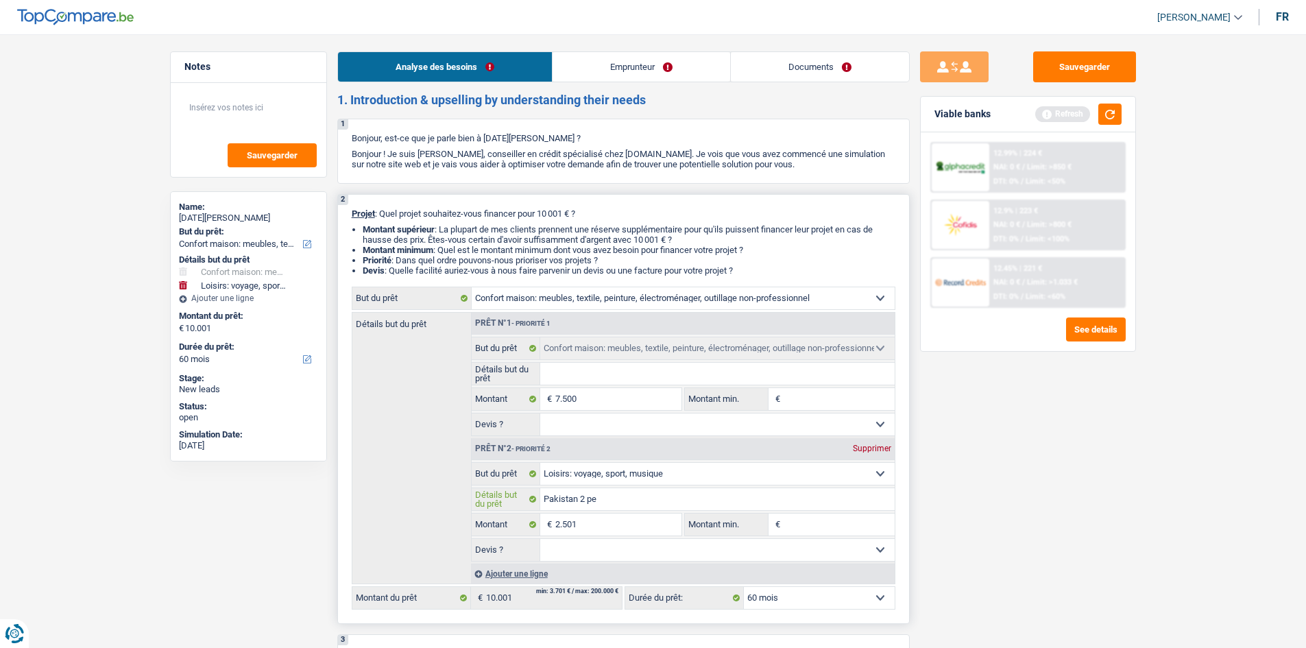
type input "Pakistan 2 per"
type input "Pakistan 2 pers"
type input "Pakistan 2 perso"
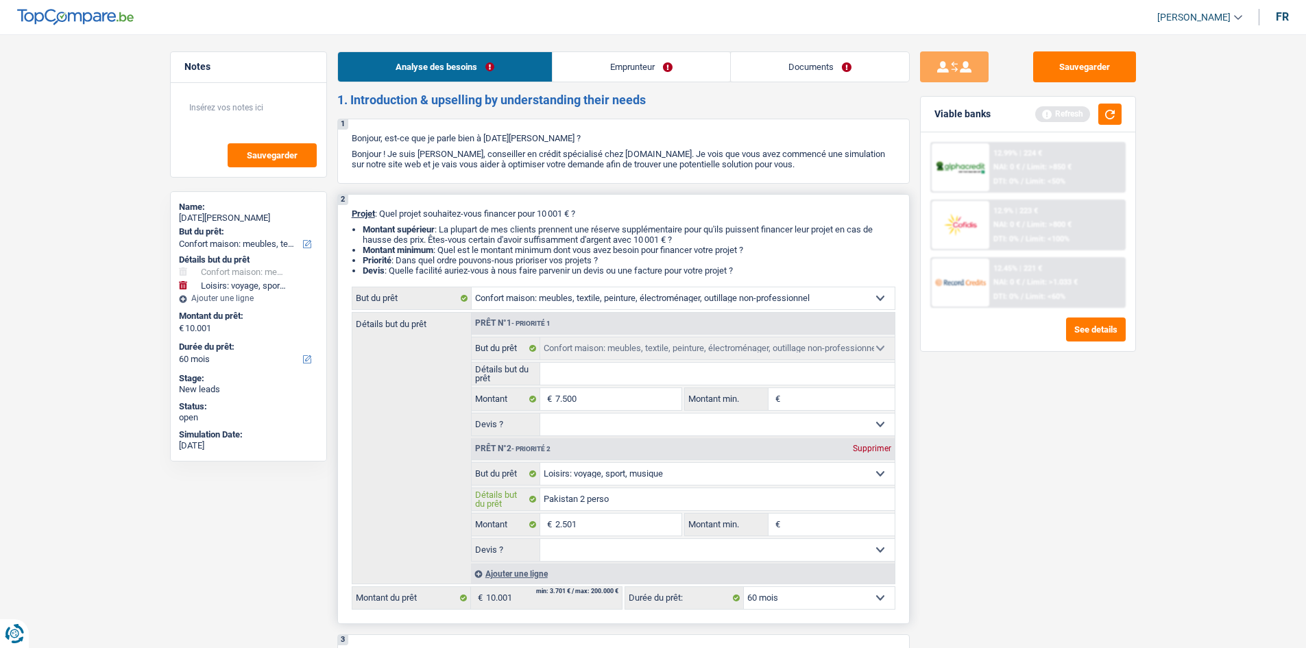
type input "Pakistan 2 person"
type input "Pakistan 2 personn"
type input "Pakistan 2 personne"
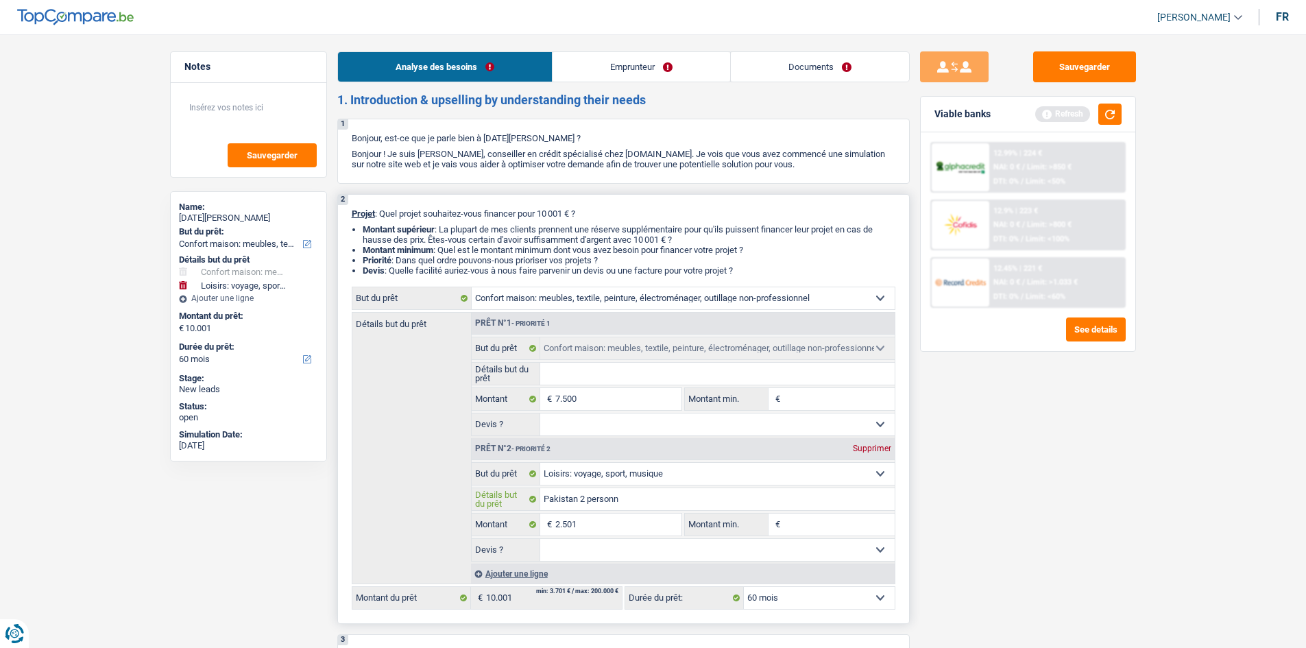
type input "Pakistan 2 personne"
type input "Pakistan 2 personnes"
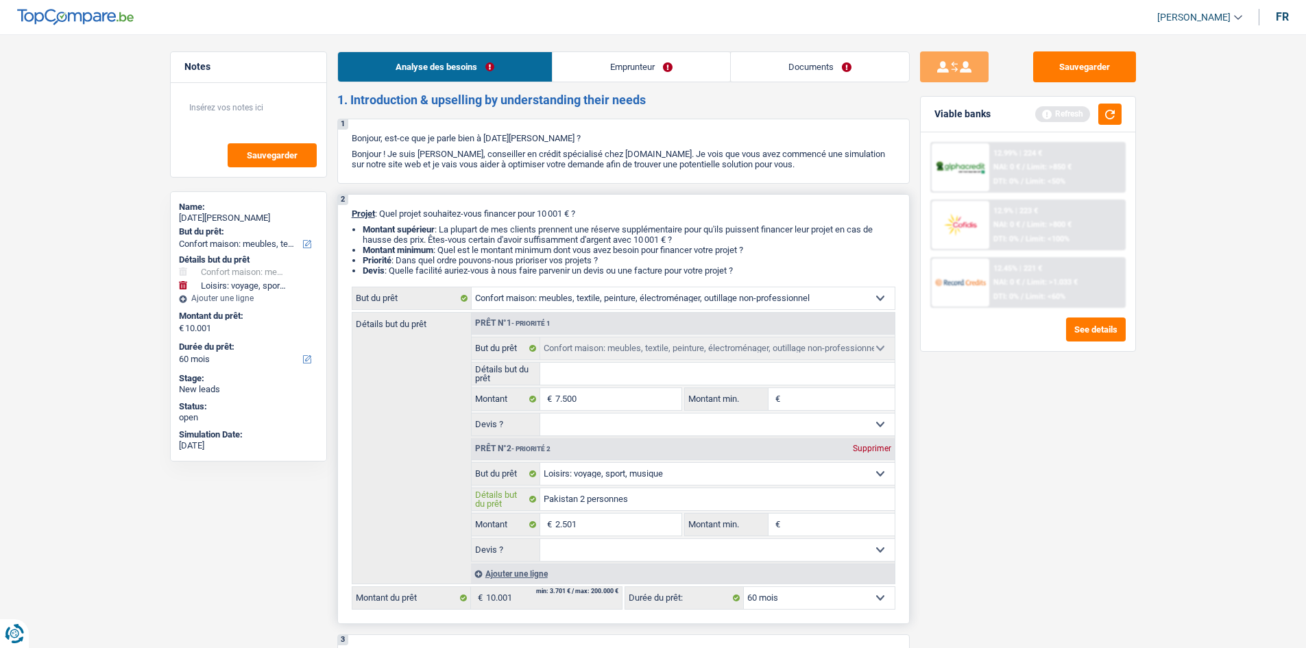
type input "Pakistan 2 personnes"
type input "M"
type input "Me"
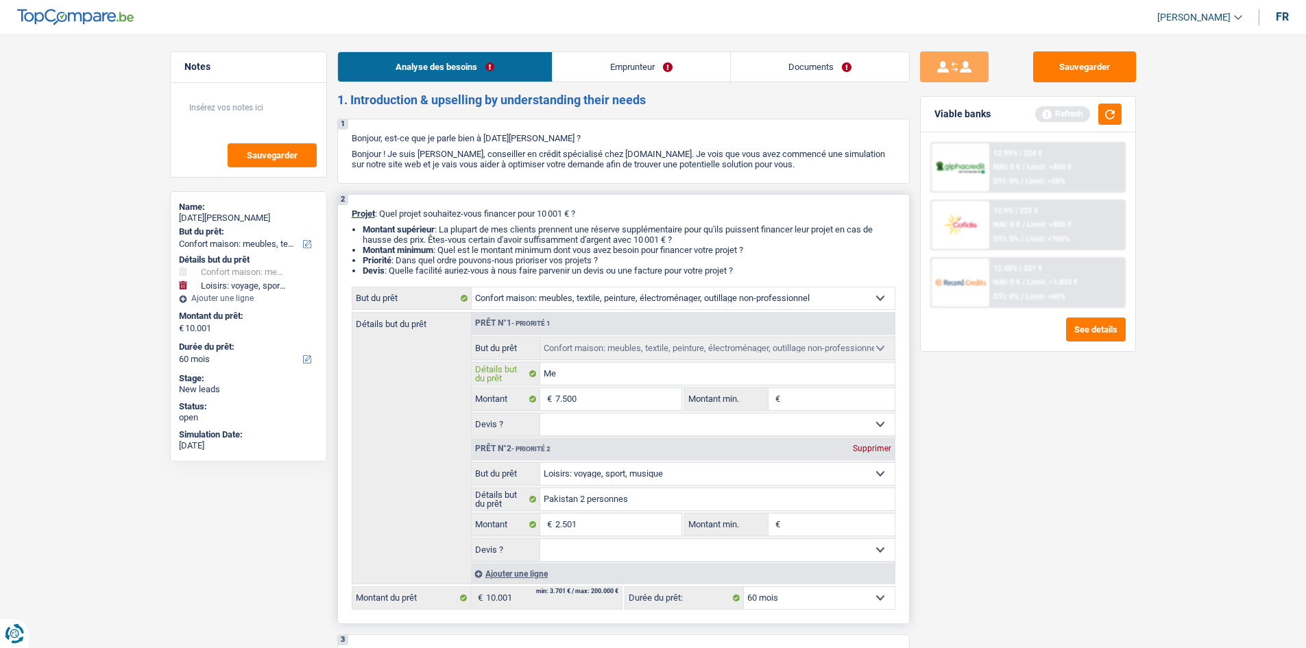
type input "Meu"
type input "Meub"
type input "Meubl"
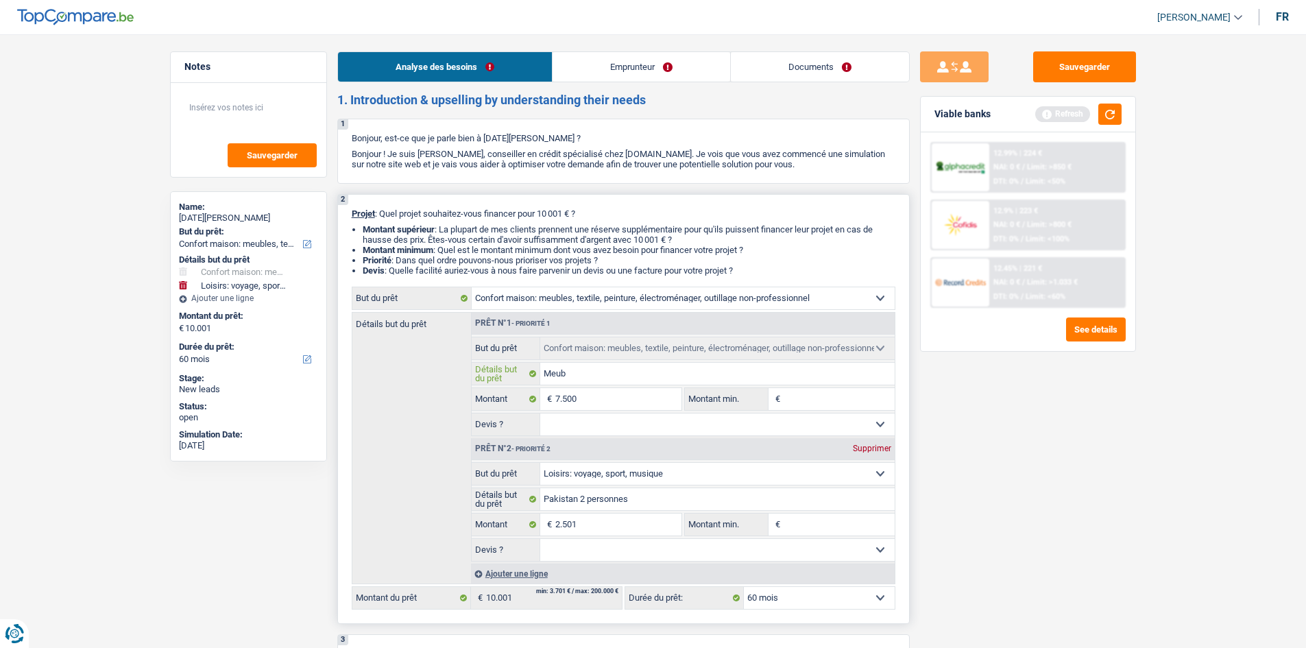
type input "Meubl"
type input "Meuble"
type input "Meubles"
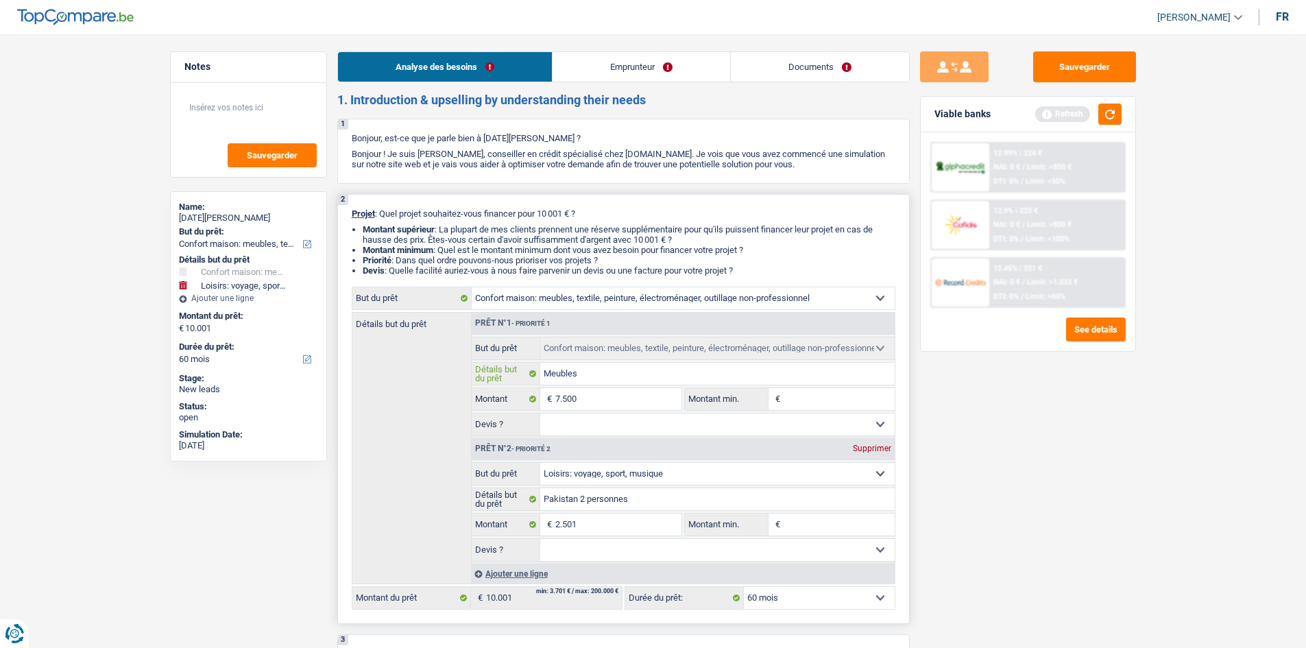
type input "Meubles"
click at [569, 305] on div "Sauvegarder Viable banks Refresh 12.99% | 224 € NAI: 0 € / Limit: >850 € DTI: 0…" at bounding box center [1028, 336] width 236 height 571
click at [569, 57] on link "Emprunteur" at bounding box center [641, 66] width 178 height 29
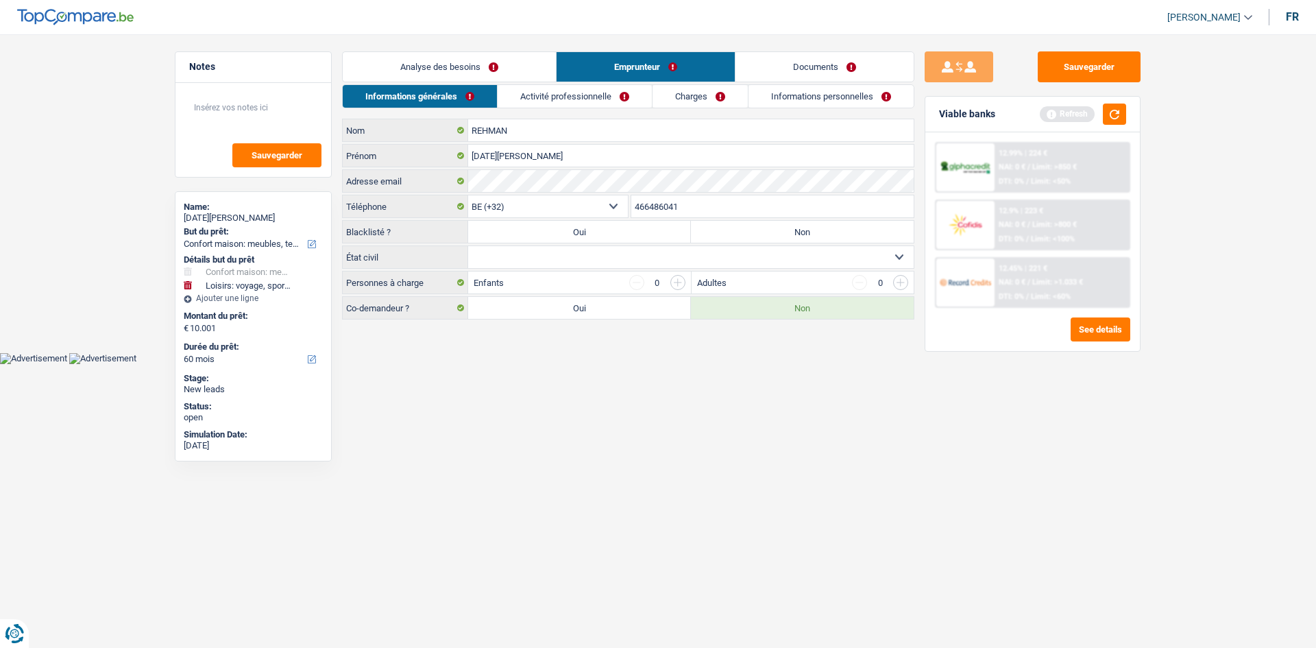
click at [569, 266] on select "Célibataire Marié(e) Cohabitant(e) légal(e) Divorcé(e) Veuf(ve) Séparé (de fait…" at bounding box center [691, 257] width 446 height 22
select select "single"
click at [468, 246] on select "Célibataire Marié(e) Cohabitant(e) légal(e) Divorcé(e) Veuf(ve) Séparé (de fait…" at bounding box center [691, 257] width 446 height 22
click at [566, 94] on link "Activité professionnelle" at bounding box center [575, 96] width 154 height 23
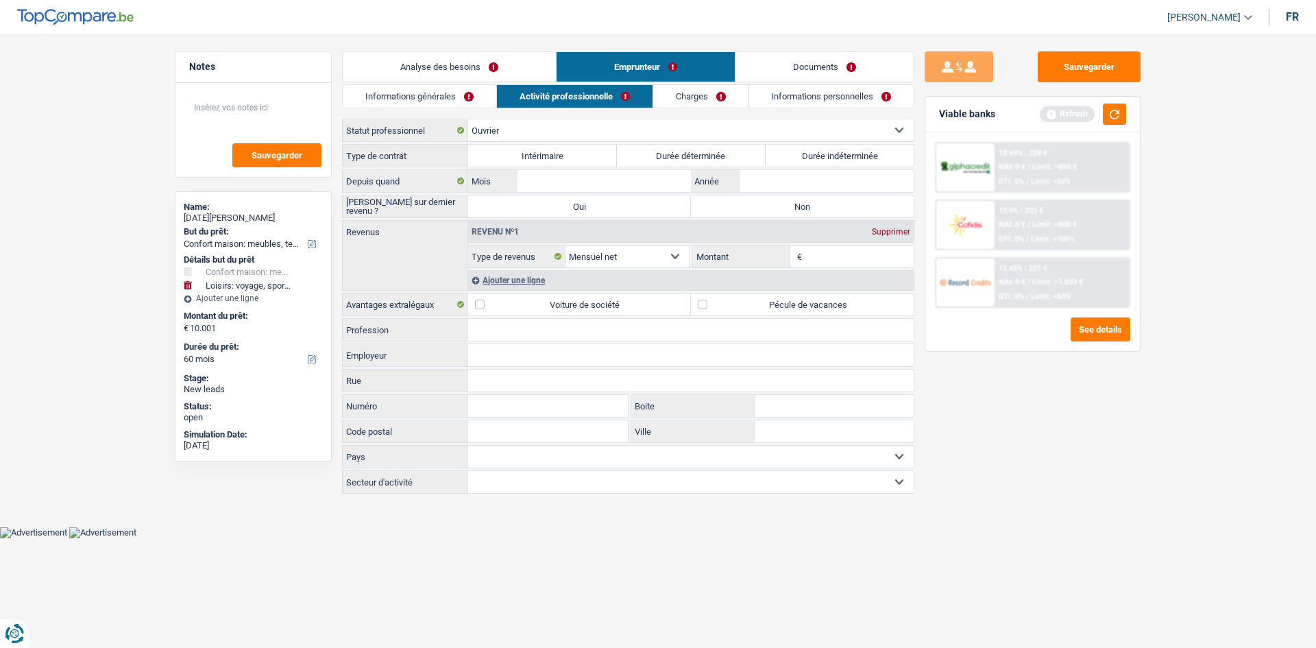
click at [569, 87] on link "Charges" at bounding box center [700, 96] width 95 height 23
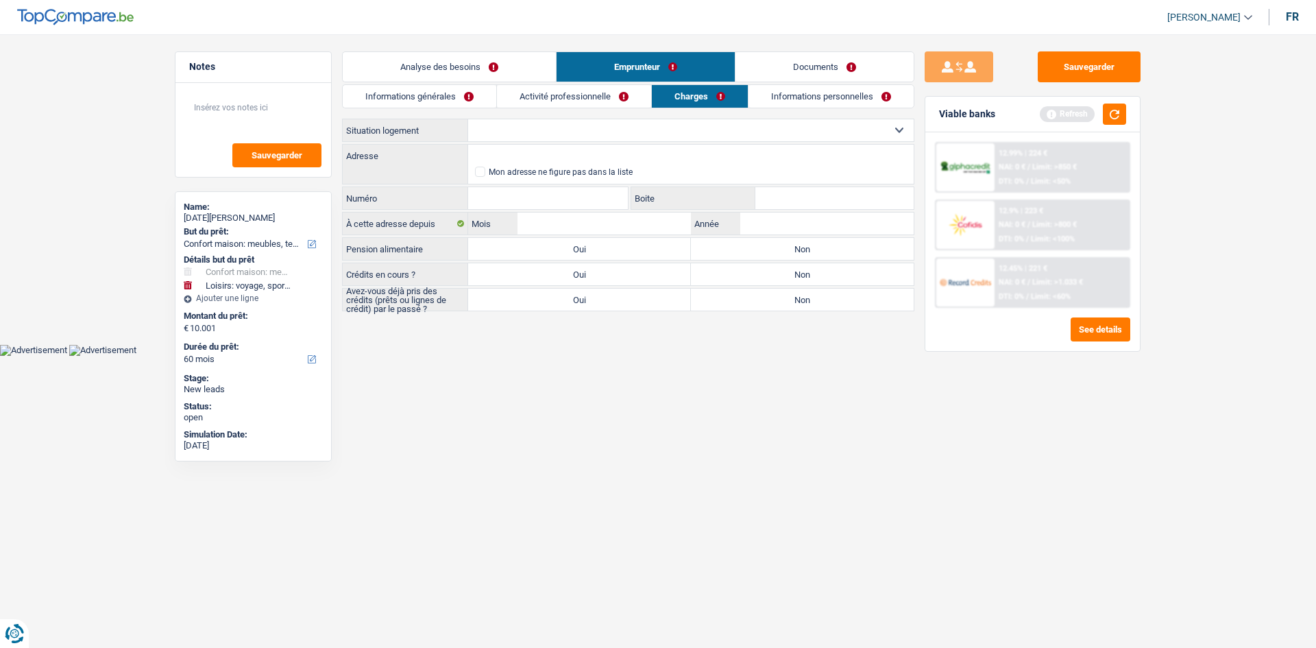
click at [569, 97] on link "Informations personnelles" at bounding box center [831, 96] width 165 height 23
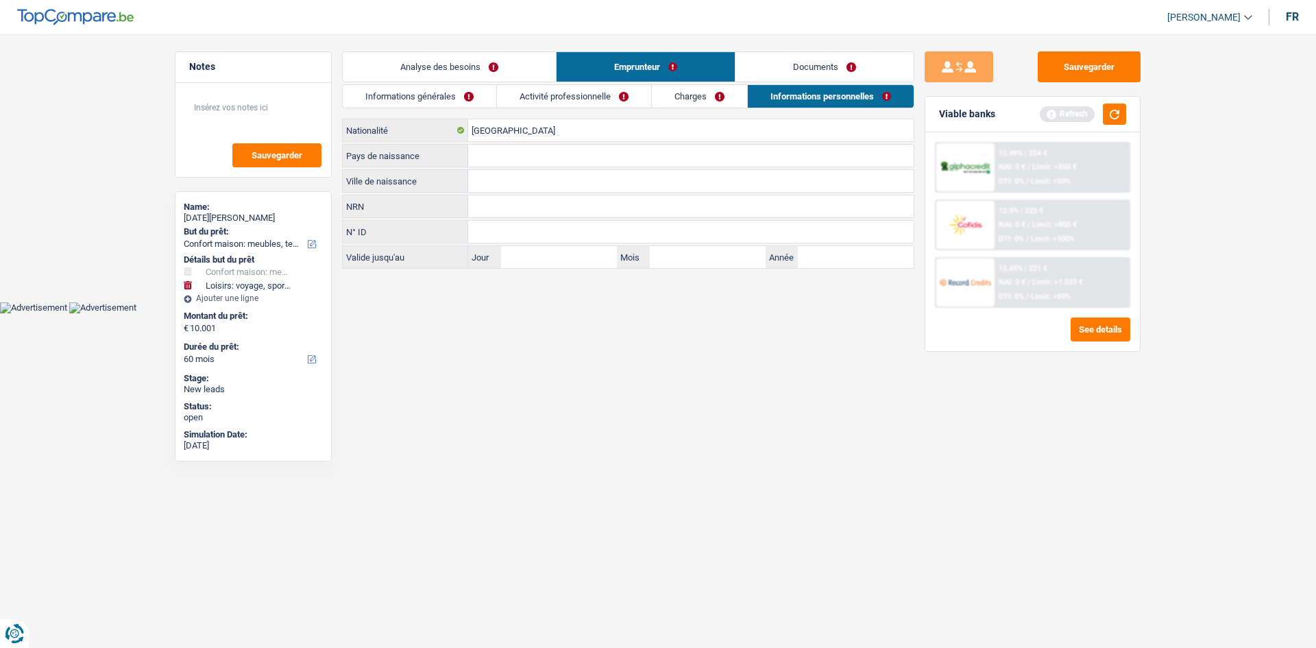
click at [569, 99] on link "Activité professionnelle" at bounding box center [574, 96] width 154 height 23
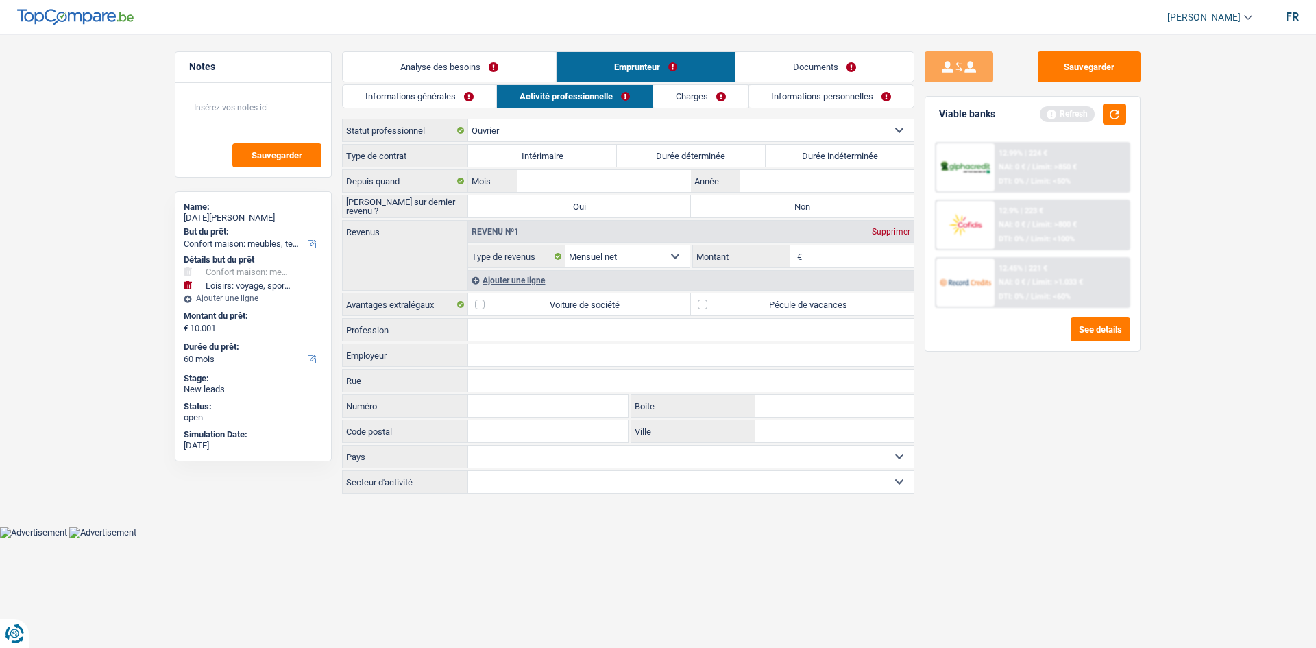
click at [441, 87] on link "Informations générales" at bounding box center [420, 96] width 154 height 23
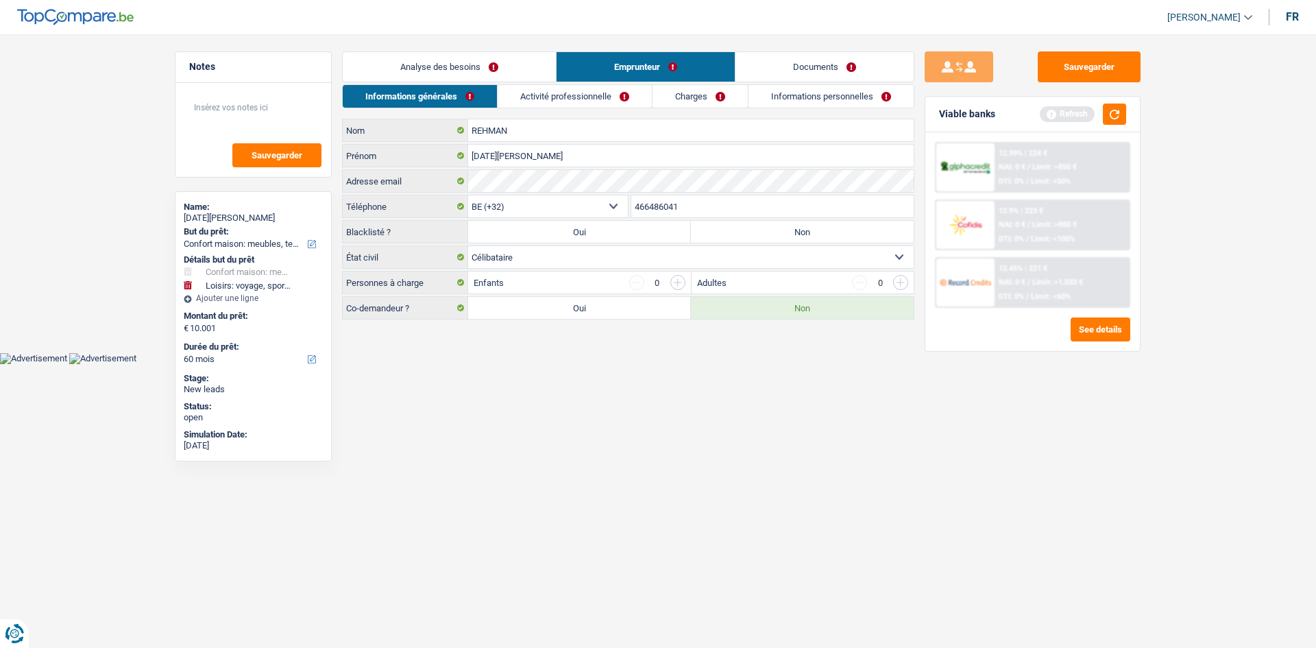
click at [464, 72] on link "Analyse des besoins" at bounding box center [449, 66] width 213 height 29
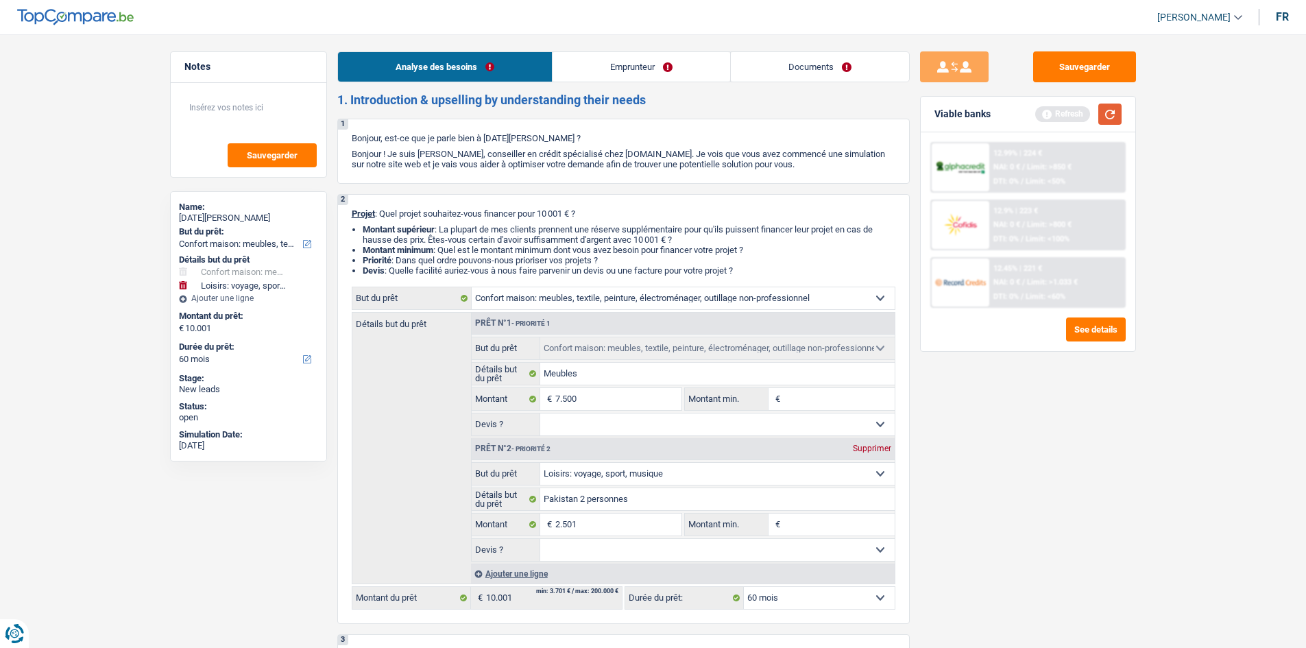
click at [569, 110] on button "button" at bounding box center [1109, 114] width 23 height 21
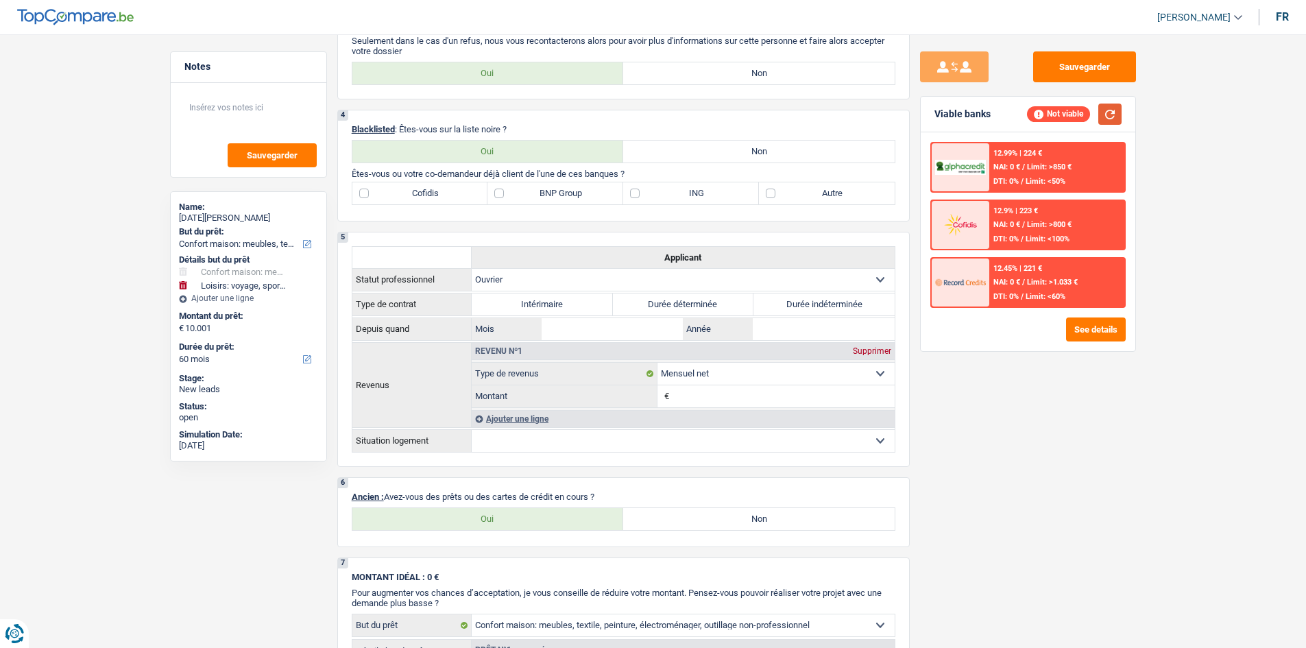
scroll to position [411, 0]
